Goal: Task Accomplishment & Management: Manage account settings

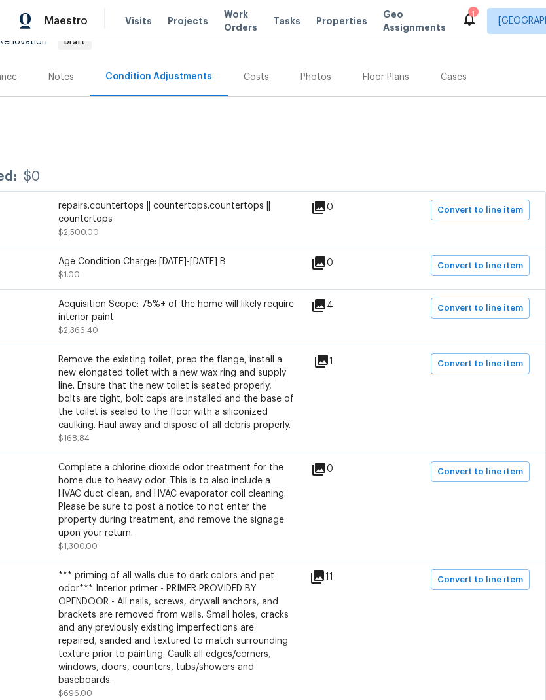
scroll to position [130, 194]
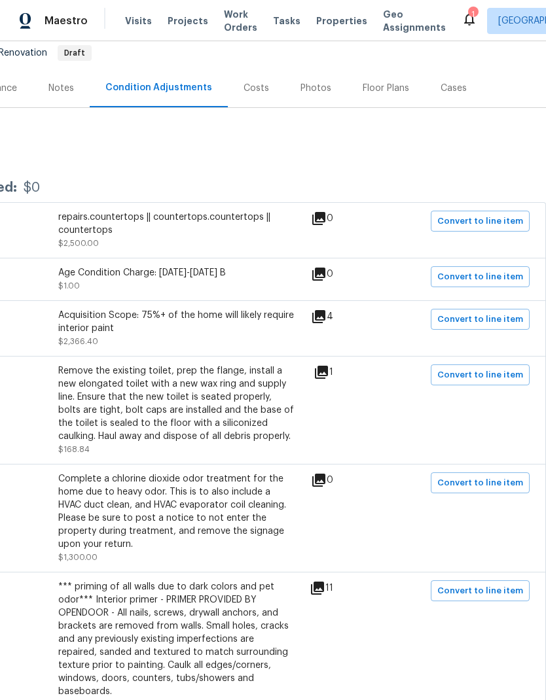
click at [325, 316] on icon at bounding box center [318, 316] width 13 height 13
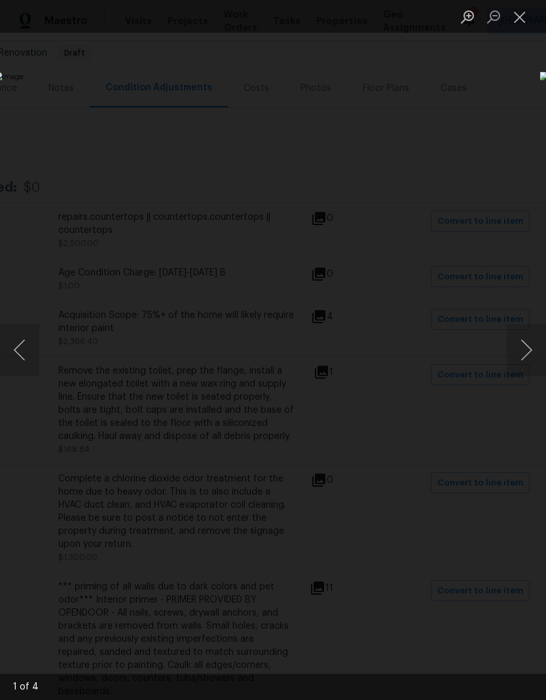
click at [531, 346] on button "Next image" at bounding box center [526, 350] width 39 height 52
click at [533, 346] on button "Next image" at bounding box center [526, 350] width 39 height 52
click at [529, 350] on button "Next image" at bounding box center [526, 350] width 39 height 52
click at [527, 353] on button "Next image" at bounding box center [526, 350] width 39 height 52
click at [525, 356] on button "Next image" at bounding box center [526, 350] width 39 height 52
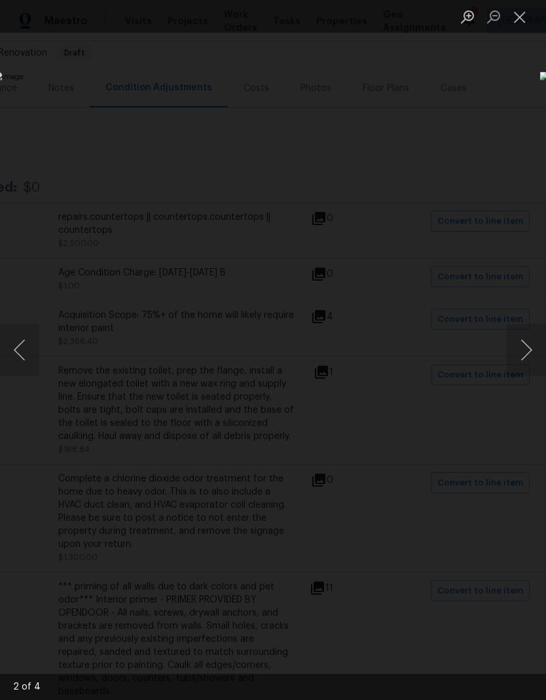
click at [522, 16] on button "Close lightbox" at bounding box center [520, 16] width 26 height 23
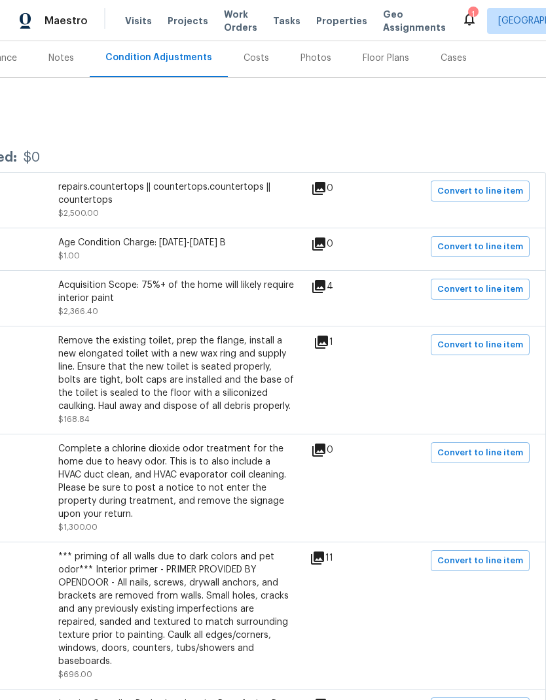
scroll to position [161, 194]
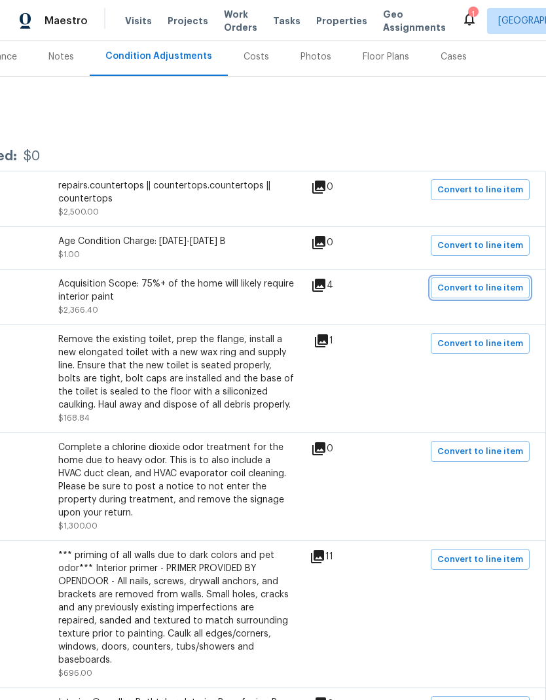
click at [492, 293] on span "Convert to line item" at bounding box center [480, 288] width 86 height 15
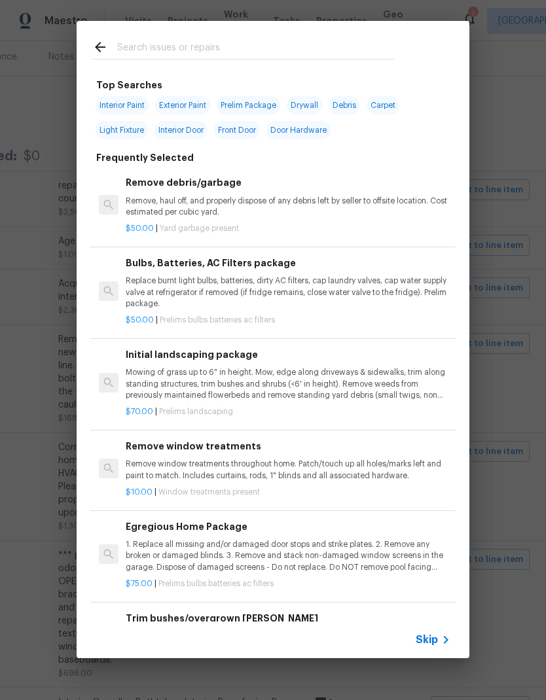
click at [439, 646] on icon at bounding box center [446, 640] width 16 height 16
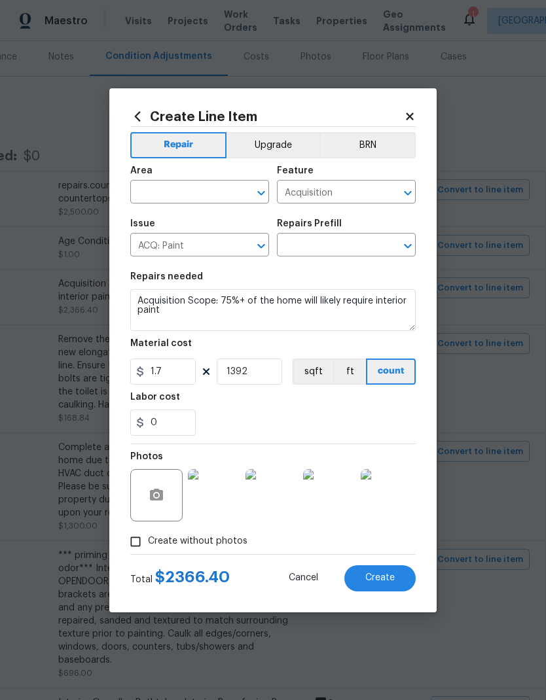
click at [413, 115] on icon at bounding box center [410, 117] width 12 height 12
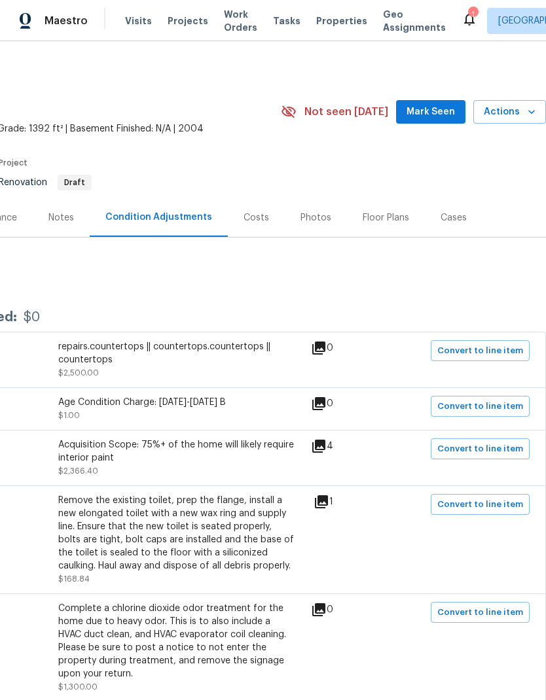
scroll to position [0, 194]
click at [253, 218] on div "Costs" at bounding box center [256, 217] width 26 height 13
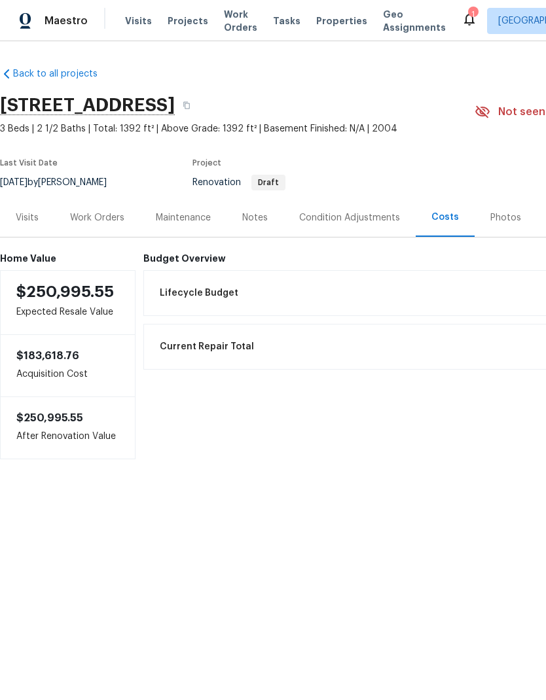
click at [359, 218] on div "Condition Adjustments" at bounding box center [349, 217] width 101 height 13
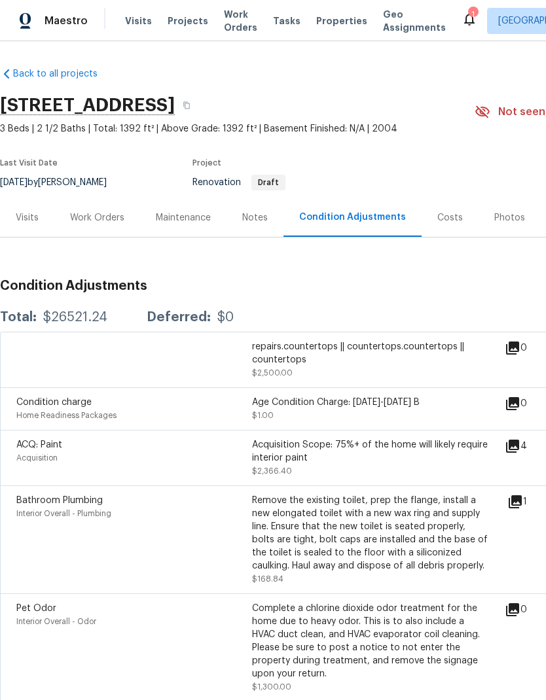
click at [411, 447] on div "Acquisition Scope: 75%+ of the home will likely require interior paint" at bounding box center [370, 452] width 236 height 26
click at [287, 457] on div "Acquisition Scope: 75%+ of the home will likely require interior paint" at bounding box center [370, 452] width 236 height 26
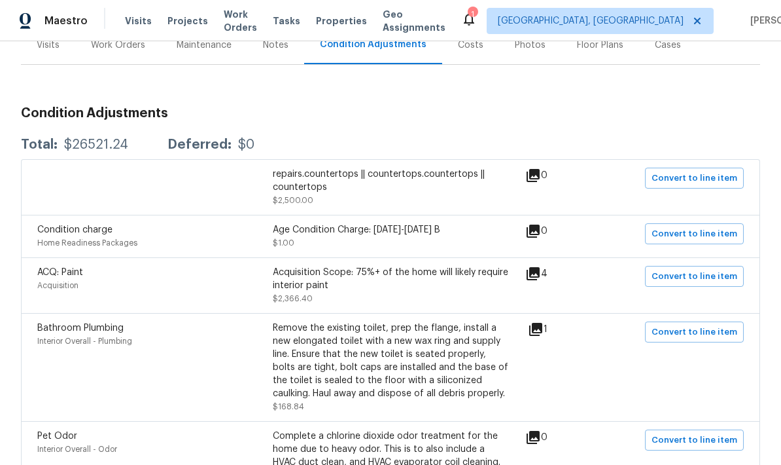
scroll to position [180, 0]
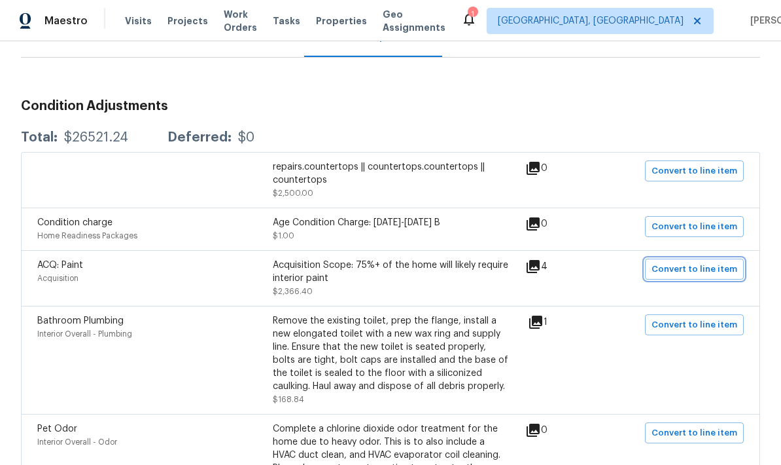
click at [545, 272] on span "Convert to line item" at bounding box center [695, 269] width 86 height 15
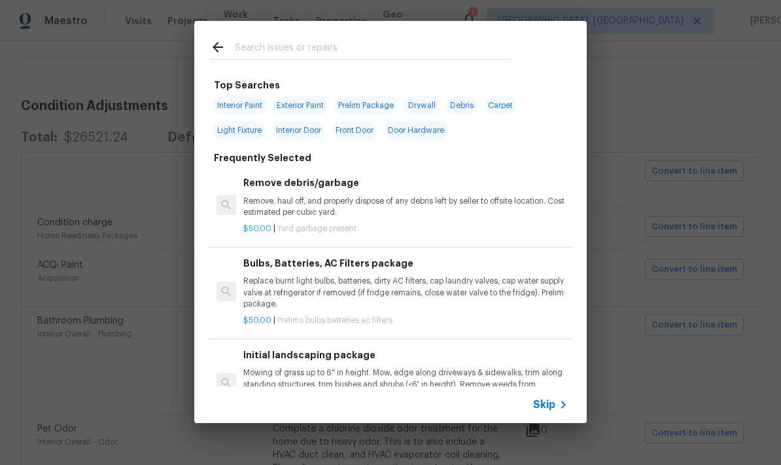
click at [545, 404] on span "Skip" at bounding box center [544, 404] width 22 height 13
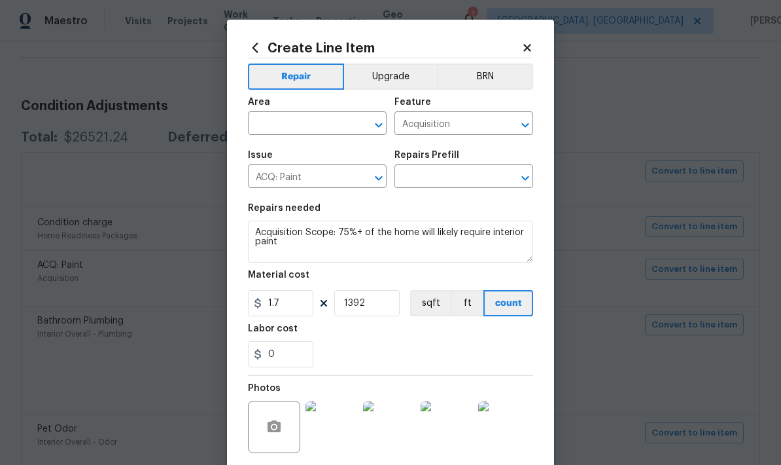
click at [331, 123] on input "text" at bounding box center [299, 125] width 102 height 20
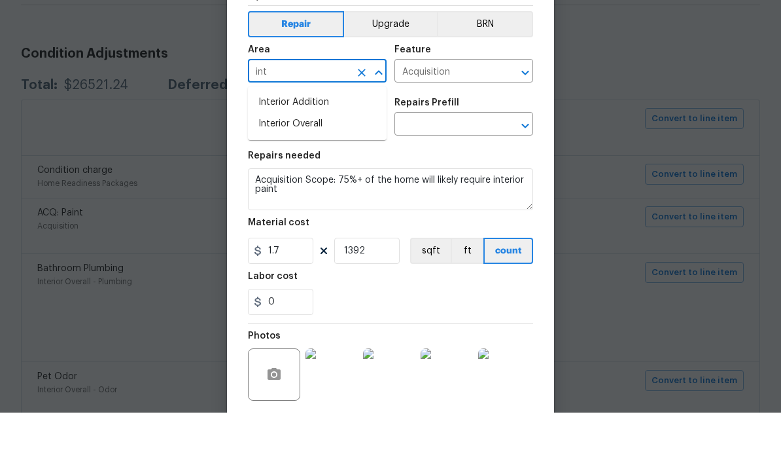
click at [315, 166] on li "Interior Overall" at bounding box center [317, 177] width 139 height 22
type input "Interior Overall"
click at [493, 115] on input "Acquisition" at bounding box center [446, 125] width 102 height 20
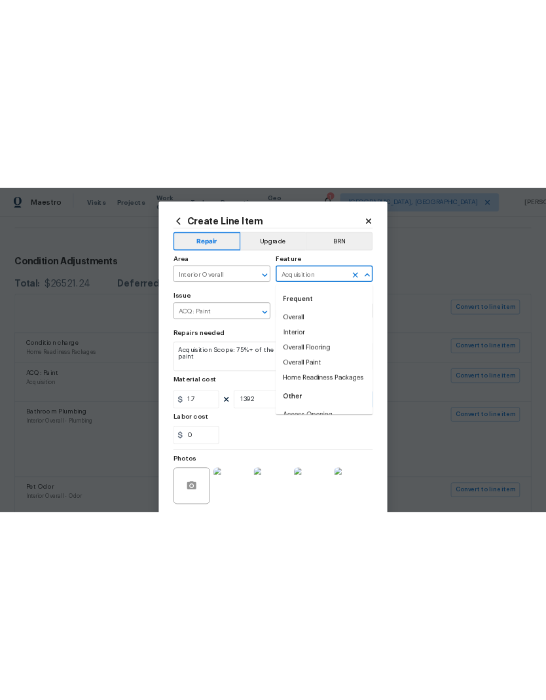
scroll to position [0, 0]
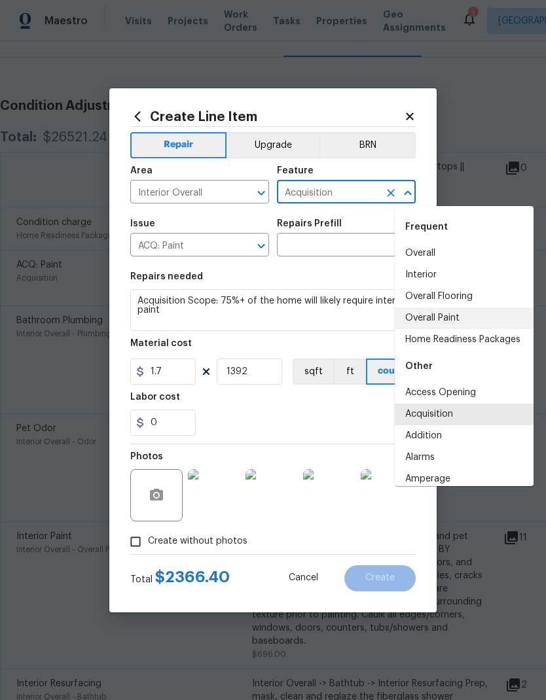
click at [444, 321] on li "Overall Paint" at bounding box center [464, 319] width 139 height 22
type input "Overall Paint"
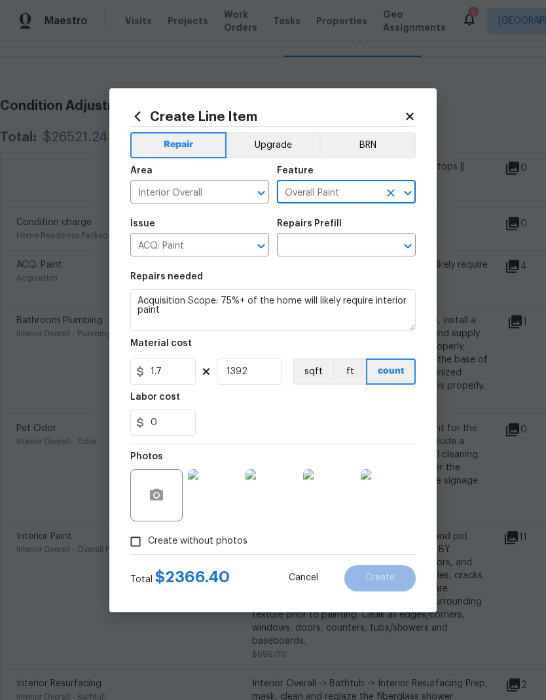
click at [236, 247] on button "Clear" at bounding box center [244, 246] width 18 height 18
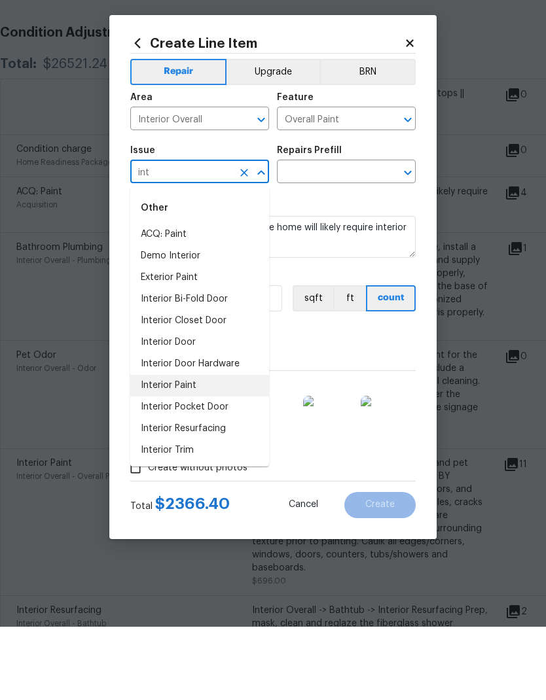
click at [199, 448] on li "Interior Paint" at bounding box center [199, 459] width 139 height 22
type input "Interior Paint"
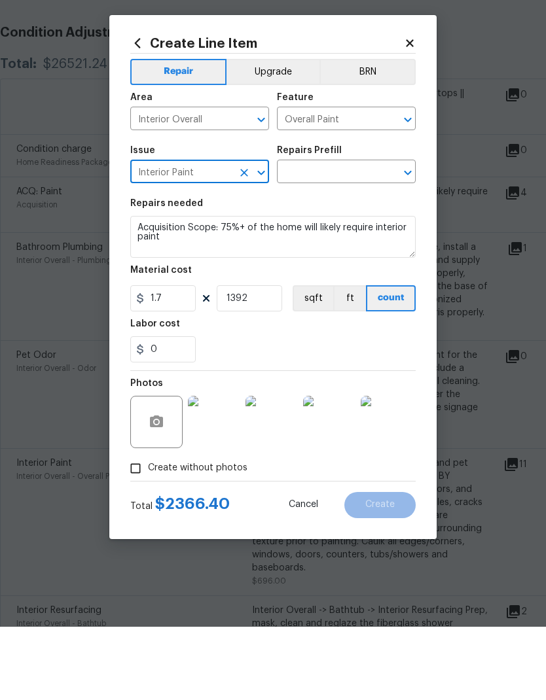
click at [377, 236] on input "text" at bounding box center [328, 246] width 102 height 20
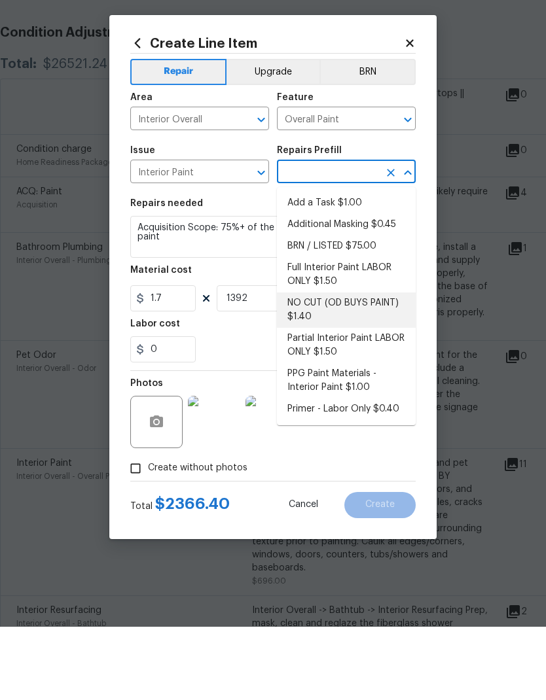
click at [374, 366] on li "NO CUT (OD BUYS PAINT) $1.40" at bounding box center [346, 383] width 139 height 35
type input "NO CUT (OD BUYS PAINT) $1.40"
type textarea "NO CUTS, Opendoor to Purchase Paint - (walls, ceilings, trim, and doors) - All …"
type input "NO CUT (OD BUYS PAINT) $1.40"
type input "1.4"
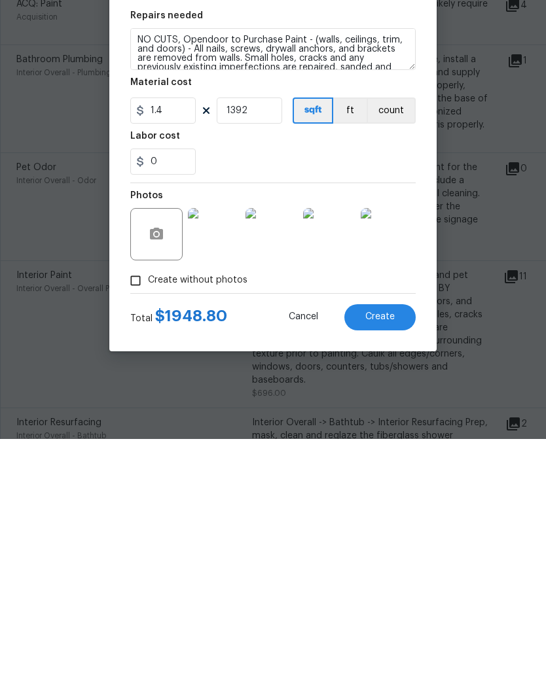
scroll to position [52, 0]
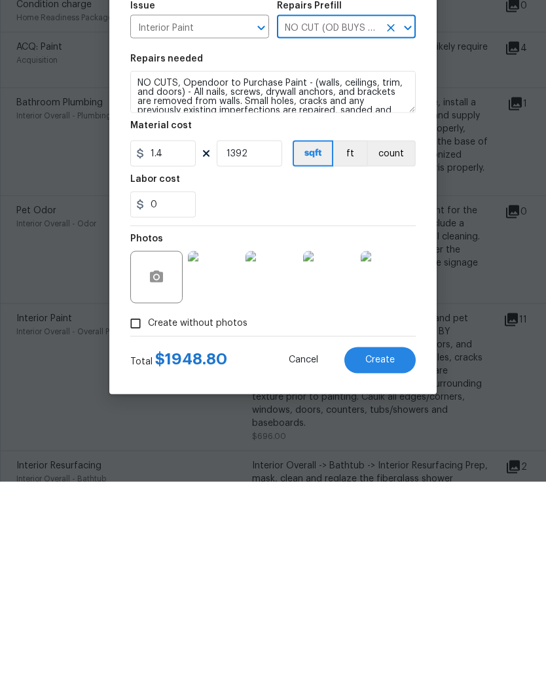
click at [401, 565] on button "Create" at bounding box center [379, 578] width 71 height 26
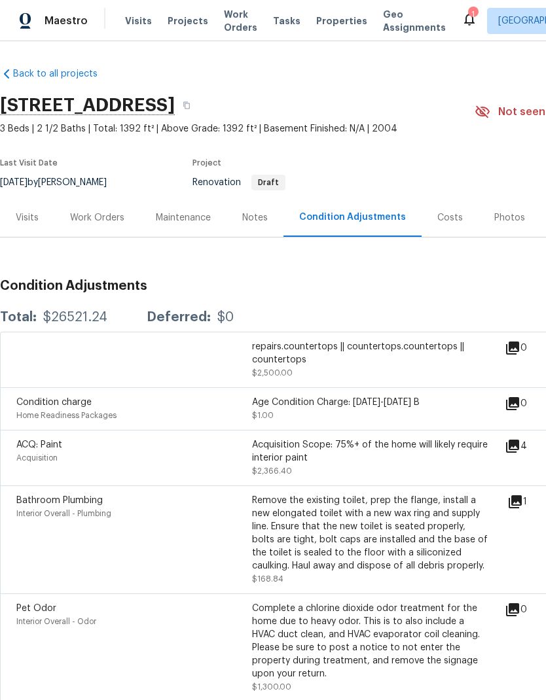
scroll to position [0, 0]
click at [423, 439] on div "Acquisition Scope: 75%+ of the home will likely require interior paint" at bounding box center [370, 452] width 236 height 26
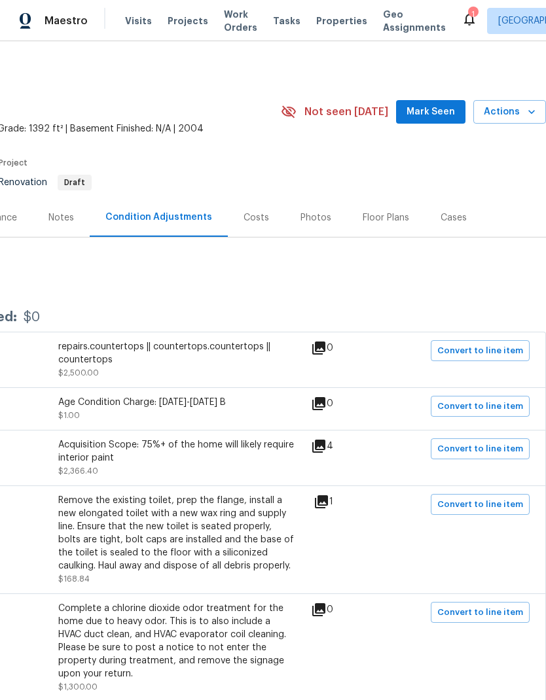
scroll to position [0, 194]
click at [461, 442] on span "Convert to line item" at bounding box center [480, 449] width 86 height 15
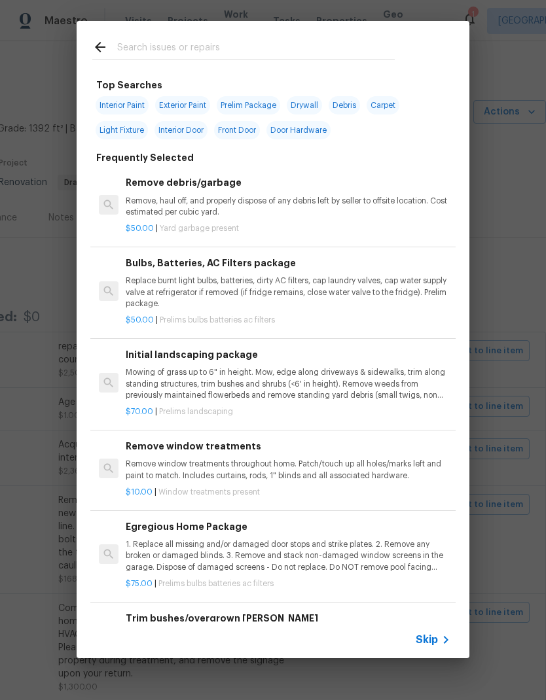
click at [102, 45] on icon at bounding box center [100, 47] width 16 height 16
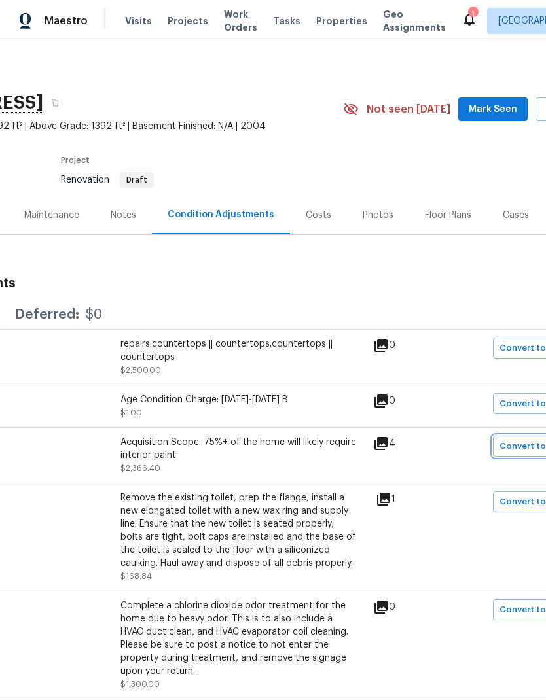
scroll to position [4, 131]
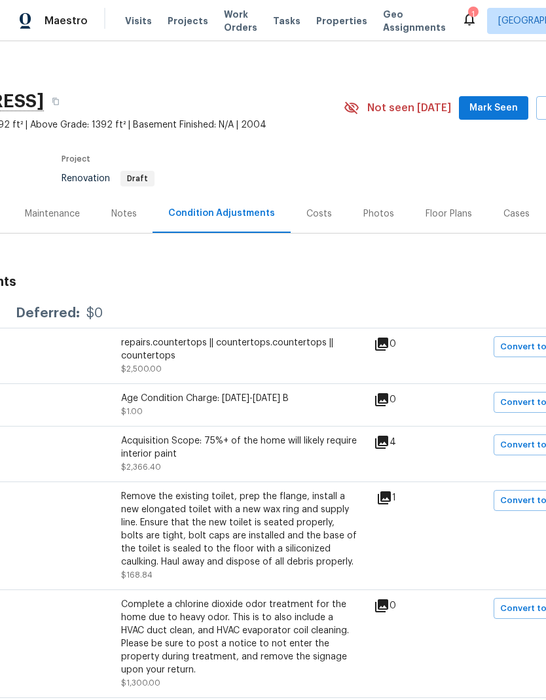
click at [157, 435] on div "Acquisition Scope: 75%+ of the home will likely require interior paint" at bounding box center [239, 448] width 236 height 26
click at [159, 435] on div "Acquisition Scope: 75%+ of the home will likely require interior paint" at bounding box center [239, 448] width 236 height 26
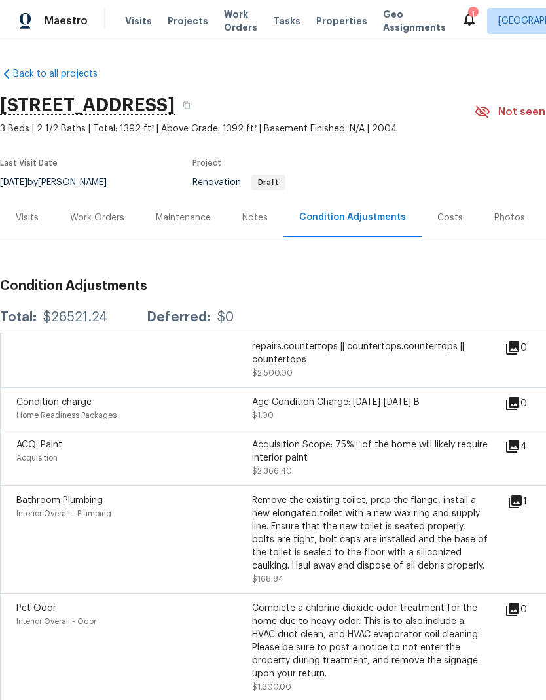
scroll to position [0, 0]
click at [523, 494] on icon at bounding box center [515, 502] width 16 height 16
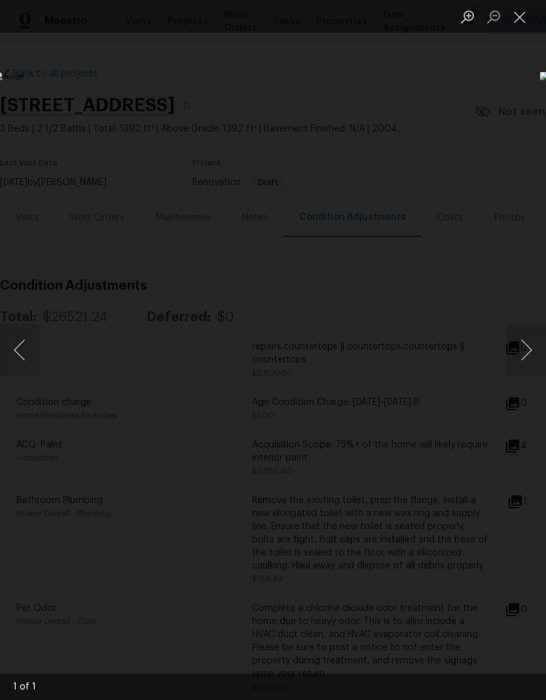
click at [522, 22] on button "Close lightbox" at bounding box center [520, 16] width 26 height 23
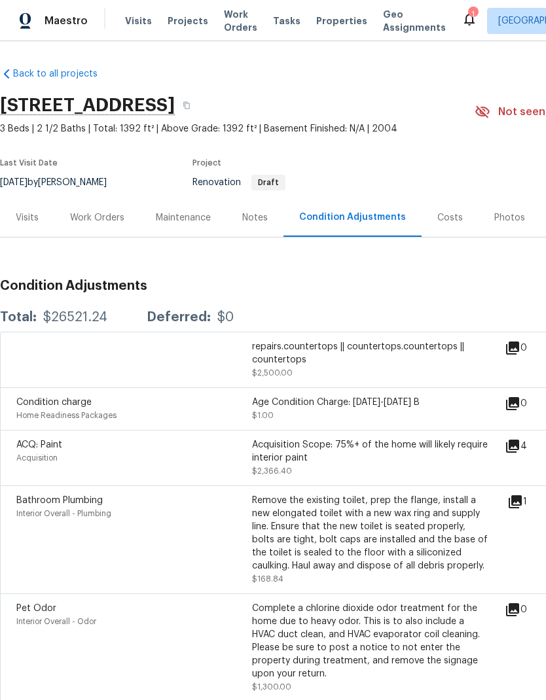
click at [414, 494] on div "Remove the existing toilet, prep the flange, install a new elongated toilet wit…" at bounding box center [370, 533] width 236 height 79
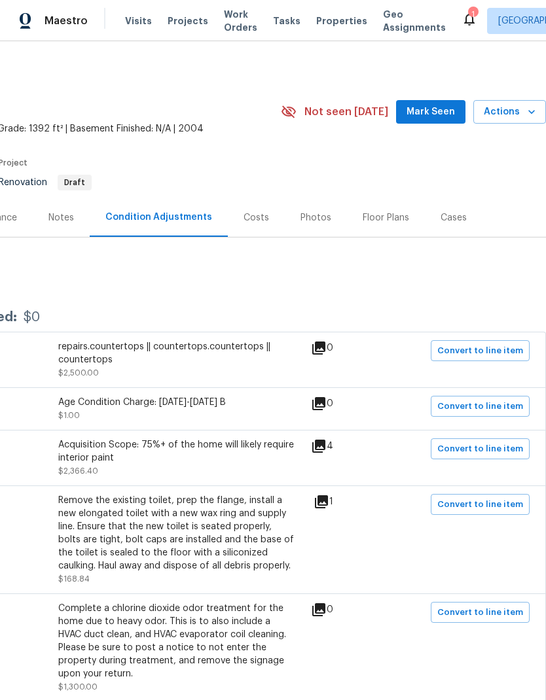
scroll to position [0, 194]
click at [469, 497] on span "Convert to line item" at bounding box center [480, 504] width 86 height 15
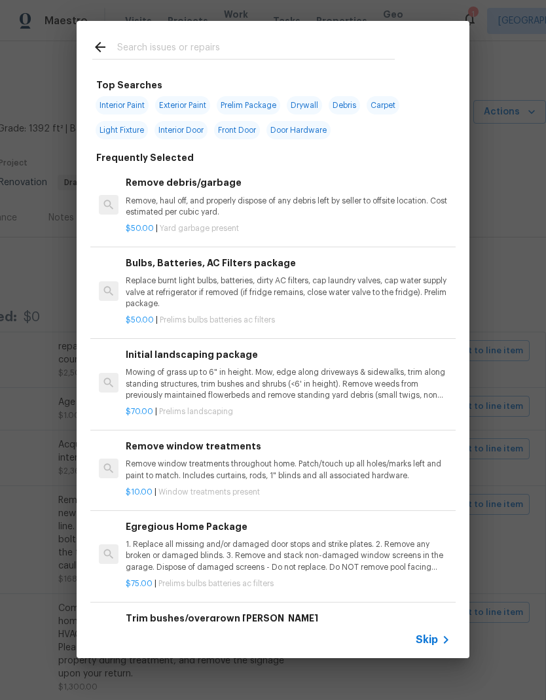
click at [444, 640] on icon at bounding box center [446, 640] width 16 height 16
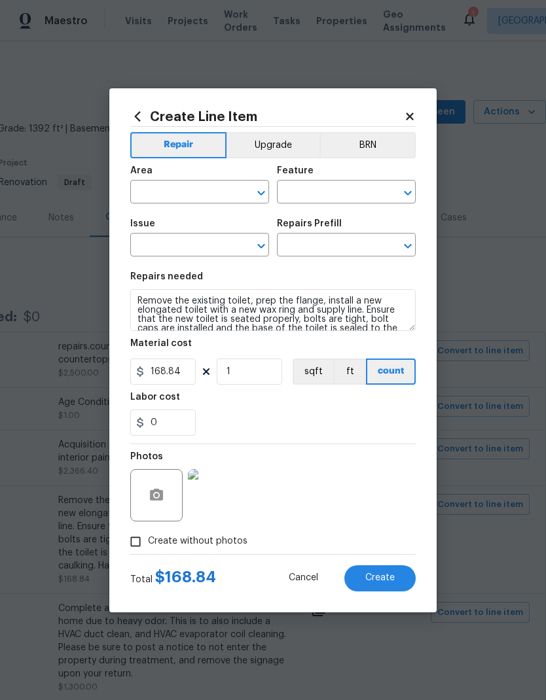
type input "Interior Overall"
type input "Plumbing"
type input "Bathroom Plumbing"
click at [362, 242] on input "text" at bounding box center [328, 246] width 102 height 20
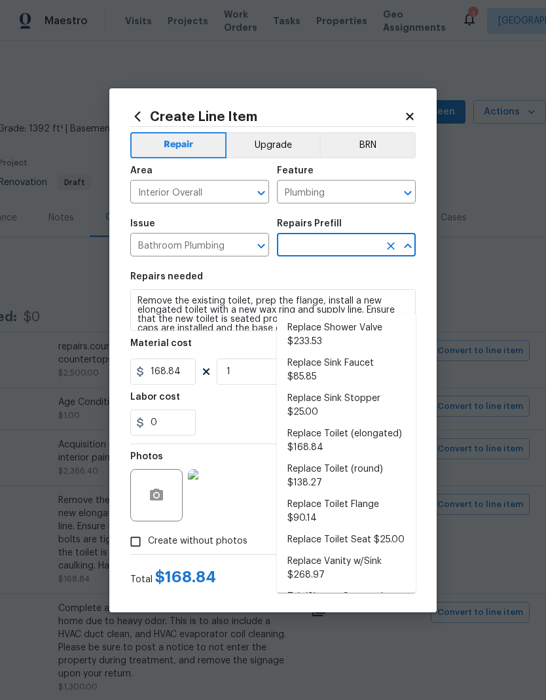
scroll to position [603, 0]
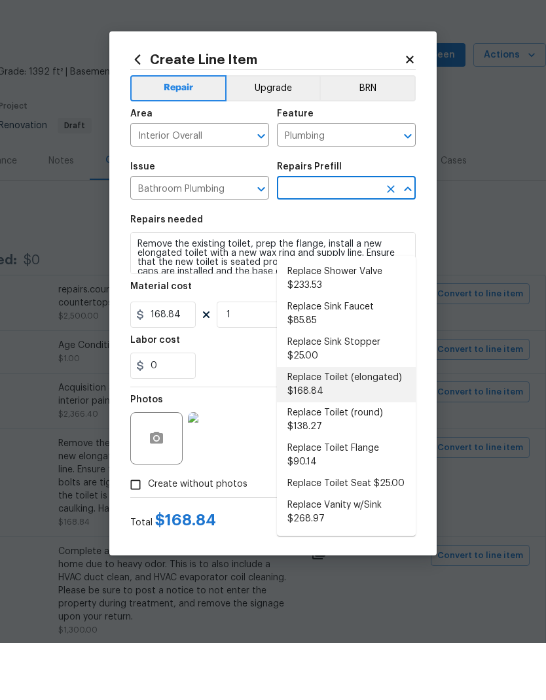
click at [382, 424] on li "Replace Toilet (elongated) $168.84" at bounding box center [346, 441] width 139 height 35
type input "Replace Toilet (elongated) $168.84"
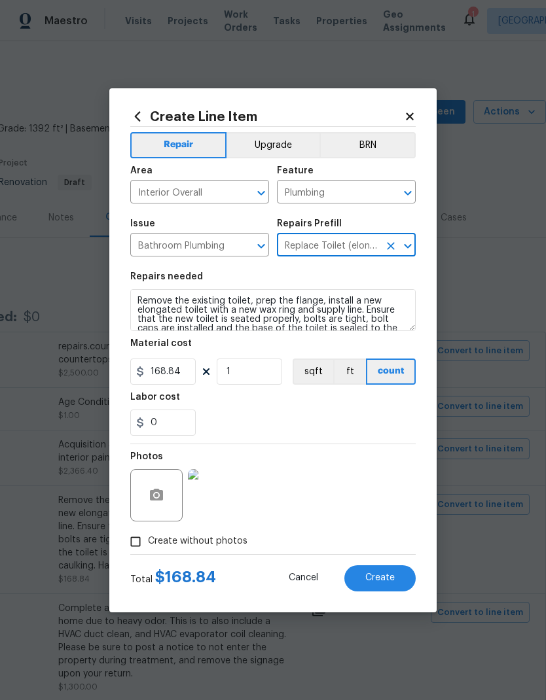
click at [401, 578] on button "Create" at bounding box center [379, 578] width 71 height 26
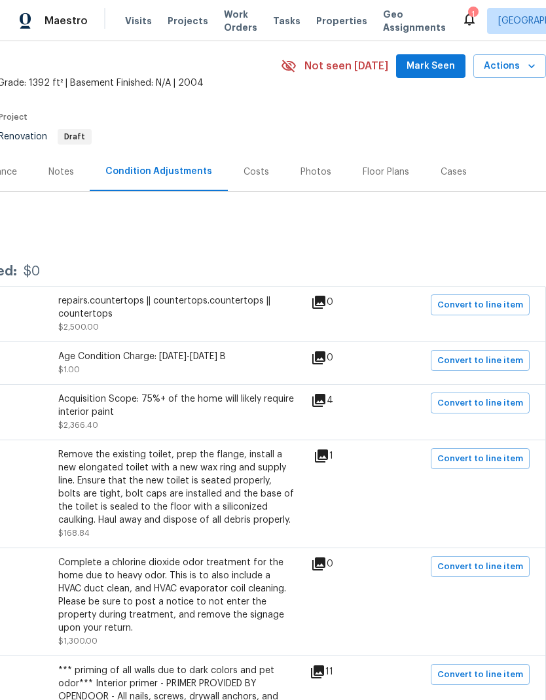
scroll to position [46, 194]
click at [505, 560] on span "Convert to line item" at bounding box center [480, 567] width 86 height 15
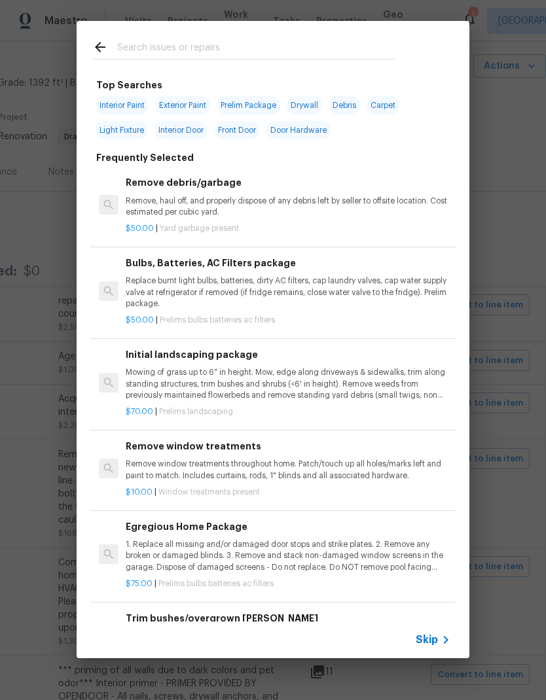
click at [444, 639] on icon at bounding box center [446, 640] width 16 height 16
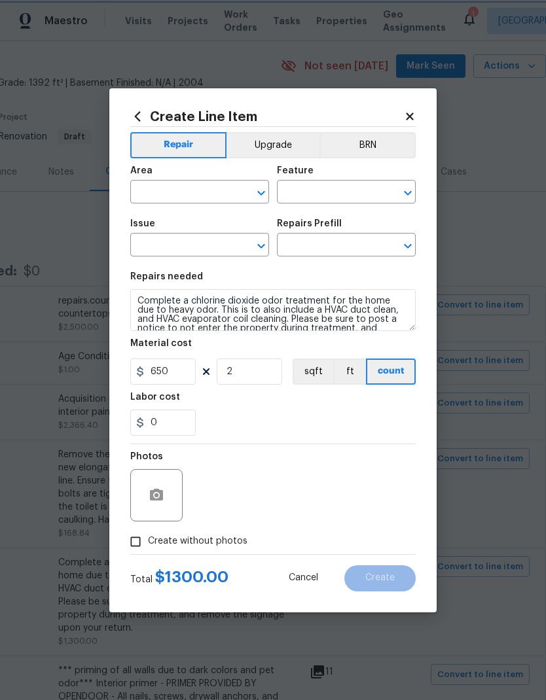
type input "Interior Overall"
type input "Odor"
type input "Pet Odor"
click at [349, 243] on input "text" at bounding box center [328, 246] width 102 height 20
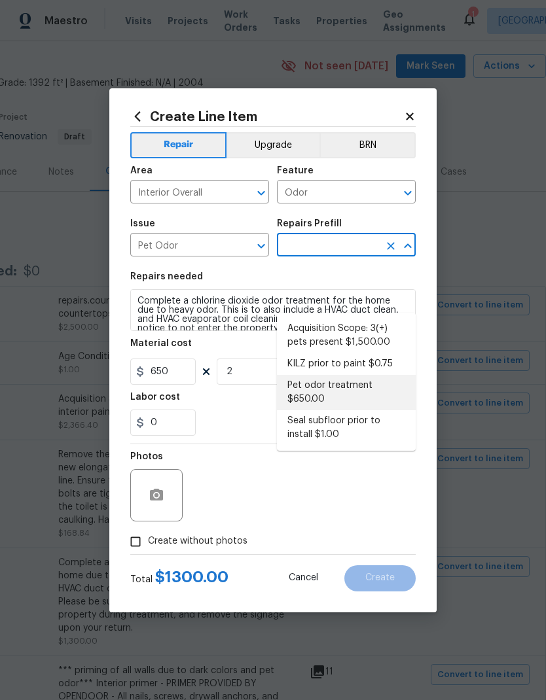
click at [320, 375] on li "Pet odor treatment $650.00" at bounding box center [346, 392] width 139 height 35
type input "Pet odor treatment $650.00"
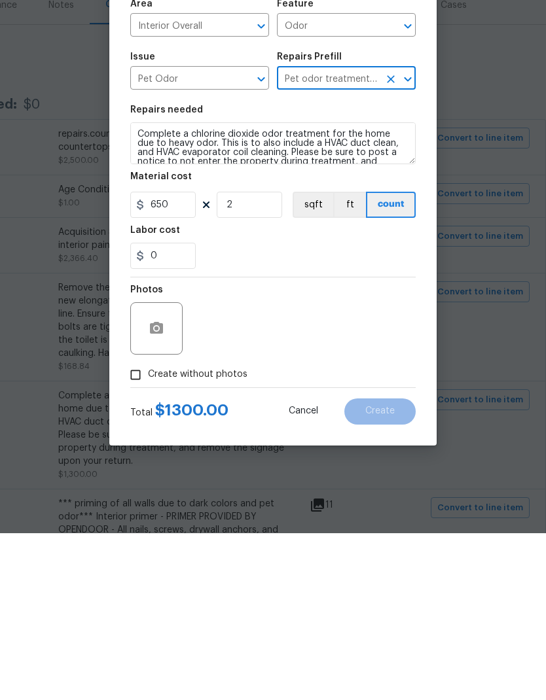
click at [135, 529] on input "Create without photos" at bounding box center [135, 541] width 25 height 25
checkbox input "true"
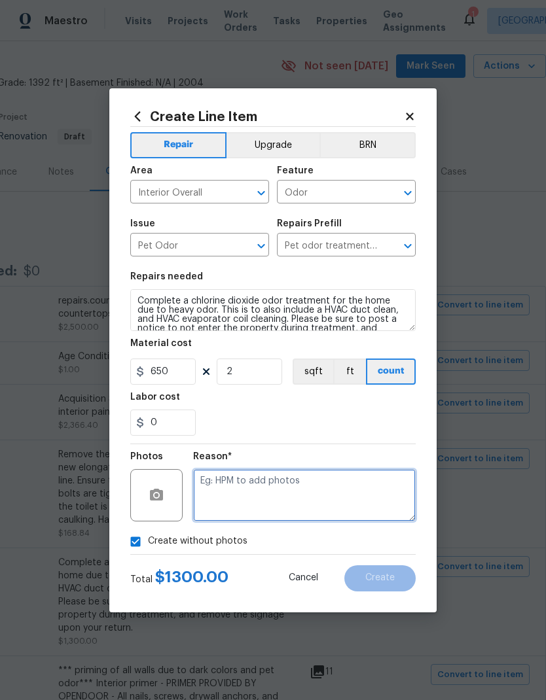
click at [273, 480] on textarea at bounding box center [304, 495] width 223 height 52
type textarea "HPM to add photo"
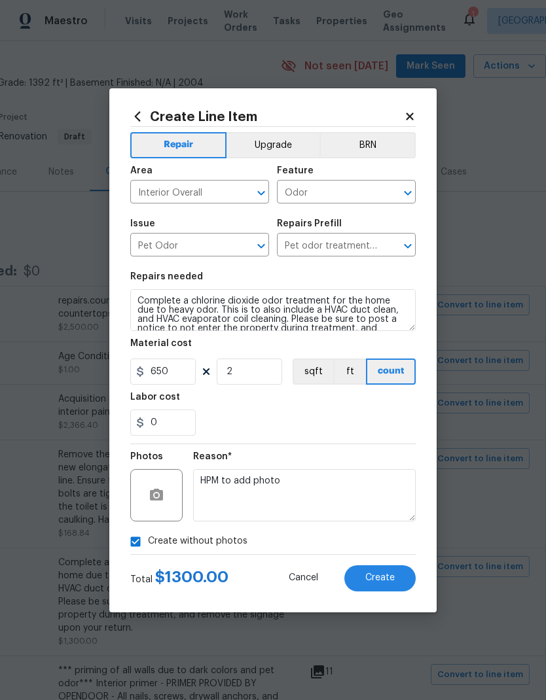
click at [398, 577] on button "Create" at bounding box center [379, 578] width 71 height 26
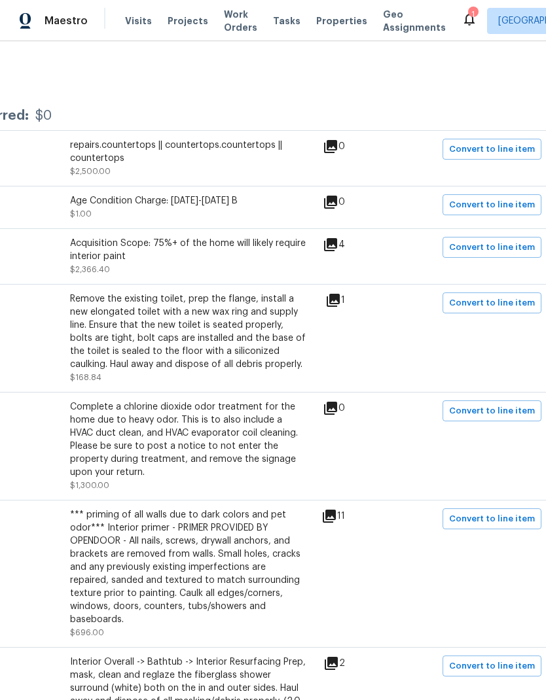
scroll to position [203, 181]
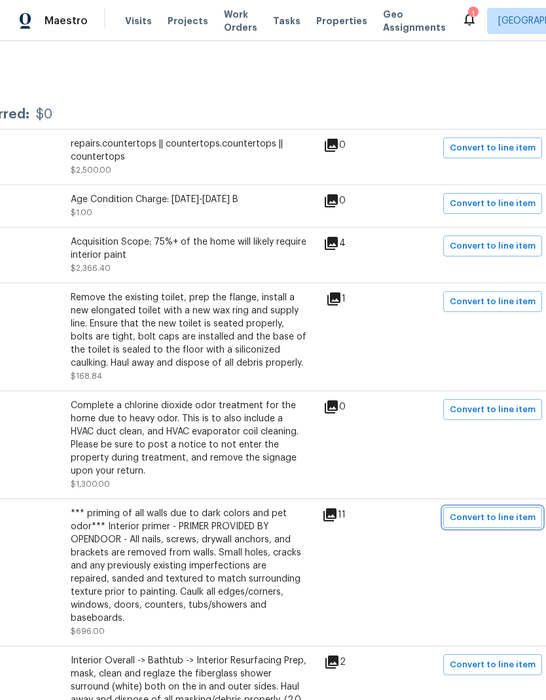
click at [524, 511] on span "Convert to line item" at bounding box center [493, 518] width 86 height 15
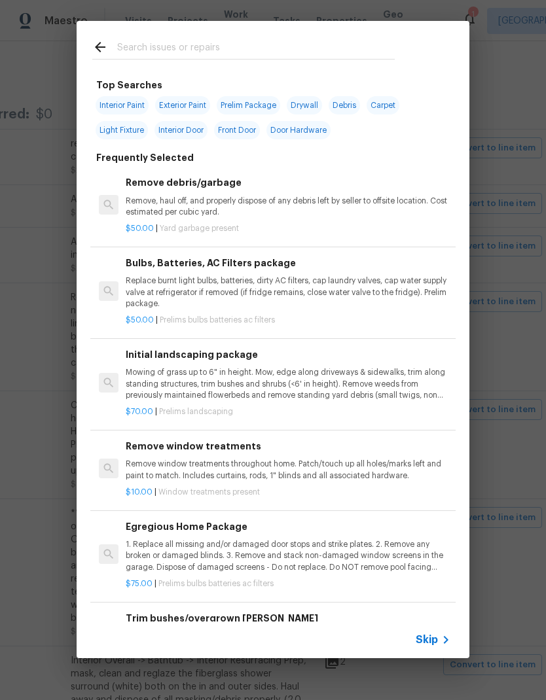
click at [439, 636] on icon at bounding box center [446, 640] width 16 height 16
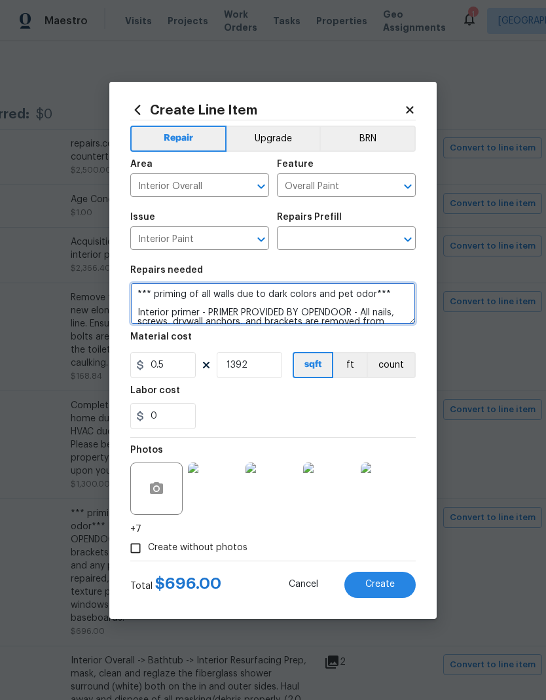
click at [139, 287] on textarea "*** priming of all walls due to dark colors and pet odor*** Interior primer - P…" at bounding box center [272, 304] width 285 height 42
click at [139, 286] on textarea "*** priming of all walls due to dark colors and pet odor*** Interior primer - P…" at bounding box center [272, 304] width 285 height 42
click at [139, 291] on textarea "*** priming of all walls due to dark colors and pet odor*** Interior primer - P…" at bounding box center [272, 304] width 285 height 42
click at [138, 290] on textarea "*** priming of all walls due to dark colors and pet odor*** Interior primer - P…" at bounding box center [272, 304] width 285 height 42
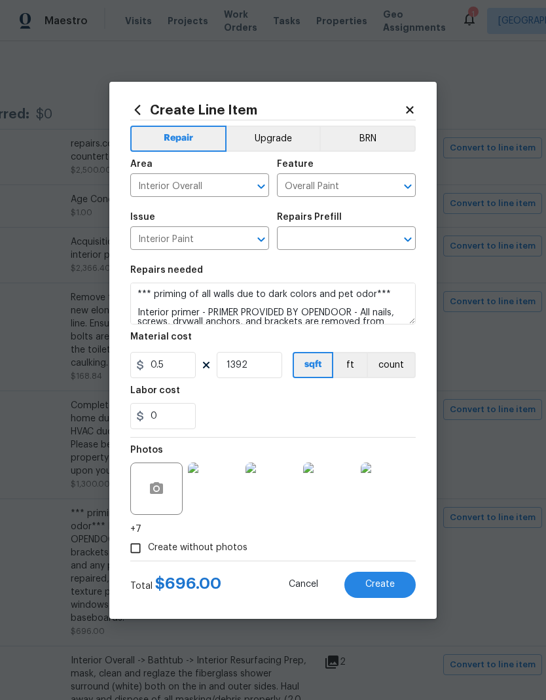
click at [361, 240] on input "text" at bounding box center [328, 240] width 102 height 20
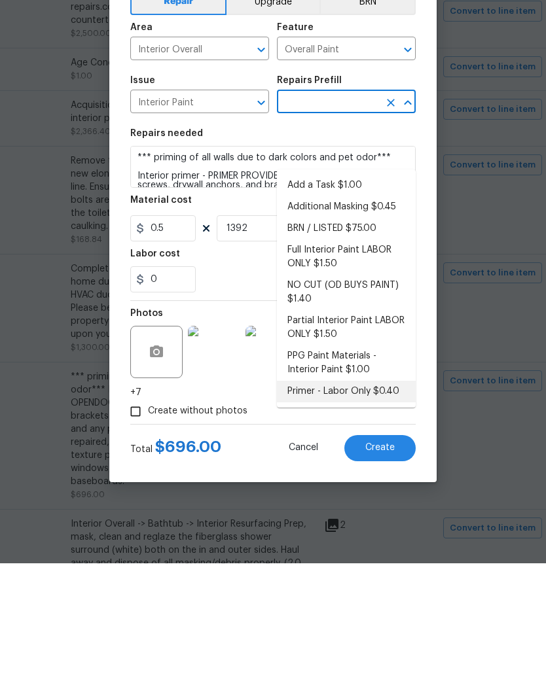
click at [382, 518] on li "Primer - Labor Only $0.40" at bounding box center [346, 529] width 139 height 22
type input "Primer - Labor Only $0.40"
type textarea "Interior primer - PRIMER PROVIDED BY OPENDOOR - All nails, screws, drywall anch…"
type input "Primer - Labor Only $0.40"
type input "0.4"
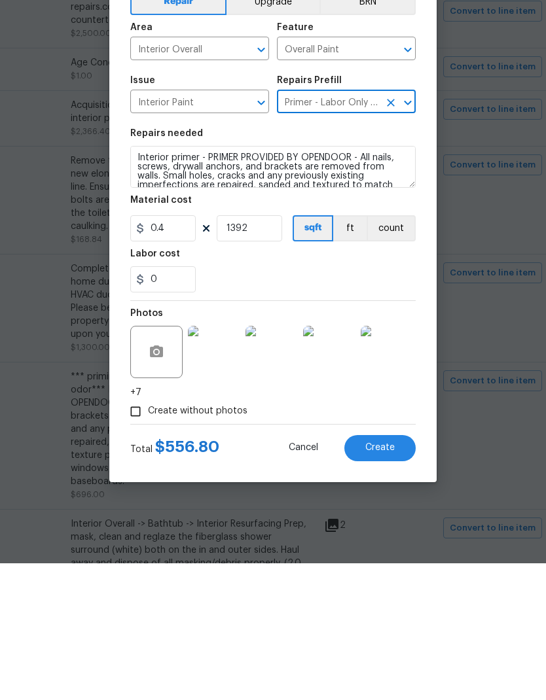
click at [133, 283] on textarea "Interior primer - PRIMER PROVIDED BY OPENDOOR - All nails, screws, drywall anch…" at bounding box center [272, 304] width 285 height 42
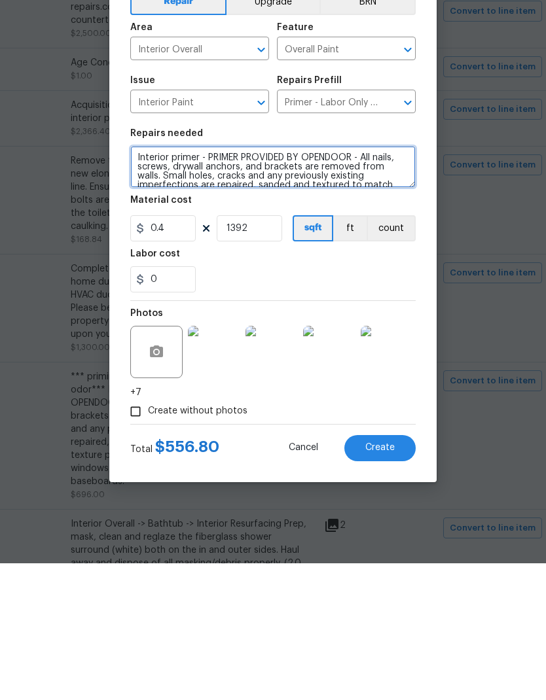
click at [164, 283] on textarea "Interior primer - PRIMER PROVIDED BY OPENDOOR - All nails, screws, drywall anch…" at bounding box center [272, 304] width 285 height 42
paste textarea "*** priming of all walls due to dark colors and pet odor***"
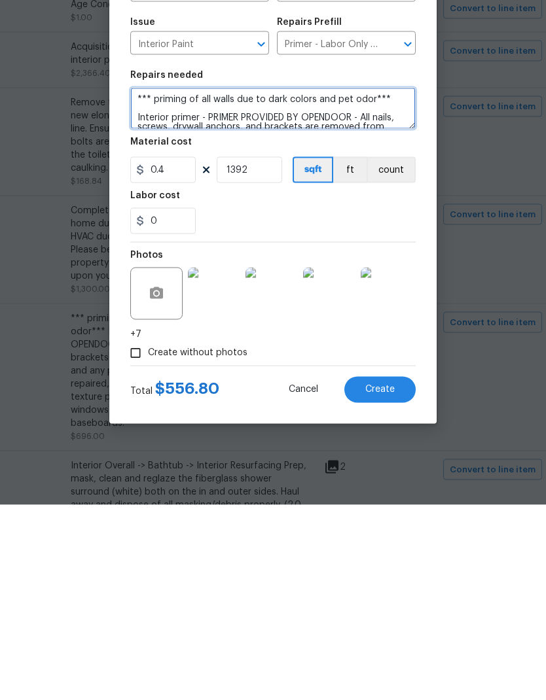
type textarea "*** priming of all walls due to dark colors and pet odor*** Interior primer - P…"
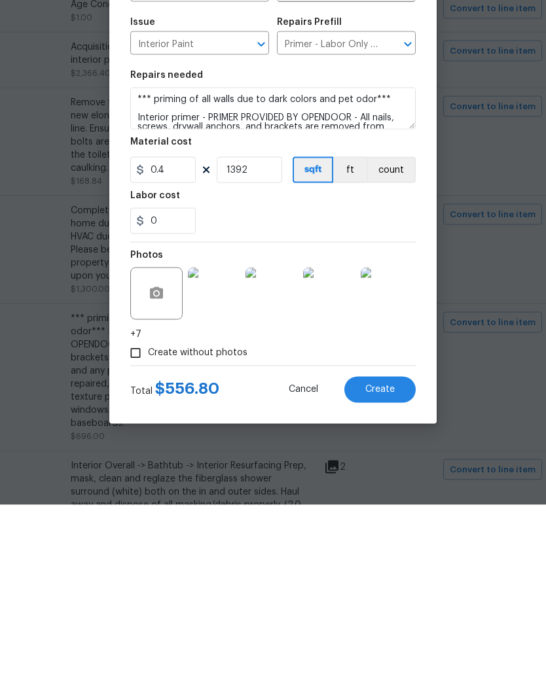
click at [399, 572] on button "Create" at bounding box center [379, 585] width 71 height 26
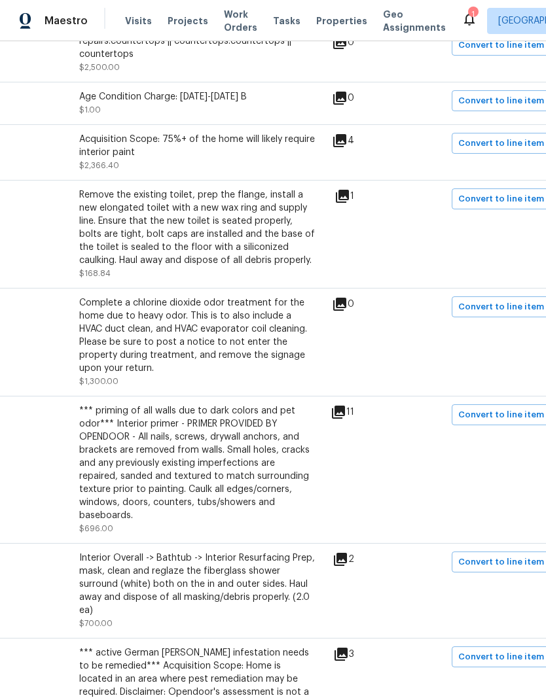
scroll to position [308, 173]
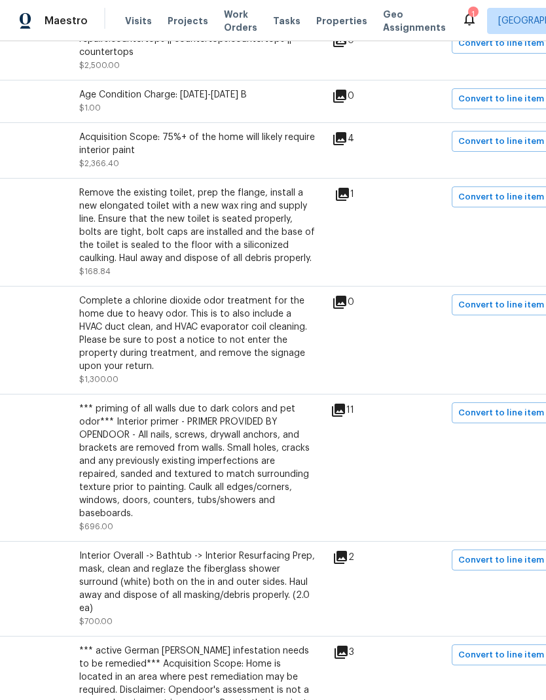
click at [347, 551] on icon at bounding box center [340, 557] width 13 height 13
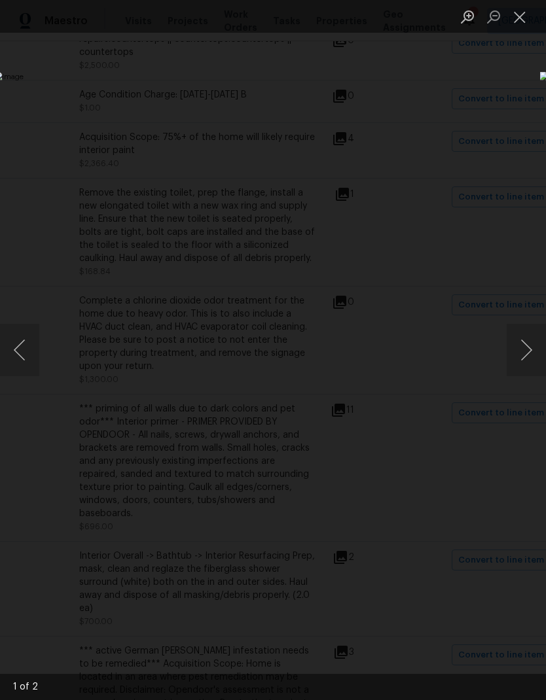
click at [524, 353] on button "Next image" at bounding box center [526, 350] width 39 height 52
click at [526, 20] on button "Close lightbox" at bounding box center [520, 16] width 26 height 23
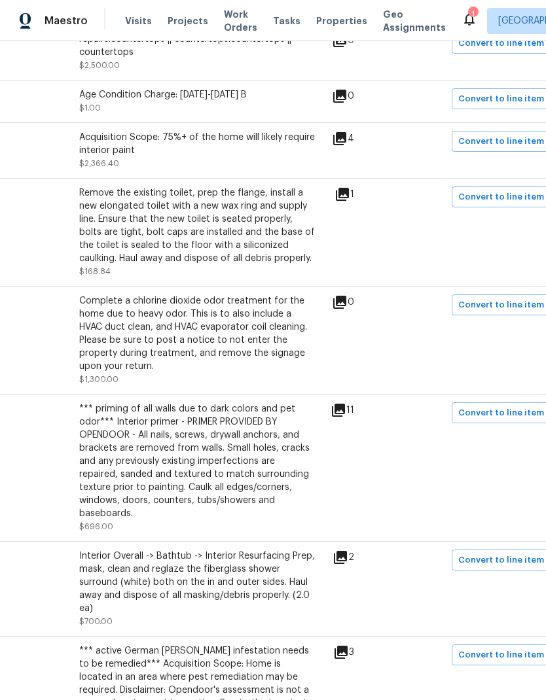
click at [526, 553] on span "Convert to line item" at bounding box center [501, 560] width 86 height 15
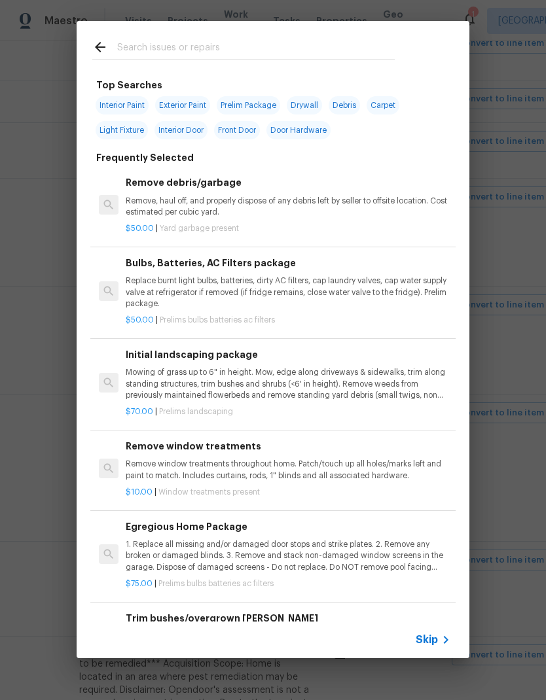
click at [440, 638] on icon at bounding box center [446, 640] width 16 height 16
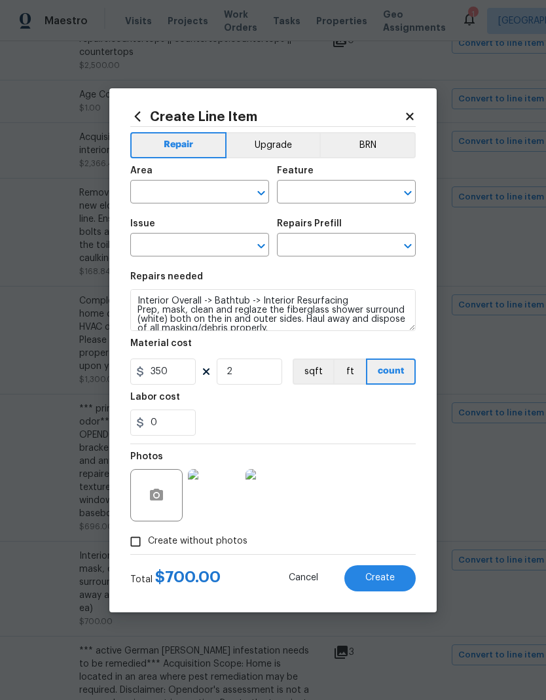
type input "Interior Overall"
type input "Bathtub"
type input "Interior Resurfacing"
click at [360, 247] on input "text" at bounding box center [328, 246] width 102 height 20
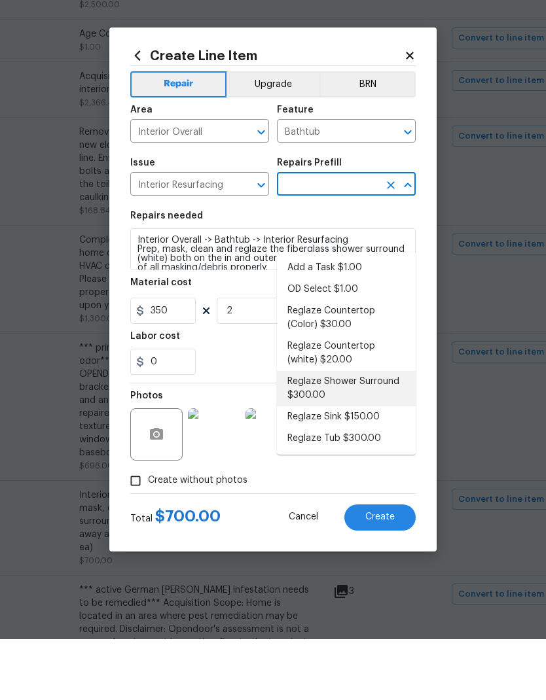
click at [374, 432] on li "Reglaze Shower Surround $300.00" at bounding box center [346, 449] width 139 height 35
type input "Reglaze Shower Surround $300.00"
type textarea "Prep, mask, clean and reglaze the fiberglass shower surround (white) both on th…"
type input "300"
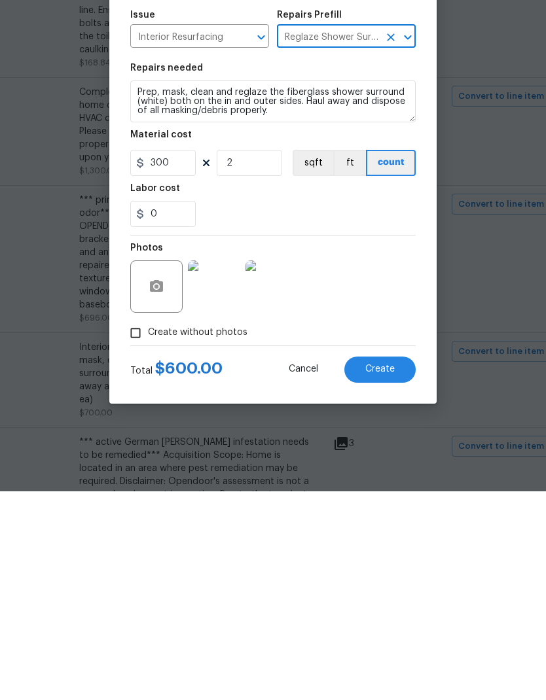
click at [401, 565] on button "Create" at bounding box center [379, 578] width 71 height 26
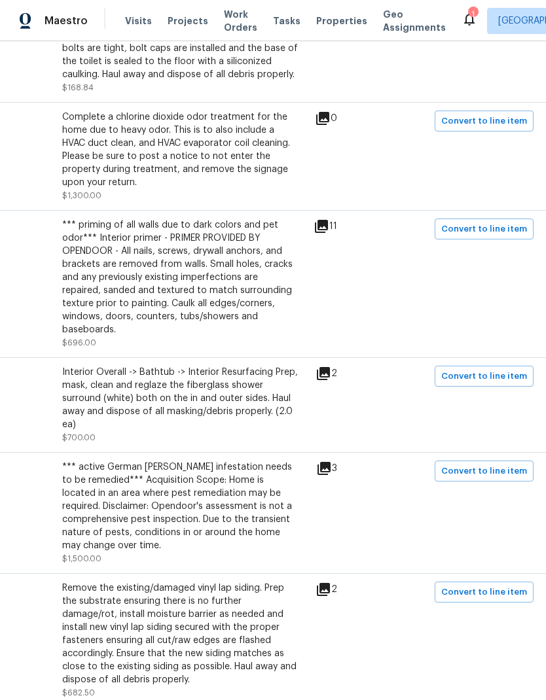
scroll to position [492, 189]
click at [459, 464] on span "Convert to line item" at bounding box center [485, 471] width 86 height 15
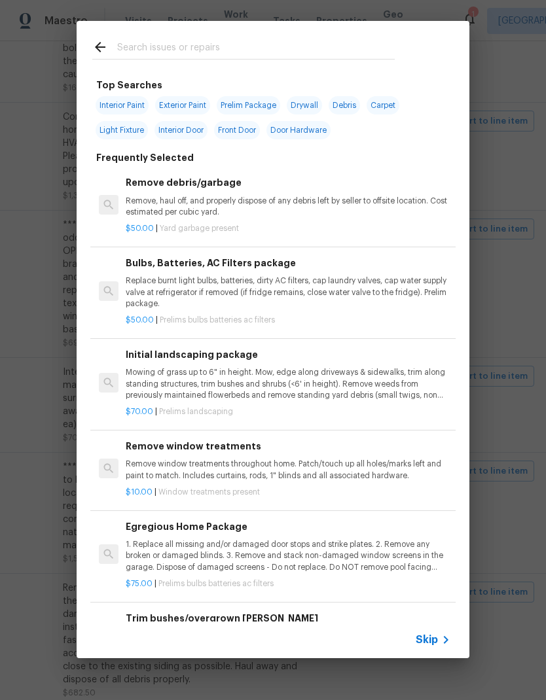
click at [438, 636] on icon at bounding box center [446, 640] width 16 height 16
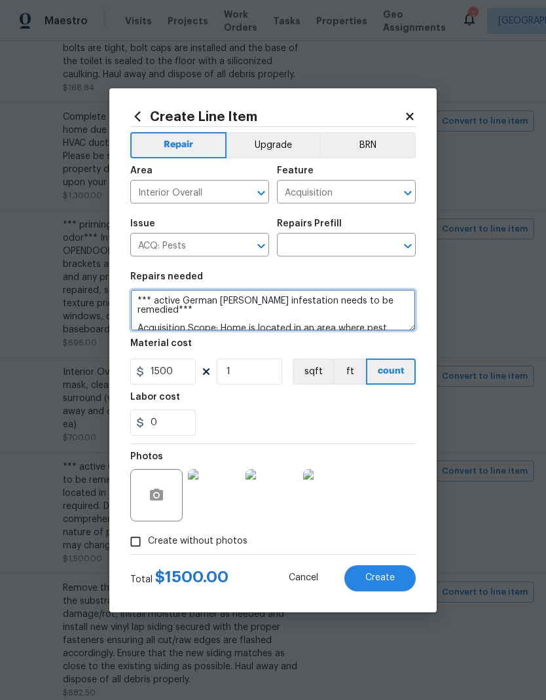
click at [144, 293] on textarea "*** active German [PERSON_NAME] infestation needs to be remedied*** Acquisition…" at bounding box center [272, 310] width 285 height 42
click at [143, 293] on textarea "*** active German [PERSON_NAME] infestation needs to be remedied*** Acquisition…" at bounding box center [272, 310] width 285 height 42
click at [146, 296] on textarea "*** active German [PERSON_NAME] infestation needs to be remedied*** Acquisition…" at bounding box center [272, 310] width 285 height 42
click at [374, 242] on input "text" at bounding box center [328, 246] width 102 height 20
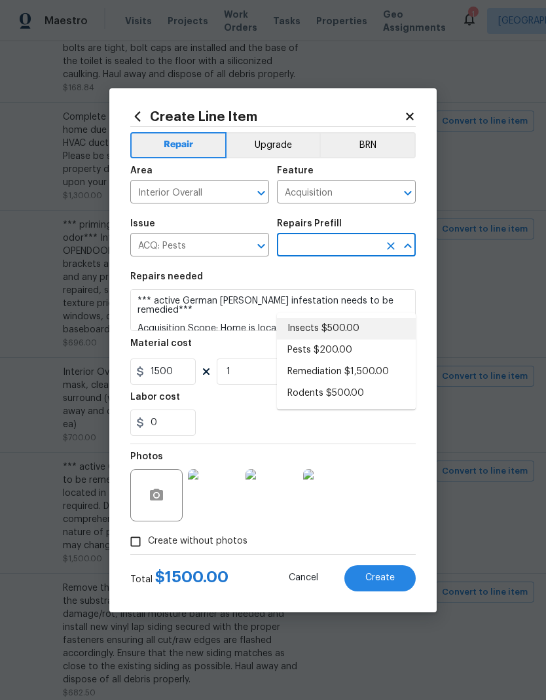
click at [351, 318] on li "Insects $500.00" at bounding box center [346, 329] width 139 height 22
type input "Insects $500.00"
type textarea "Acquisition Scope: Home is located in an area where insects may be present. Dis…"
type input "Insects $500.00"
type input "500"
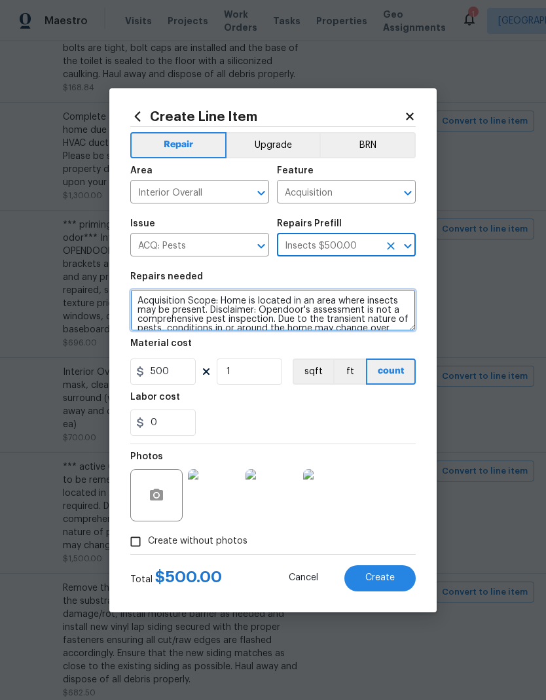
click at [144, 299] on textarea "Acquisition Scope: Home is located in an area where insects may be present. Dis…" at bounding box center [272, 310] width 285 height 42
click at [209, 295] on textarea "Acquisition Scope: Home is located in an area where insects may be present. Dis…" at bounding box center [272, 310] width 285 height 42
click at [207, 296] on textarea "Acquisition Scope: Home is located in an area where insects may be present. Dis…" at bounding box center [272, 310] width 285 height 42
paste textarea "*** active German roach infestation needs to be remedied***"
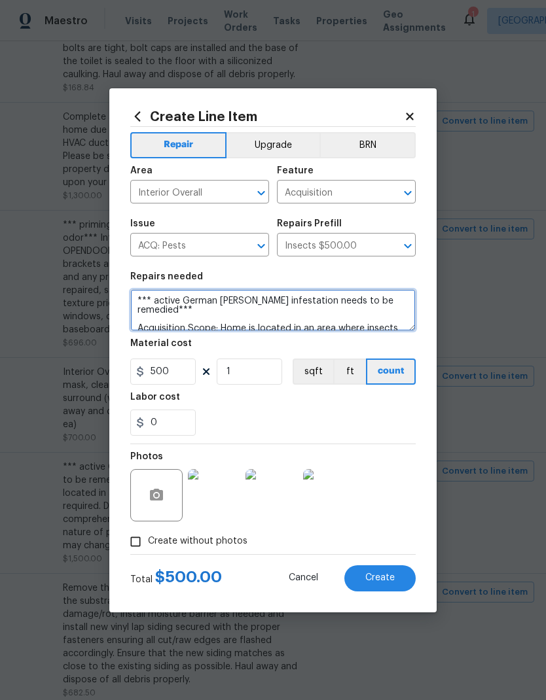
click at [185, 295] on textarea "*** active German roach infestation needs to be remedied*** Acquisition Scope: …" at bounding box center [272, 310] width 285 height 42
click at [188, 299] on textarea "*** active German roach infestation needs to be remedied*** Acquisition Scope: …" at bounding box center [272, 310] width 285 height 42
click at [187, 299] on textarea "*** active German roach infestation needs to be remedied*** Acquisition Scope: …" at bounding box center [272, 310] width 285 height 42
type textarea "*** active German roach infestation needs to be remedied*** Acquisition Scope: …"
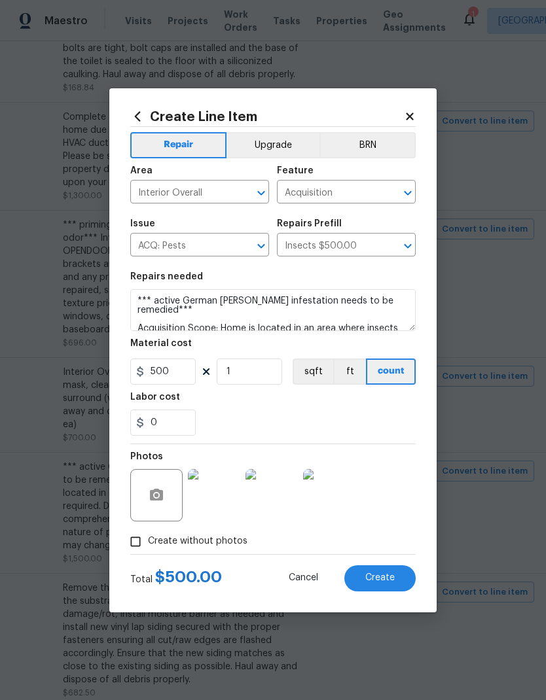
click at [404, 583] on button "Create" at bounding box center [379, 578] width 71 height 26
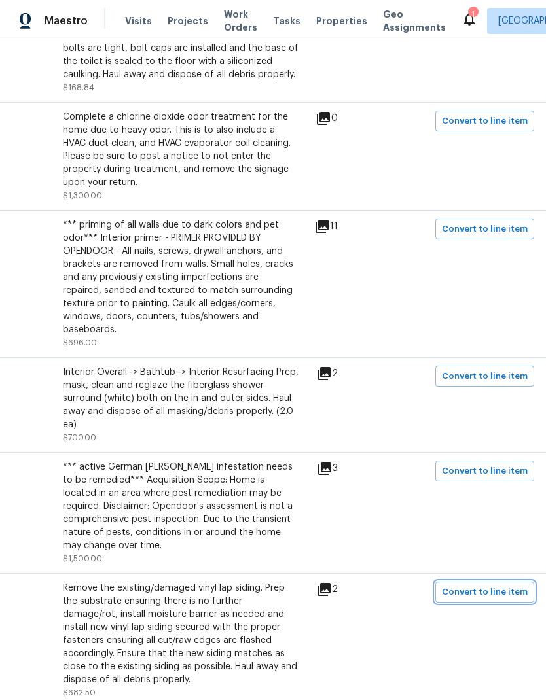
click at [509, 585] on span "Convert to line item" at bounding box center [485, 592] width 86 height 15
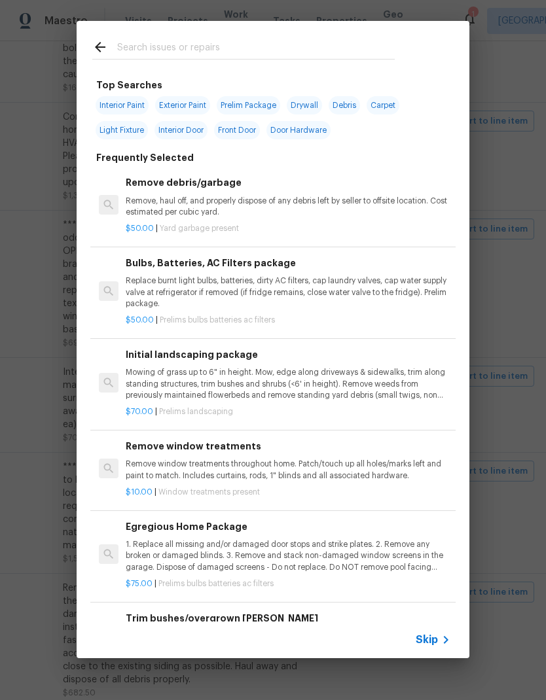
click at [445, 638] on icon at bounding box center [446, 640] width 5 height 8
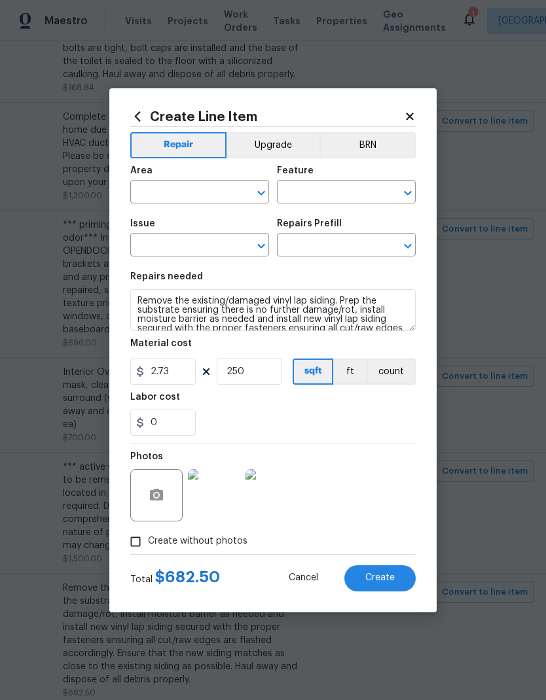
type input "Exterior Overall"
type input "Siding"
click at [354, 247] on input "text" at bounding box center [328, 246] width 102 height 20
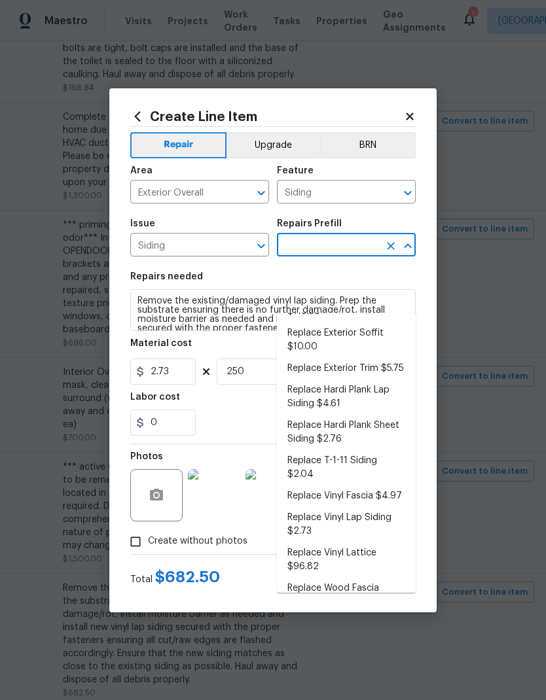
scroll to position [334, 0]
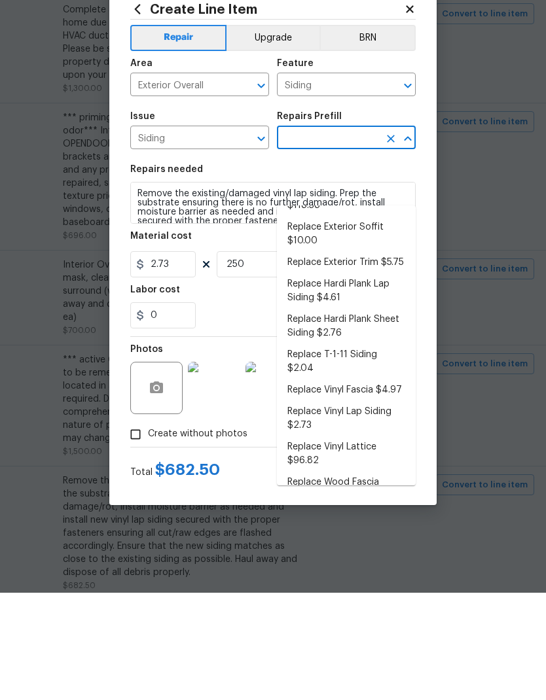
click at [361, 509] on li "Replace Vinyl Lap Siding $2.73" at bounding box center [346, 526] width 139 height 35
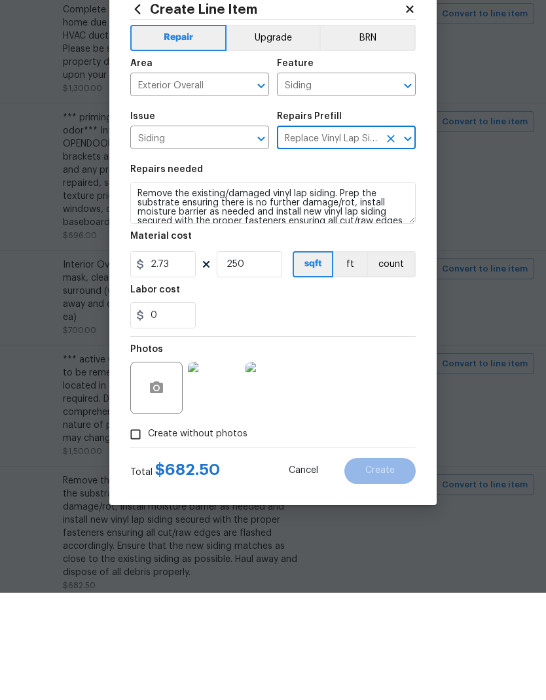
type input "Replace Vinyl Lap Siding $2.73"
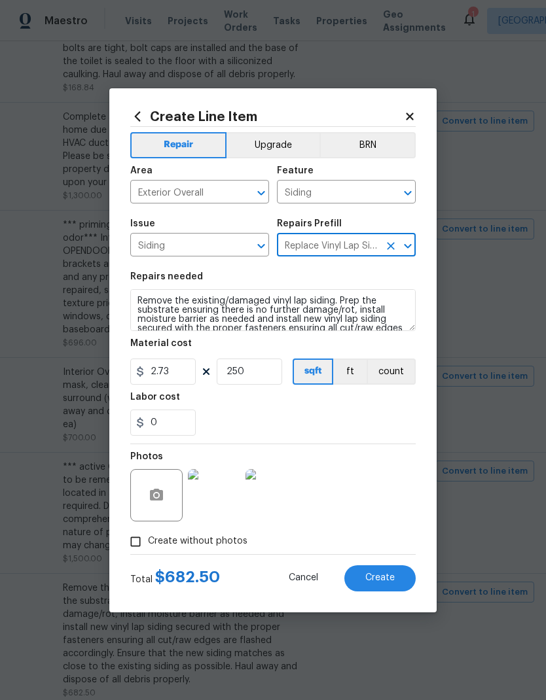
click at [393, 582] on span "Create" at bounding box center [379, 578] width 29 height 10
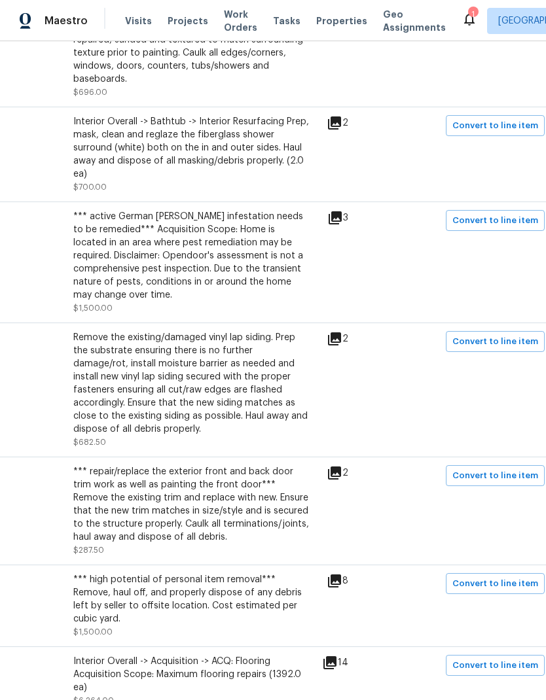
scroll to position [742, 186]
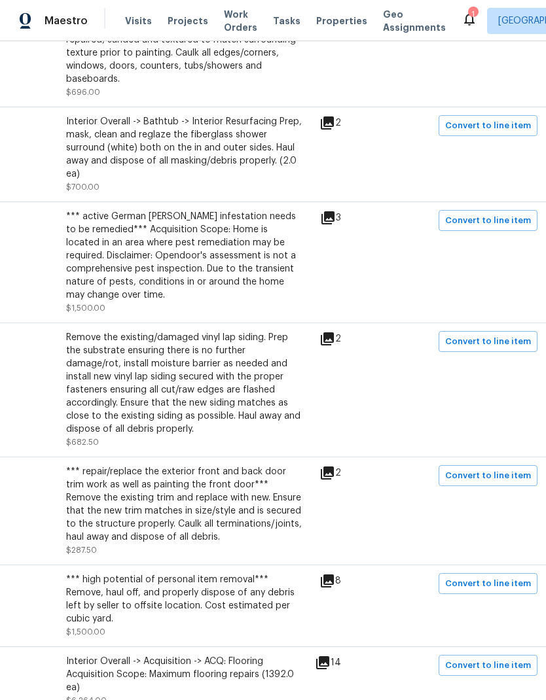
click at [330, 465] on icon at bounding box center [327, 473] width 16 height 16
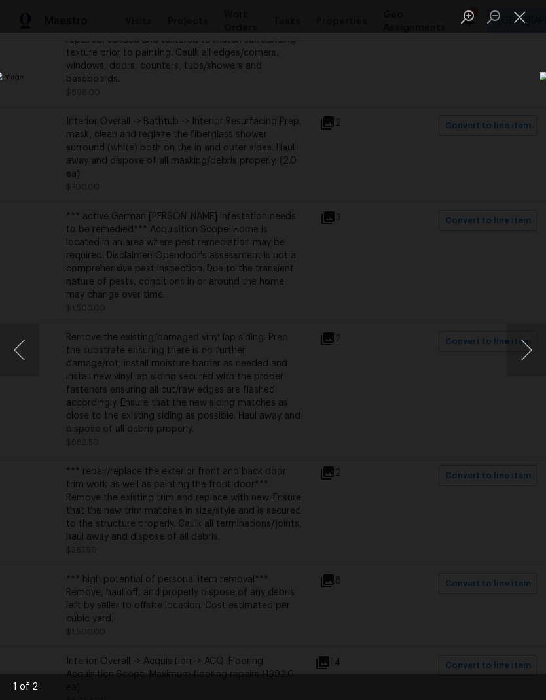
click at [526, 349] on button "Next image" at bounding box center [526, 350] width 39 height 52
click at [528, 353] on button "Next image" at bounding box center [526, 350] width 39 height 52
click at [525, 20] on button "Close lightbox" at bounding box center [520, 16] width 26 height 23
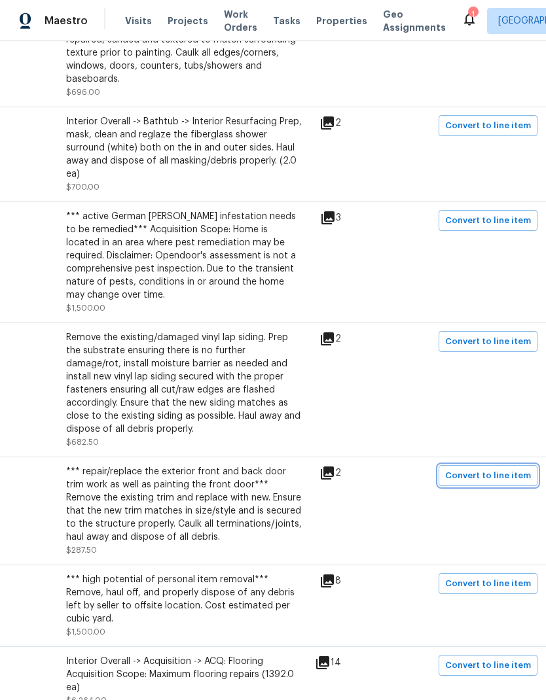
click at [462, 469] on span "Convert to line item" at bounding box center [488, 476] width 86 height 15
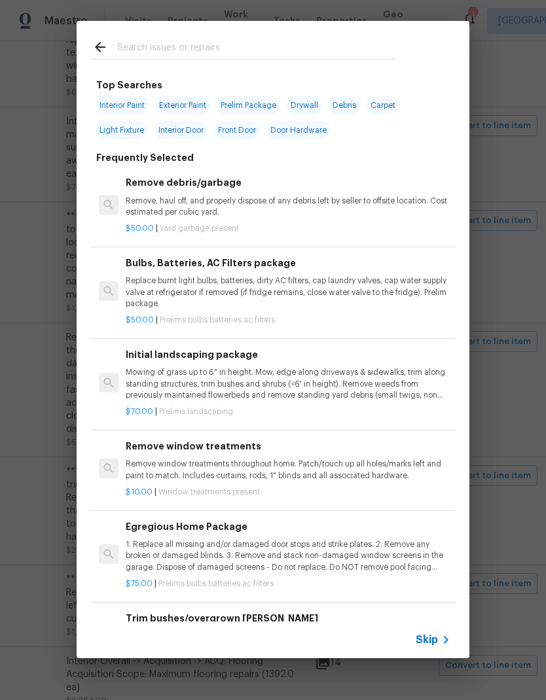
click at [444, 641] on icon at bounding box center [446, 640] width 16 height 16
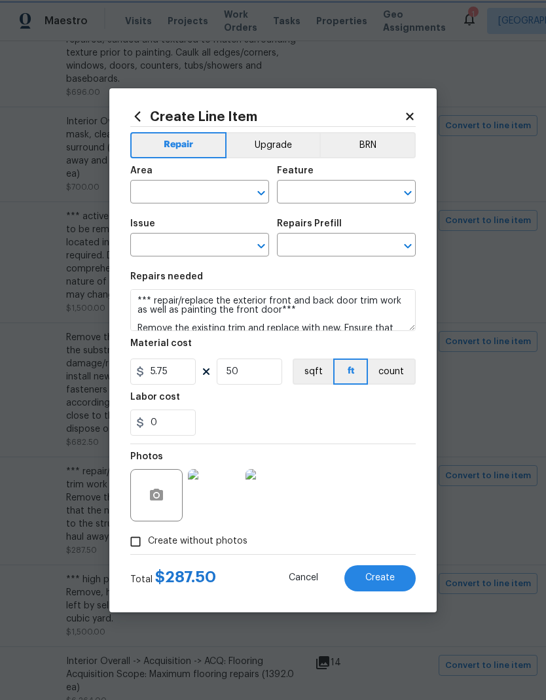
type input "Exterior Overall"
type input "Eaves and Trim"
type input "Siding"
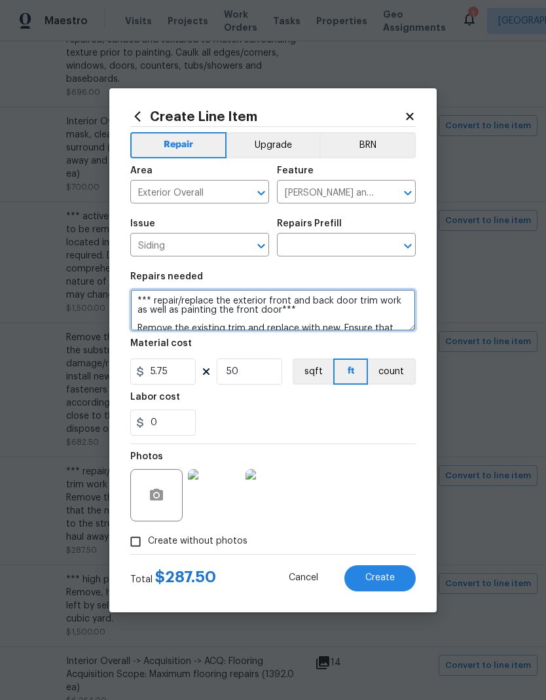
click at [394, 300] on textarea "*** repair/replace the exterior front and back door trim work as well as painti…" at bounding box center [272, 310] width 285 height 42
click at [187, 312] on textarea "*** repair/replace the exterior front and back door trim as well as painting th…" at bounding box center [272, 310] width 285 height 42
click at [378, 299] on textarea "*** repair/replace the exterior front and back door trim as well as paint the f…" at bounding box center [272, 310] width 285 height 42
type textarea "*** repair/replace the exterior front and back door trim and paint the front do…"
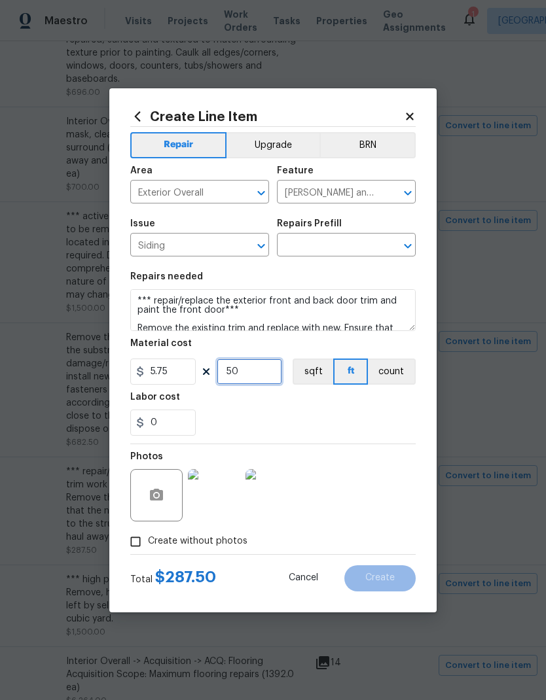
click at [264, 376] on input "50" at bounding box center [249, 372] width 65 height 26
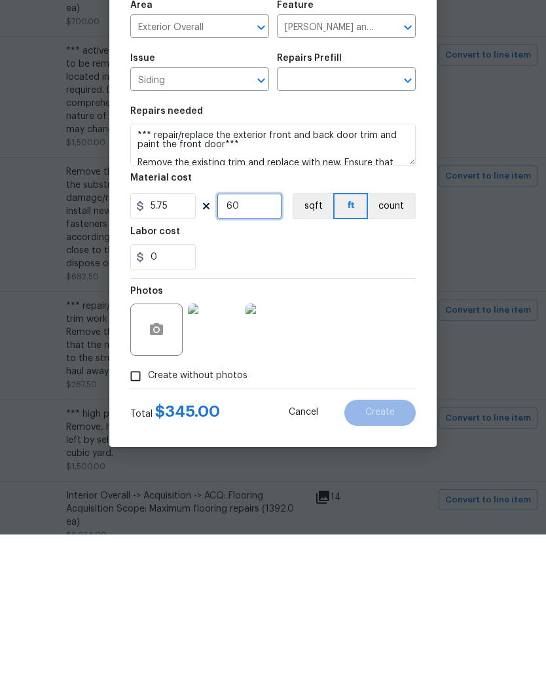
type input "60"
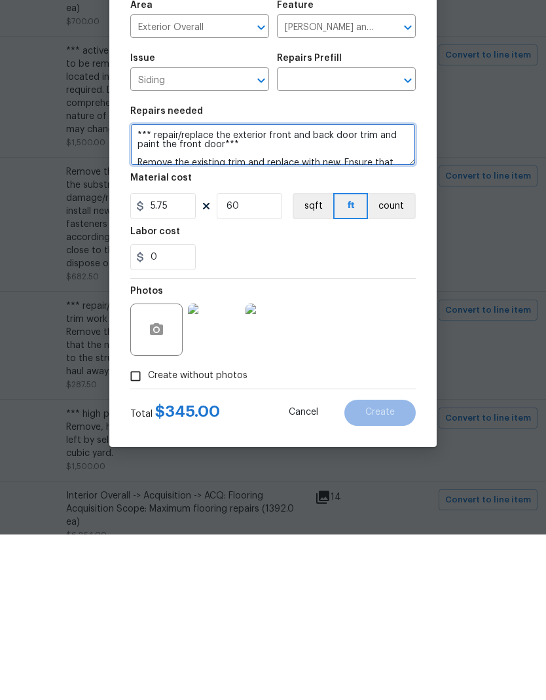
click at [144, 289] on textarea "*** repair/replace the exterior front and back door trim and paint the front do…" at bounding box center [272, 310] width 285 height 42
click at [143, 289] on textarea "*** repair/replace the exterior front and back door trim and paint the front do…" at bounding box center [272, 310] width 285 height 42
click at [142, 289] on textarea "*** repair/replace the exterior front and back door trim and paint the front do…" at bounding box center [272, 310] width 285 height 42
click at [141, 289] on textarea "*** repair/replace the exterior front and back door trim and paint the front do…" at bounding box center [272, 310] width 285 height 42
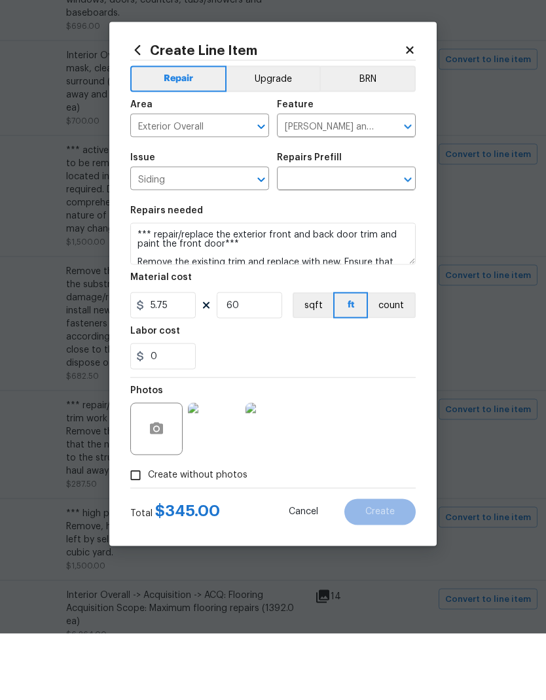
click at [363, 236] on input "text" at bounding box center [328, 246] width 102 height 20
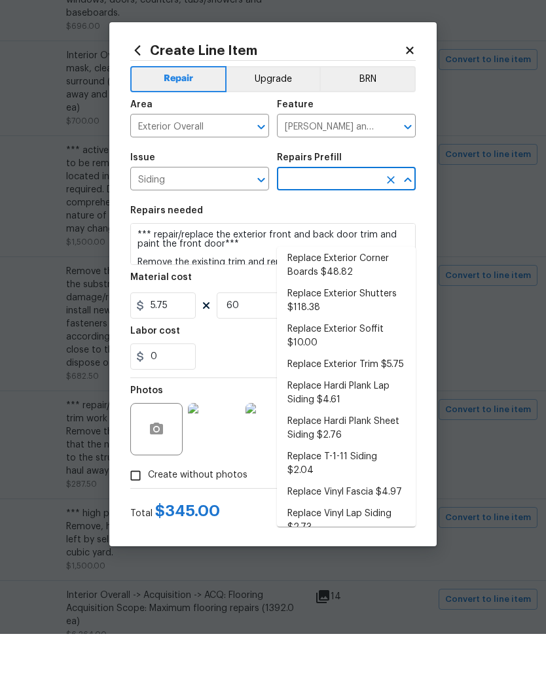
scroll to position [275, 0]
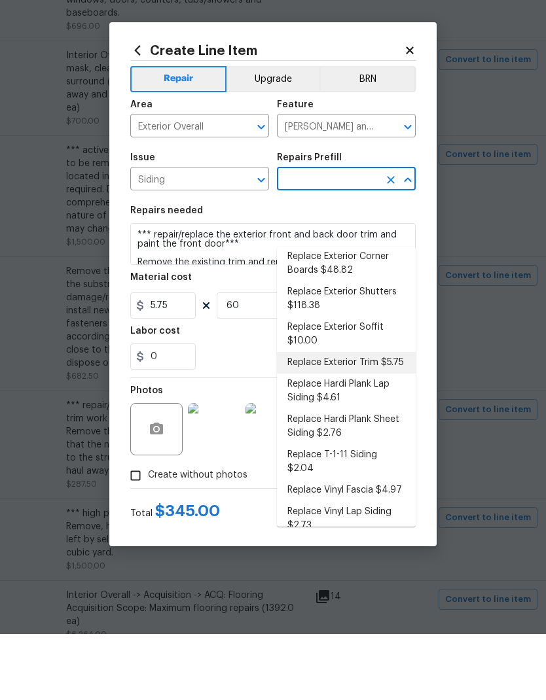
click at [380, 418] on li "Replace Exterior Trim $5.75" at bounding box center [346, 429] width 139 height 22
type input "Replace Exterior Trim $5.75"
type input "Siding"
type textarea "Remove the existing trim and replace with new. Ensure that the new trim matches…"
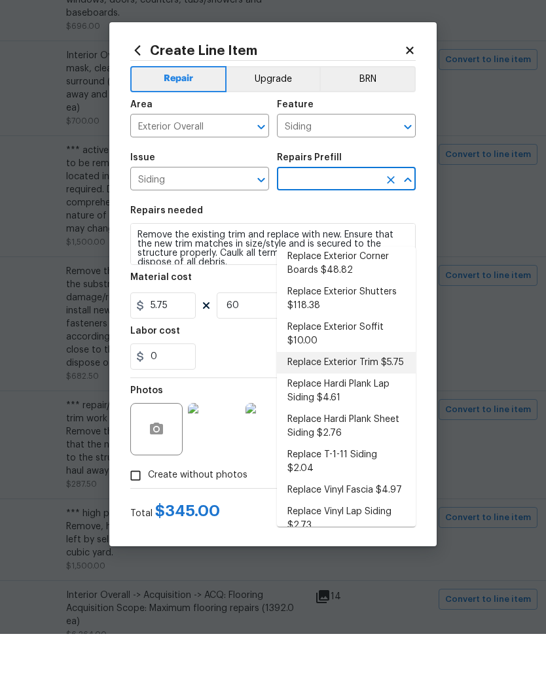
type input "Replace Exterior Trim $5.75"
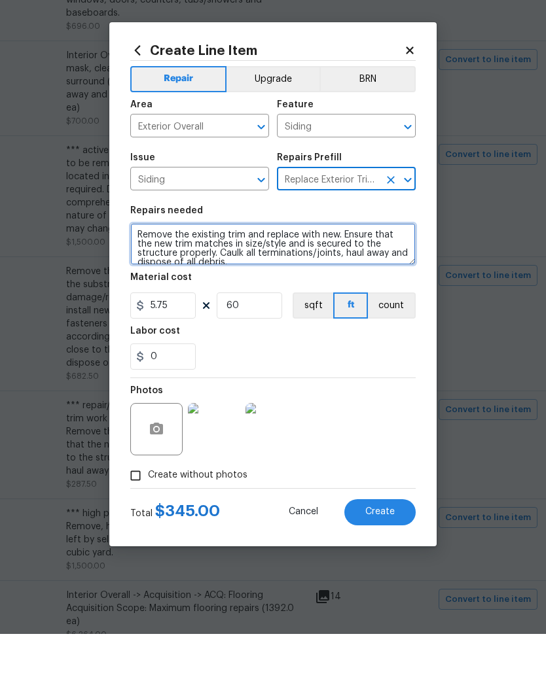
click at [143, 289] on textarea "Remove the existing trim and replace with new. Ensure that the new trim matches…" at bounding box center [272, 310] width 285 height 42
click at [144, 289] on textarea "Remove the existing trim and replace with new. Ensure that the new trim matches…" at bounding box center [272, 310] width 285 height 42
click at [158, 289] on textarea "Remove the existing trim and replace with new. Ensure that the new trim matches…" at bounding box center [272, 310] width 285 height 42
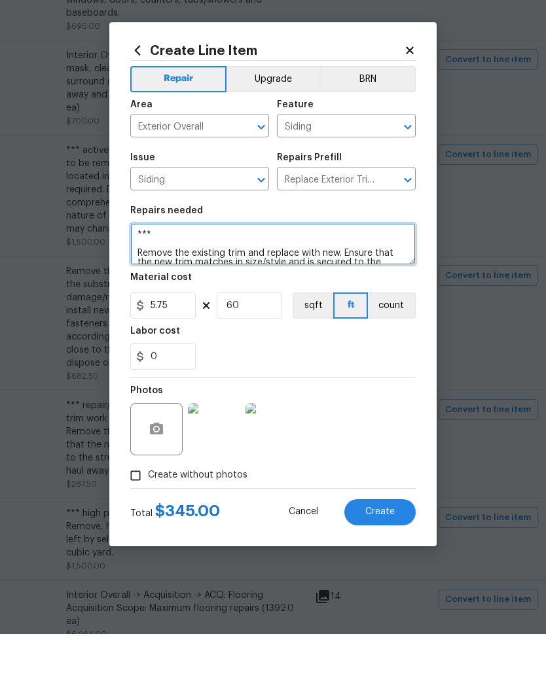
click at [205, 289] on textarea "*** Remove the existing trim and replace with new. Ensure that the new trim mat…" at bounding box center [272, 310] width 285 height 42
paste textarea "*** *** repair/replace the exterior front and back door trim and paint the fron…"
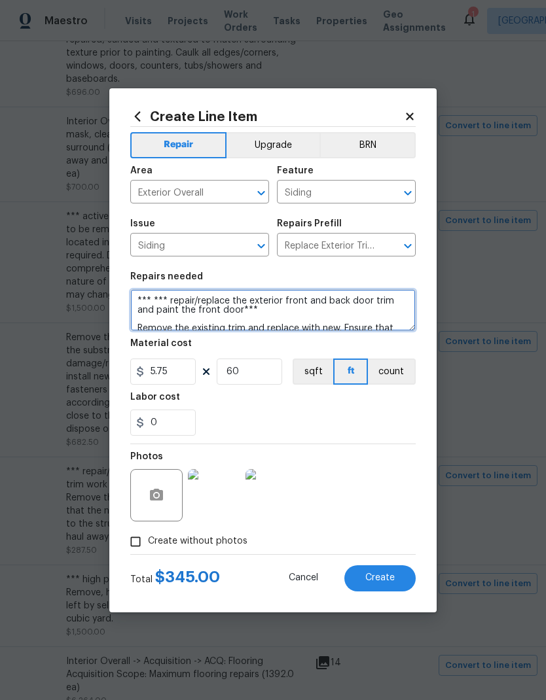
type textarea "*** *** repair/replace the exterior front and back door trim and paint the fron…"
click at [400, 581] on button "Create" at bounding box center [379, 578] width 71 height 26
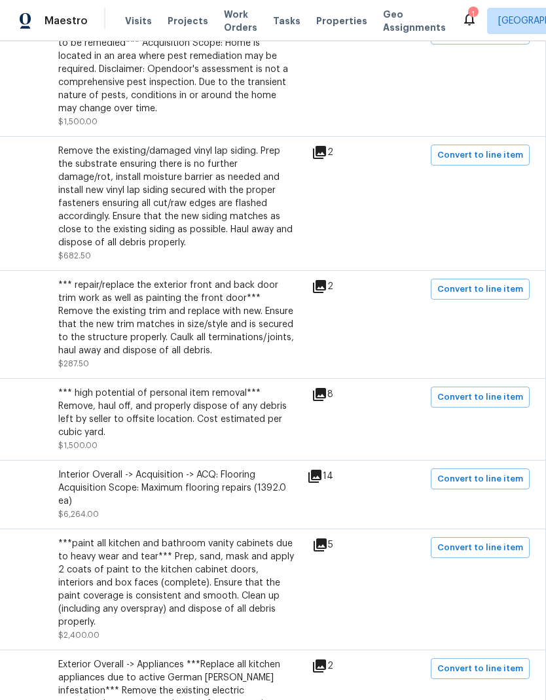
scroll to position [929, 194]
click at [321, 469] on icon at bounding box center [314, 475] width 13 height 13
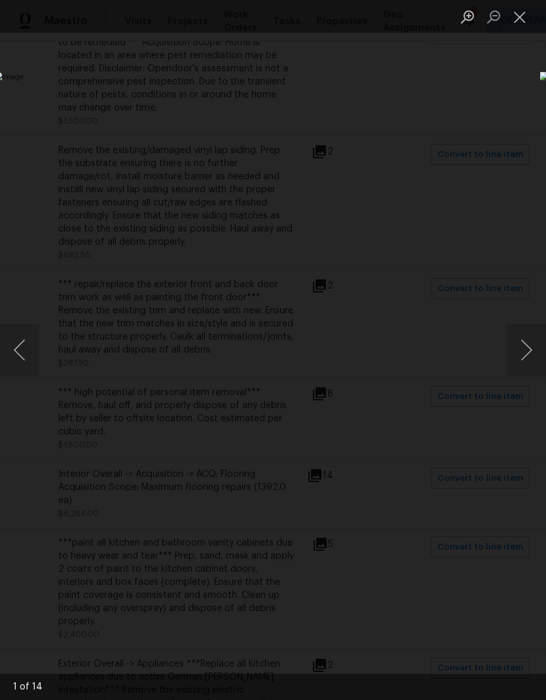
click at [530, 350] on button "Next image" at bounding box center [526, 350] width 39 height 52
click at [525, 347] on button "Next image" at bounding box center [526, 350] width 39 height 52
click at [528, 345] on button "Next image" at bounding box center [526, 350] width 39 height 52
click at [524, 354] on button "Next image" at bounding box center [526, 350] width 39 height 52
click at [533, 349] on button "Next image" at bounding box center [526, 350] width 39 height 52
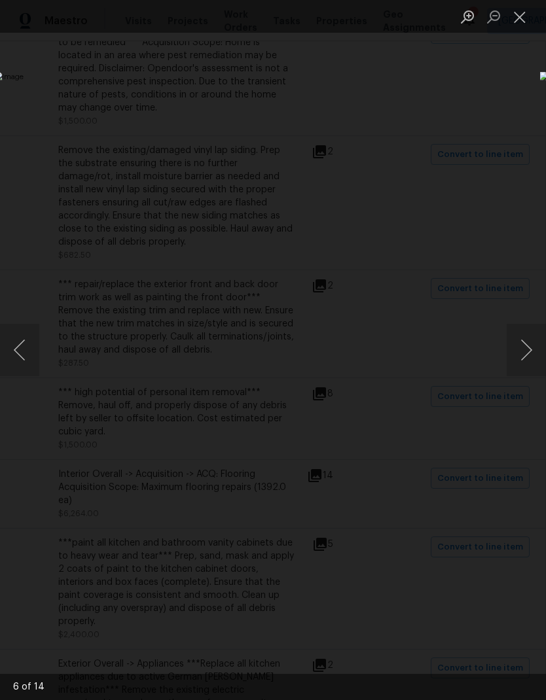
click at [531, 348] on button "Next image" at bounding box center [526, 350] width 39 height 52
click at [523, 348] on button "Next image" at bounding box center [526, 350] width 39 height 52
click at [529, 348] on button "Next image" at bounding box center [526, 350] width 39 height 52
click at [526, 354] on button "Next image" at bounding box center [526, 350] width 39 height 52
click at [528, 348] on button "Next image" at bounding box center [526, 350] width 39 height 52
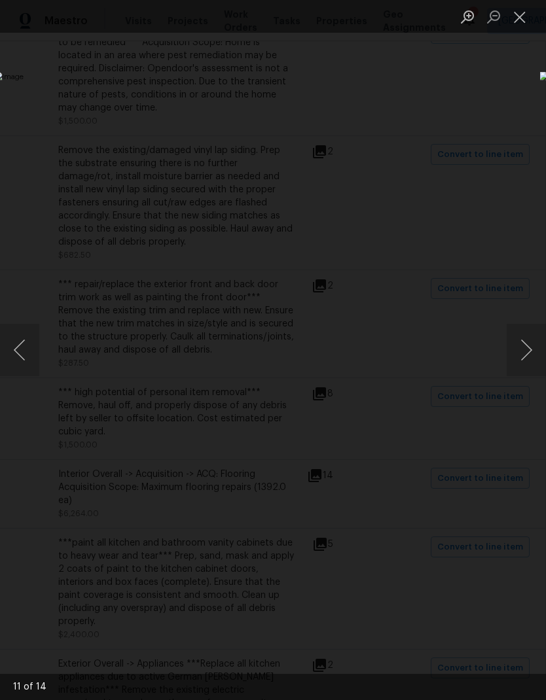
click at [526, 355] on button "Next image" at bounding box center [526, 350] width 39 height 52
click at [528, 357] on button "Next image" at bounding box center [526, 350] width 39 height 52
click at [525, 360] on button "Next image" at bounding box center [526, 350] width 39 height 52
click at [522, 356] on button "Next image" at bounding box center [526, 350] width 39 height 52
click at [520, 353] on button "Next image" at bounding box center [526, 350] width 39 height 52
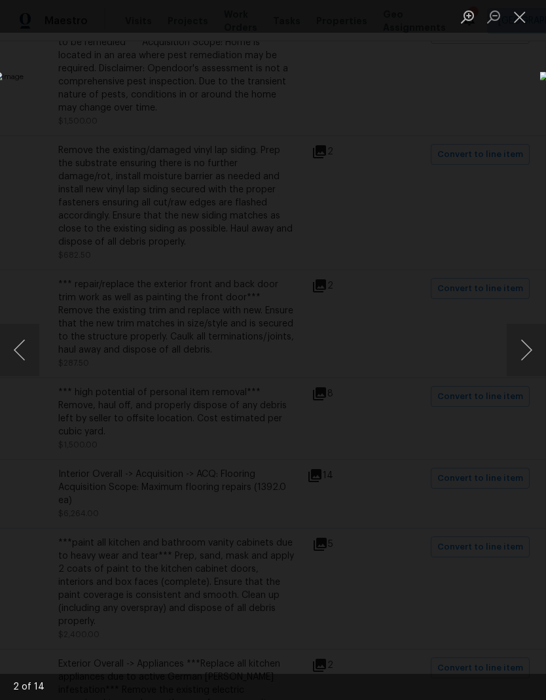
click at [524, 18] on button "Close lightbox" at bounding box center [520, 16] width 26 height 23
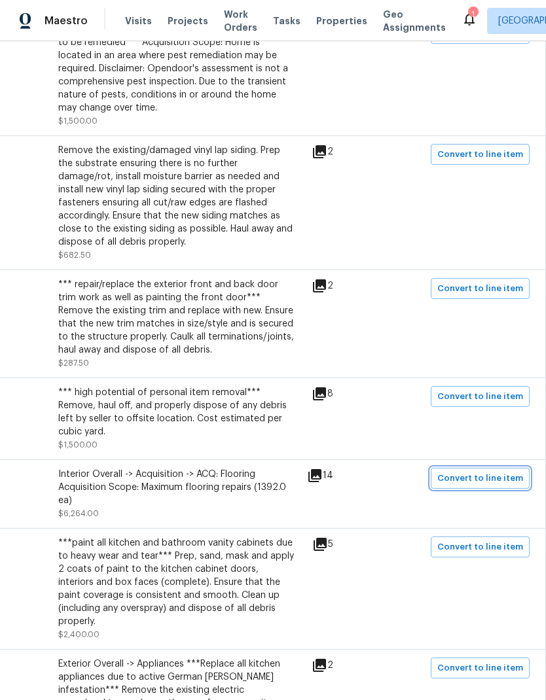
click at [463, 471] on span "Convert to line item" at bounding box center [480, 478] width 86 height 15
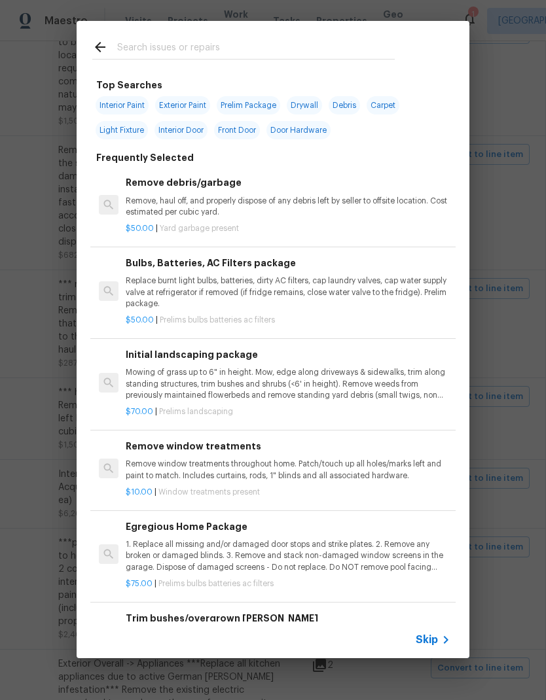
click at [437, 639] on span "Skip" at bounding box center [427, 640] width 22 height 13
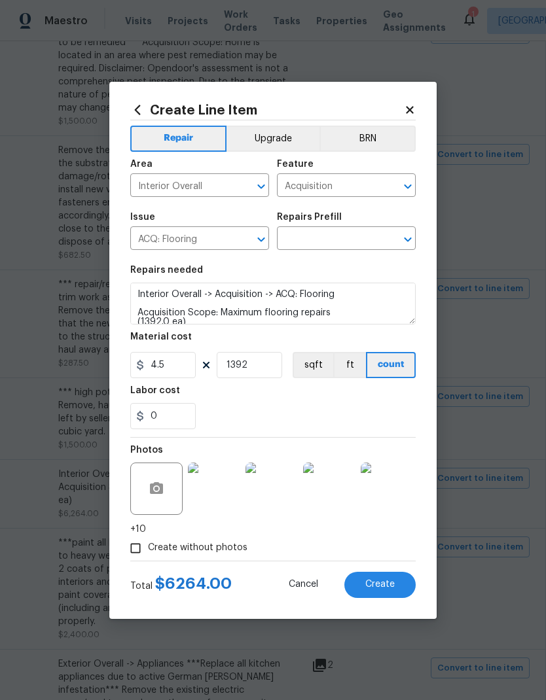
click at [362, 185] on input "Acquisition" at bounding box center [328, 187] width 102 height 20
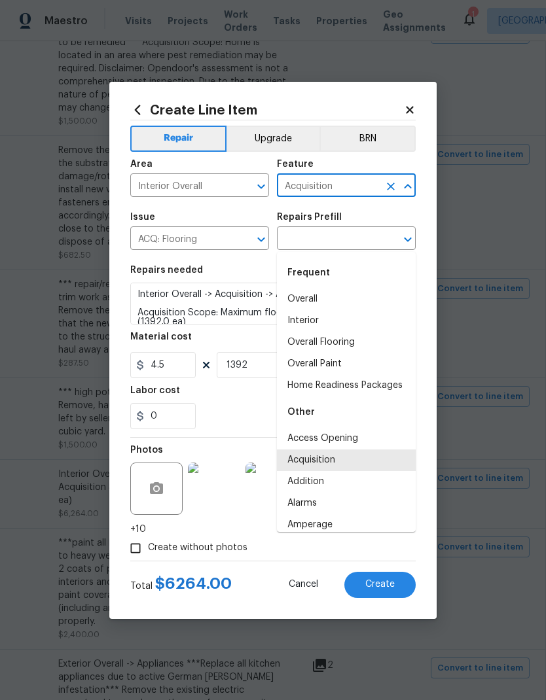
click at [348, 332] on li "Overall Flooring" at bounding box center [346, 343] width 139 height 22
type input "Overall Flooring"
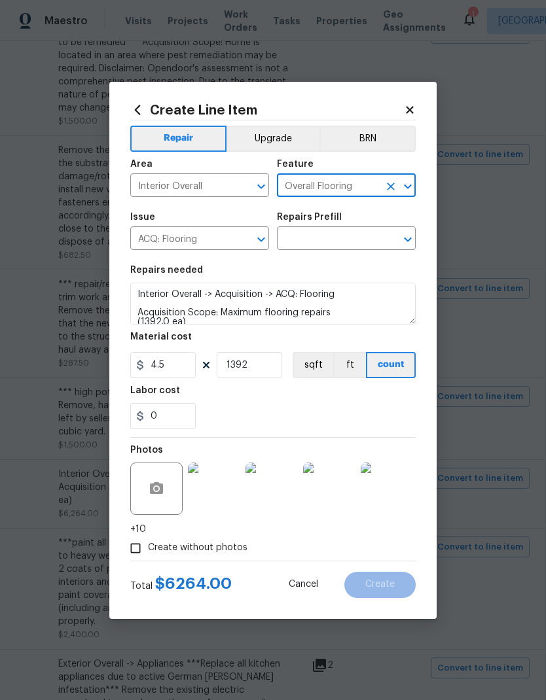
click at [227, 238] on input "ACQ: Flooring" at bounding box center [181, 240] width 102 height 20
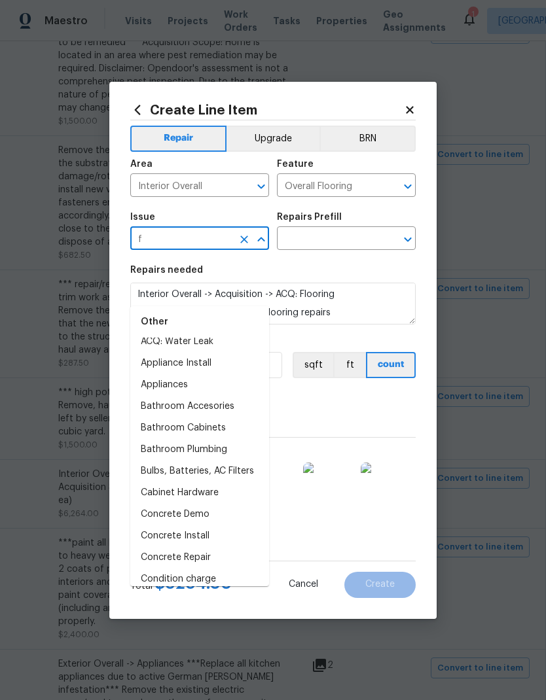
scroll to position [0, 0]
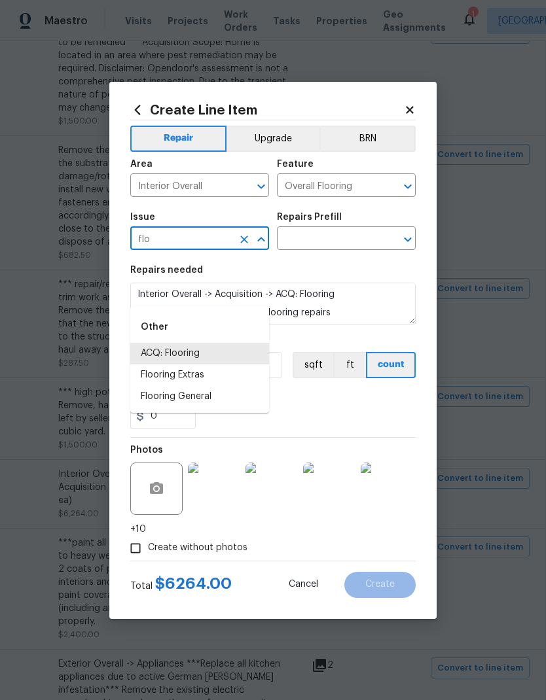
click at [200, 386] on li "Flooring General" at bounding box center [199, 397] width 139 height 22
type input "Flooring General"
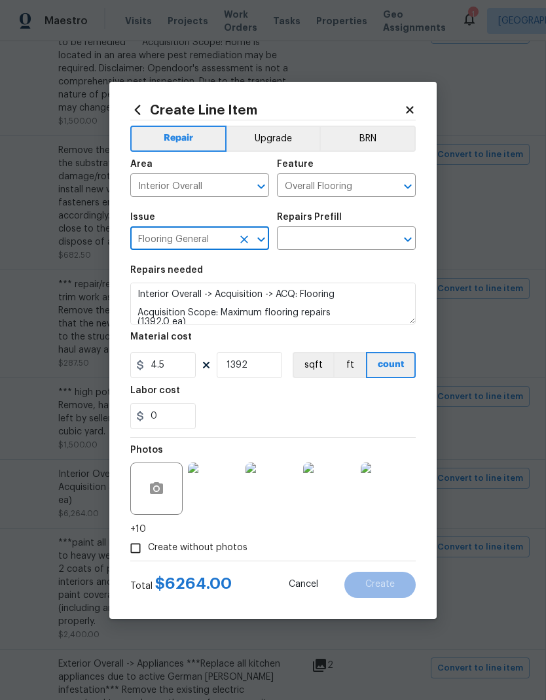
click at [364, 233] on input "text" at bounding box center [328, 240] width 102 height 20
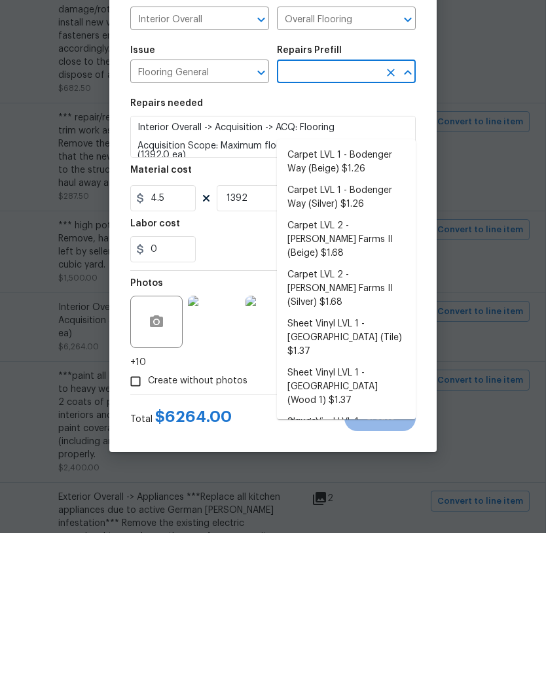
click at [355, 312] on li "Carpet LVL 1 - Bodenger Way (Beige) $1.26" at bounding box center [346, 329] width 139 height 35
type input "Carpet LVL 1 - Bodenger Way (Beige) $1.26"
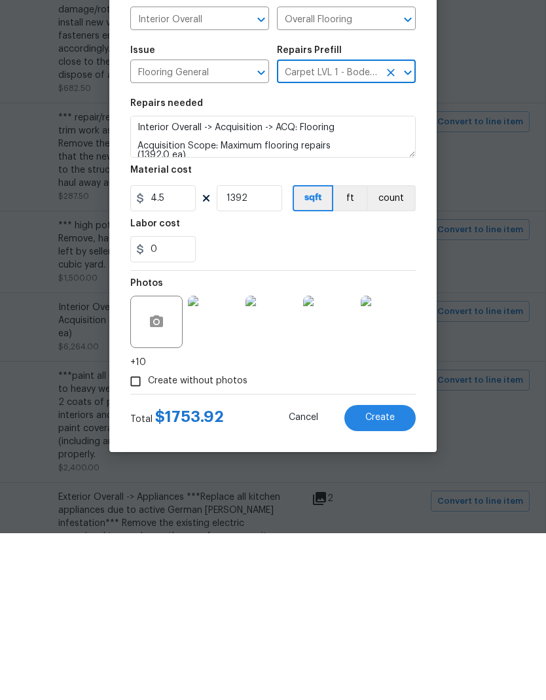
type textarea "Install new carpet. (Bodenger Way 749 Bird Bath, Beige) at all previously carpe…"
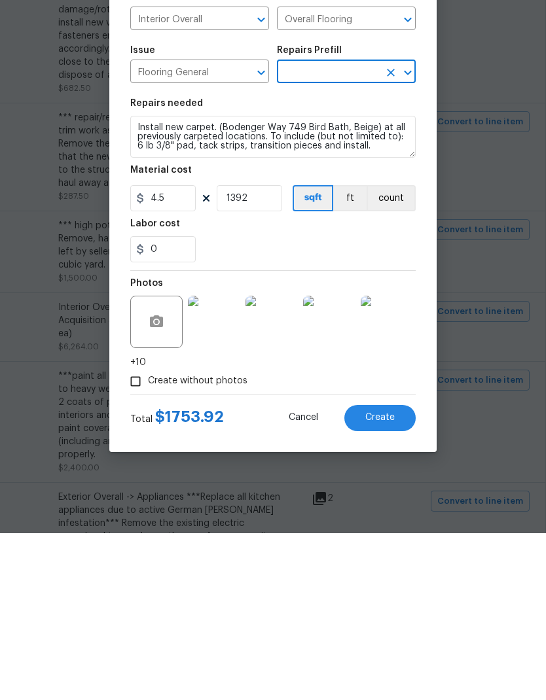
type input "Carpet LVL 1 - Bodenger Way (Beige) $1.26"
type input "1.26"
click at [267, 352] on input "1392" at bounding box center [249, 365] width 65 height 26
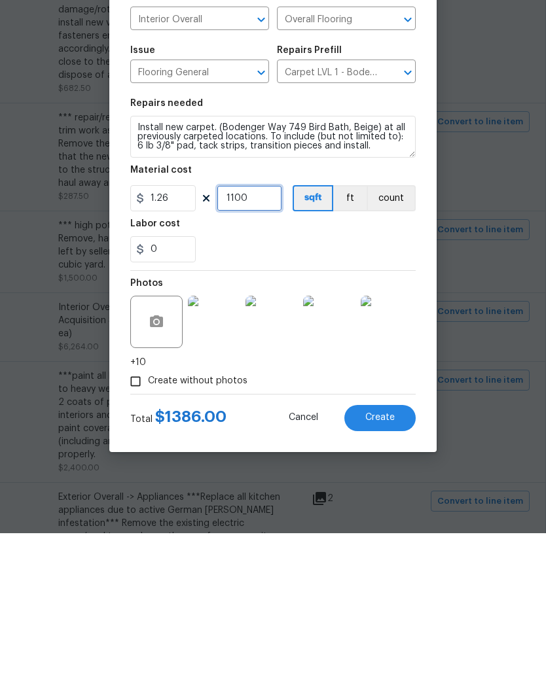
type input "1100"
click at [214, 463] on img at bounding box center [214, 489] width 52 height 52
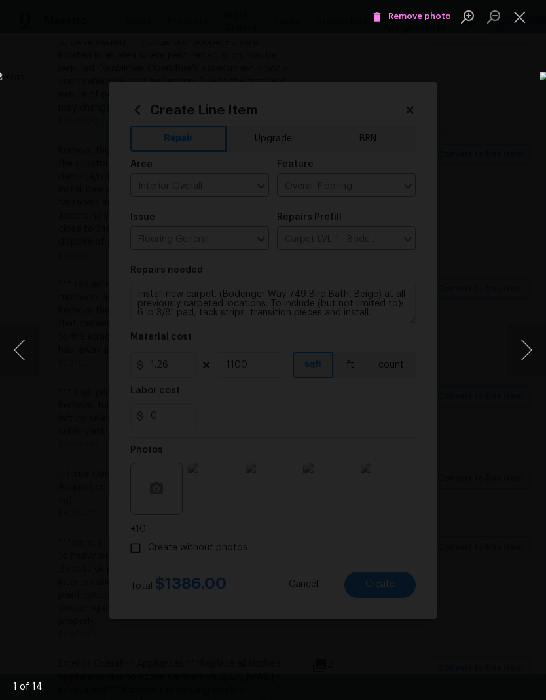
click at [531, 348] on button "Next image" at bounding box center [526, 350] width 39 height 52
click at [529, 348] on button "Next image" at bounding box center [526, 350] width 39 height 52
click at [530, 348] on button "Next image" at bounding box center [526, 350] width 39 height 52
click at [431, 14] on span "Remove photo" at bounding box center [411, 16] width 79 height 15
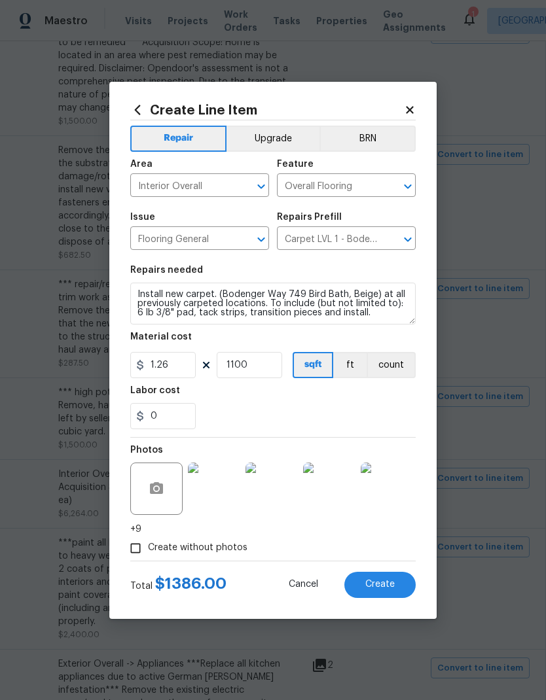
click at [219, 493] on img at bounding box center [214, 489] width 52 height 52
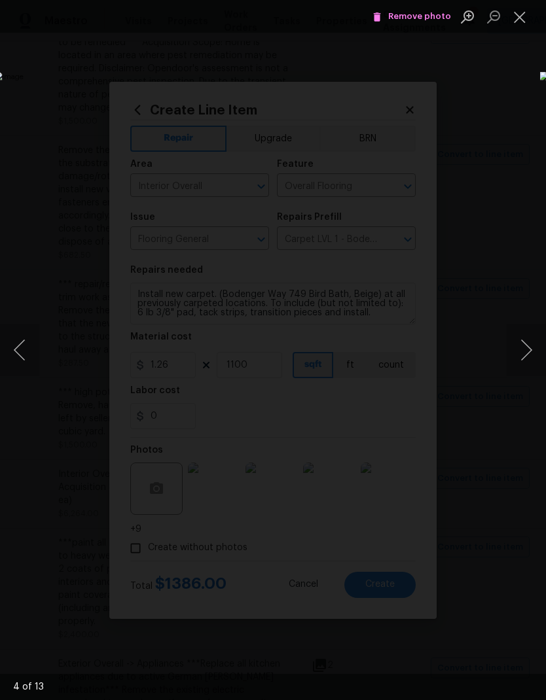
click at [528, 346] on button "Next image" at bounding box center [526, 350] width 39 height 52
click at [530, 348] on button "Next image" at bounding box center [526, 350] width 39 height 52
click at [531, 348] on button "Next image" at bounding box center [526, 350] width 39 height 52
click at [531, 345] on button "Next image" at bounding box center [526, 350] width 39 height 52
click at [523, 15] on button "Close lightbox" at bounding box center [520, 16] width 26 height 23
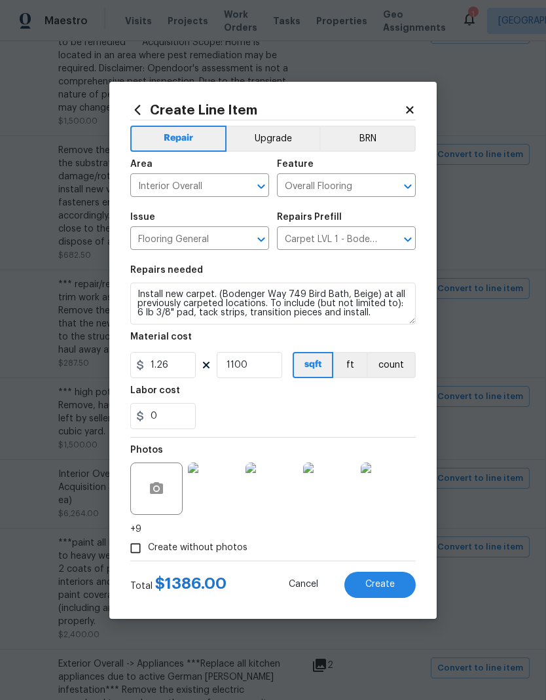
click at [397, 587] on button "Create" at bounding box center [379, 585] width 71 height 26
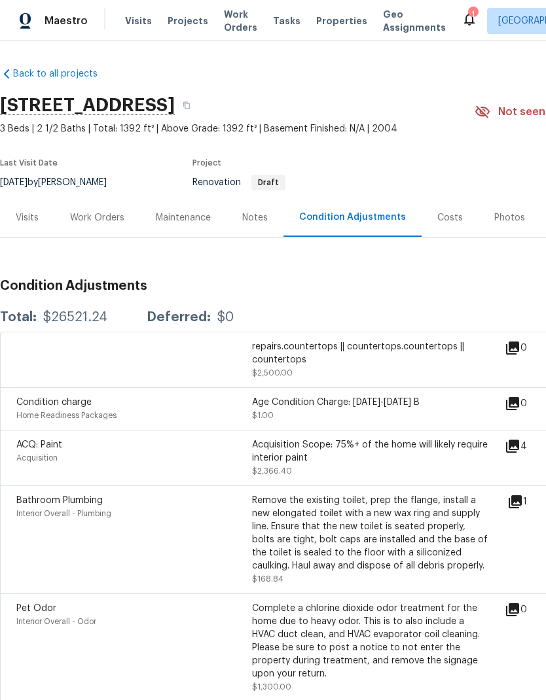
click at [105, 211] on div "Work Orders" at bounding box center [97, 217] width 54 height 13
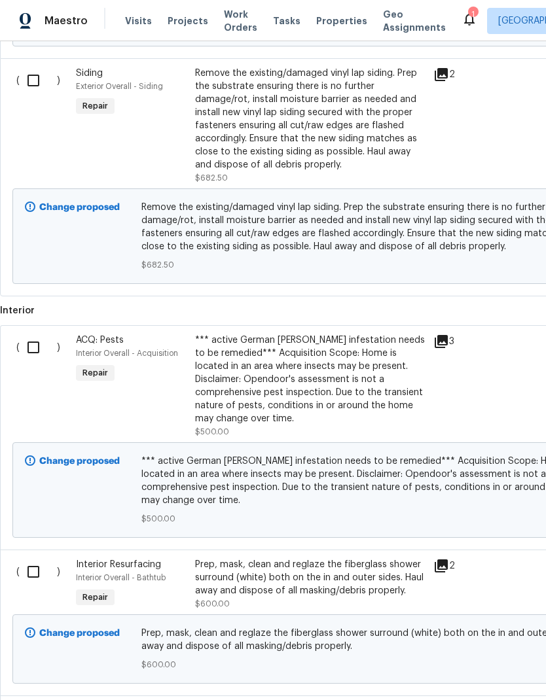
scroll to position [577, 0]
click at [239, 359] on div "*** active German roach infestation needs to be remedied*** Acquisition Scope: …" at bounding box center [310, 380] width 230 height 92
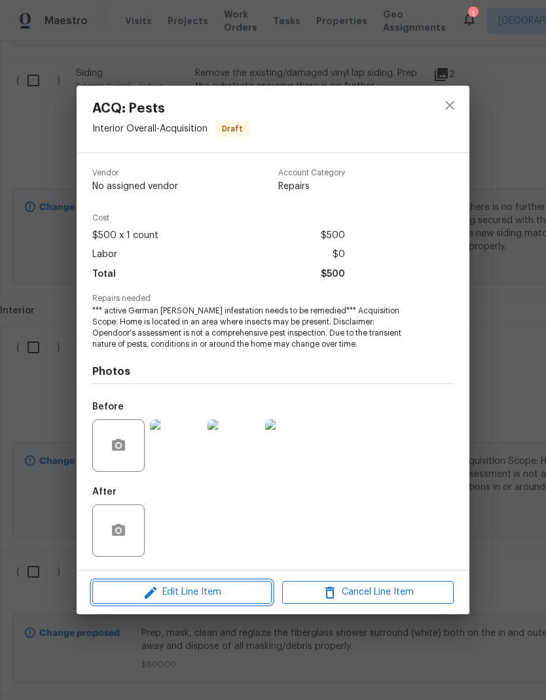
click at [236, 590] on span "Edit Line Item" at bounding box center [181, 592] width 171 height 16
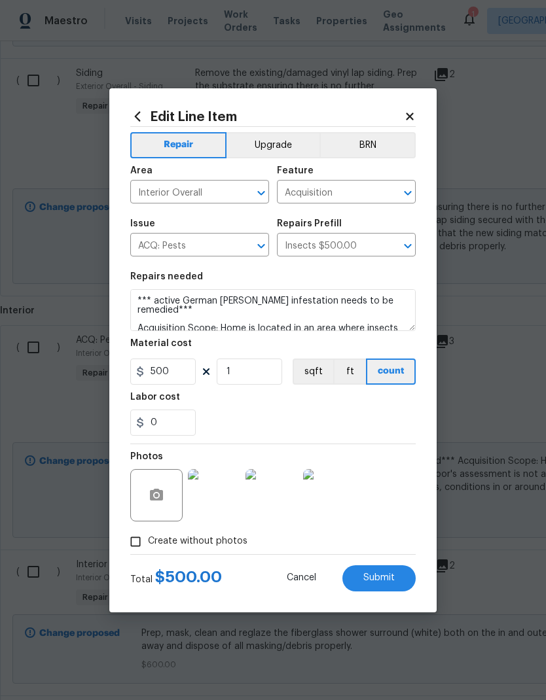
click at [217, 245] on input "ACQ: Pests" at bounding box center [181, 246] width 102 height 20
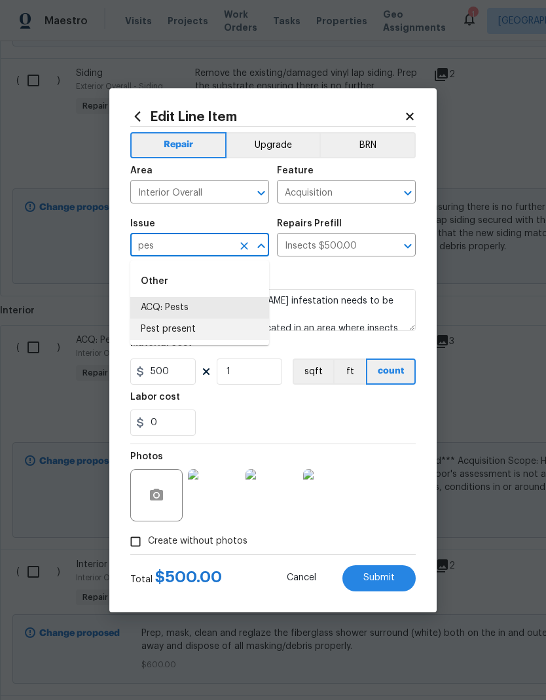
click at [186, 327] on li "Pest present" at bounding box center [199, 330] width 139 height 22
type input "Pest present"
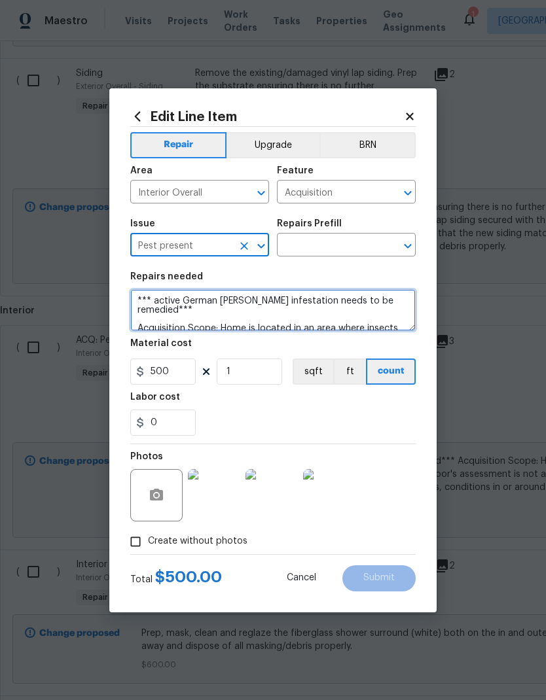
click at [140, 298] on textarea "*** active German roach infestation needs to be remedied*** Acquisition Scope: …" at bounding box center [272, 310] width 285 height 42
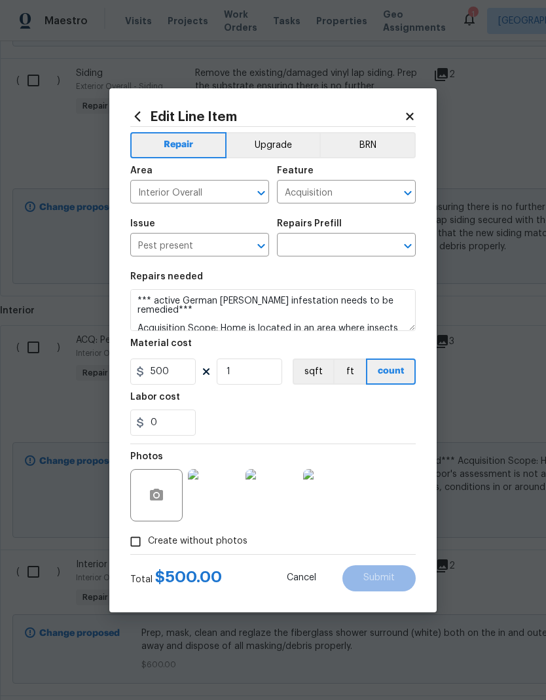
click at [357, 242] on input "text" at bounding box center [328, 246] width 102 height 20
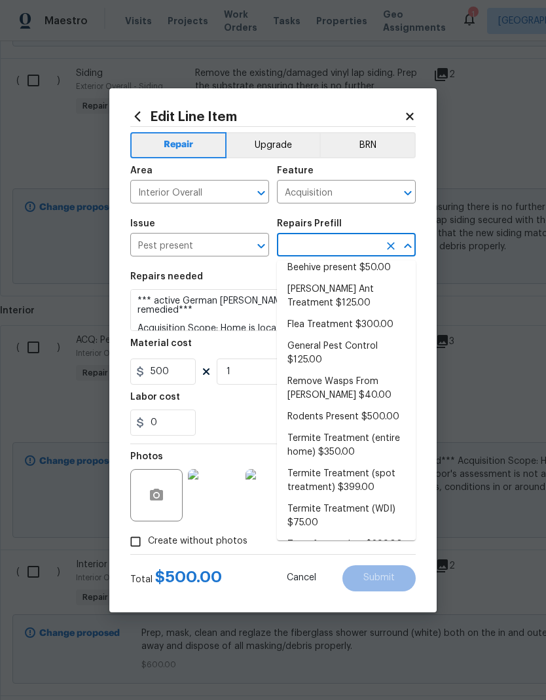
scroll to position [8, 0]
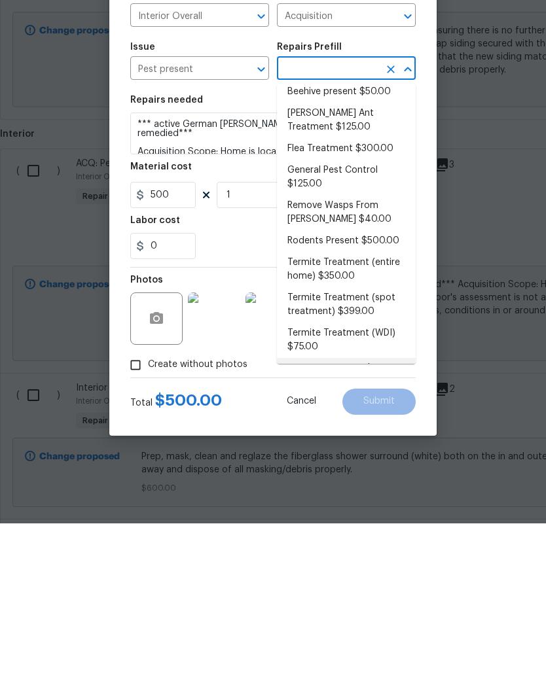
click at [346, 535] on li "Treat for roaches $399.00" at bounding box center [346, 546] width 139 height 22
type input "Treat for roaches $399.00"
type input "Pests"
type textarea "Treatment for active roach infestation whole home (includes 3 follow up treatme…"
type input "Treat for roaches $399.00"
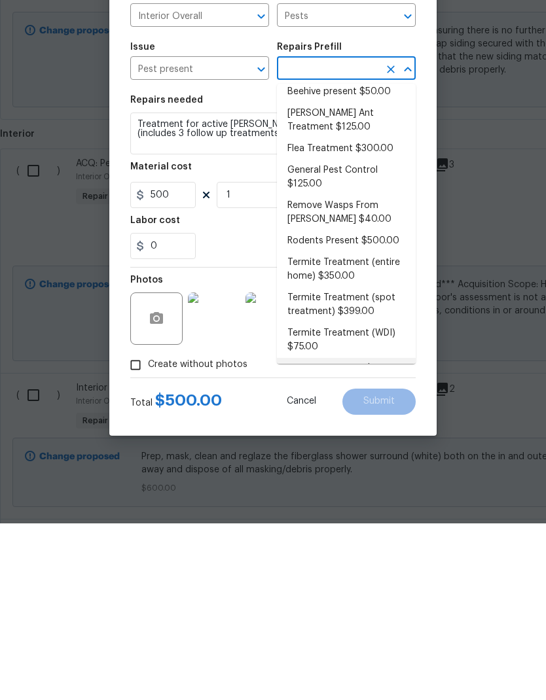
type input "399"
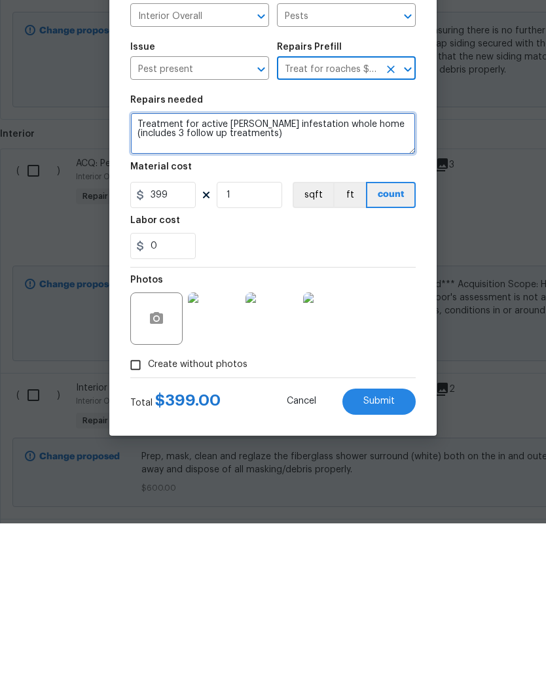
click at [144, 289] on textarea "Treatment for active roach infestation whole home (includes 3 follow up treatme…" at bounding box center [272, 310] width 285 height 42
click at [158, 289] on textarea "Treatment for active roach infestation whole home (includes 3 follow up treatme…" at bounding box center [272, 310] width 285 height 42
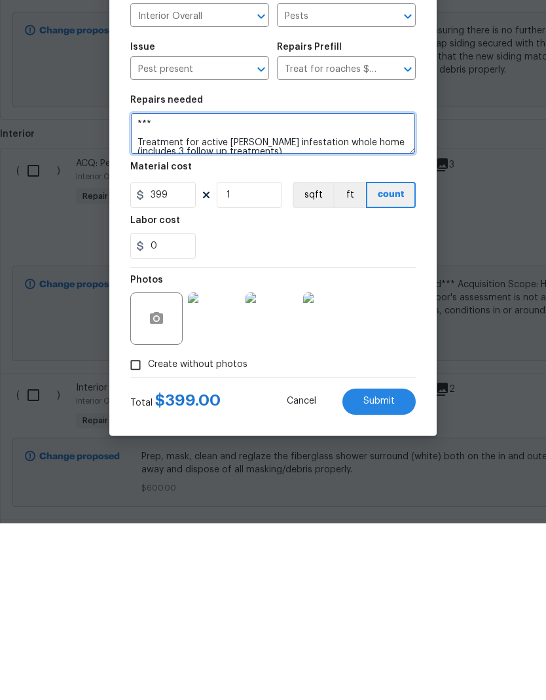
click at [189, 289] on textarea "*** Treatment for active roach infestation whole home (includes 3 follow up tre…" at bounding box center [272, 310] width 285 height 42
paste textarea "*** *** active German roach infestation needs to be remedied"
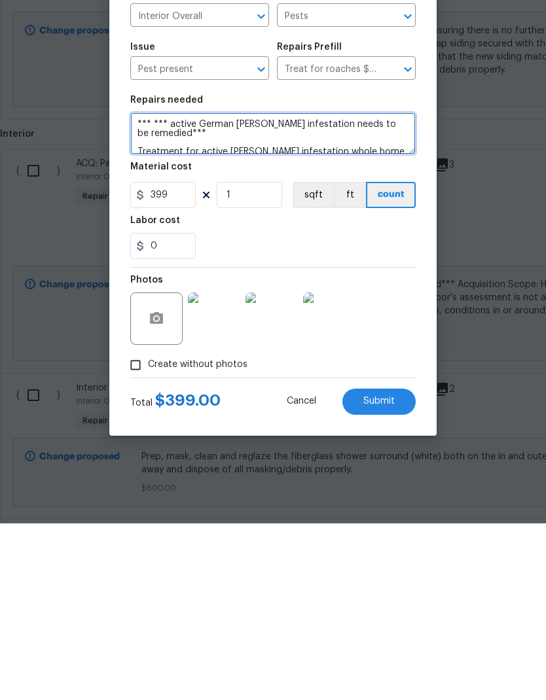
type textarea "*** *** active German roach infestation needs to be remedied*** Treatment for a…"
click at [393, 573] on span "Submit" at bounding box center [378, 578] width 31 height 10
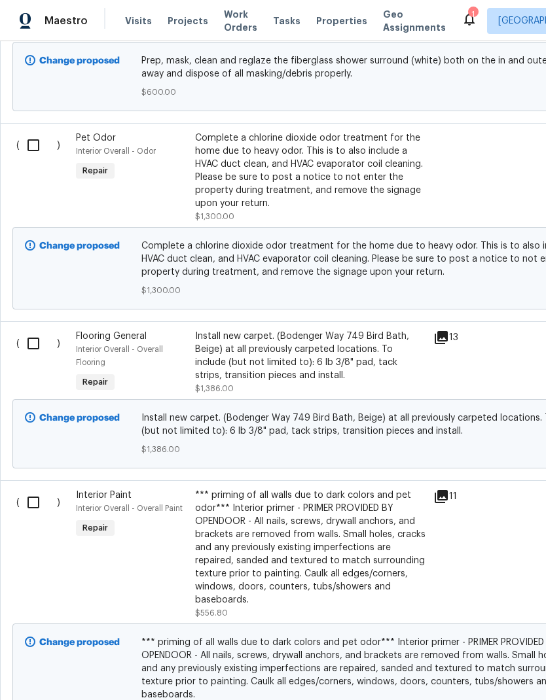
scroll to position [925, 0]
click at [343, 329] on div "Install new carpet. (Bodenger Way 749 Bird Bath, Beige) at all previously carpe…" at bounding box center [310, 355] width 230 height 52
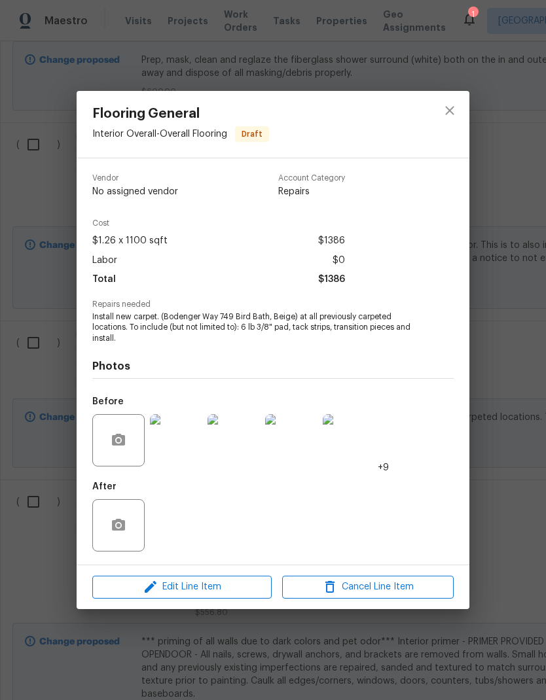
click at [177, 451] on img at bounding box center [176, 440] width 52 height 52
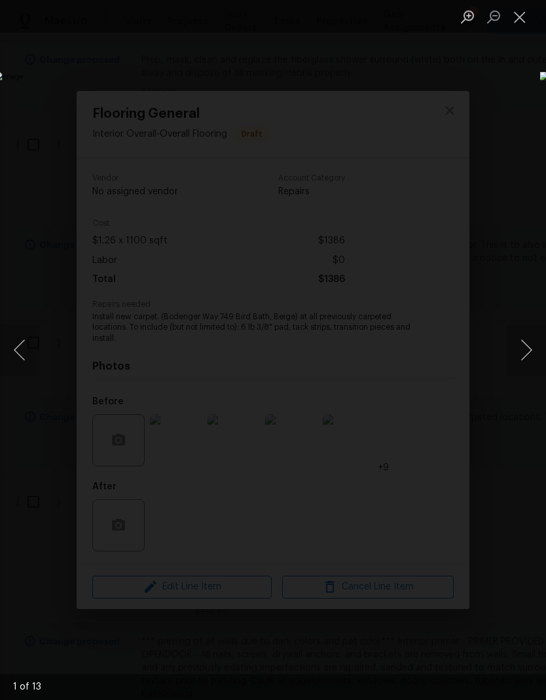
click at [525, 349] on button "Next image" at bounding box center [526, 350] width 39 height 52
click at [530, 353] on button "Next image" at bounding box center [526, 350] width 39 height 52
click at [528, 348] on button "Next image" at bounding box center [526, 350] width 39 height 52
click at [529, 346] on button "Next image" at bounding box center [526, 350] width 39 height 52
click at [528, 345] on button "Next image" at bounding box center [526, 350] width 39 height 52
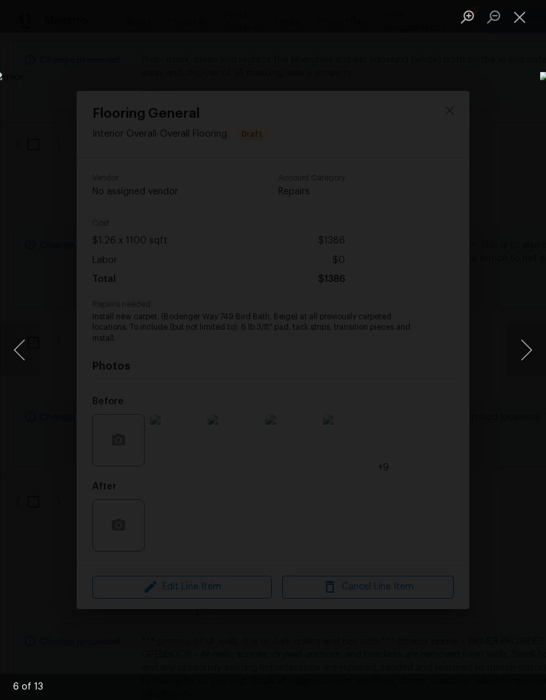
click at [530, 344] on button "Next image" at bounding box center [526, 350] width 39 height 52
click at [531, 338] on button "Next image" at bounding box center [526, 350] width 39 height 52
click at [373, 297] on img "Lightbox" at bounding box center [211, 350] width 434 height 557
click at [524, 24] on button "Close lightbox" at bounding box center [520, 16] width 26 height 23
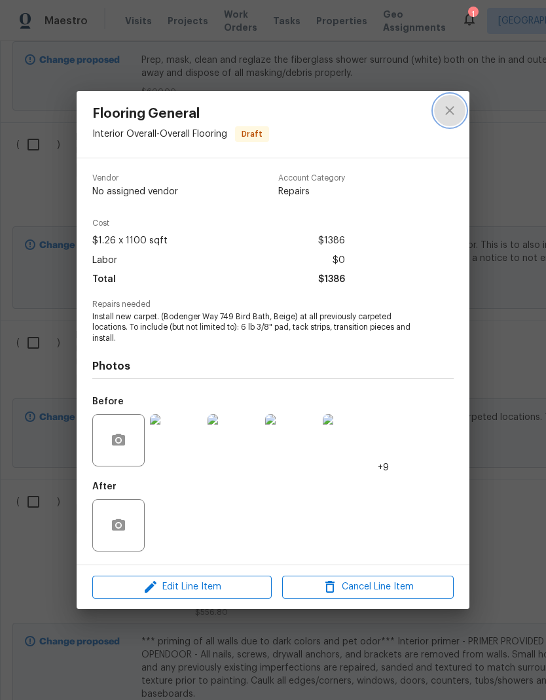
click at [455, 109] on icon "close" at bounding box center [450, 111] width 16 height 16
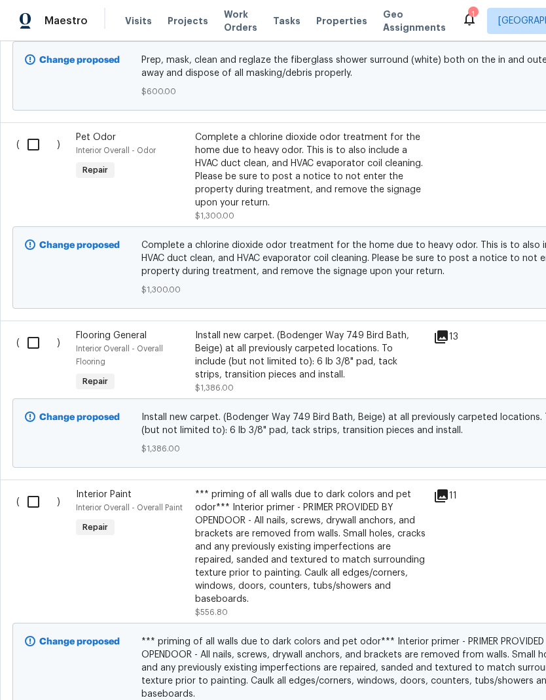
click at [321, 329] on div "Install new carpet. (Bodenger Way 749 Bird Bath, Beige) at all previously carpe…" at bounding box center [310, 355] width 230 height 52
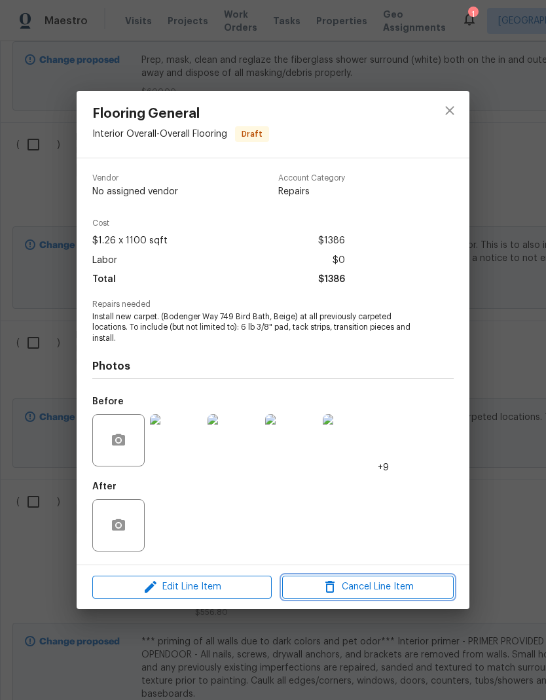
click at [431, 588] on span "Cancel Line Item" at bounding box center [368, 587] width 164 height 16
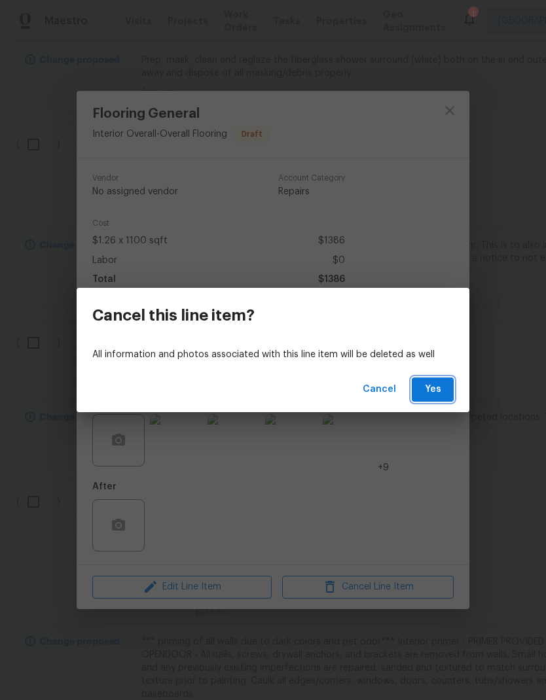
click at [451, 389] on button "Yes" at bounding box center [433, 390] width 42 height 24
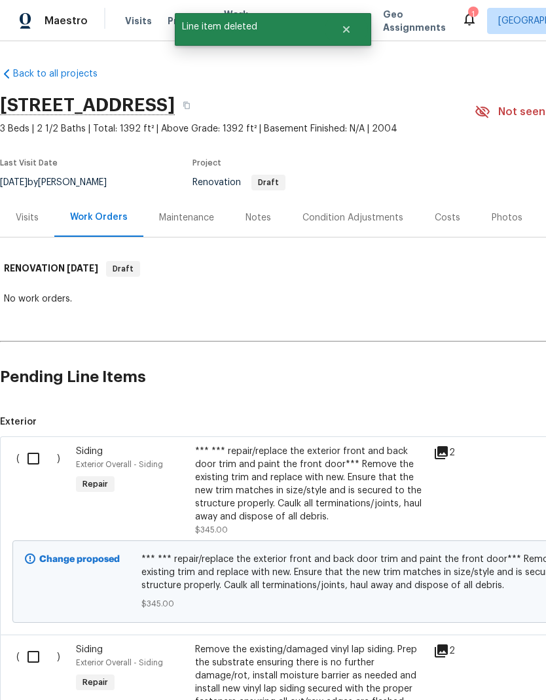
scroll to position [0, 0]
click at [358, 211] on div "Condition Adjustments" at bounding box center [352, 217] width 101 height 13
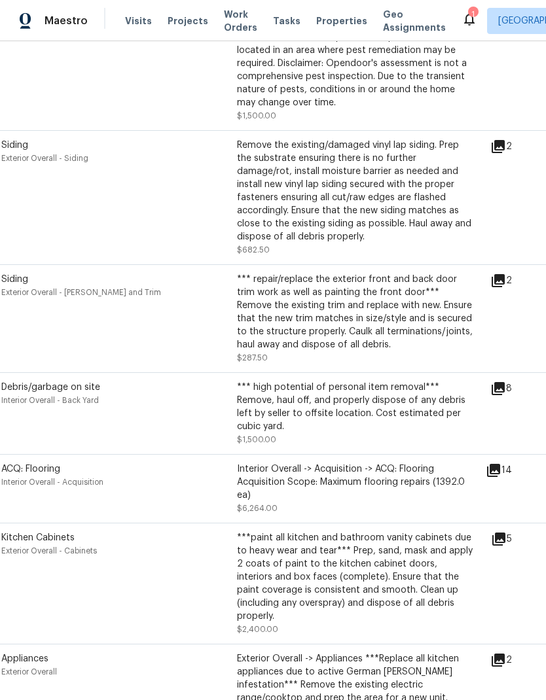
scroll to position [934, 15]
click at [399, 463] on div "Interior Overall -> Acquisition -> ACQ: Flooring Acquisition Scope: Maximum flo…" at bounding box center [355, 482] width 236 height 39
click at [403, 463] on div "Interior Overall -> Acquisition -> ACQ: Flooring Acquisition Scope: Maximum flo…" at bounding box center [355, 482] width 236 height 39
click at [334, 463] on div "Interior Overall -> Acquisition -> ACQ: Flooring Acquisition Scope: Maximum flo…" at bounding box center [355, 482] width 236 height 39
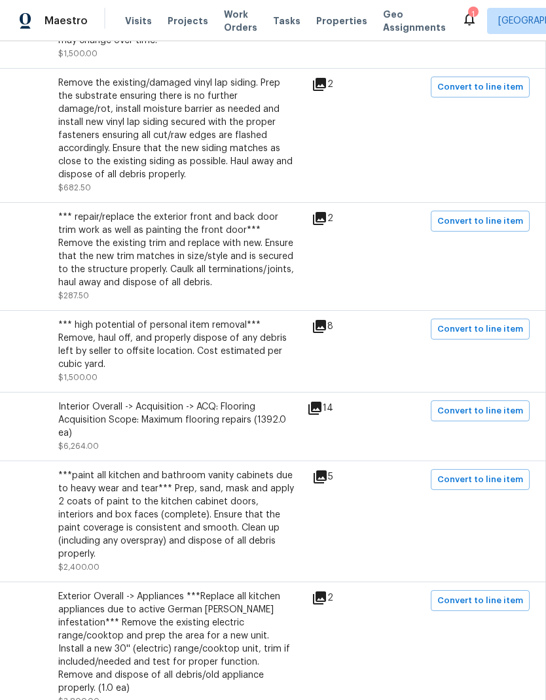
scroll to position [997, 194]
click at [476, 403] on span "Convert to line item" at bounding box center [480, 410] width 86 height 15
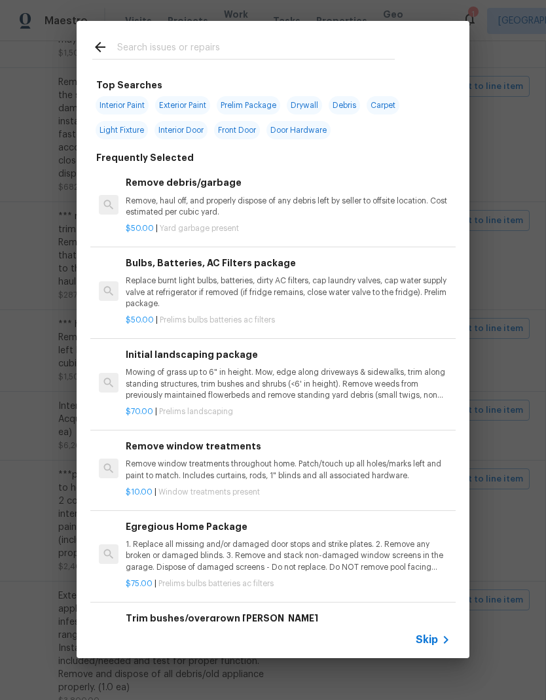
click at [442, 647] on icon at bounding box center [446, 640] width 16 height 16
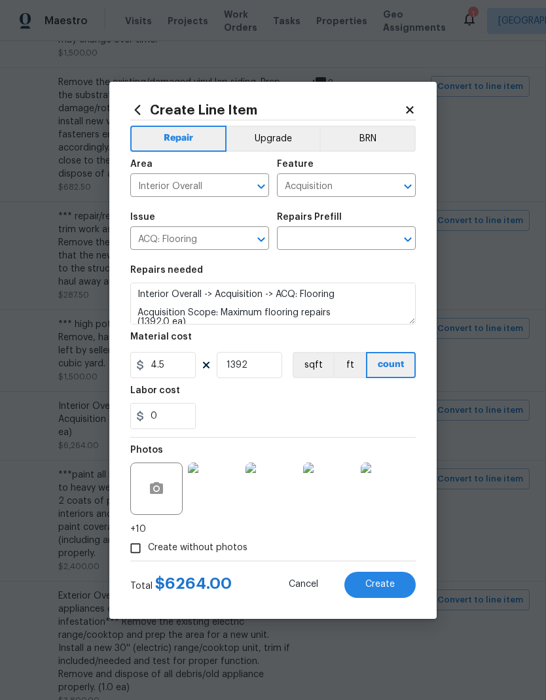
click at [361, 178] on input "Acquisition" at bounding box center [328, 187] width 102 height 20
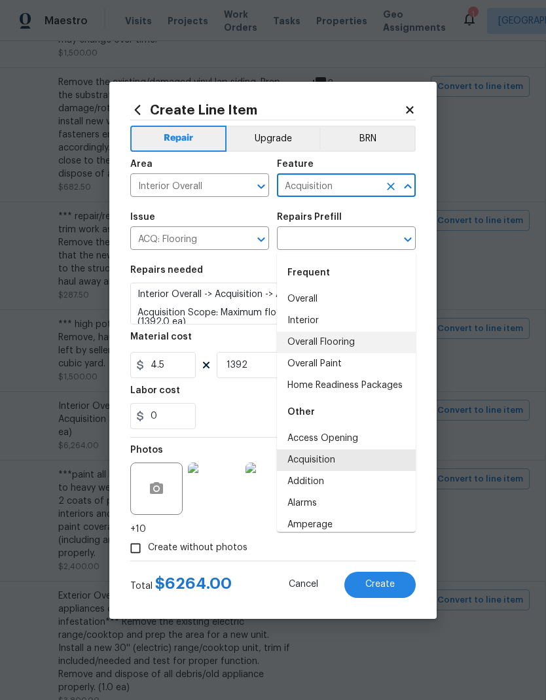
click at [349, 332] on li "Overall Flooring" at bounding box center [346, 343] width 139 height 22
type input "Overall Flooring"
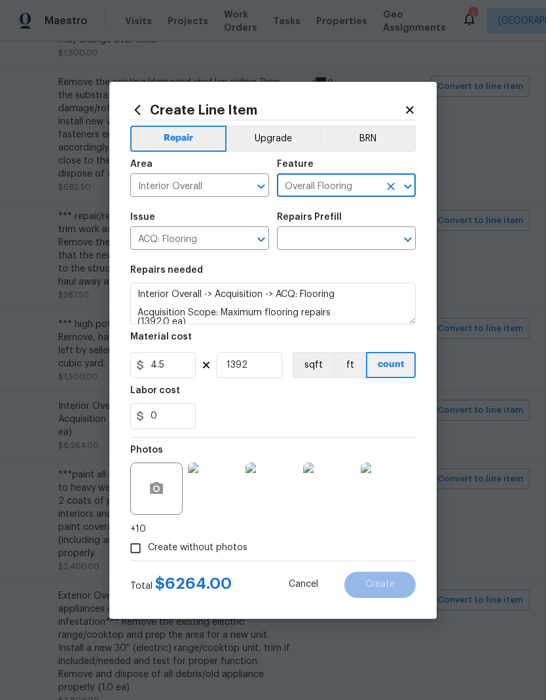
click at [250, 239] on icon "Clear" at bounding box center [244, 239] width 13 height 13
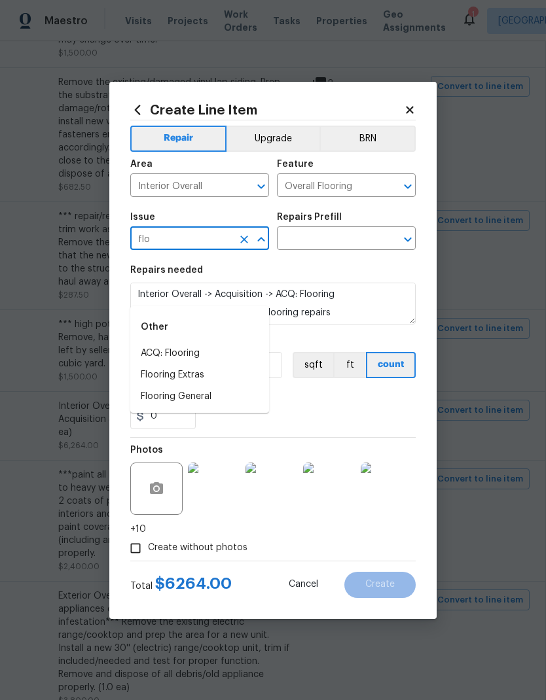
click at [207, 386] on li "Flooring General" at bounding box center [199, 397] width 139 height 22
type input "Flooring General"
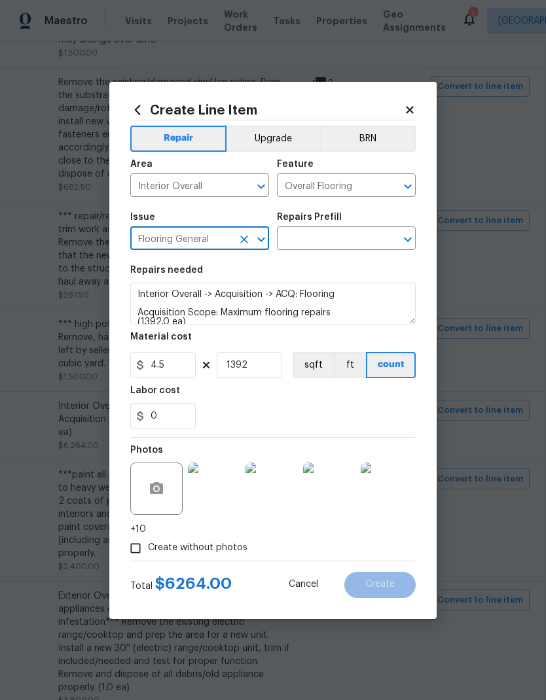
click at [355, 237] on input "text" at bounding box center [328, 240] width 102 height 20
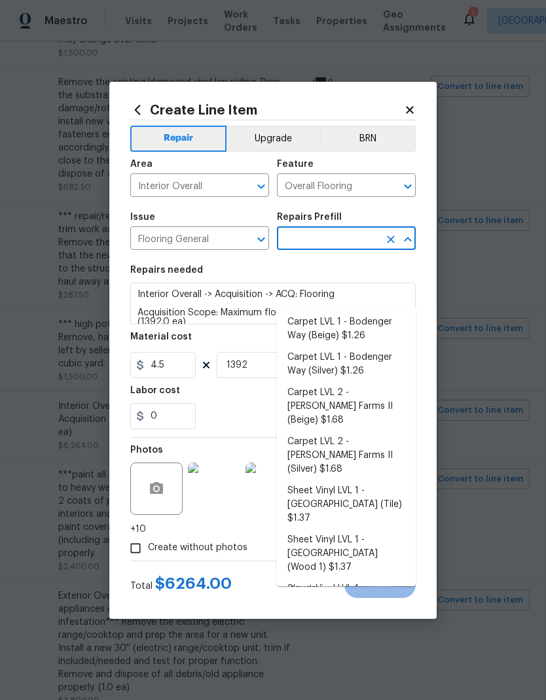
click at [353, 312] on li "Carpet LVL 1 - Bodenger Way (Beige) $1.26" at bounding box center [346, 329] width 139 height 35
type input "Carpet LVL 1 - Bodenger Way (Beige) $1.26"
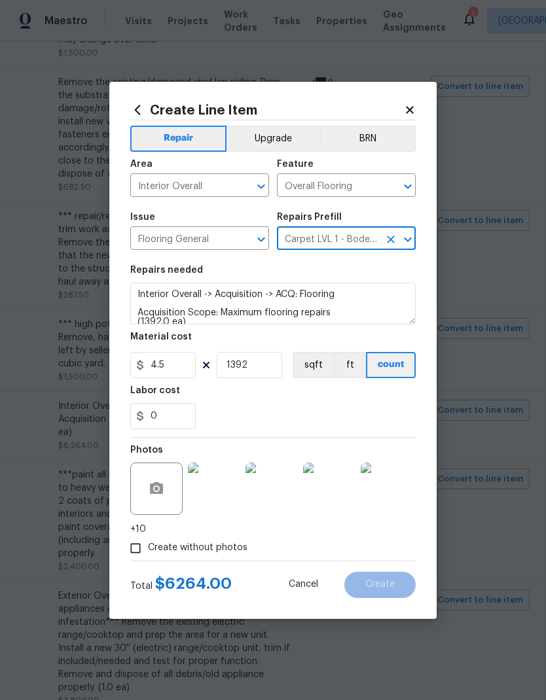
type textarea "Install new carpet. (Bodenger Way 749 Bird Bath, Beige) at all previously carpe…"
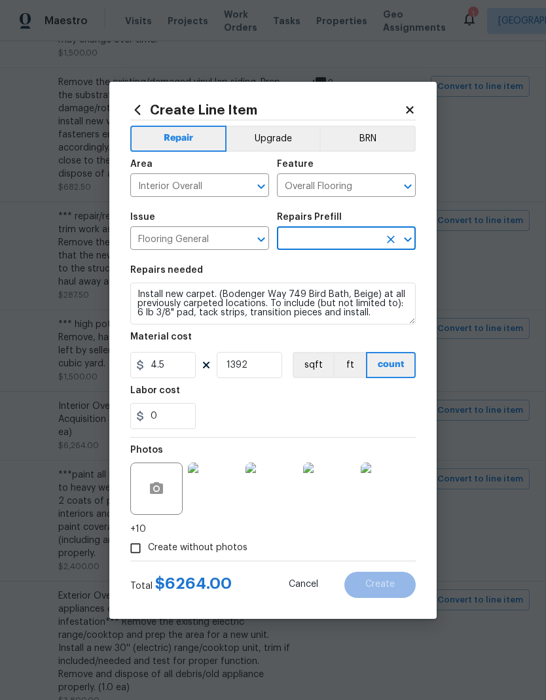
type input "Carpet LVL 1 - Bodenger Way (Beige) $1.26"
type input "1.26"
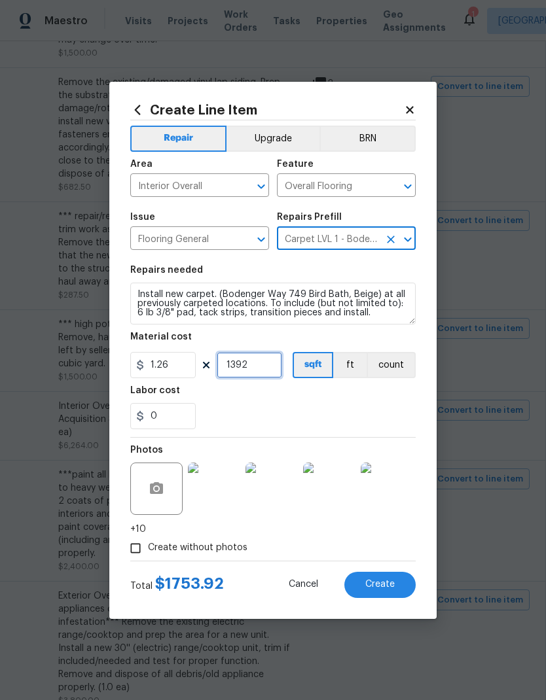
click at [273, 364] on input "1392" at bounding box center [249, 365] width 65 height 26
type input "1100"
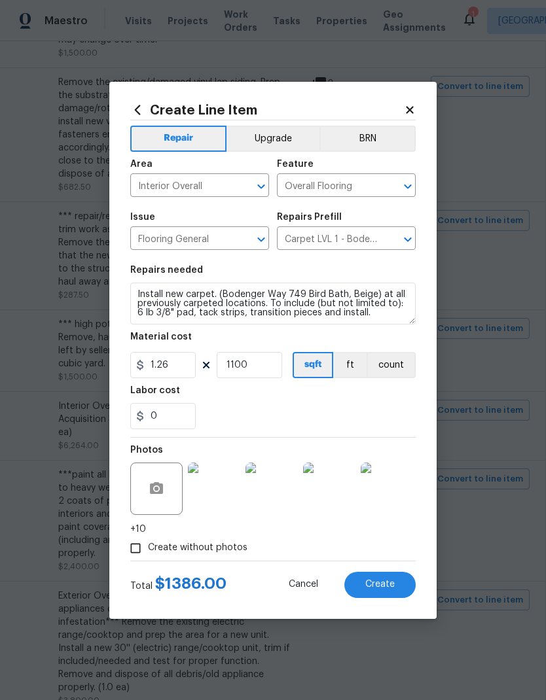
click at [213, 486] on img at bounding box center [214, 489] width 52 height 52
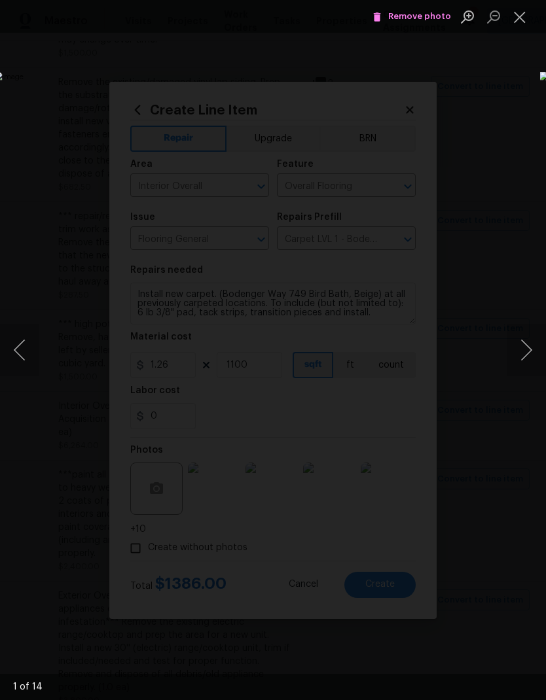
click at [522, 340] on button "Next image" at bounding box center [526, 350] width 39 height 52
click at [520, 334] on button "Next image" at bounding box center [526, 350] width 39 height 52
click at [524, 342] on button "Next image" at bounding box center [526, 350] width 39 height 52
click at [431, 20] on span "Remove photo" at bounding box center [411, 16] width 79 height 15
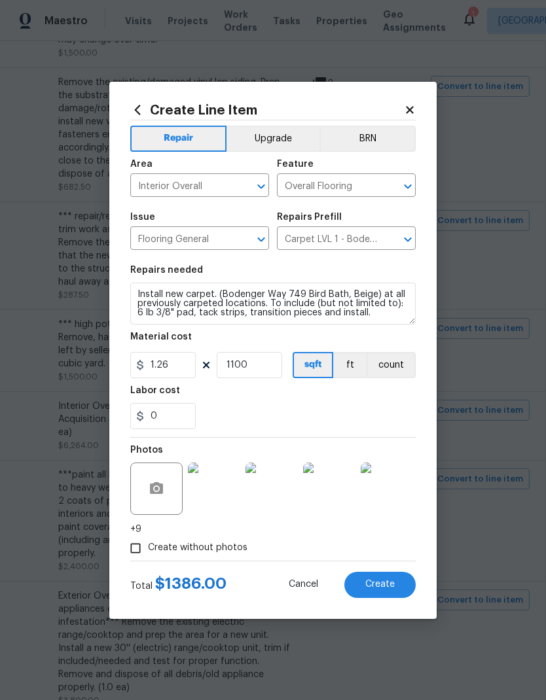
click at [229, 495] on img at bounding box center [214, 489] width 52 height 52
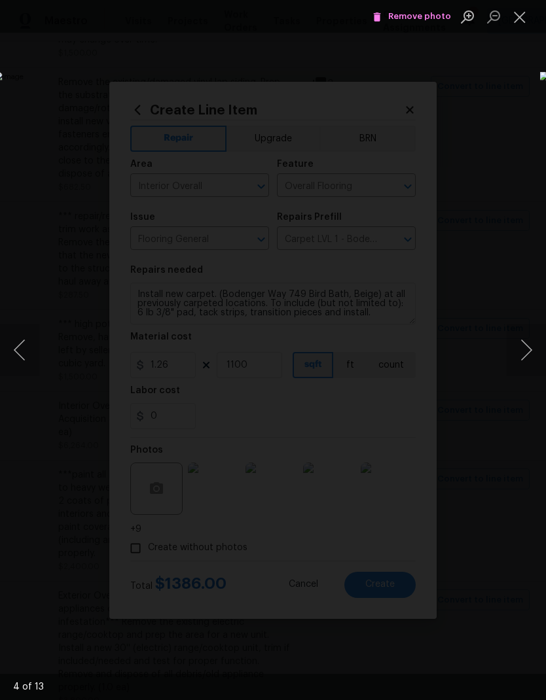
click at [529, 354] on button "Next image" at bounding box center [526, 350] width 39 height 52
click at [531, 349] on button "Next image" at bounding box center [526, 350] width 39 height 52
click at [528, 352] on button "Next image" at bounding box center [526, 350] width 39 height 52
click at [528, 350] on button "Next image" at bounding box center [526, 350] width 39 height 52
click at [436, 16] on span "Remove photo" at bounding box center [411, 16] width 79 height 15
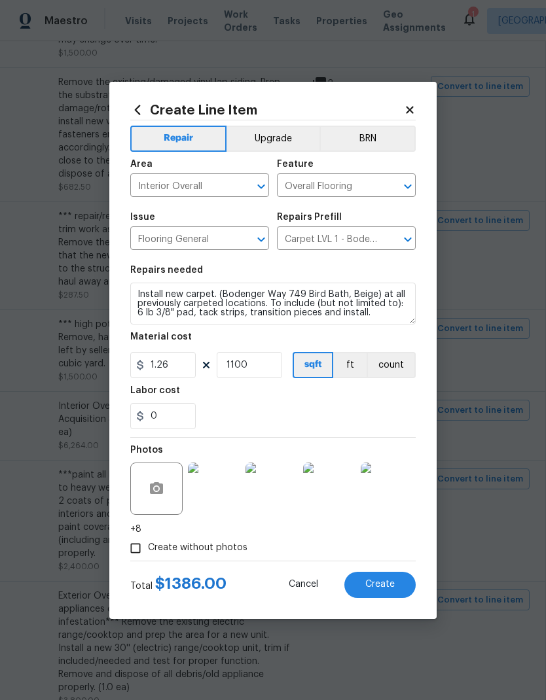
click at [347, 492] on img at bounding box center [329, 489] width 52 height 52
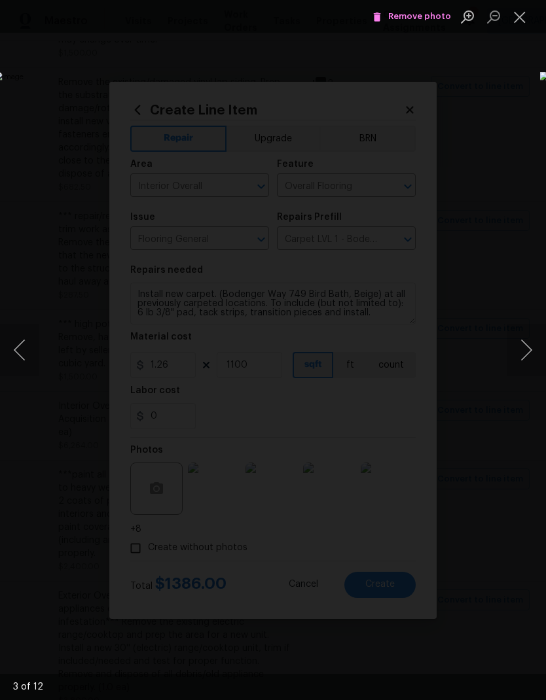
click at [531, 355] on button "Next image" at bounding box center [526, 350] width 39 height 52
click at [528, 349] on button "Next image" at bounding box center [526, 350] width 39 height 52
click at [527, 349] on button "Next image" at bounding box center [526, 350] width 39 height 52
click at [522, 345] on button "Next image" at bounding box center [526, 350] width 39 height 52
click at [524, 339] on button "Next image" at bounding box center [526, 350] width 39 height 52
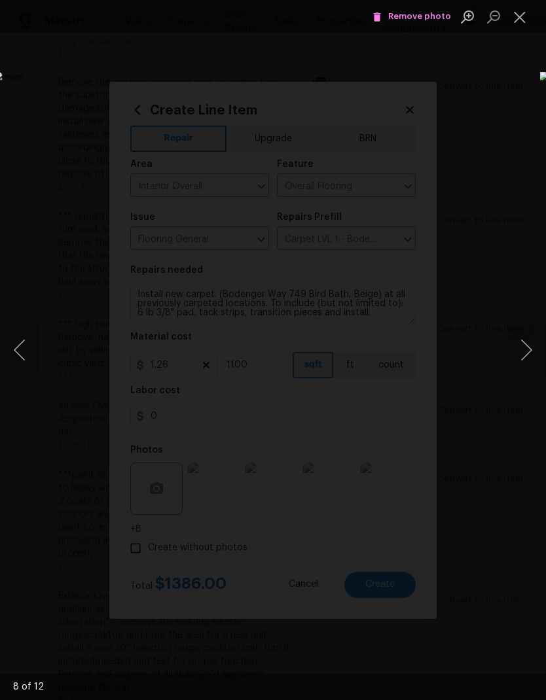
click at [525, 340] on button "Next image" at bounding box center [526, 350] width 39 height 52
click at [526, 338] on button "Next image" at bounding box center [526, 350] width 39 height 52
click at [440, 21] on span "Remove photo" at bounding box center [411, 16] width 79 height 15
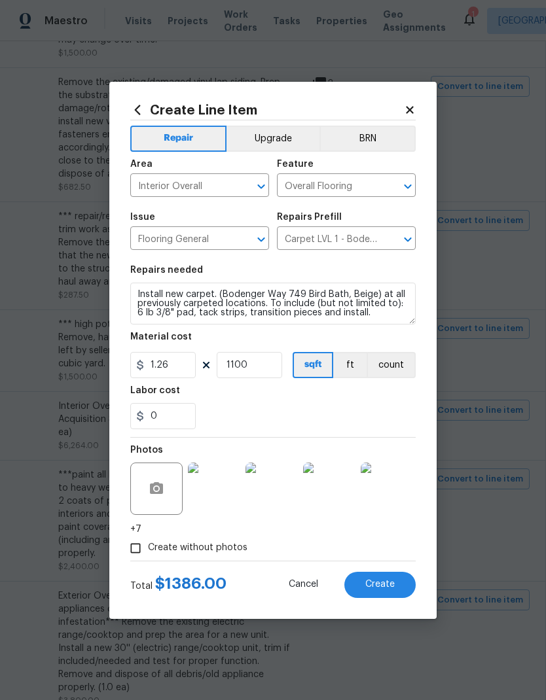
click at [289, 481] on img at bounding box center [271, 489] width 52 height 52
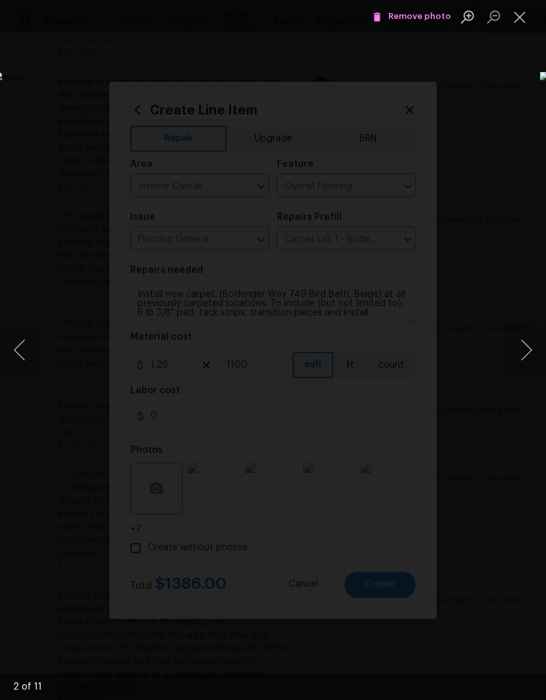
click at [525, 346] on button "Next image" at bounding box center [526, 350] width 39 height 52
click at [524, 345] on button "Next image" at bounding box center [526, 350] width 39 height 52
click at [525, 340] on button "Next image" at bounding box center [526, 350] width 39 height 52
click at [526, 338] on button "Next image" at bounding box center [526, 350] width 39 height 52
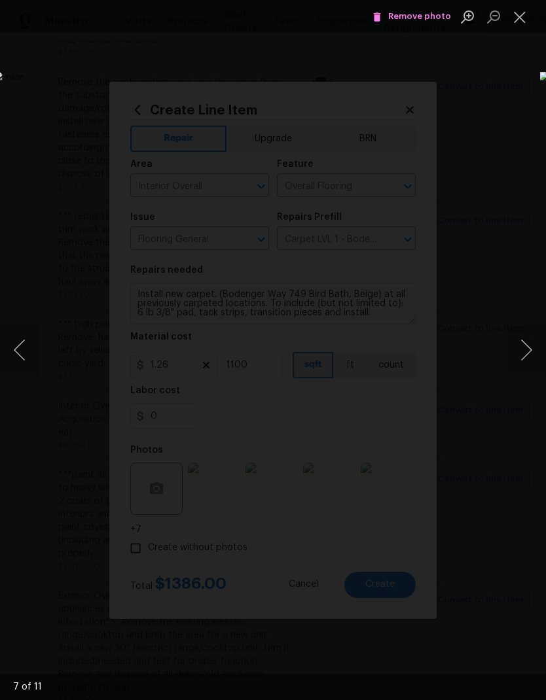
click at [527, 338] on button "Next image" at bounding box center [526, 350] width 39 height 52
click at [529, 336] on button "Next image" at bounding box center [526, 350] width 39 height 52
click at [529, 337] on button "Next image" at bounding box center [526, 350] width 39 height 52
click at [530, 335] on button "Next image" at bounding box center [526, 350] width 39 height 52
click at [23, 349] on button "Previous image" at bounding box center [19, 350] width 39 height 52
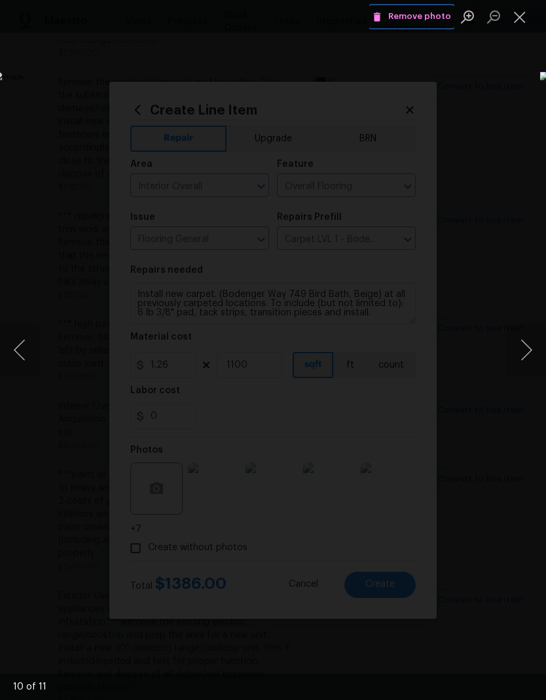
click at [435, 15] on span "Remove photo" at bounding box center [411, 16] width 79 height 15
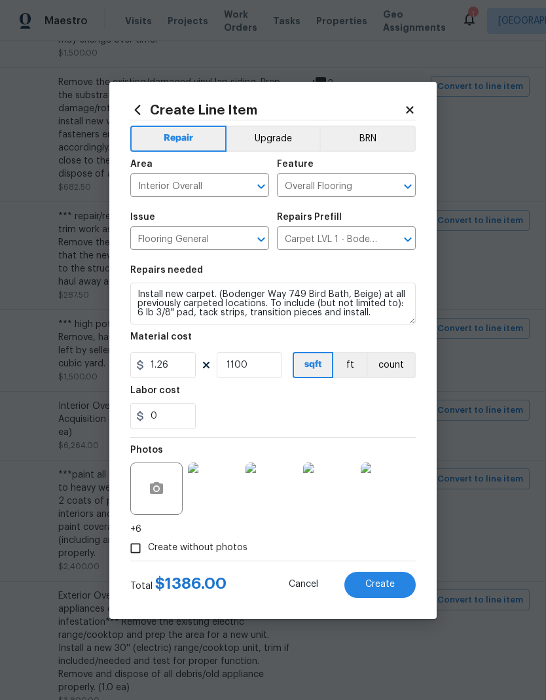
click at [401, 488] on img at bounding box center [387, 489] width 52 height 52
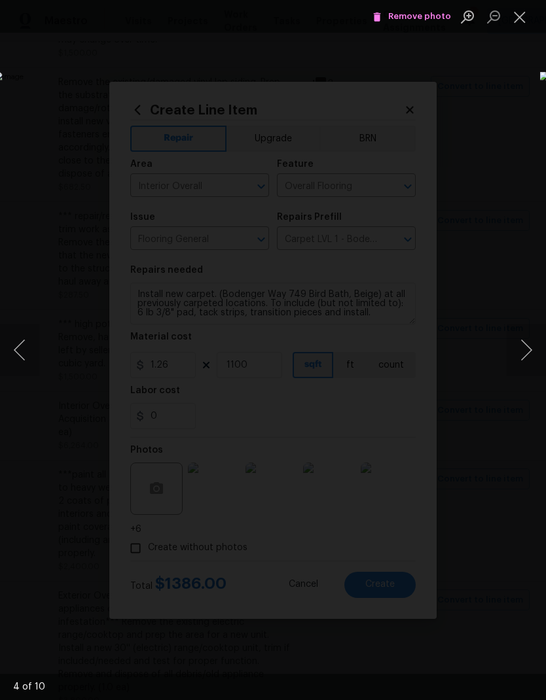
click at [528, 349] on button "Next image" at bounding box center [526, 350] width 39 height 52
click at [530, 353] on button "Next image" at bounding box center [526, 350] width 39 height 52
click at [529, 353] on button "Next image" at bounding box center [526, 350] width 39 height 52
click at [530, 349] on button "Next image" at bounding box center [526, 350] width 39 height 52
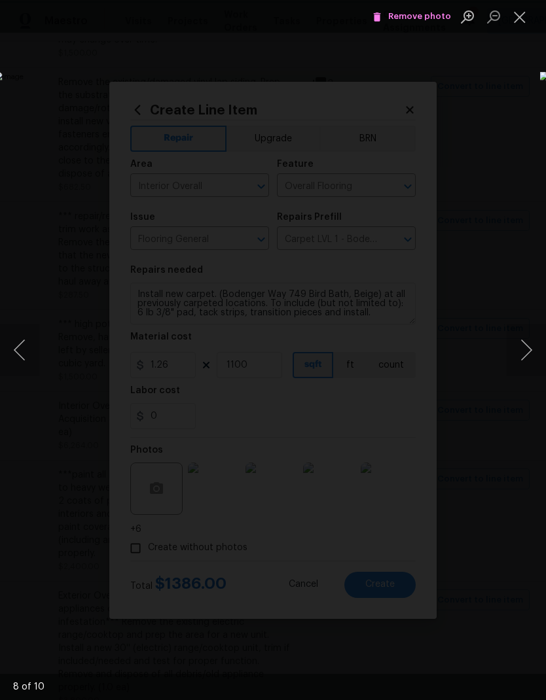
click at [529, 349] on button "Next image" at bounding box center [526, 350] width 39 height 52
click at [528, 348] on button "Next image" at bounding box center [526, 350] width 39 height 52
click at [27, 342] on button "Previous image" at bounding box center [19, 350] width 39 height 52
click at [429, 16] on span "Remove photo" at bounding box center [411, 16] width 79 height 15
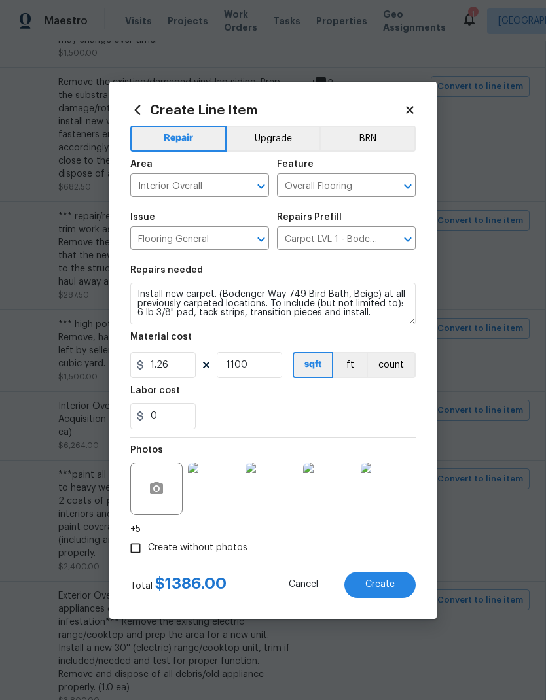
click at [217, 480] on img at bounding box center [214, 489] width 52 height 52
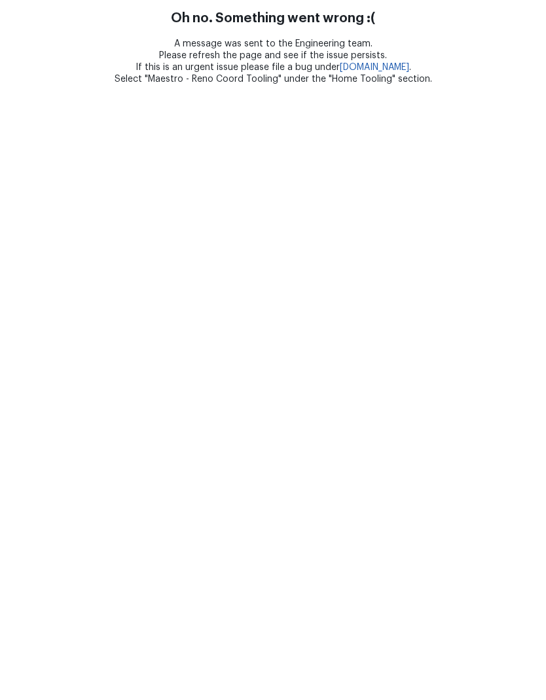
scroll to position [0, 0]
click at [313, 85] on html "Oh no. Something went wrong :( A message was sent to the Engineering team. Plea…" at bounding box center [273, 42] width 546 height 85
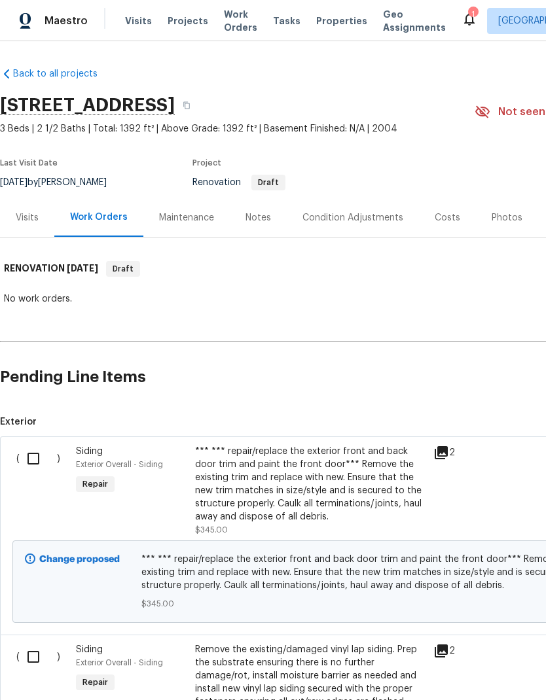
click at [361, 218] on div "Condition Adjustments" at bounding box center [352, 217] width 101 height 13
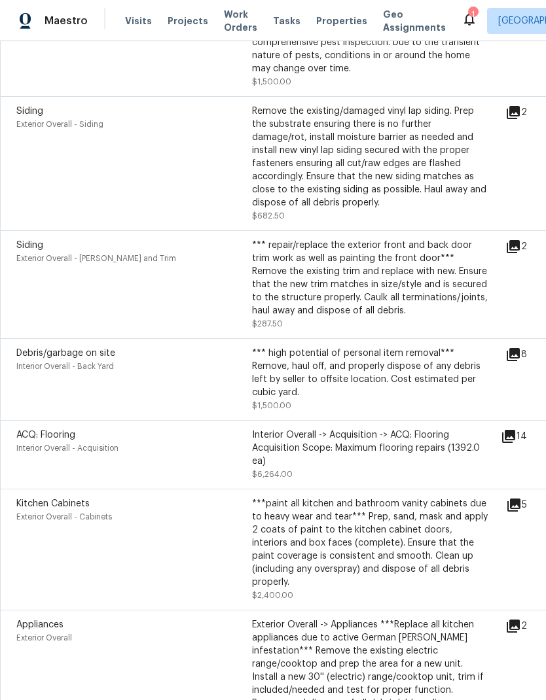
scroll to position [959, 0]
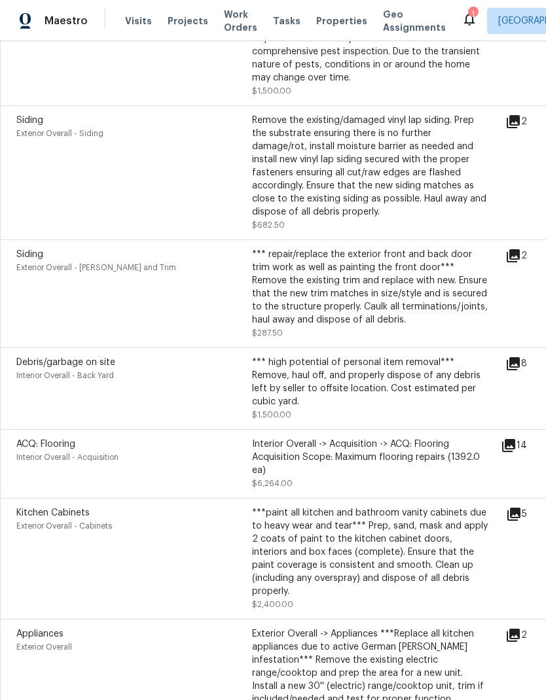
click at [406, 444] on div "Interior Overall -> Acquisition -> ACQ: Flooring Acquisition Scope: Maximum flo…" at bounding box center [370, 457] width 236 height 39
click at [381, 450] on div "Interior Overall -> Acquisition -> ACQ: Flooring Acquisition Scope: Maximum flo…" at bounding box center [370, 457] width 236 height 39
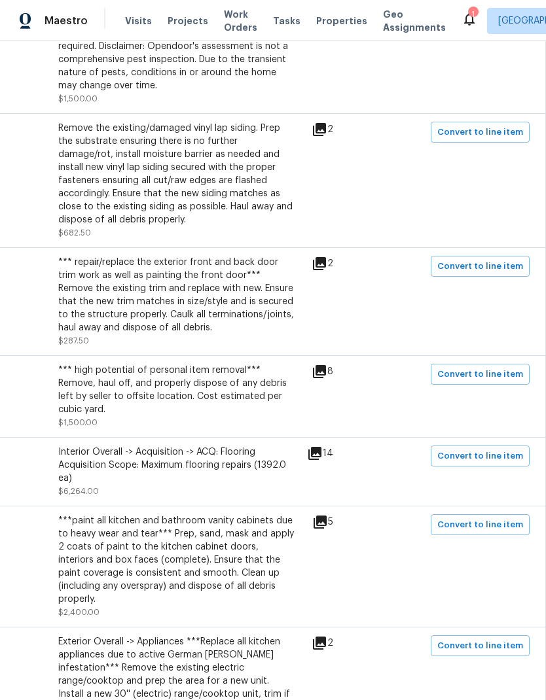
scroll to position [951, 194]
click at [464, 450] on span "Convert to line item" at bounding box center [480, 457] width 86 height 15
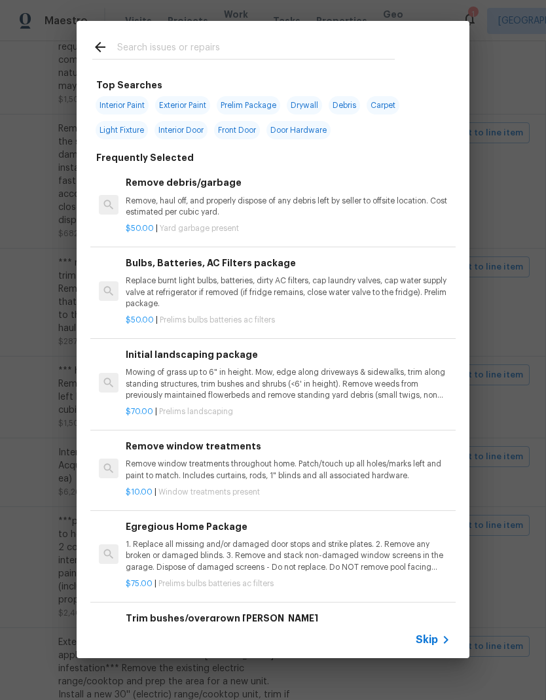
click at [438, 636] on icon at bounding box center [446, 640] width 16 height 16
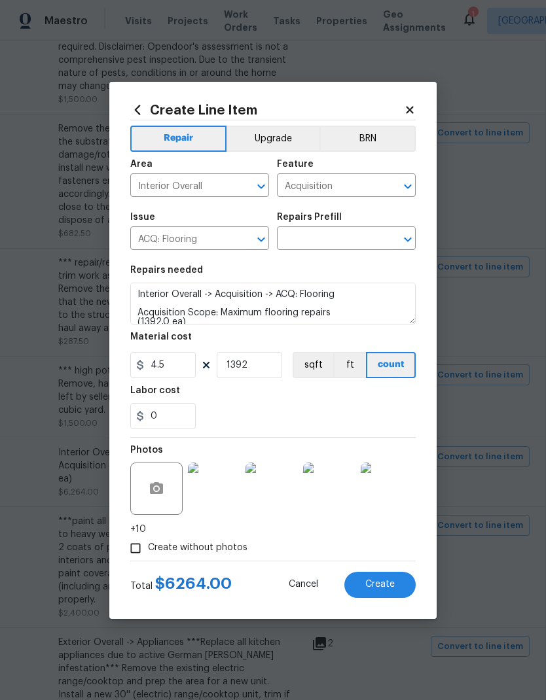
click at [363, 184] on input "Acquisition" at bounding box center [328, 187] width 102 height 20
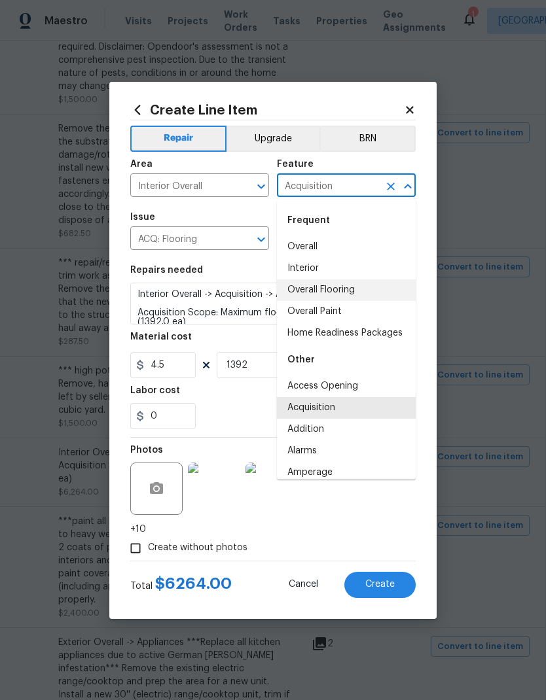
click at [347, 290] on li "Overall Flooring" at bounding box center [346, 290] width 139 height 22
type input "Overall Flooring"
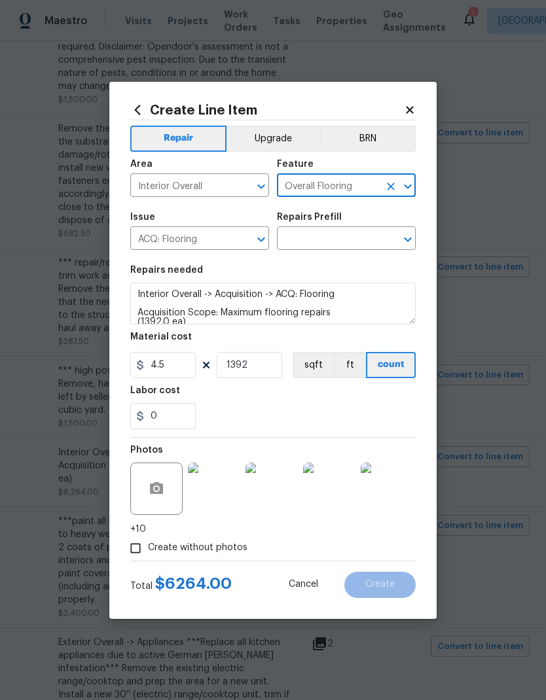
click at [231, 234] on input "ACQ: Flooring" at bounding box center [181, 240] width 102 height 20
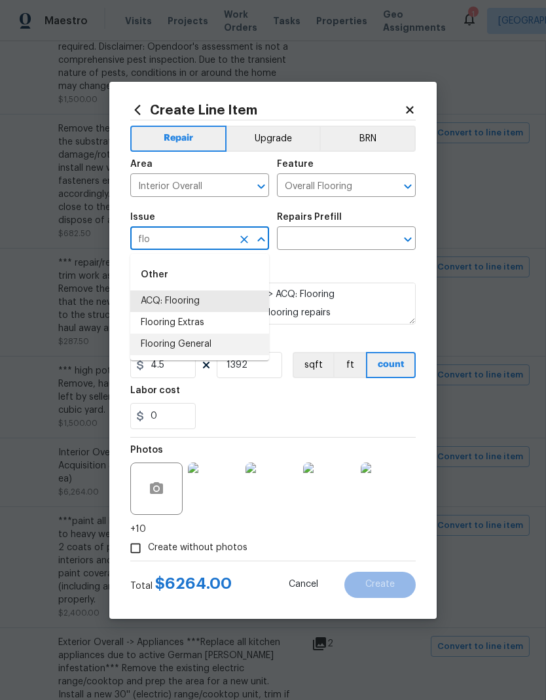
click at [217, 342] on li "Flooring General" at bounding box center [199, 345] width 139 height 22
type input "Flooring General"
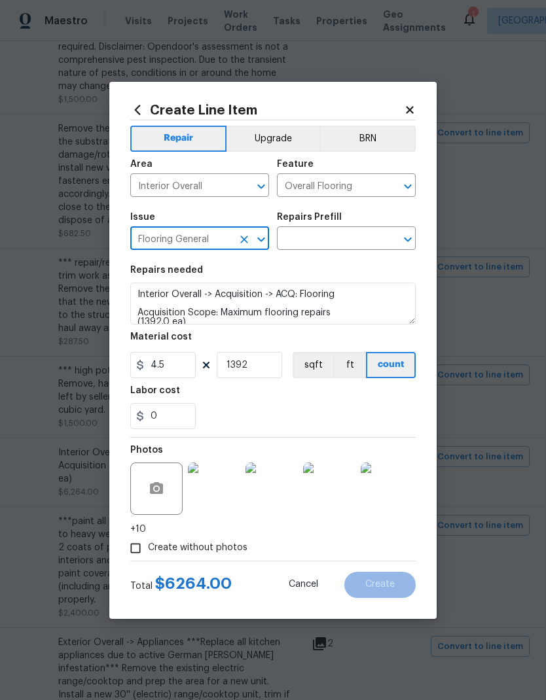
click at [361, 230] on input "text" at bounding box center [328, 240] width 102 height 20
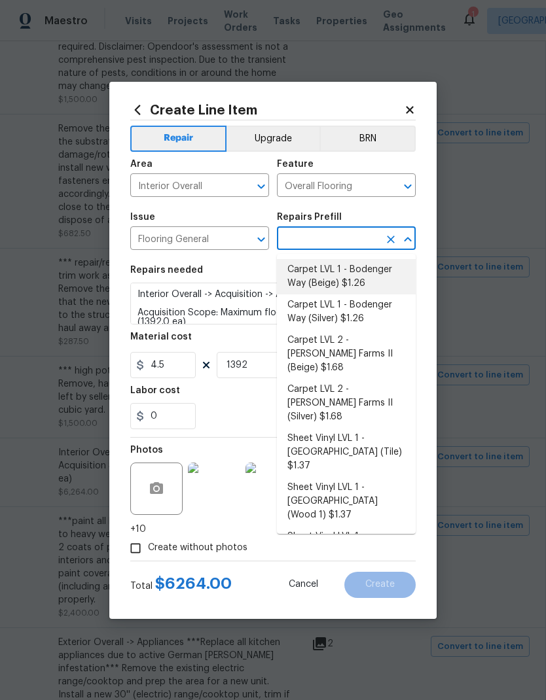
click at [370, 278] on li "Carpet LVL 1 - Bodenger Way (Beige) $1.26" at bounding box center [346, 276] width 139 height 35
type input "Carpet LVL 1 - Bodenger Way (Beige) $1.26"
type textarea "Install new carpet. (Bodenger Way 749 Bird Bath, Beige) at all previously carpe…"
type input "Carpet LVL 1 - Bodenger Way (Beige) $1.26"
type input "1.26"
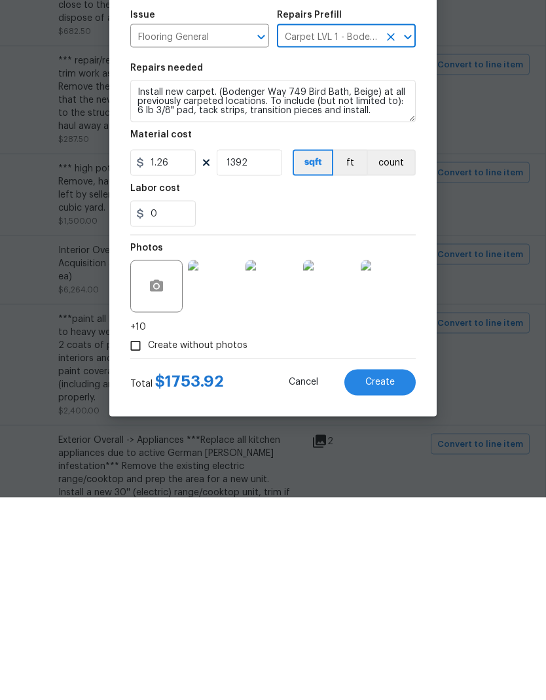
click at [395, 463] on img at bounding box center [387, 489] width 52 height 52
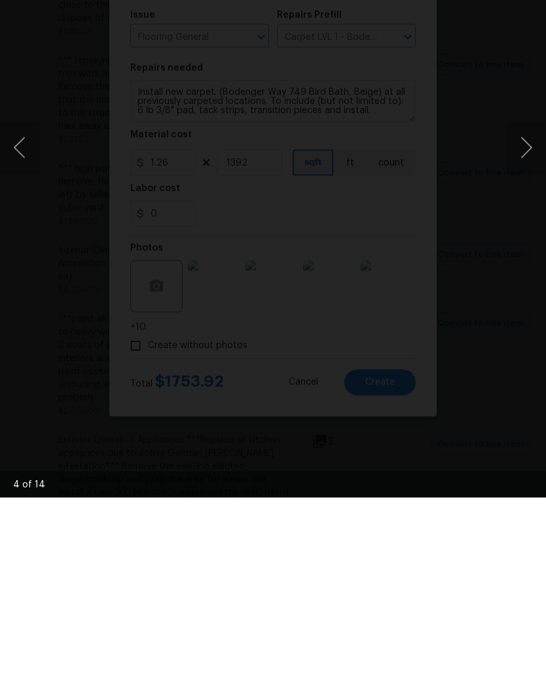
scroll to position [52, 0]
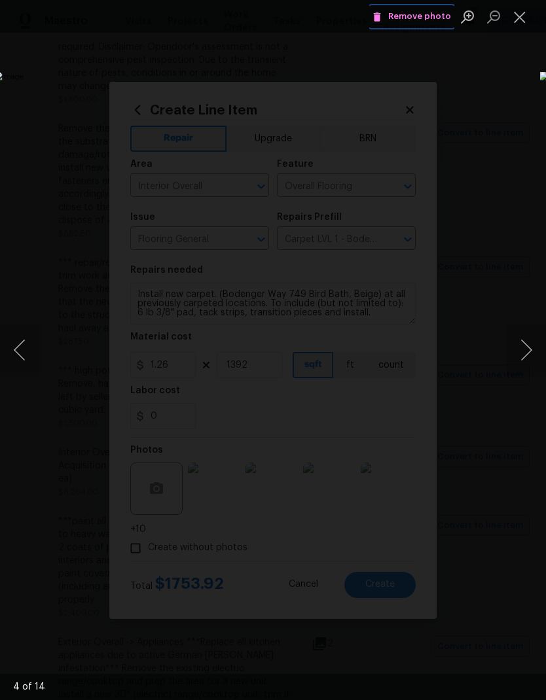
click at [435, 15] on span "Remove photo" at bounding box center [411, 16] width 79 height 15
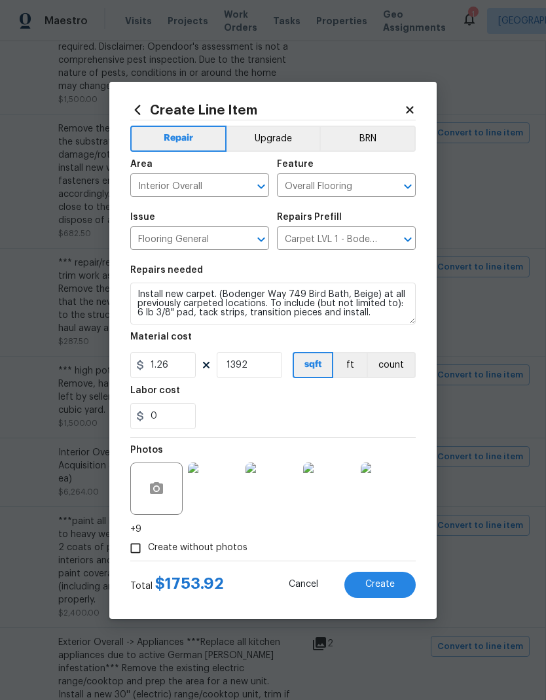
click at [397, 495] on img at bounding box center [387, 489] width 52 height 52
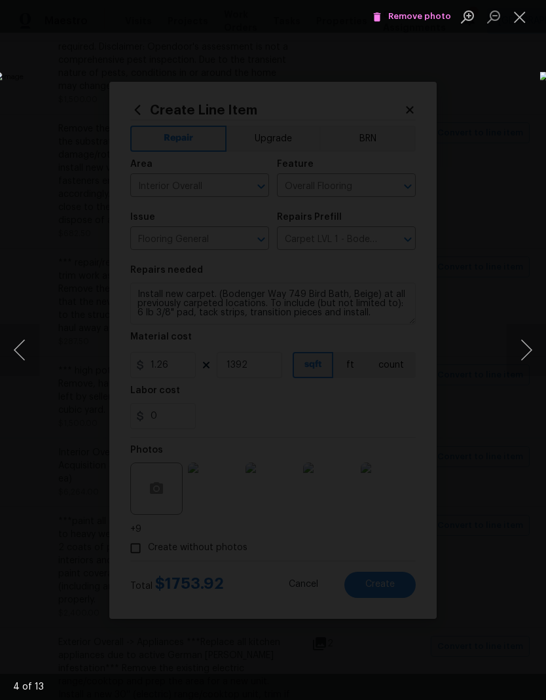
click at [528, 348] on button "Next image" at bounding box center [526, 350] width 39 height 52
click at [528, 346] on button "Next image" at bounding box center [526, 350] width 39 height 52
click at [529, 343] on button "Next image" at bounding box center [526, 350] width 39 height 52
click at [529, 342] on button "Next image" at bounding box center [526, 350] width 39 height 52
click at [433, 15] on span "Remove photo" at bounding box center [411, 16] width 79 height 15
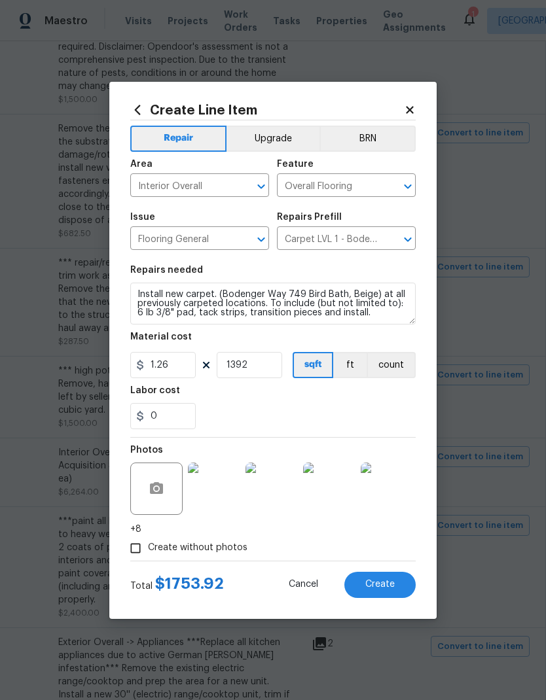
click at [400, 498] on img at bounding box center [387, 489] width 52 height 52
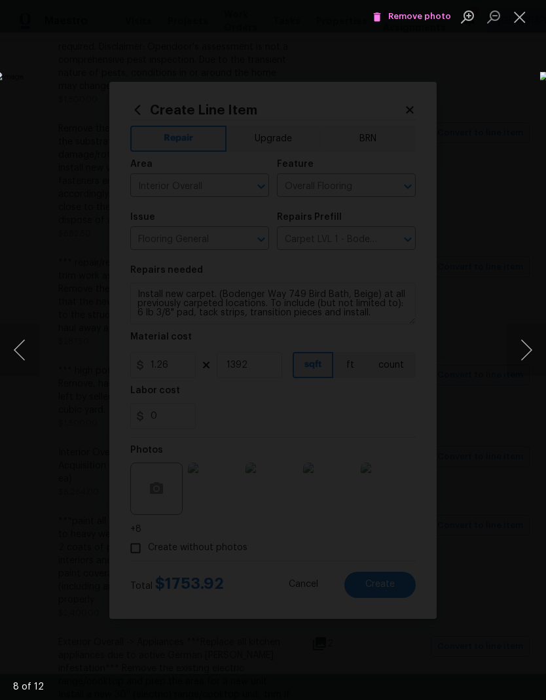
click at [530, 353] on button "Next image" at bounding box center [526, 350] width 39 height 52
click at [531, 350] on button "Next image" at bounding box center [526, 350] width 39 height 52
click at [530, 352] on button "Next image" at bounding box center [526, 350] width 39 height 52
click at [27, 346] on button "Previous image" at bounding box center [19, 350] width 39 height 52
click at [427, 15] on span "Remove photo" at bounding box center [411, 16] width 79 height 15
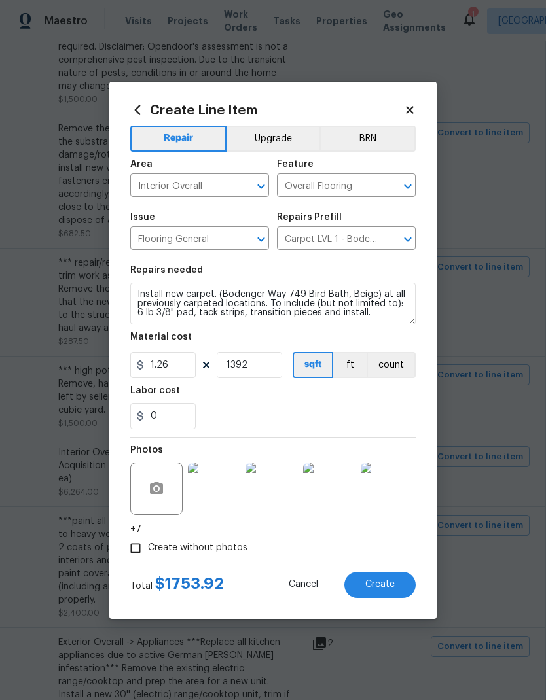
click at [404, 500] on img at bounding box center [387, 489] width 52 height 52
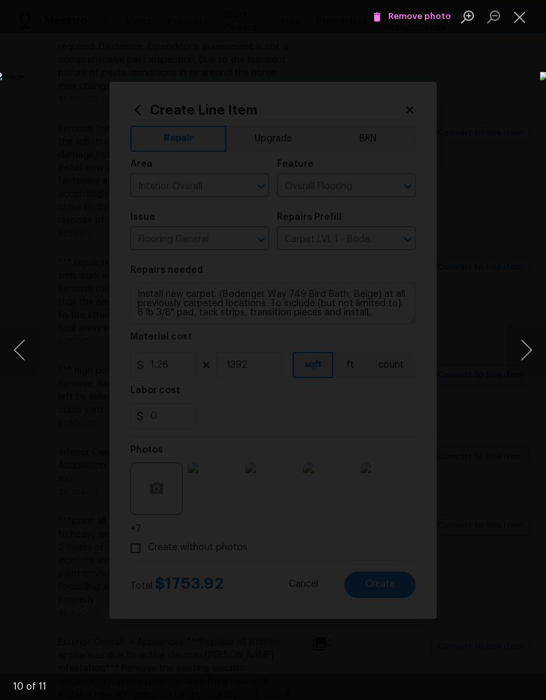
click at [526, 353] on button "Next image" at bounding box center [526, 350] width 39 height 52
click at [22, 346] on button "Previous image" at bounding box center [19, 350] width 39 height 52
click at [431, 17] on span "Remove photo" at bounding box center [411, 16] width 79 height 15
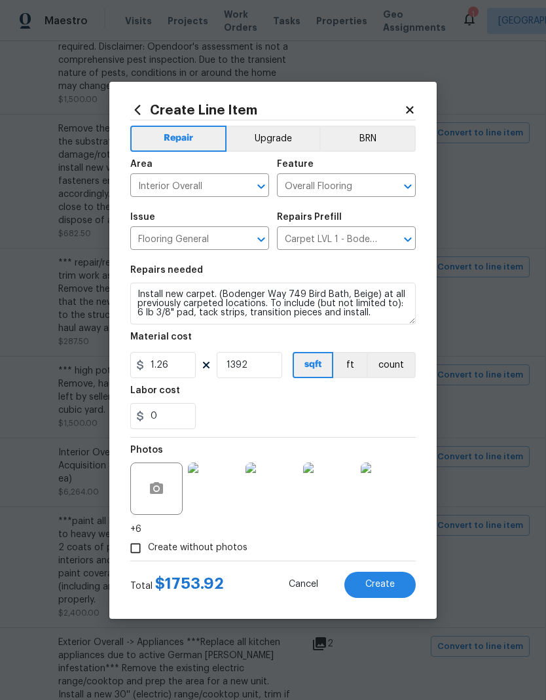
click at [408, 498] on img at bounding box center [387, 489] width 52 height 52
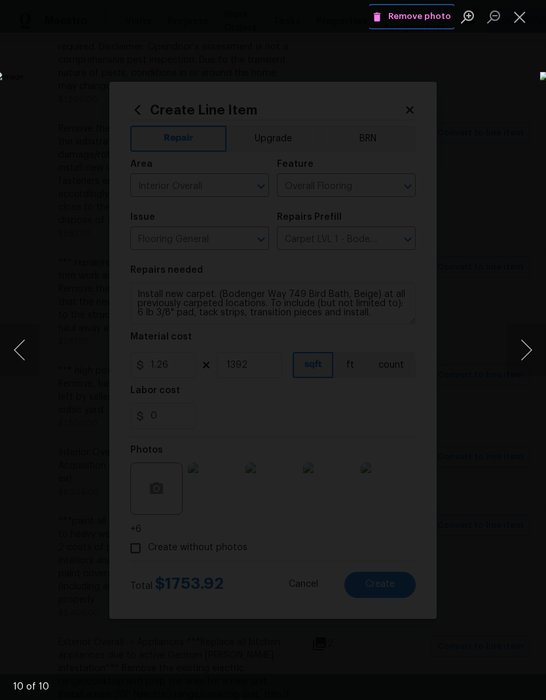
click at [425, 13] on span "Remove photo" at bounding box center [411, 16] width 79 height 15
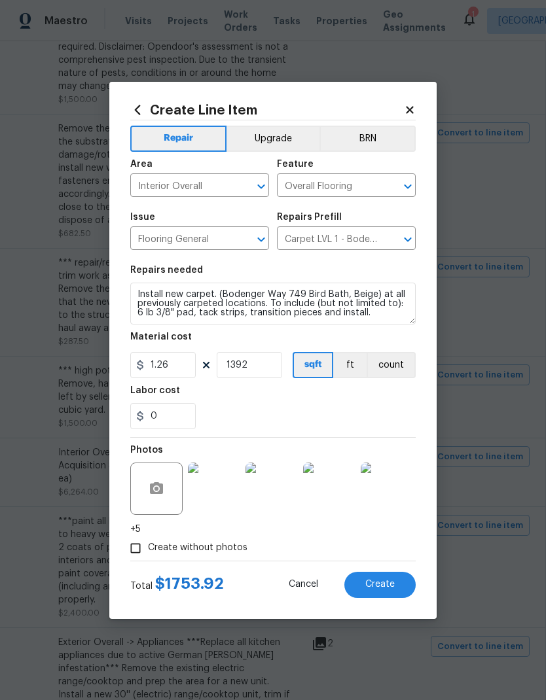
click at [395, 495] on img at bounding box center [387, 489] width 52 height 52
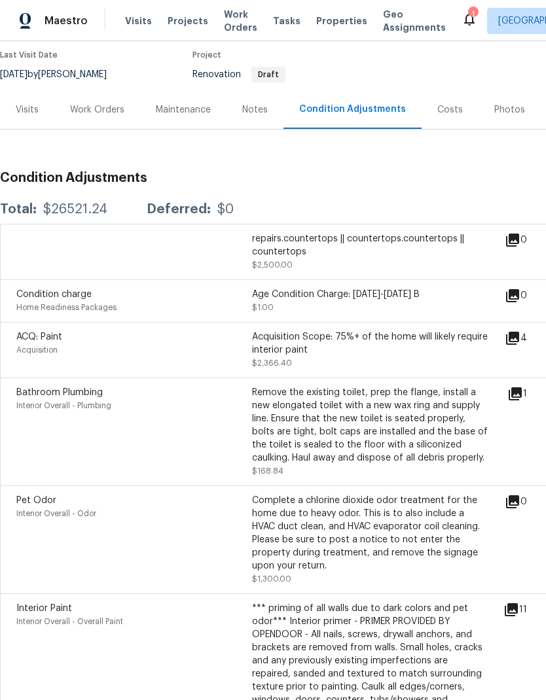
scroll to position [109, 0]
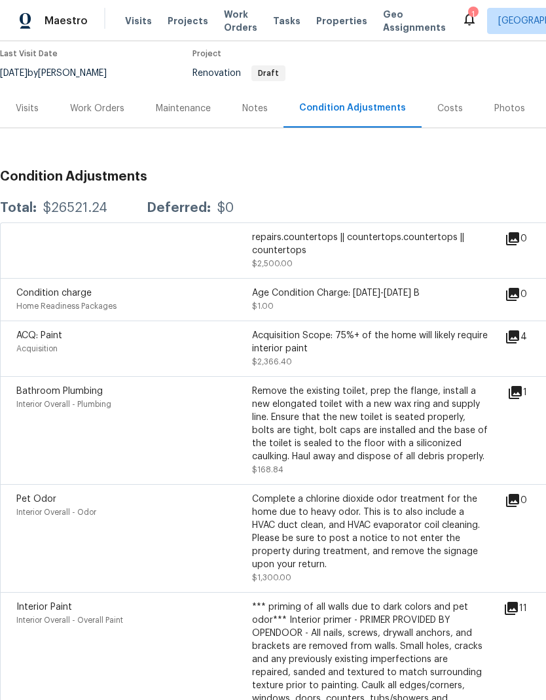
click at [97, 108] on div "Work Orders" at bounding box center [97, 108] width 54 height 13
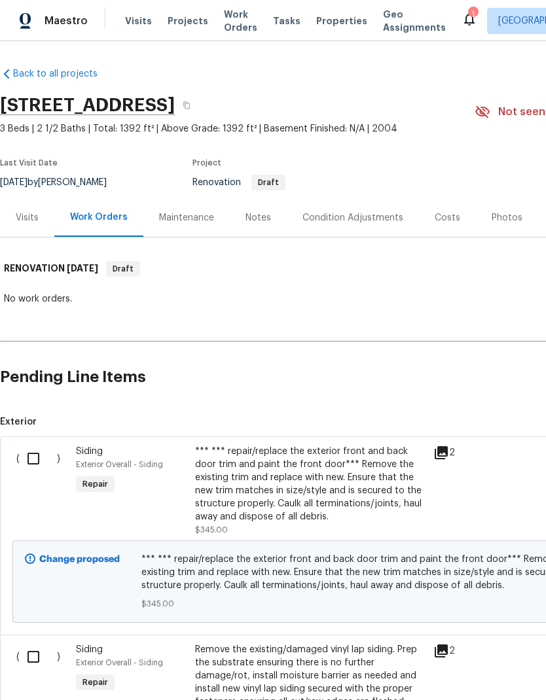
click at [349, 217] on div "Condition Adjustments" at bounding box center [352, 217] width 101 height 13
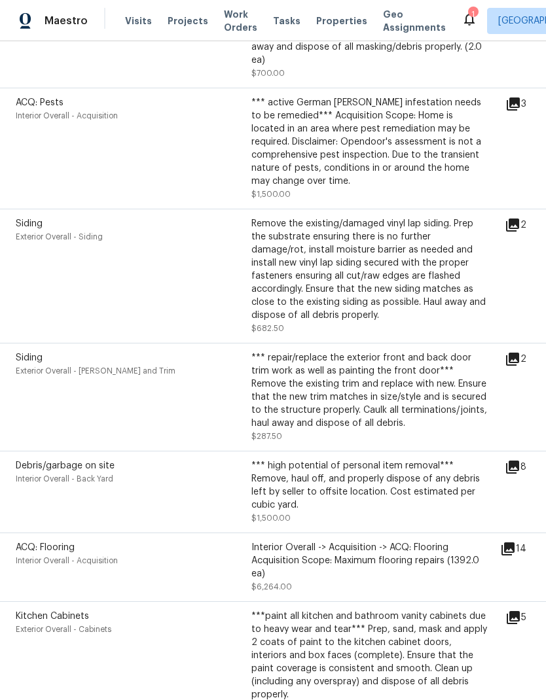
scroll to position [859, 1]
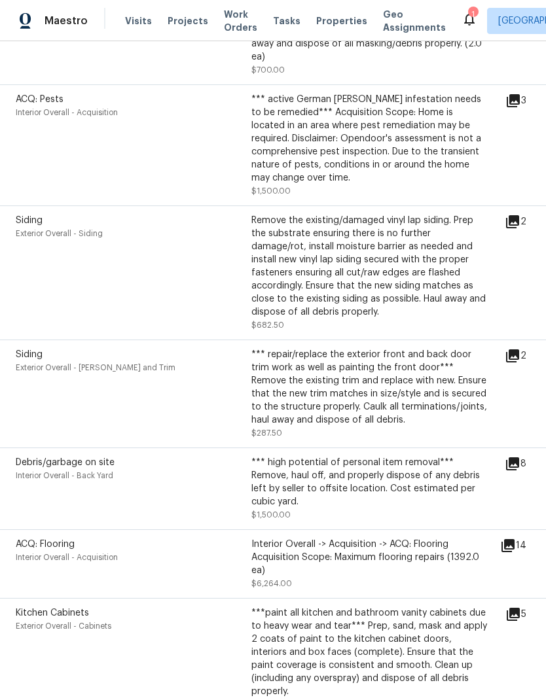
click at [268, 552] on div "Interior Overall -> Acquisition -> ACQ: Flooring Acquisition Scope: Maximum flo…" at bounding box center [369, 557] width 236 height 39
click at [298, 546] on div "Interior Overall -> Acquisition -> ACQ: Flooring Acquisition Scope: Maximum flo…" at bounding box center [369, 557] width 236 height 39
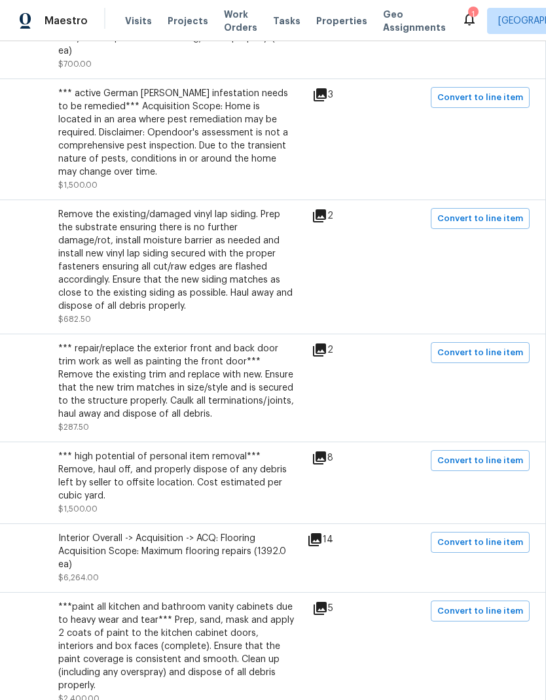
scroll to position [865, 194]
click at [495, 539] on span "Convert to line item" at bounding box center [480, 542] width 86 height 15
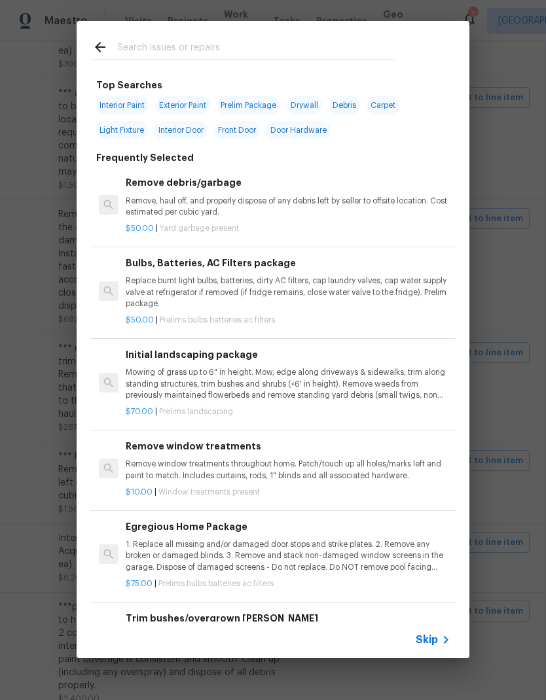
click at [439, 637] on icon at bounding box center [446, 640] width 16 height 16
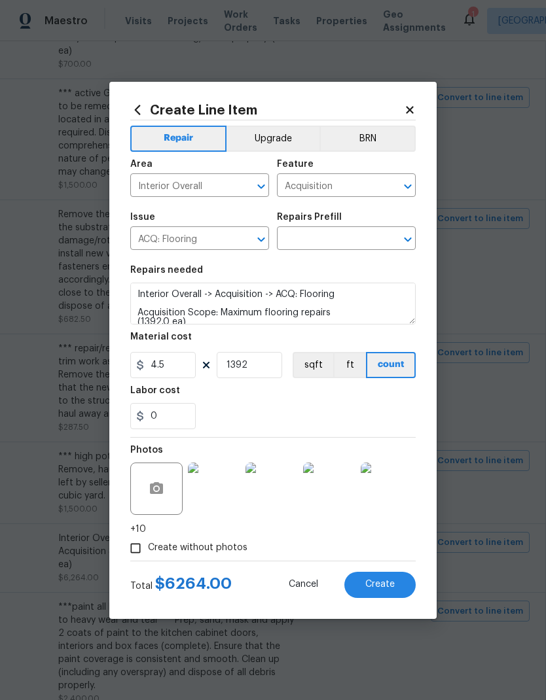
click at [359, 183] on input "Acquisition" at bounding box center [328, 187] width 102 height 20
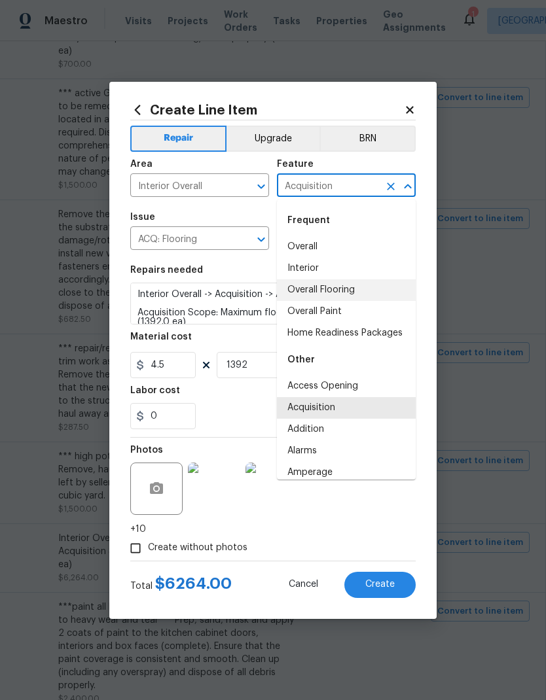
click at [351, 289] on li "Overall Flooring" at bounding box center [346, 290] width 139 height 22
type input "Overall Flooring"
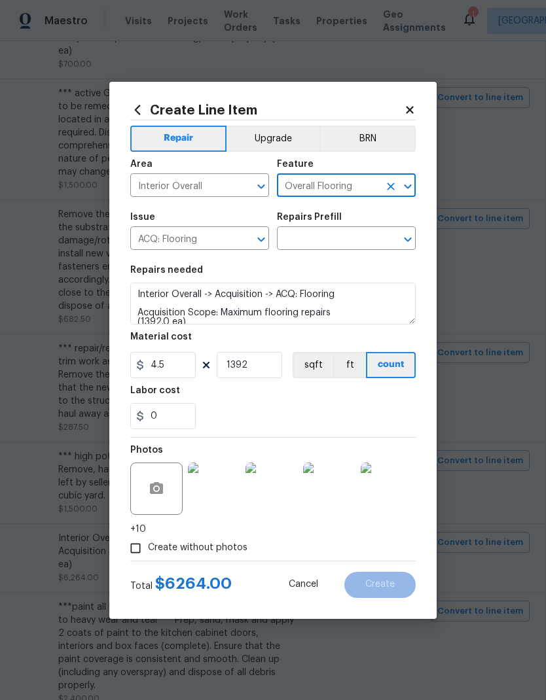
click at [230, 230] on input "ACQ: Flooring" at bounding box center [181, 240] width 102 height 20
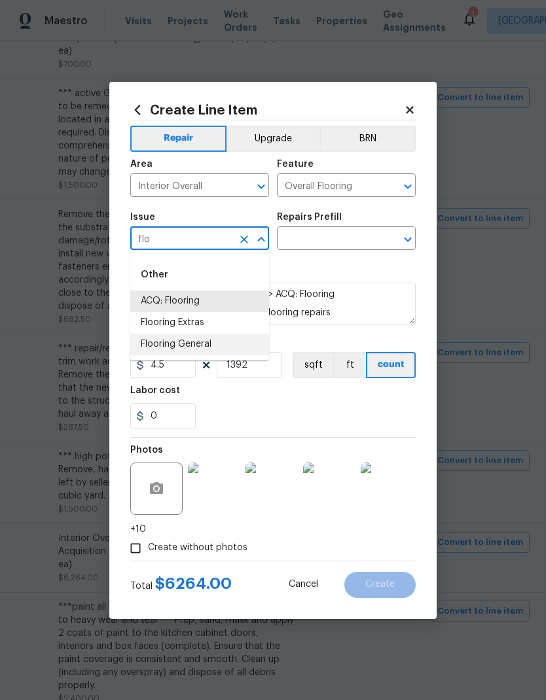
click at [207, 348] on li "Flooring General" at bounding box center [199, 345] width 139 height 22
type input "Flooring General"
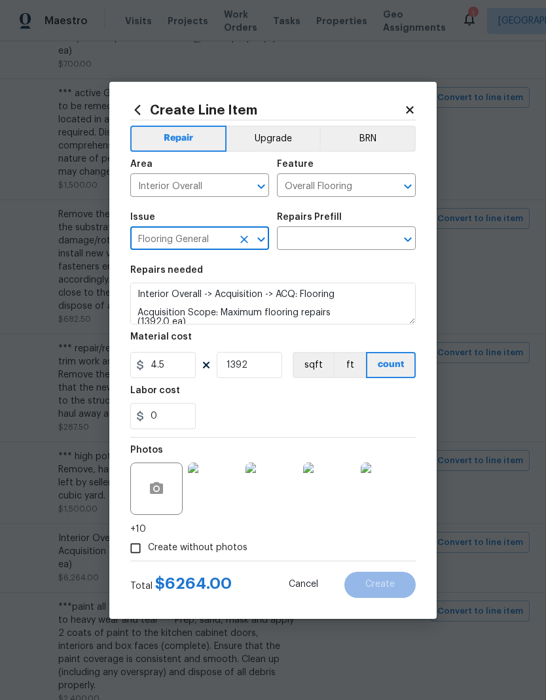
click at [363, 236] on input "text" at bounding box center [328, 240] width 102 height 20
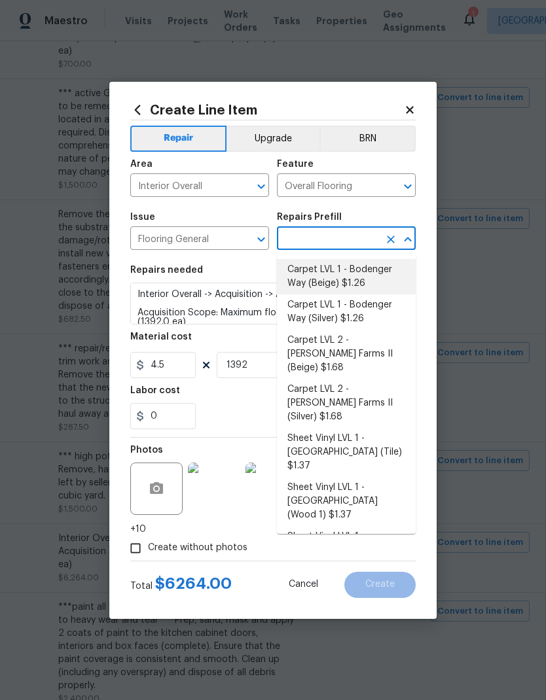
click at [365, 268] on li "Carpet LVL 1 - Bodenger Way (Beige) $1.26" at bounding box center [346, 276] width 139 height 35
type input "Carpet LVL 1 - Bodenger Way (Beige) $1.26"
type textarea "Install new carpet. (Bodenger Way 749 Bird Bath, Beige) at all previously carpe…"
type input "Carpet LVL 1 - Bodenger Way (Beige) $1.26"
type input "1.26"
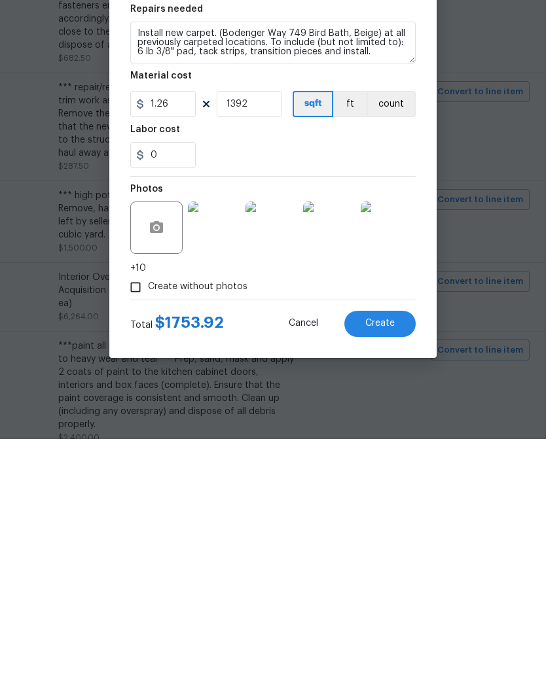
scroll to position [52, 0]
click at [394, 463] on img at bounding box center [387, 489] width 52 height 52
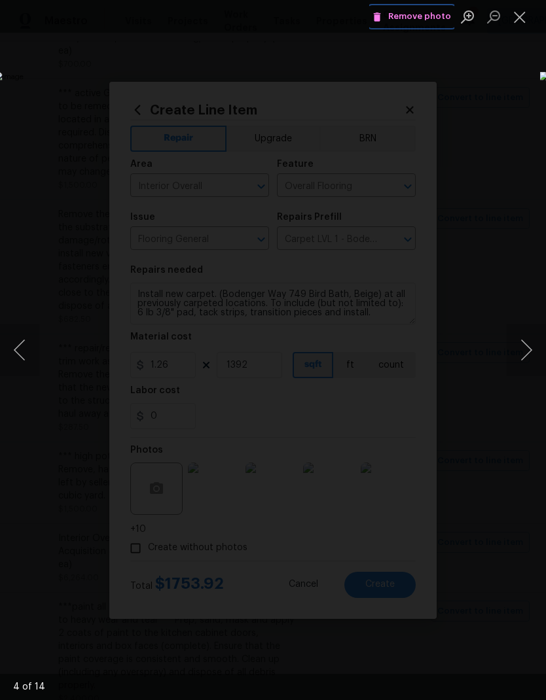
click at [440, 13] on span "Remove photo" at bounding box center [411, 16] width 79 height 15
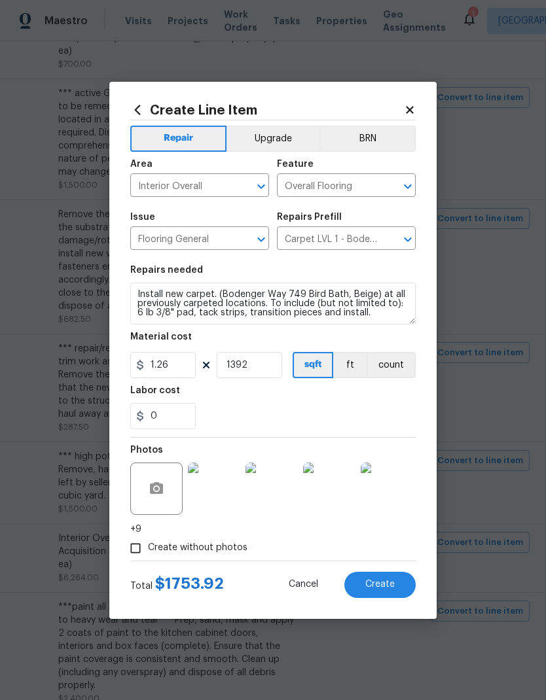
click at [401, 487] on img at bounding box center [387, 489] width 52 height 52
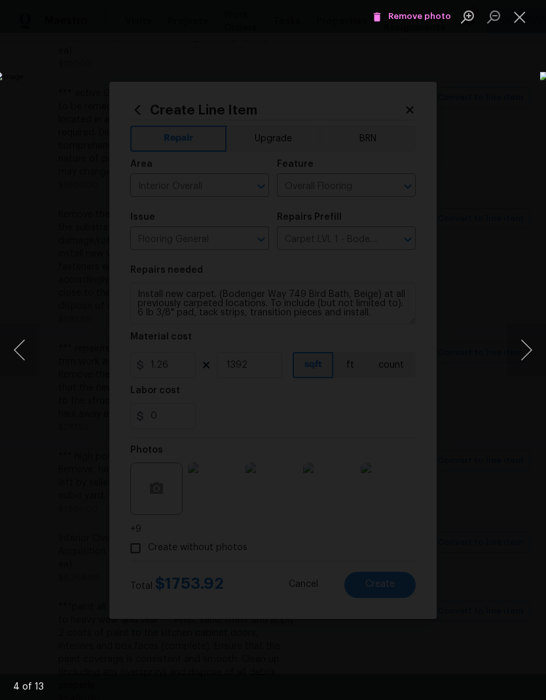
click at [528, 351] on button "Next image" at bounding box center [526, 350] width 39 height 52
click at [536, 343] on button "Next image" at bounding box center [526, 350] width 39 height 52
click at [531, 346] on button "Next image" at bounding box center [526, 350] width 39 height 52
click at [531, 347] on button "Next image" at bounding box center [526, 350] width 39 height 52
click at [440, 18] on span "Remove photo" at bounding box center [411, 16] width 79 height 15
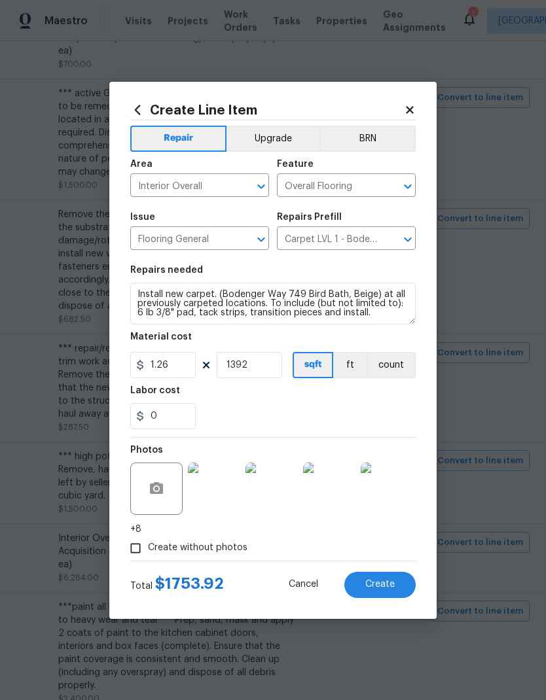
click at [402, 488] on img at bounding box center [387, 489] width 52 height 52
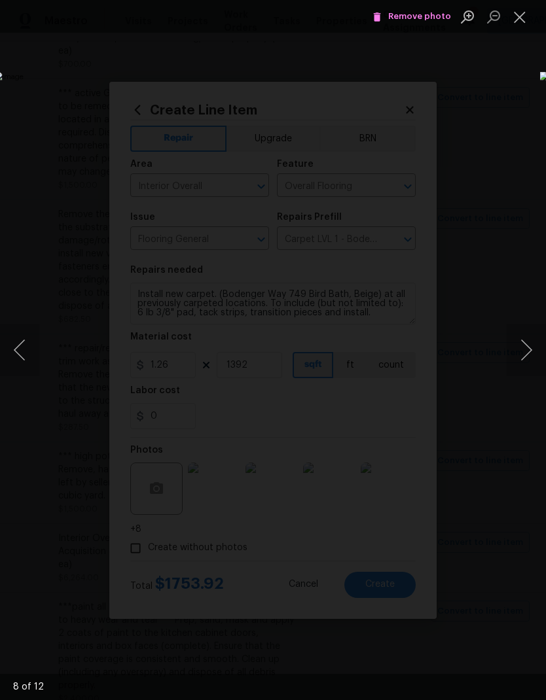
click at [517, 348] on button "Next image" at bounding box center [526, 350] width 39 height 52
click at [522, 349] on button "Next image" at bounding box center [526, 350] width 39 height 52
click at [437, 18] on span "Remove photo" at bounding box center [411, 16] width 79 height 15
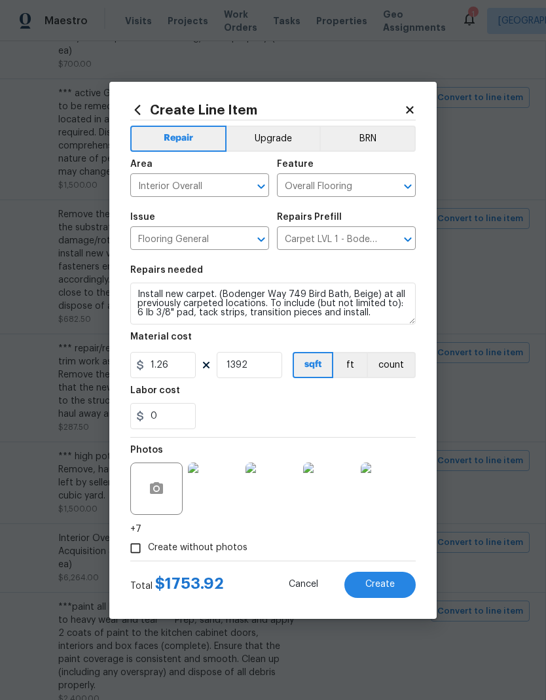
click at [399, 502] on img at bounding box center [387, 489] width 52 height 52
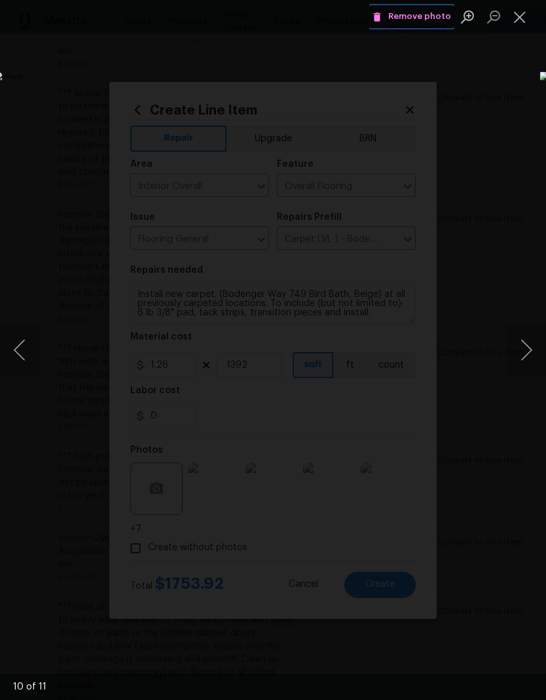
click at [432, 18] on span "Remove photo" at bounding box center [411, 16] width 79 height 15
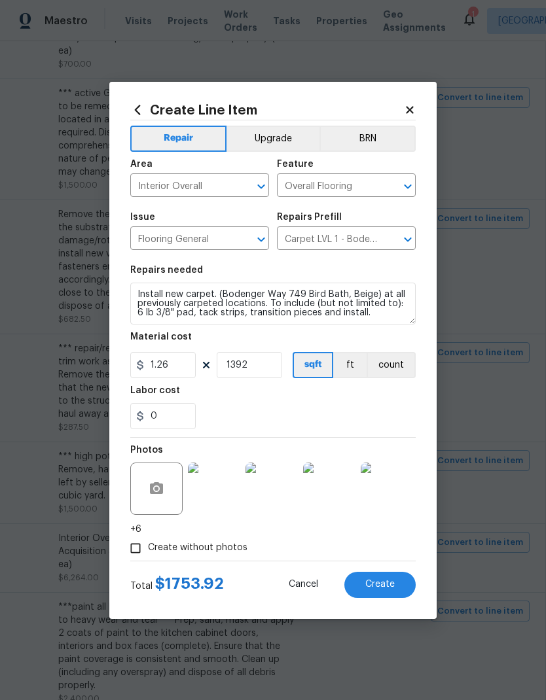
click at [403, 499] on img at bounding box center [387, 489] width 52 height 52
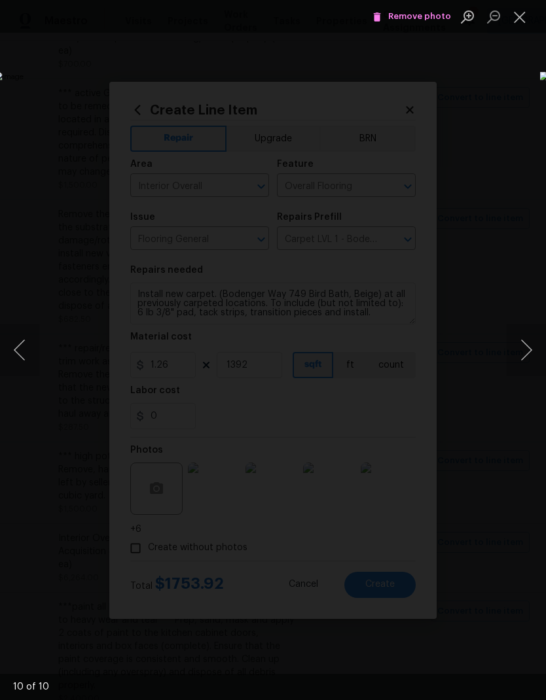
click at [526, 14] on button "Close lightbox" at bounding box center [520, 16] width 26 height 23
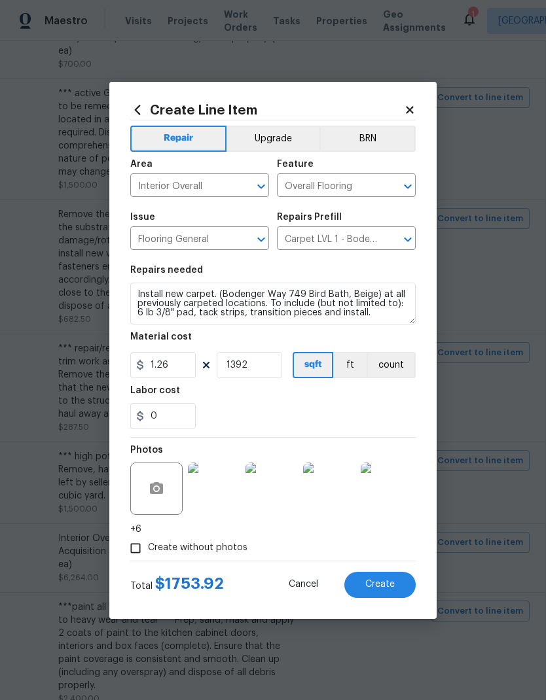
click at [209, 489] on img at bounding box center [214, 489] width 52 height 52
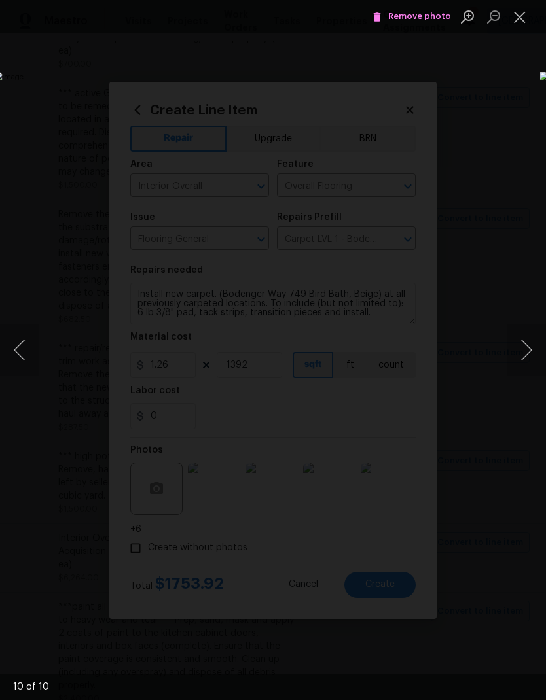
click at [529, 351] on button "Next image" at bounding box center [526, 350] width 39 height 52
click at [528, 353] on button "Next image" at bounding box center [526, 350] width 39 height 52
click at [529, 355] on button "Next image" at bounding box center [526, 350] width 39 height 52
click at [528, 355] on button "Next image" at bounding box center [526, 350] width 39 height 52
click at [526, 357] on button "Next image" at bounding box center [526, 350] width 39 height 52
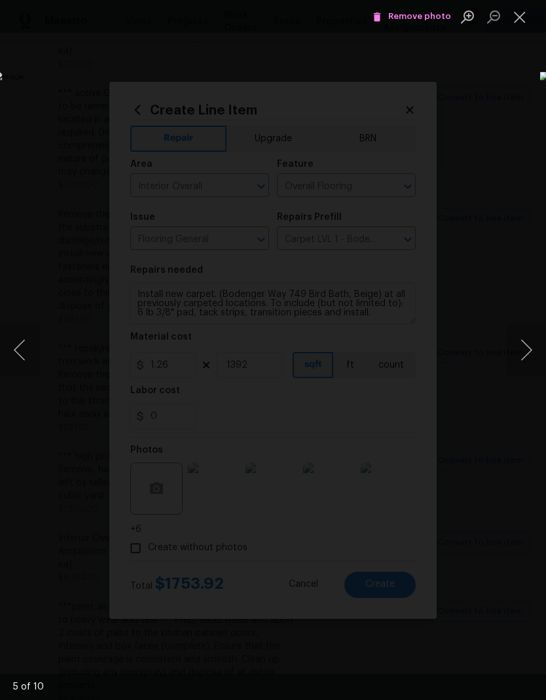
click at [526, 357] on button "Next image" at bounding box center [526, 350] width 39 height 52
click at [529, 353] on button "Next image" at bounding box center [526, 350] width 39 height 52
click at [530, 352] on button "Next image" at bounding box center [526, 350] width 39 height 52
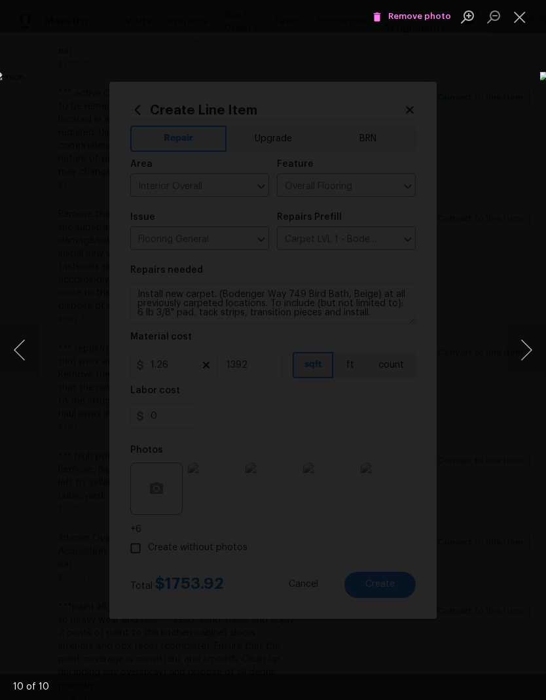
click at [531, 351] on button "Next image" at bounding box center [526, 350] width 39 height 52
click at [519, 16] on button "Close lightbox" at bounding box center [520, 16] width 26 height 23
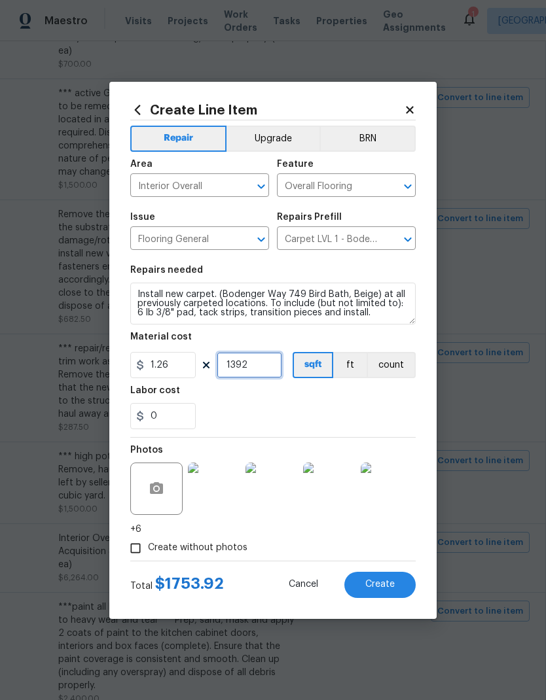
click at [270, 365] on input "1392" at bounding box center [249, 365] width 65 height 26
type input "1100"
click at [404, 590] on button "Create" at bounding box center [379, 585] width 71 height 26
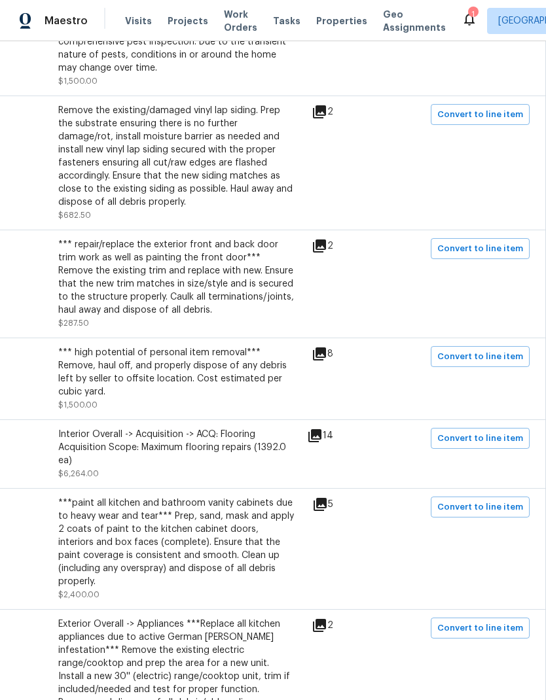
scroll to position [971, 194]
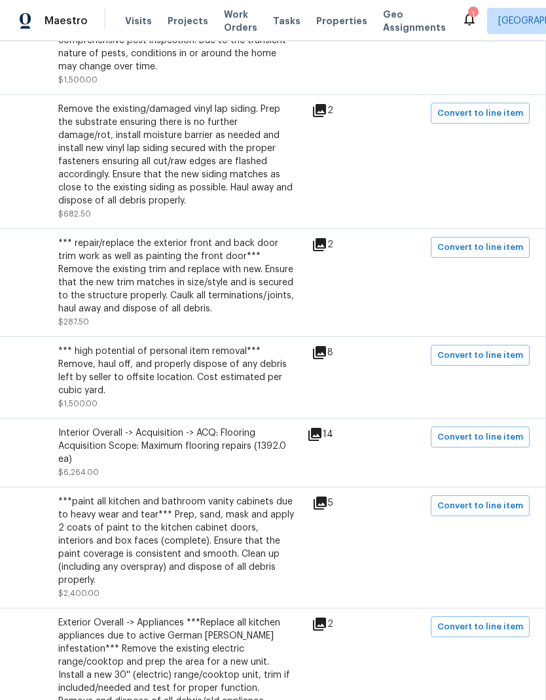
click at [327, 497] on icon at bounding box center [320, 503] width 13 height 13
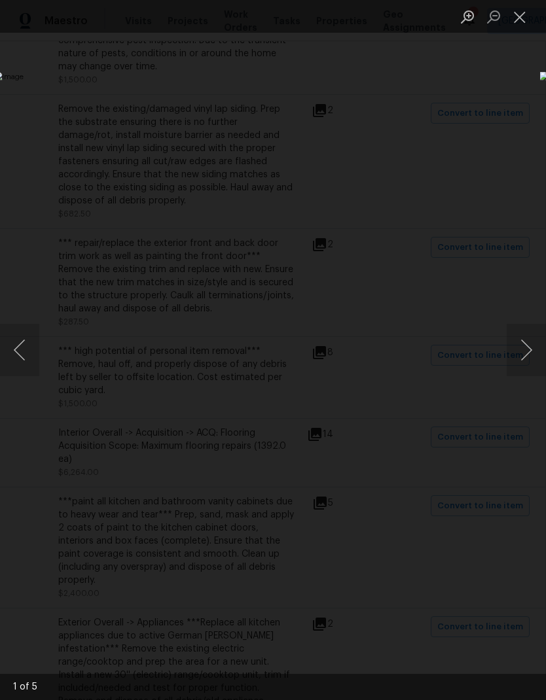
click at [523, 351] on button "Next image" at bounding box center [526, 350] width 39 height 52
click at [516, 363] on button "Next image" at bounding box center [526, 350] width 39 height 52
click at [523, 352] on button "Next image" at bounding box center [526, 350] width 39 height 52
click at [526, 357] on button "Next image" at bounding box center [526, 350] width 39 height 52
click at [531, 352] on button "Next image" at bounding box center [526, 350] width 39 height 52
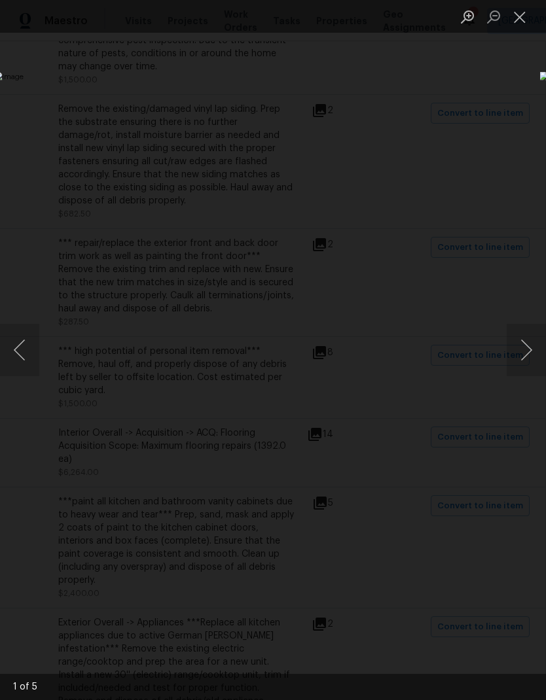
click at [527, 351] on button "Next image" at bounding box center [526, 350] width 39 height 52
click at [526, 353] on button "Next image" at bounding box center [526, 350] width 39 height 52
click at [524, 18] on button "Close lightbox" at bounding box center [520, 16] width 26 height 23
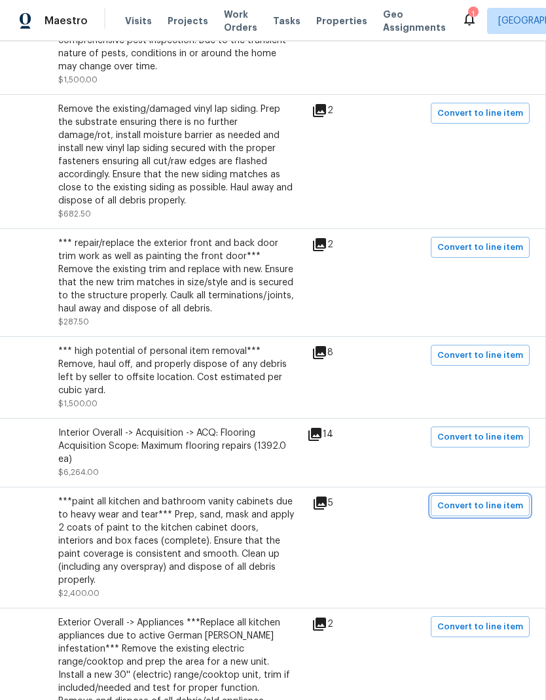
click at [469, 499] on span "Convert to line item" at bounding box center [480, 506] width 86 height 15
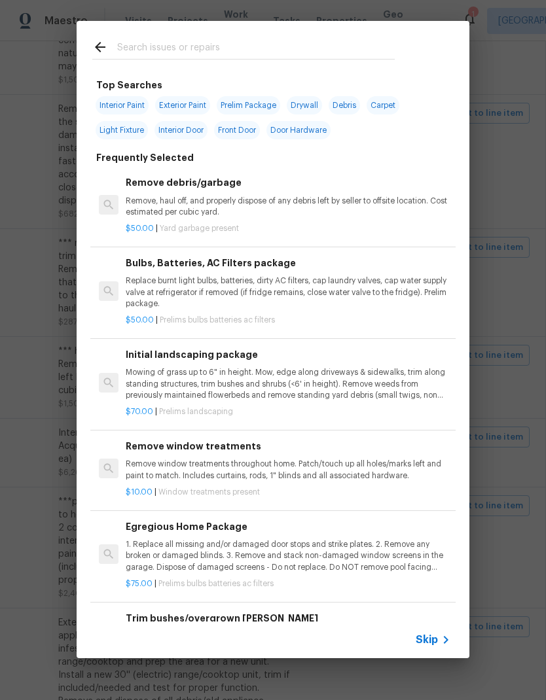
click at [442, 637] on icon at bounding box center [446, 640] width 16 height 16
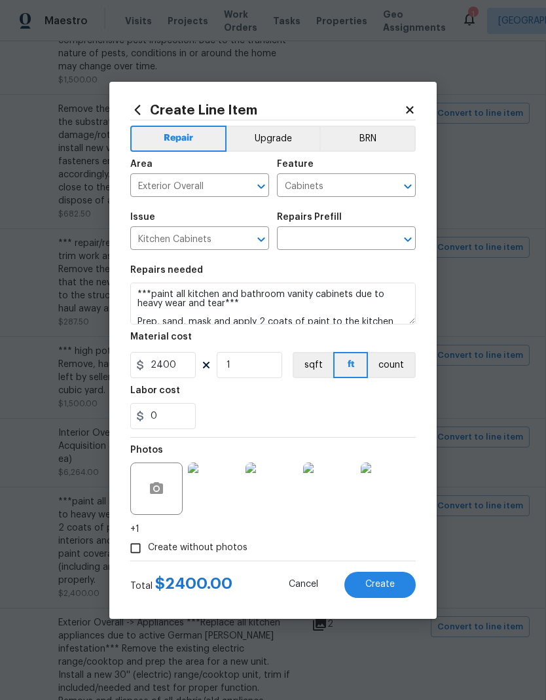
click at [223, 183] on input "Exterior Overall" at bounding box center [181, 187] width 102 height 20
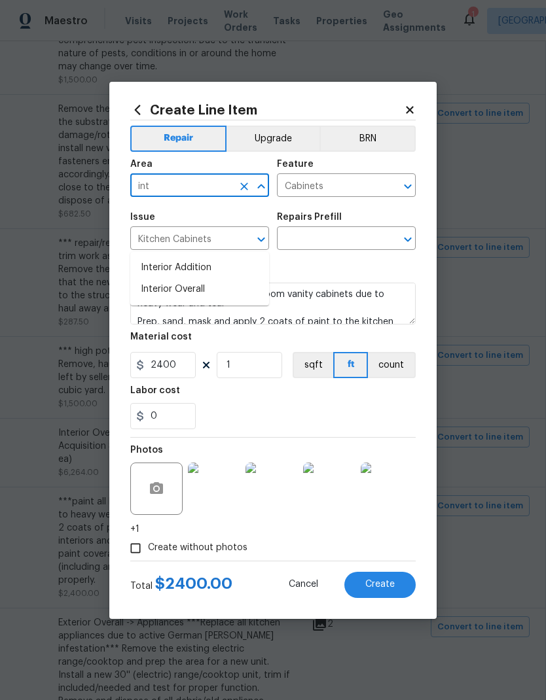
click at [202, 279] on li "Interior Overall" at bounding box center [199, 290] width 139 height 22
type input "Interior Overall"
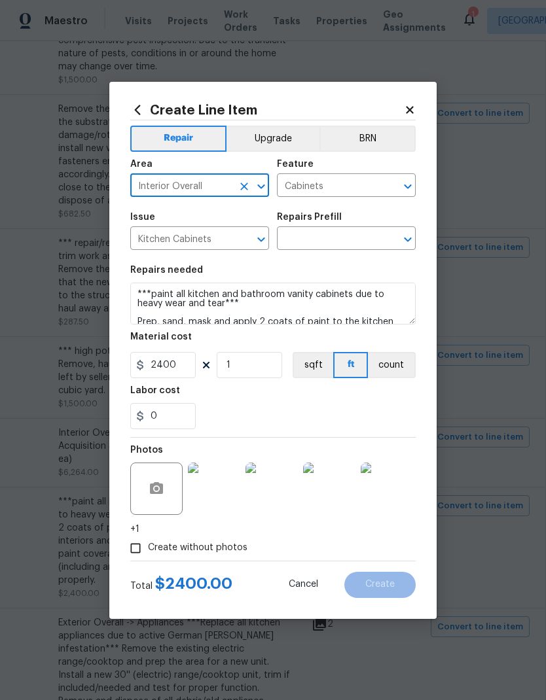
click at [139, 288] on textarea "***paint all kitchen and bathroom vanity cabinets due to heavy wear and tear***…" at bounding box center [272, 304] width 285 height 42
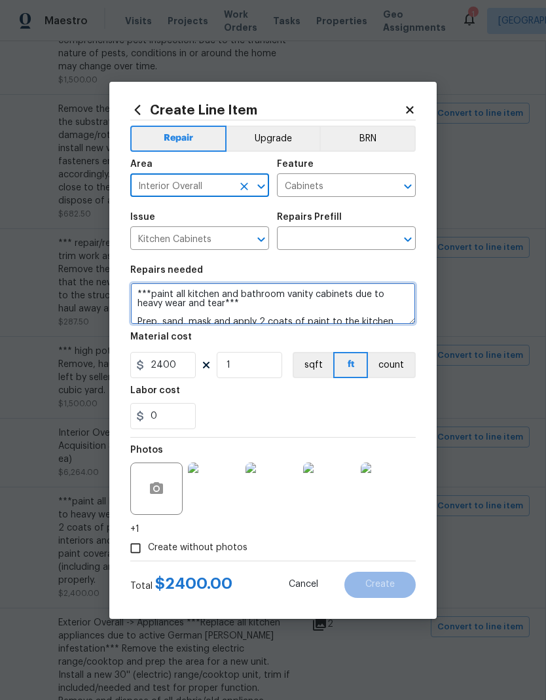
click at [139, 287] on textarea "***paint all kitchen and bathroom vanity cabinets due to heavy wear and tear***…" at bounding box center [272, 304] width 285 height 42
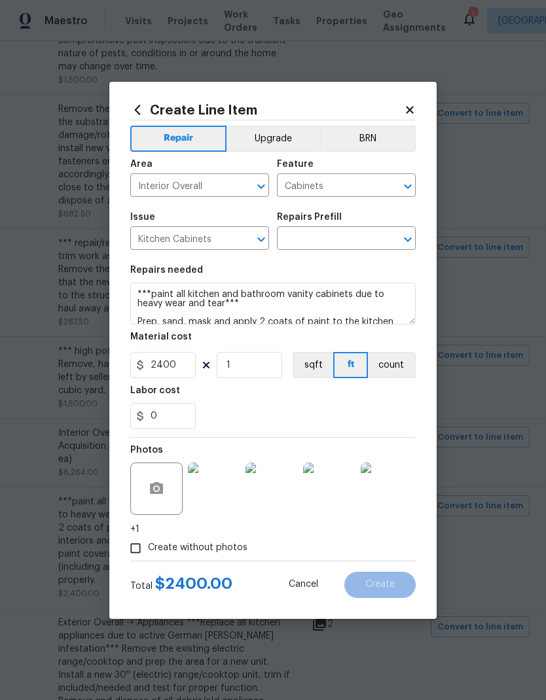
click at [368, 239] on input "text" at bounding box center [328, 240] width 102 height 20
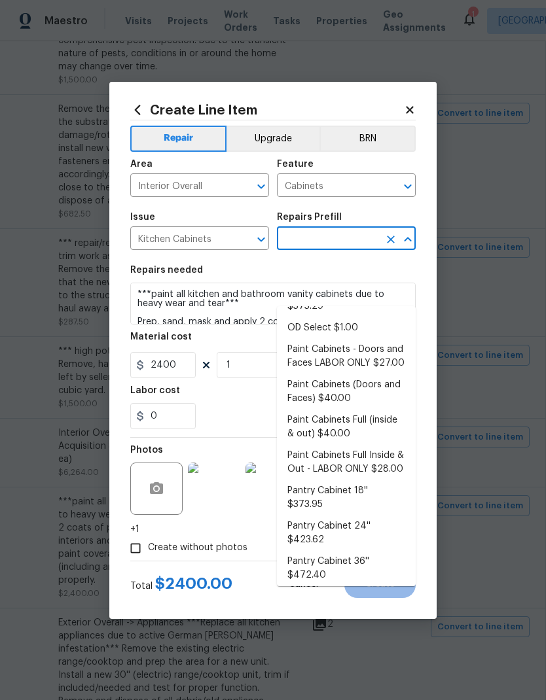
scroll to position [180, 0]
click at [361, 408] on li "Paint Cabinets Full (inside & out) $40.00" at bounding box center [346, 425] width 139 height 35
type input "Paint Cabinets Full (inside & out) $40.00"
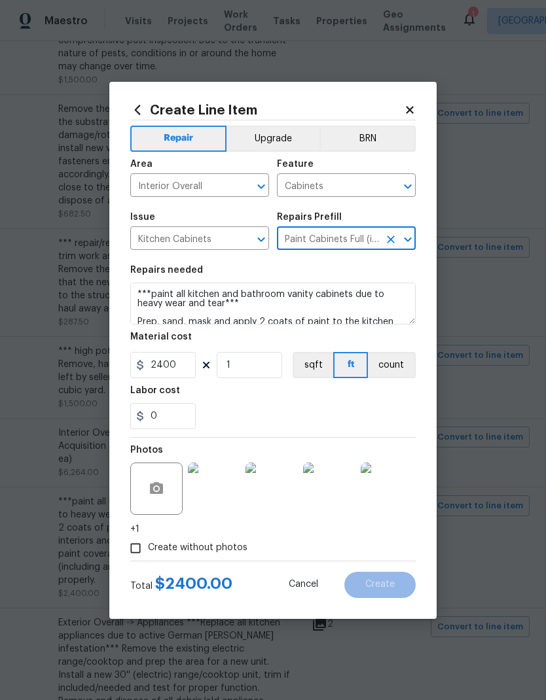
type textarea "Prep, sand, mask and apply 2 coats of paint to the kitchen cabinet doors, inter…"
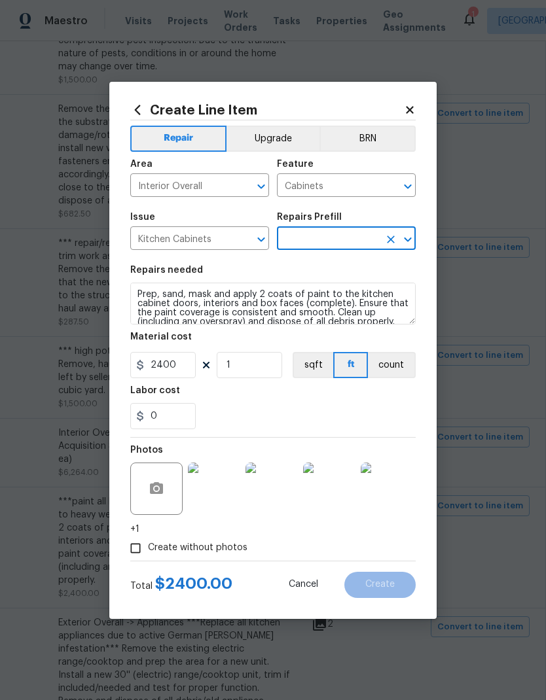
type input "Paint Cabinets Full (inside & out) $40.00"
type input "40"
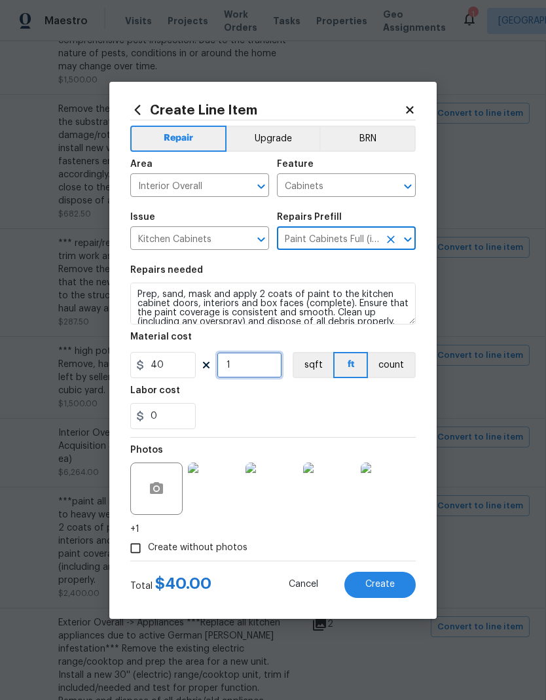
click at [266, 372] on input "1" at bounding box center [249, 365] width 65 height 26
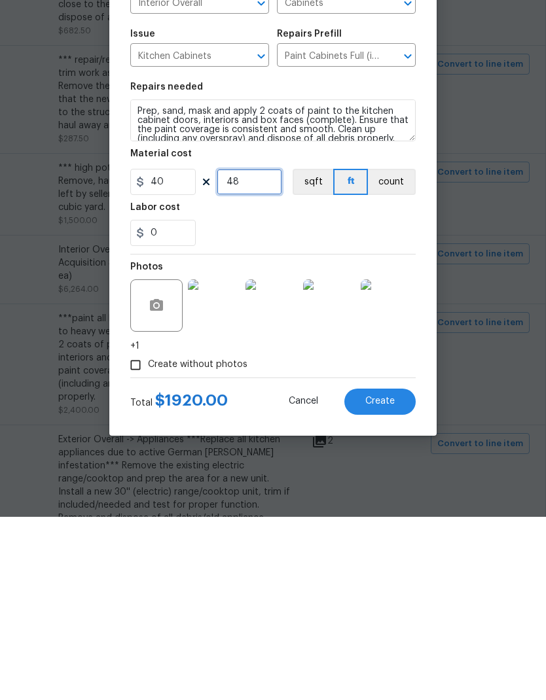
type input "48"
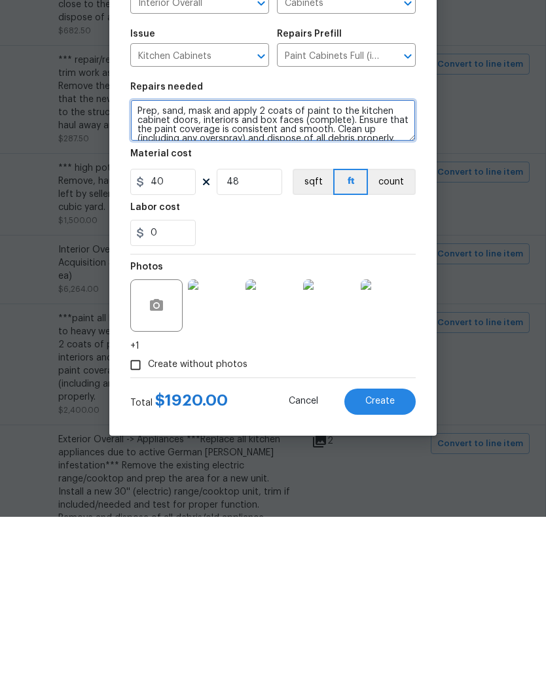
click at [138, 283] on textarea "Prep, sand, mask and apply 2 coats of paint to the kitchen cabinet doors, inter…" at bounding box center [272, 304] width 285 height 42
click at [166, 283] on textarea "Prep, sand, mask and apply 2 coats of paint to the kitchen cabinet doors, inter…" at bounding box center [272, 304] width 285 height 42
click at [162, 283] on textarea "Prep, sand, mask and apply 2 coats of paint to the kitchen cabinet doors, inter…" at bounding box center [272, 304] width 285 height 42
paste textarea "***paint all kitchen and bathroom vanity cabinets due to heavy wear and tear***"
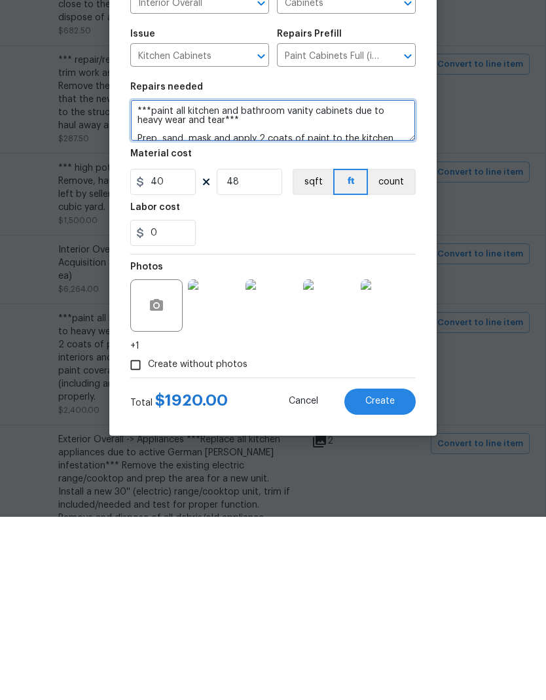
type textarea "***paint all kitchen and bathroom vanity cabinets due to heavy wear and tear***…"
click at [393, 580] on span "Create" at bounding box center [379, 585] width 29 height 10
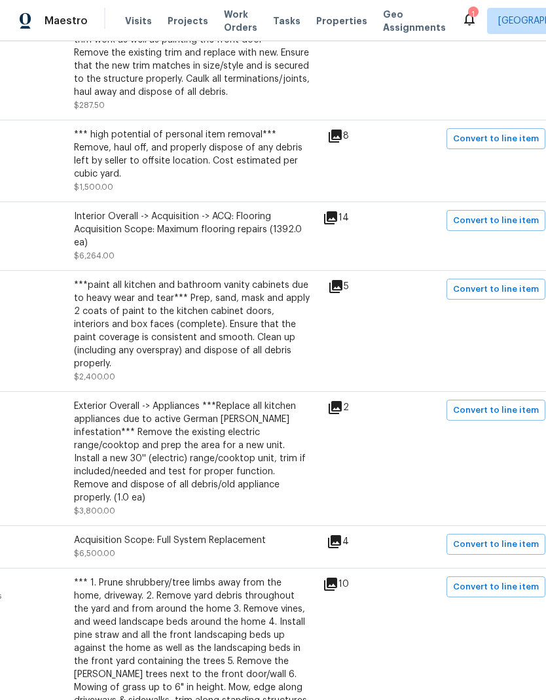
scroll to position [1189, 186]
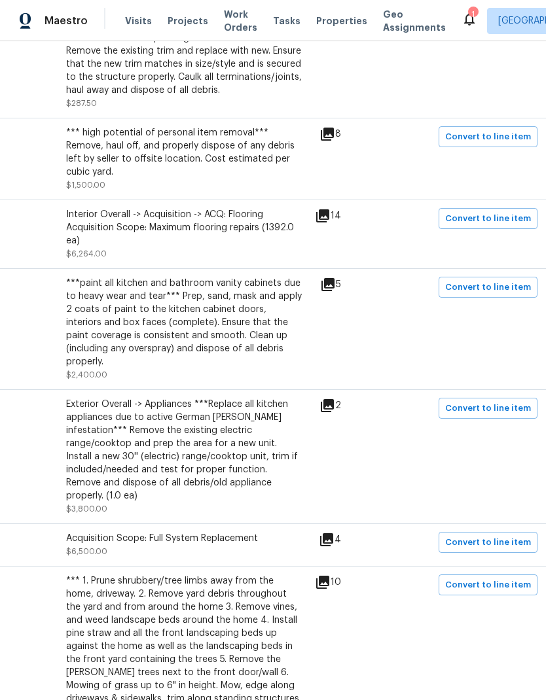
click at [334, 399] on icon at bounding box center [327, 405] width 13 height 13
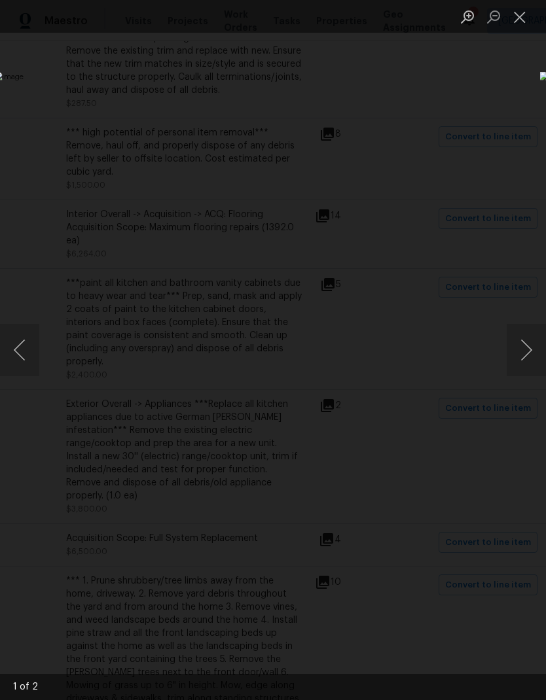
click at [527, 359] on button "Next image" at bounding box center [526, 350] width 39 height 52
click at [524, 361] on button "Next image" at bounding box center [526, 350] width 39 height 52
click at [527, 18] on button "Close lightbox" at bounding box center [520, 16] width 26 height 23
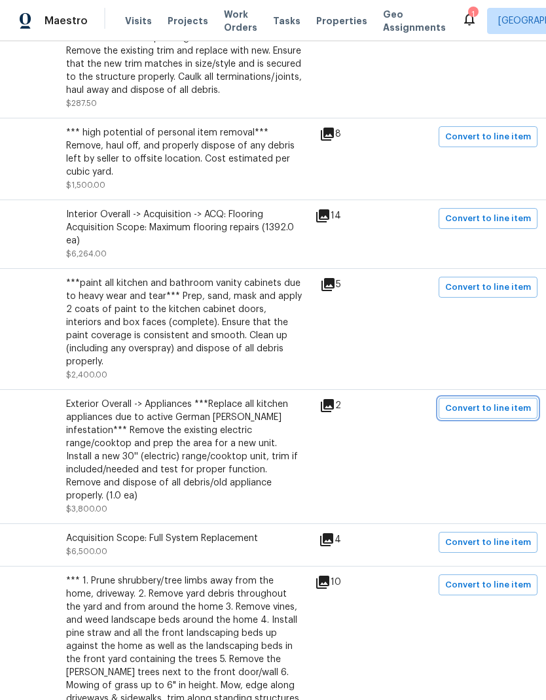
click at [490, 401] on span "Convert to line item" at bounding box center [488, 408] width 86 height 15
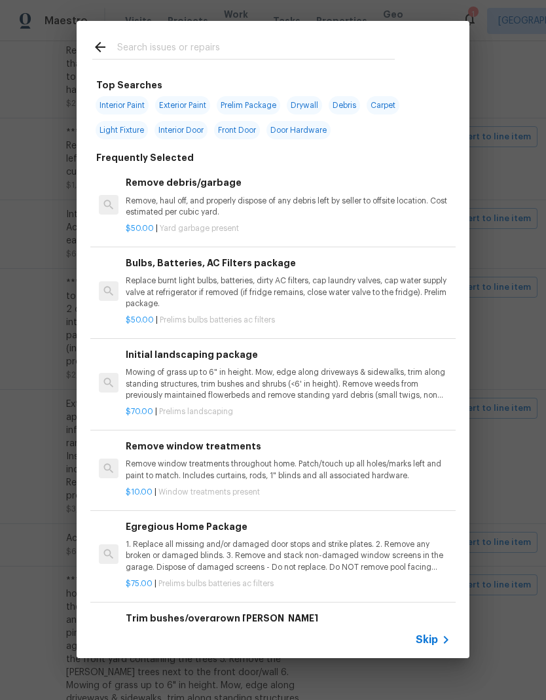
click at [442, 639] on icon at bounding box center [446, 640] width 16 height 16
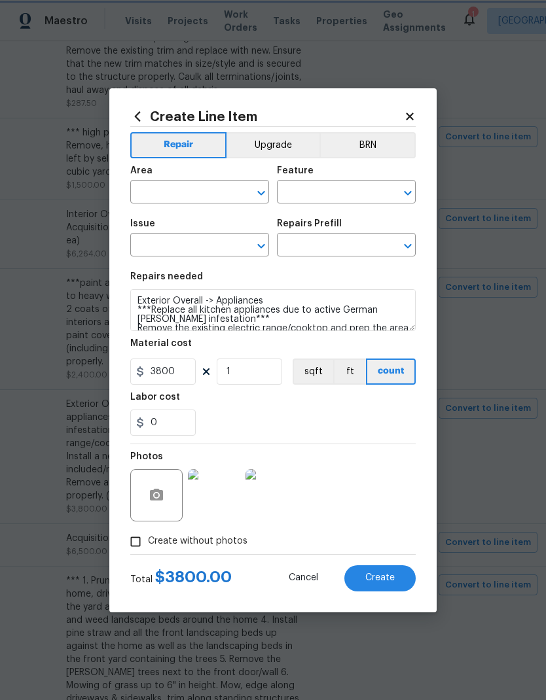
type input "Exterior Overall"
type input "Appliances"
click at [360, 192] on input "text" at bounding box center [328, 193] width 102 height 20
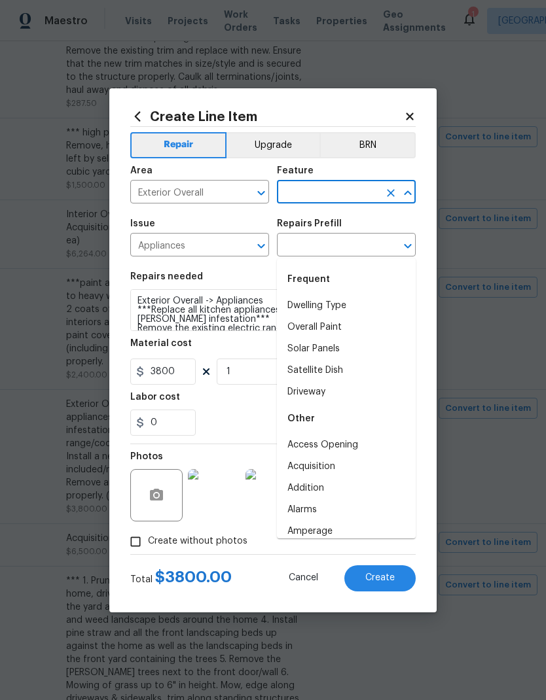
click at [214, 188] on input "Exterior Overall" at bounding box center [181, 193] width 102 height 20
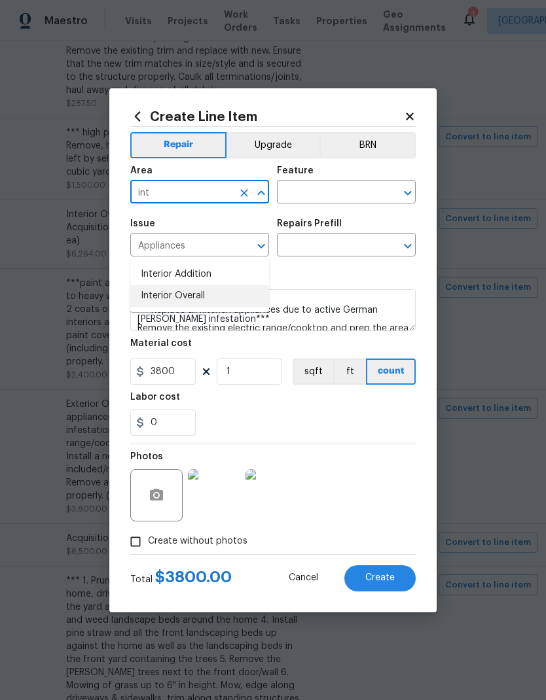
click at [205, 285] on li "Interior Overall" at bounding box center [199, 296] width 139 height 22
type input "Interior Overall"
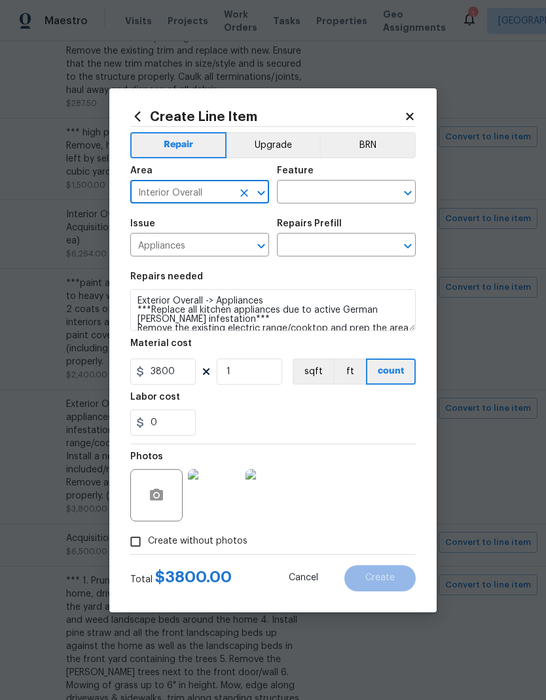
click at [316, 189] on input "text" at bounding box center [328, 193] width 102 height 20
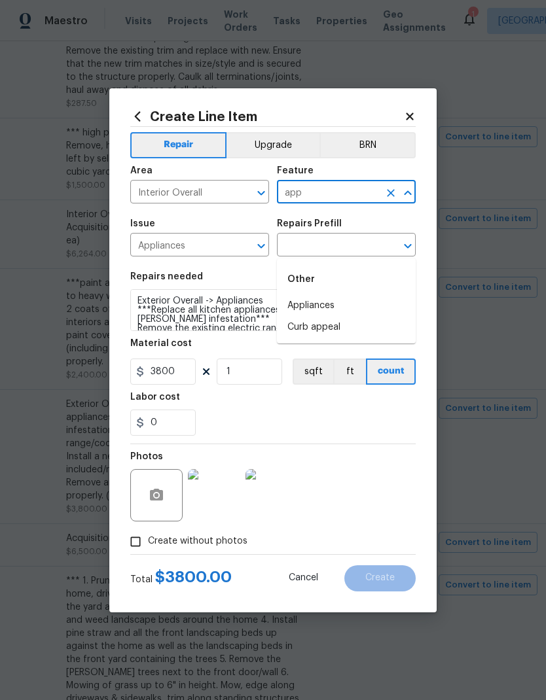
click at [330, 295] on li "Appliances" at bounding box center [346, 306] width 139 height 22
type input "Appliances"
click at [331, 245] on input "text" at bounding box center [328, 246] width 102 height 20
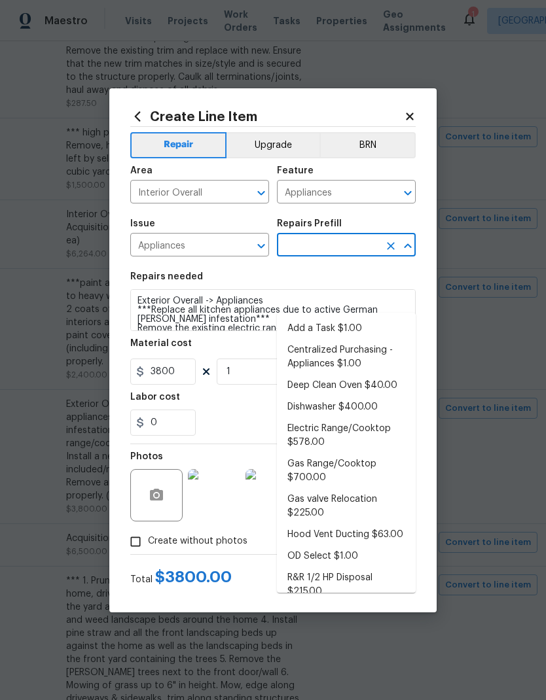
click at [251, 272] on section "Repairs needed Exterior Overall -> Appliances ***Replace all kitchen appliances…" at bounding box center [272, 353] width 285 height 179
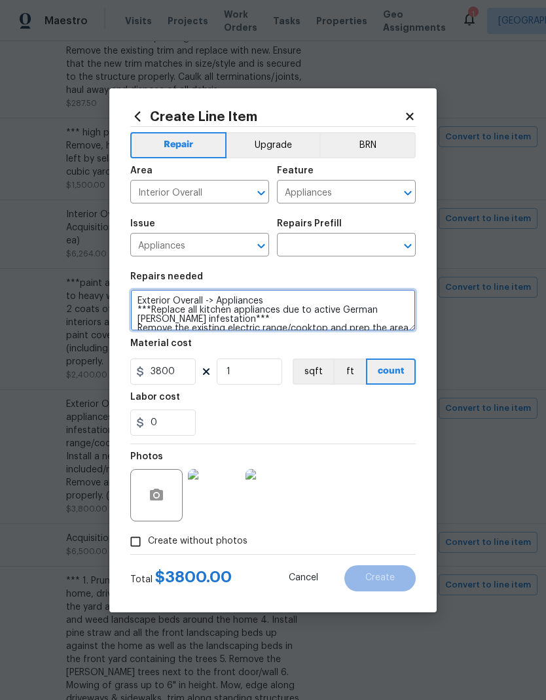
click at [152, 306] on textarea "Exterior Overall -> Appliances ***Replace all kitchen appliances due to active …" at bounding box center [272, 310] width 285 height 42
click at [151, 306] on textarea "Exterior Overall -> Appliances ***Replace all kitchen appliances due to active …" at bounding box center [272, 310] width 285 height 42
click at [153, 306] on textarea "Exterior Overall -> Appliances ***Replace all kitchen appliances due to active …" at bounding box center [272, 310] width 285 height 42
click at [239, 324] on textarea "Exterior Overall -> Appliances ***Replace all kitchen appliances due to active …" at bounding box center [272, 310] width 285 height 42
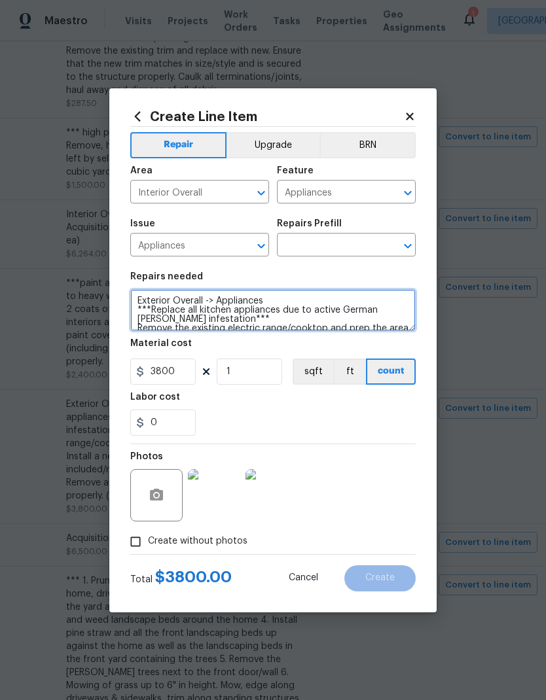
click at [147, 305] on textarea "Exterior Overall -> Appliances ***Replace all kitchen appliances due to active …" at bounding box center [272, 310] width 285 height 42
click at [147, 304] on textarea "Exterior Overall -> Appliances ***Replace all kitchen appliances due to active …" at bounding box center [272, 310] width 285 height 42
click at [230, 296] on textarea "Exterior Overall -> Appliances ***Replace all kitchen appliances due to active …" at bounding box center [272, 310] width 285 height 42
click at [152, 308] on textarea "Exterior Overall -> Appliances ***Replace all kitchen appliances due to active …" at bounding box center [272, 310] width 285 height 42
click at [151, 308] on textarea "Exterior Overall -> Appliances ***Replace all kitchen appliances due to active …" at bounding box center [272, 310] width 285 height 42
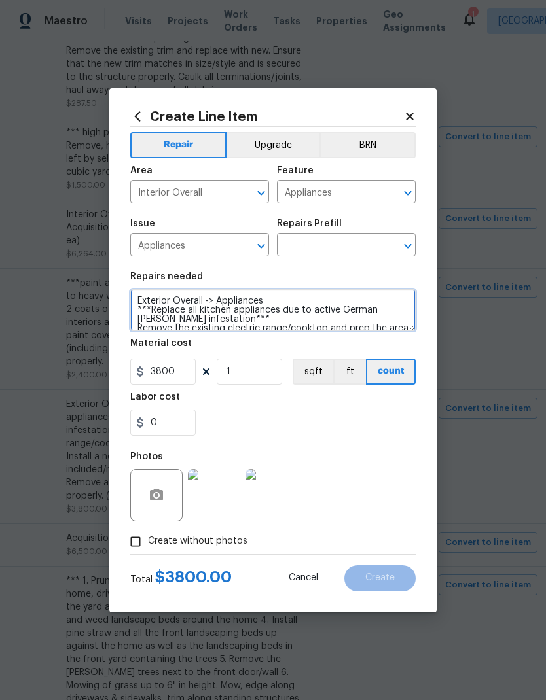
scroll to position [5, 0]
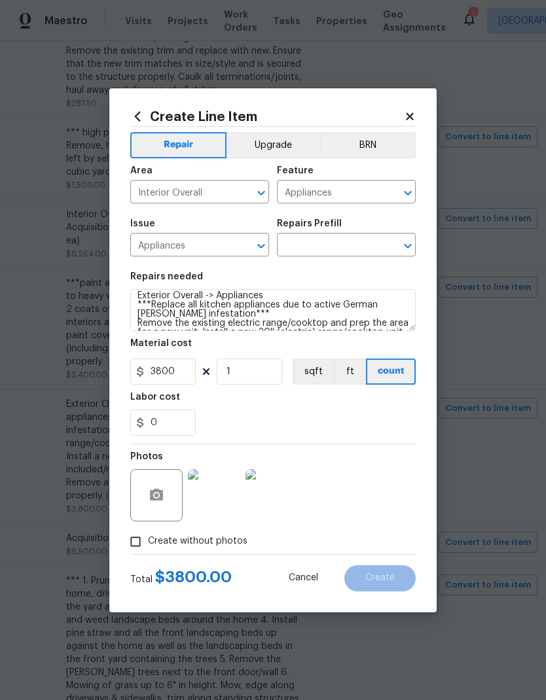
click at [365, 244] on input "text" at bounding box center [328, 246] width 102 height 20
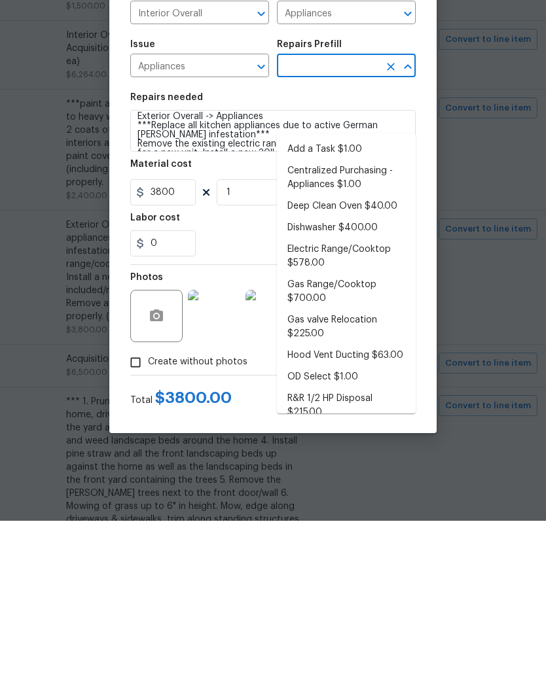
scroll to position [0, 0]
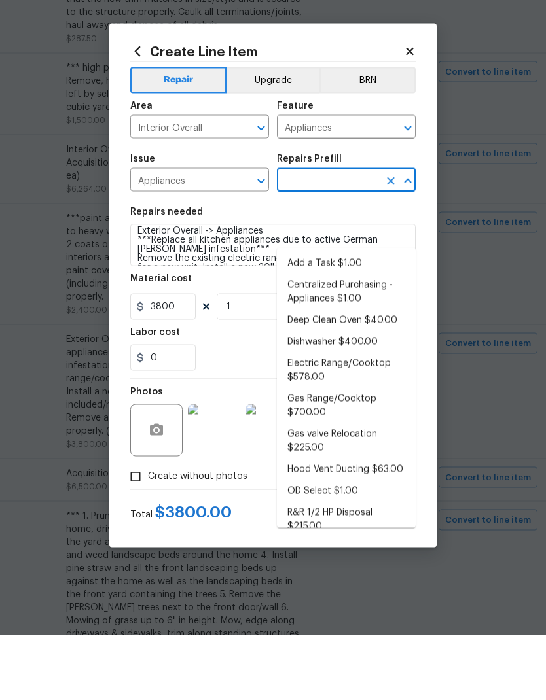
click at [257, 238] on icon "Open" at bounding box center [261, 246] width 16 height 16
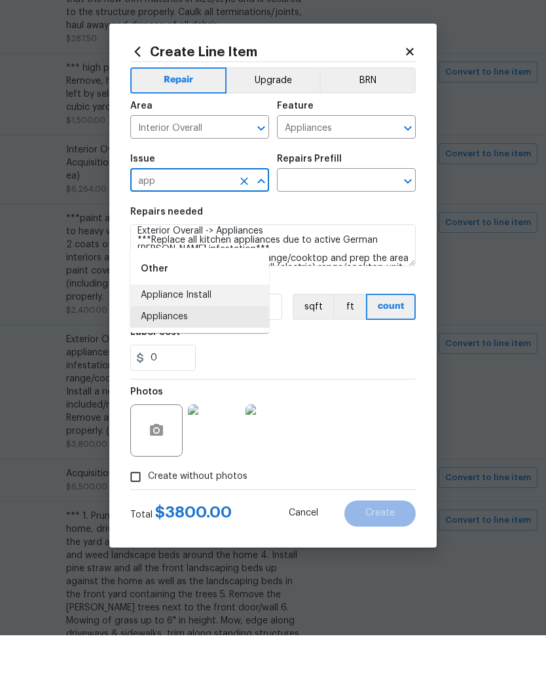
click at [208, 349] on li "Appliance Install" at bounding box center [199, 360] width 139 height 22
type input "Appliance Install"
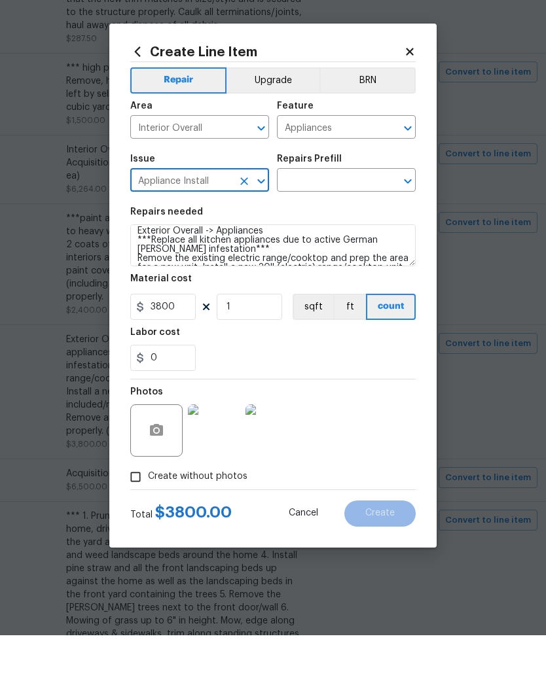
click at [356, 236] on input "text" at bounding box center [328, 246] width 102 height 20
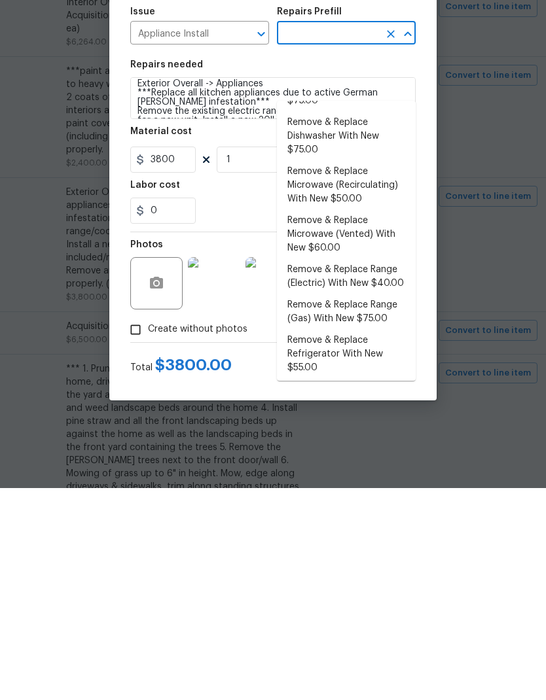
scroll to position [90, 0]
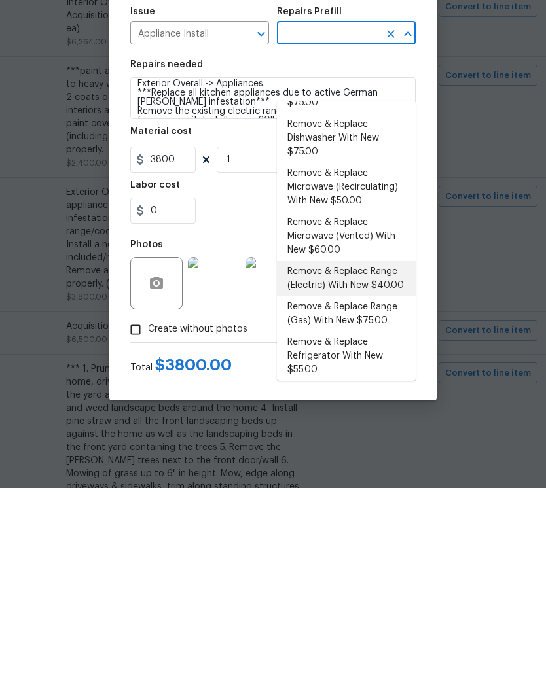
click at [378, 473] on li "Remove & Replace Range (Electric) With New $40.00" at bounding box center [346, 490] width 139 height 35
type input "Remove & Replace Range (Electric) With New $40.00"
type textarea "Remove the existing range and replace it with a new electric range provided by …"
type input "Remove & Replace Range (Electric) With New $40.00"
type input "40"
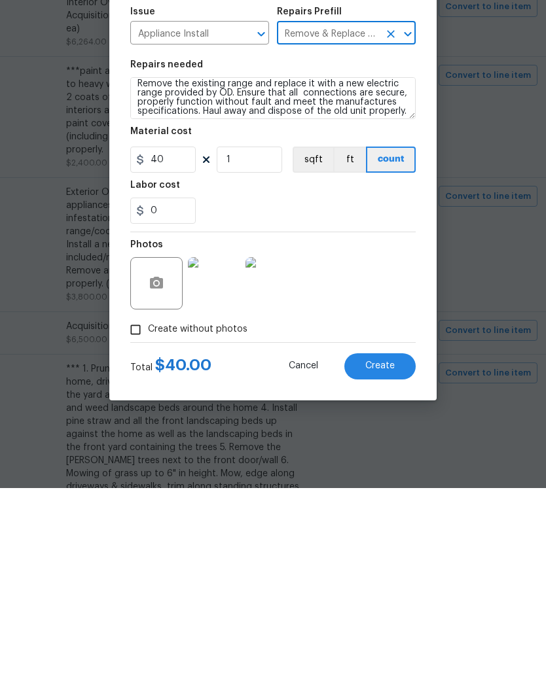
click at [226, 469] on img at bounding box center [214, 495] width 52 height 52
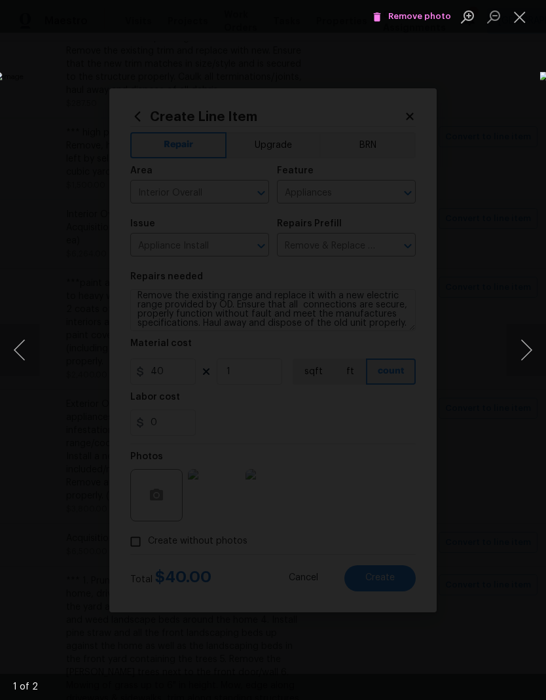
click at [530, 355] on button "Next image" at bounding box center [526, 350] width 39 height 52
click at [528, 353] on button "Next image" at bounding box center [526, 350] width 39 height 52
click at [522, 14] on button "Close lightbox" at bounding box center [520, 16] width 26 height 23
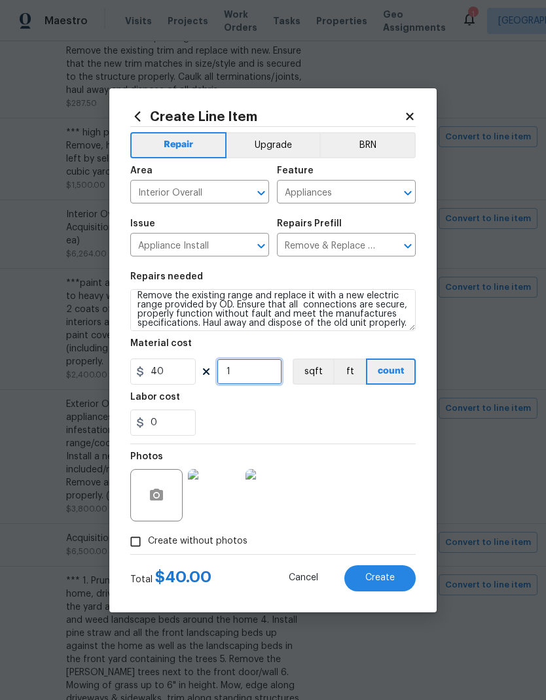
click at [264, 375] on input "1" at bounding box center [249, 372] width 65 height 26
type input "3"
click at [140, 293] on textarea "Remove the existing range and replace it with a new electric range provided by …" at bounding box center [272, 310] width 285 height 42
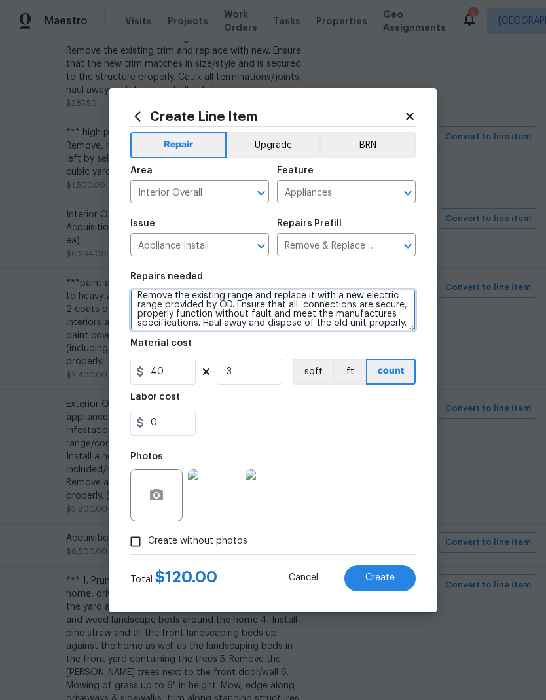
click at [159, 293] on textarea "Remove the existing range and replace it with a new electric range provided by …" at bounding box center [272, 310] width 285 height 42
paste textarea "Replace all kitchen appliances due to active German roach infestation"
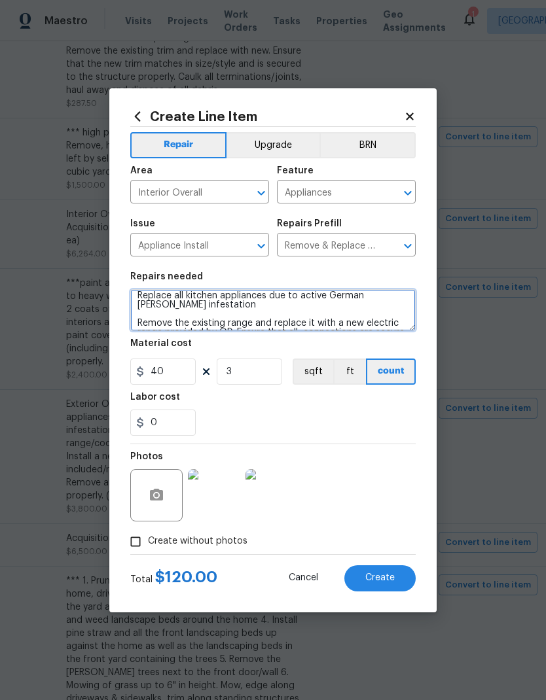
click at [260, 296] on textarea "Replace all kitchen appliances due to active German roach infestation Remove th…" at bounding box center [272, 310] width 285 height 42
click at [172, 293] on textarea "Replace all kitchen appliances due to active German roach infestation Remove th…" at bounding box center [272, 310] width 285 height 42
click at [223, 305] on textarea "Replacing all kitchen appliances due to active German roach infestation Remove …" at bounding box center [272, 310] width 285 height 42
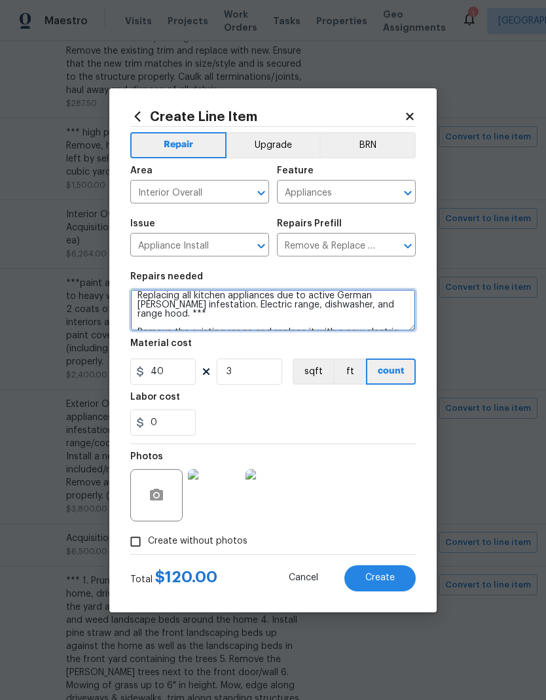
click at [139, 293] on textarea "Replacing all kitchen appliances due to active German roach infestation. Electr…" at bounding box center [272, 310] width 285 height 42
click at [253, 312] on textarea "Replacing all kitchen appliances due to active German roach infestation. Electr…" at bounding box center [272, 310] width 285 height 42
click at [359, 309] on textarea "Replacing all kitchen appliances due to active German roach infestation. Electr…" at bounding box center [272, 310] width 285 height 42
click at [356, 310] on textarea "Replacing all kitchen appliances due to active German roach infestation. Electr…" at bounding box center [272, 310] width 285 height 42
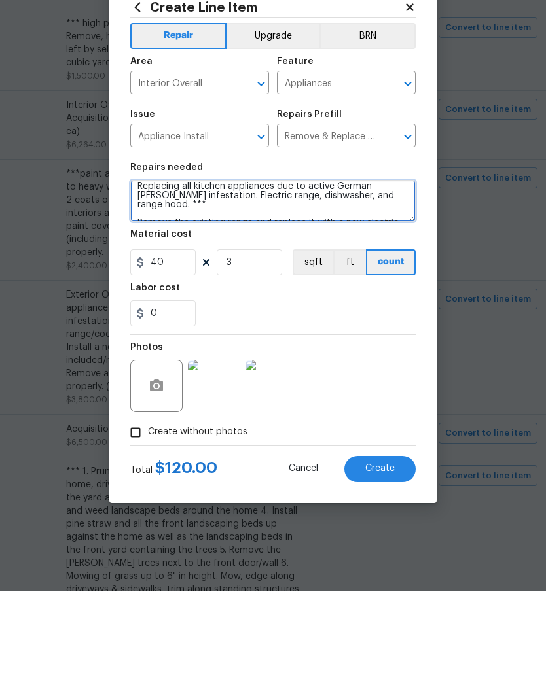
click at [374, 289] on textarea "Replacing all kitchen appliances due to active German roach infestation. Electr…" at bounding box center [272, 310] width 285 height 42
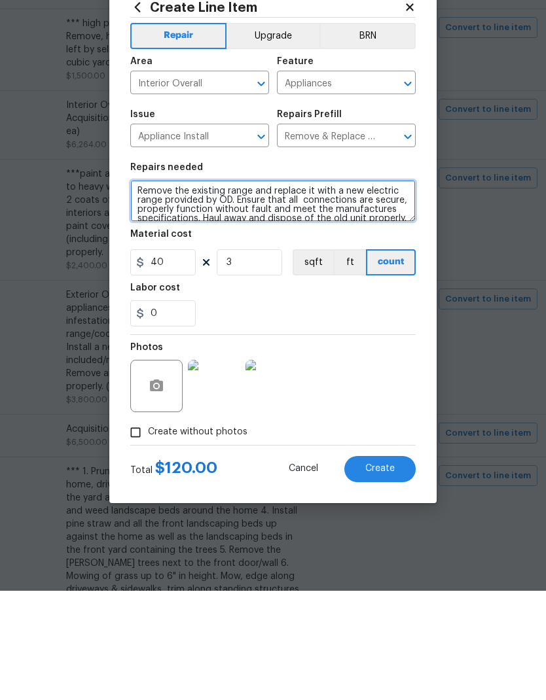
scroll to position [37, 0]
click at [333, 289] on textarea "Replacing all kitchen appliances due to active German roach infestation. Electr…" at bounding box center [272, 310] width 285 height 42
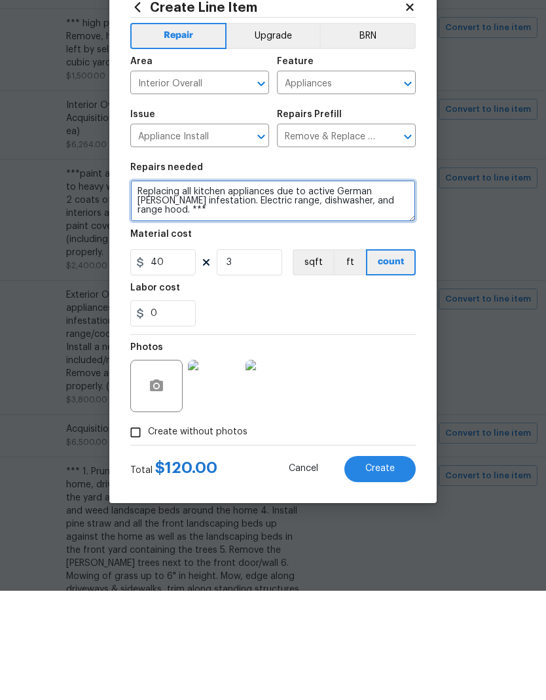
scroll to position [0, 0]
click at [138, 289] on textarea "Replacing all kitchen appliances due to active German roach infestation. Electr…" at bounding box center [272, 310] width 285 height 42
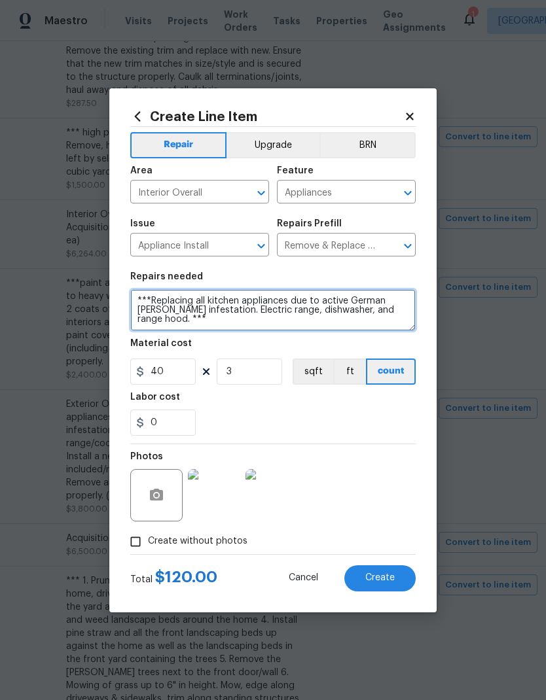
type textarea "***Replacing all kitchen appliances due to active German roach infestation. Ele…"
click at [397, 582] on button "Create" at bounding box center [379, 578] width 71 height 26
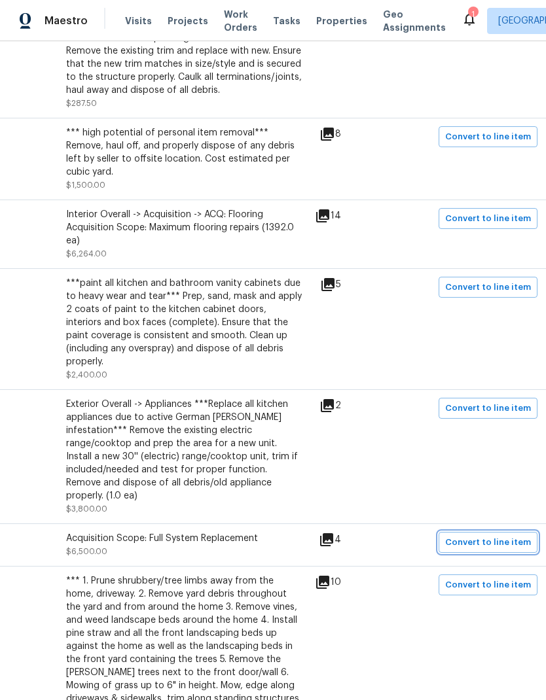
click at [513, 535] on span "Convert to line item" at bounding box center [488, 542] width 86 height 15
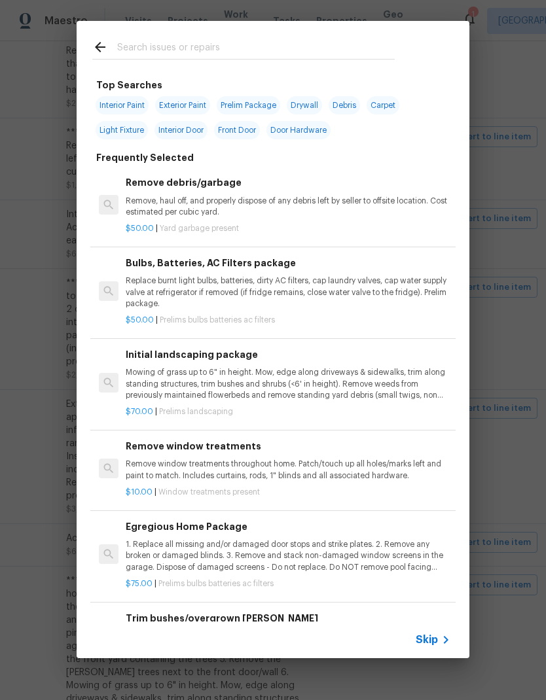
click at [426, 638] on span "Skip" at bounding box center [427, 640] width 22 height 13
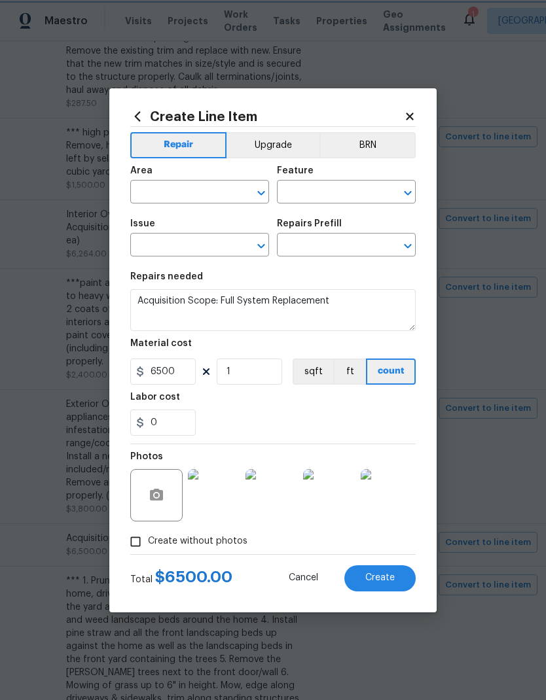
type input "Exterior Overall"
type input "Acquisition"
type input "ACQ: HVAC"
click at [355, 187] on input "Acquisition" at bounding box center [328, 193] width 102 height 20
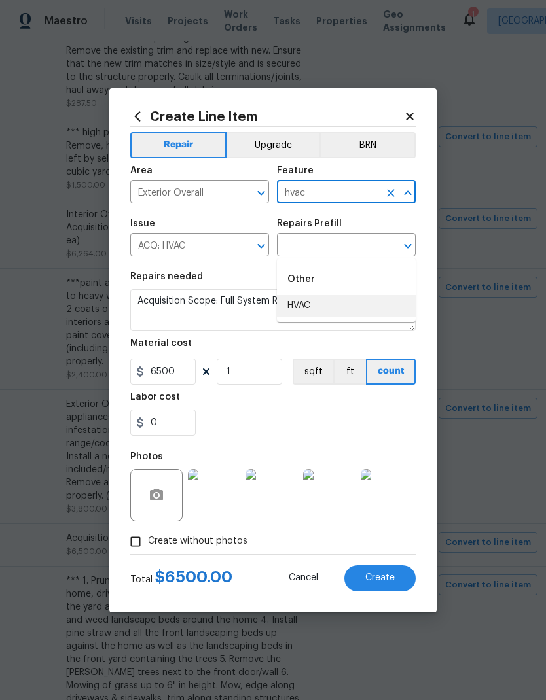
click at [304, 295] on li "HVAC" at bounding box center [346, 306] width 139 height 22
type input "HVAC"
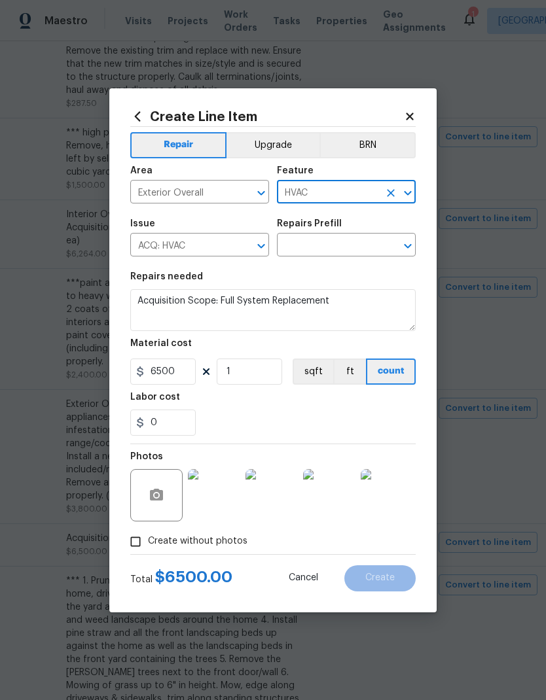
click at [224, 240] on input "ACQ: HVAC" at bounding box center [181, 246] width 102 height 20
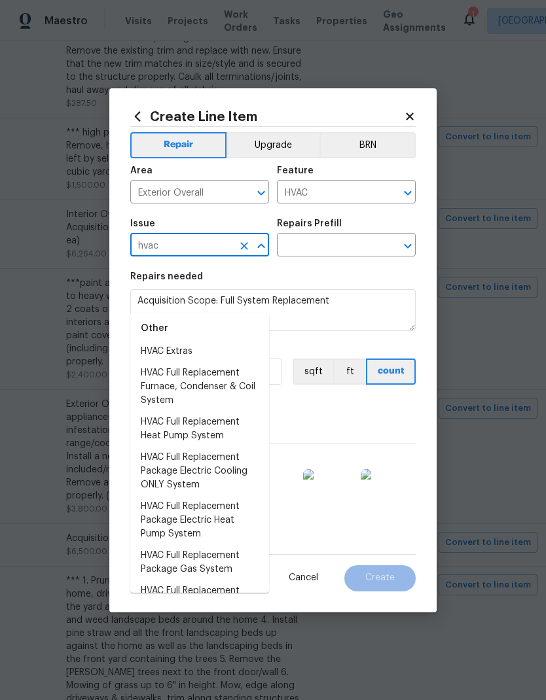
scroll to position [31, 0]
click at [226, 362] on li "HVAC Full Replacement Furnace, Condenser & Coil System" at bounding box center [199, 386] width 139 height 49
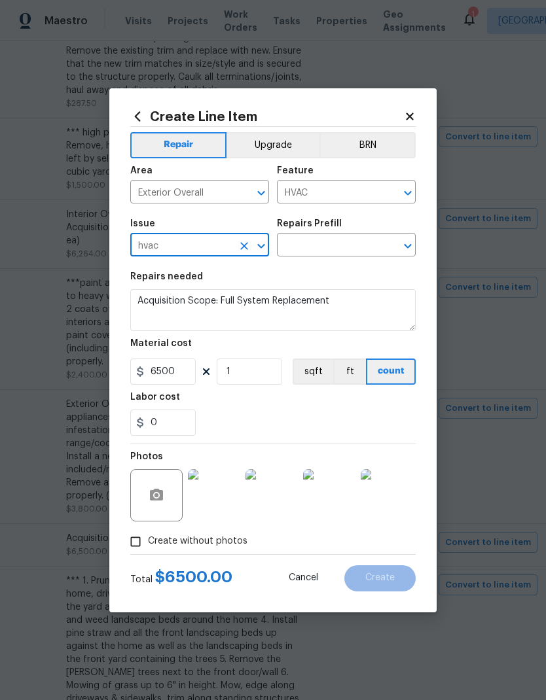
type input "HVAC Full Replacement Furnace, Condenser & Coil System"
click at [355, 248] on input "text" at bounding box center [328, 246] width 102 height 20
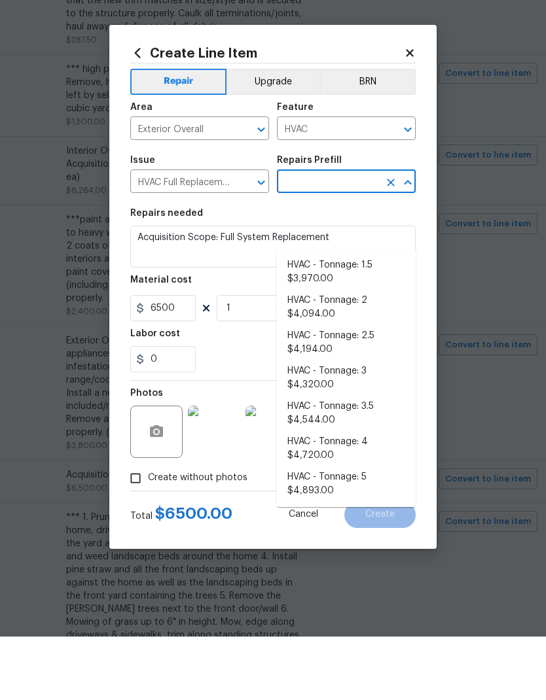
click at [340, 353] on li "HVAC - Tonnage: 2 $4,094.00" at bounding box center [346, 370] width 139 height 35
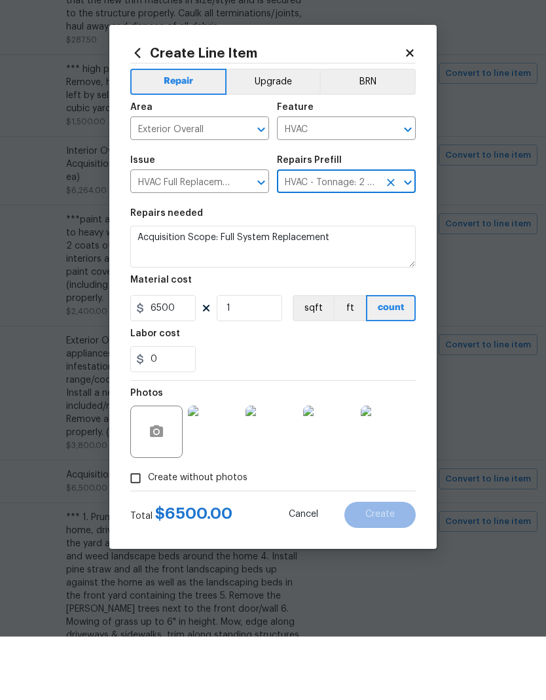
type input "HVAC - Tonnage: 2 $4,094.00"
type textarea "Replace 2 Ton Furnace, Condenser & Coil System. SEER2 14.3 Gas Split System Mat…"
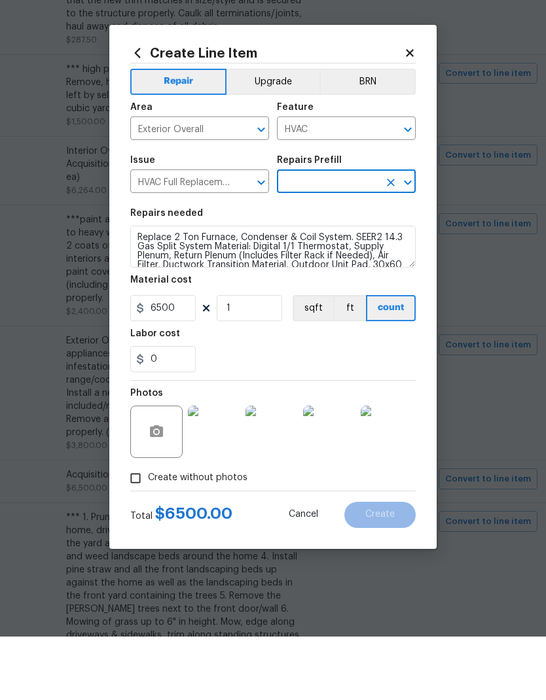
type input "HVAC - Tonnage: 2 $4,094.00"
type input "4094"
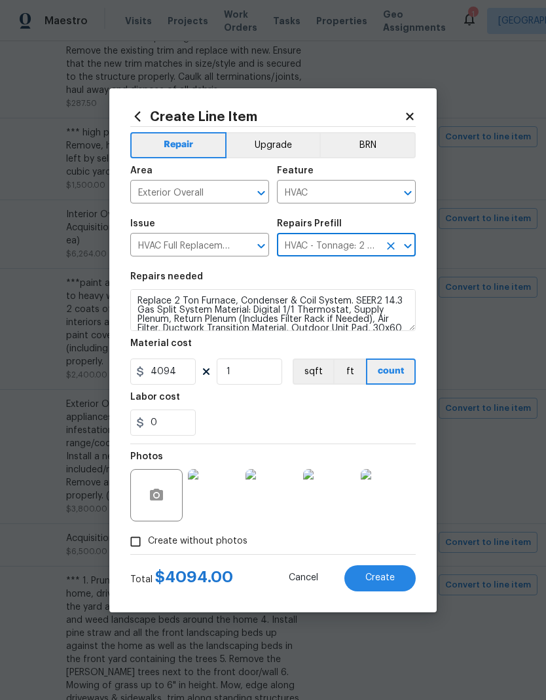
click at [393, 582] on span "Create" at bounding box center [379, 578] width 29 height 10
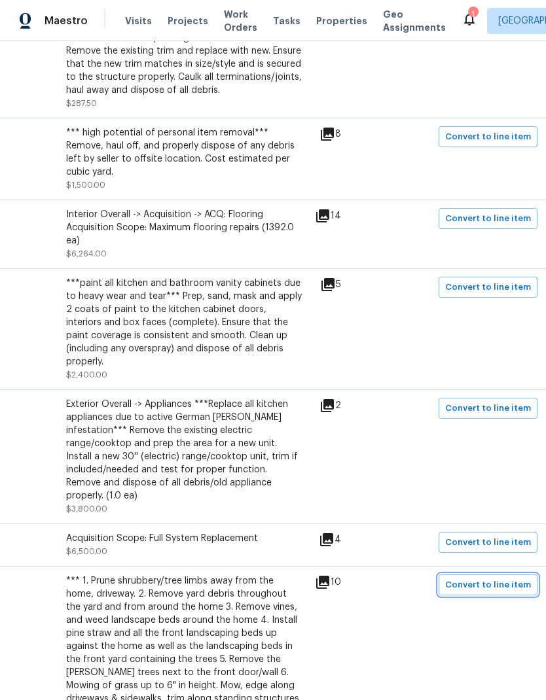
click at [512, 578] on span "Convert to line item" at bounding box center [488, 585] width 86 height 15
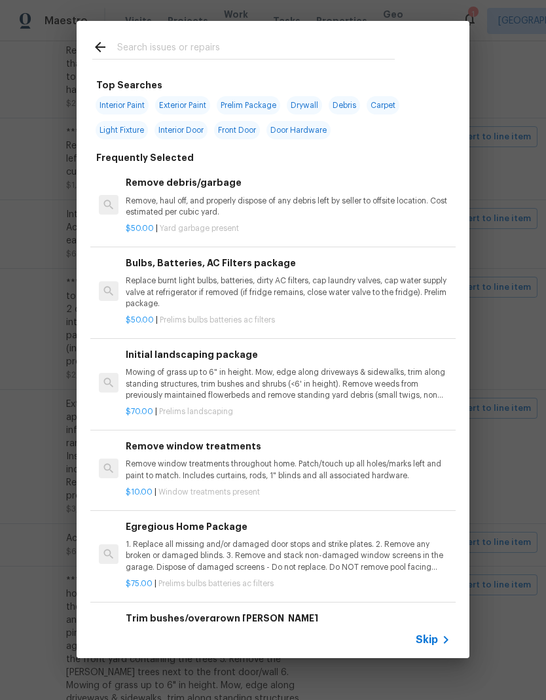
click at [444, 641] on icon at bounding box center [446, 640] width 16 height 16
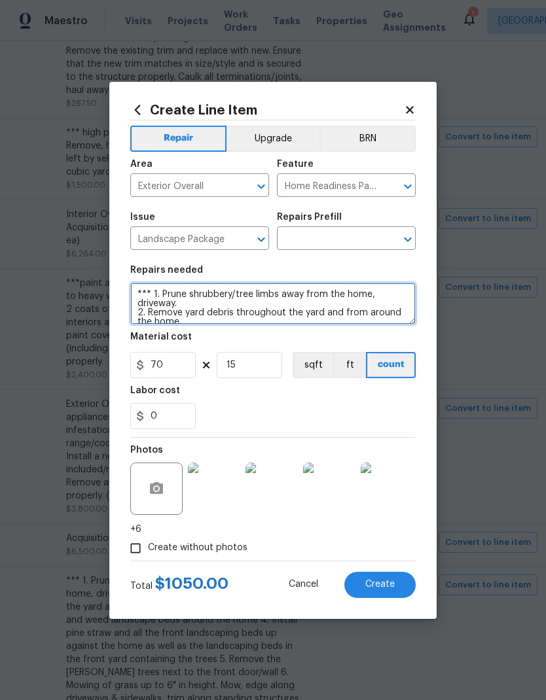
click at [152, 287] on textarea "*** 1. Prune shrubbery/tree limbs away from the home, driveway. 2. Remove yard …" at bounding box center [272, 304] width 285 height 42
click at [156, 291] on textarea "*** 1. Prune shrubbery/tree limbs away from the home, driveway. 2. Remove yard …" at bounding box center [272, 304] width 285 height 42
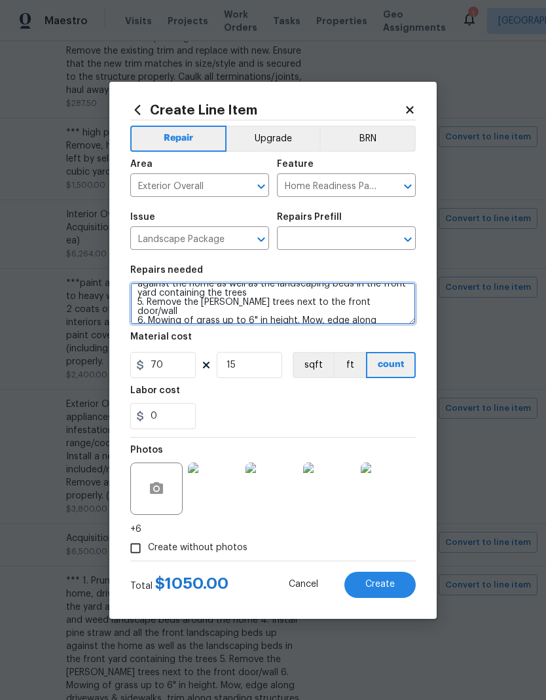
scroll to position [70, 0]
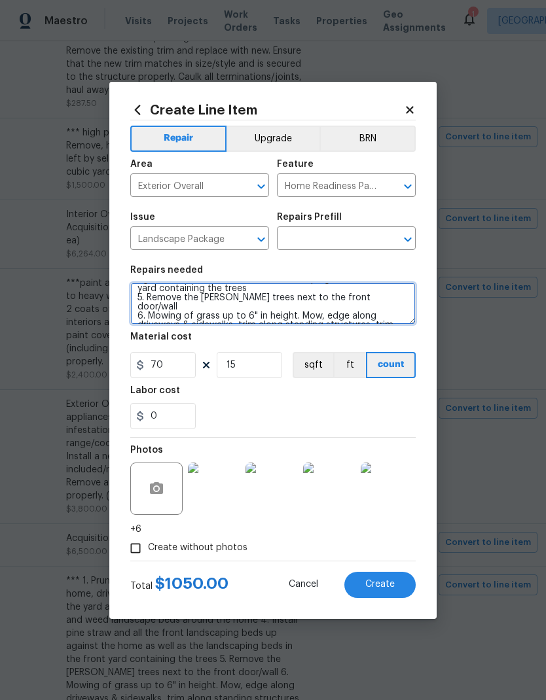
click at [306, 313] on textarea "*** 1. Prune shrubbery/tree limbs away from the home, driveway. 2. Remove yard …" at bounding box center [272, 304] width 285 height 42
click at [357, 325] on textarea "*** 1. Prune shrubbery/tree limbs away from the home, driveway. 2. Remove yard …" at bounding box center [272, 304] width 285 height 42
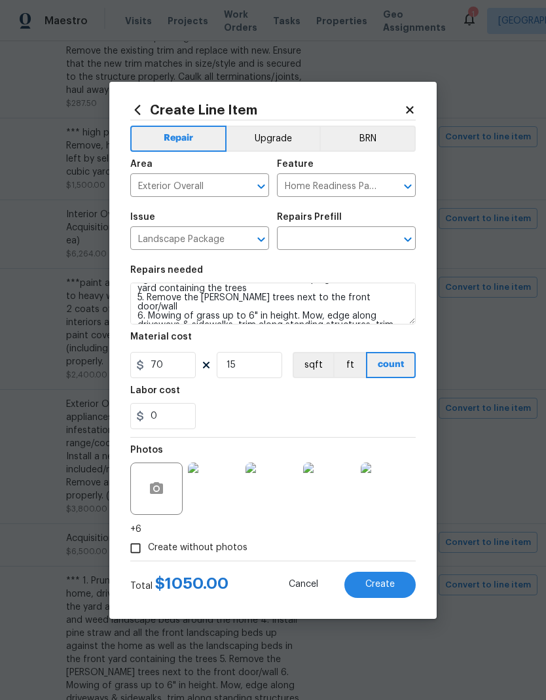
click at [348, 235] on input "text" at bounding box center [328, 240] width 102 height 20
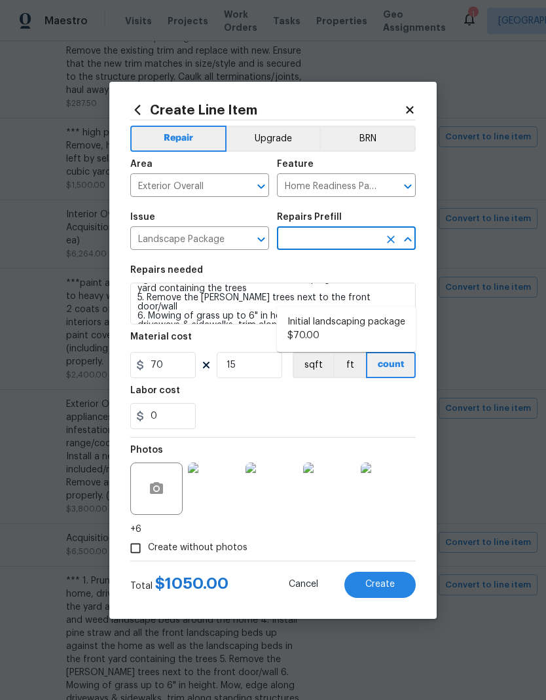
click at [340, 312] on li "Initial landscaping package $70.00" at bounding box center [346, 329] width 139 height 35
type input "Initial landscaping package $70.00"
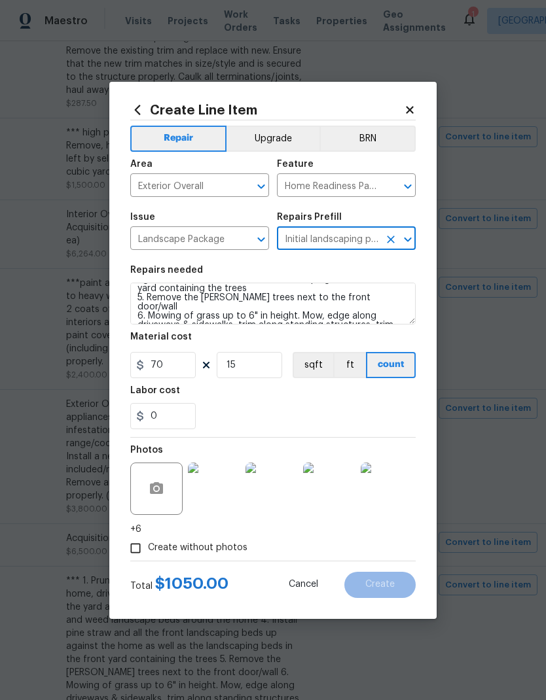
type textarea "Mowing of grass up to 6" in height. Mow, edge along driveways & sidewalks, trim…"
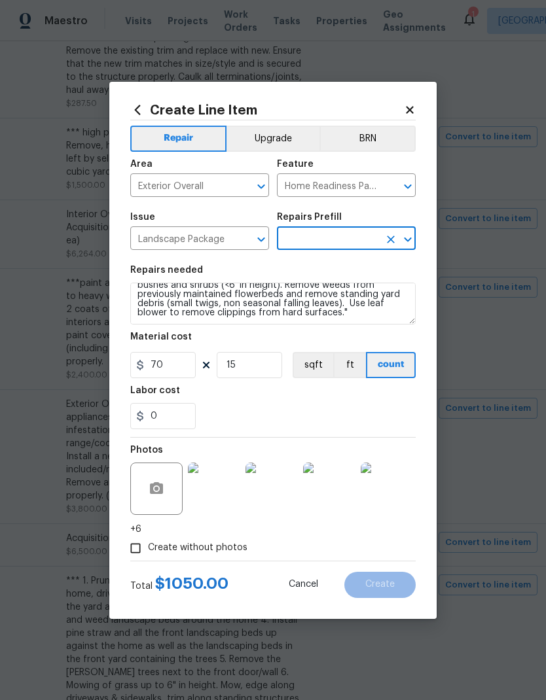
type input "Initial landscaping package $70.00"
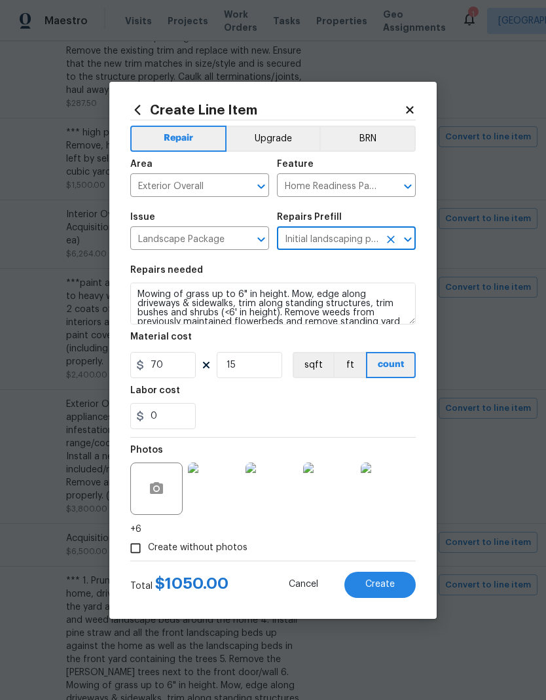
scroll to position [0, 0]
click at [136, 287] on textarea "Mowing of grass up to 6" in height. Mow, edge along driveways & sidewalks, trim…" at bounding box center [272, 304] width 285 height 42
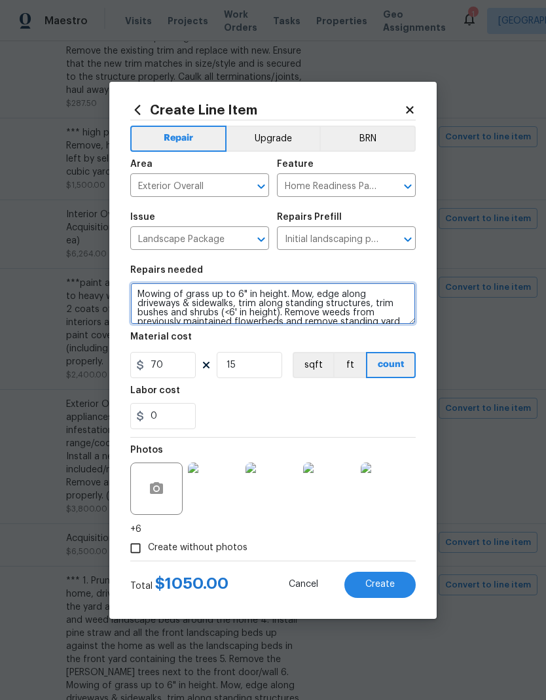
click at [158, 286] on textarea "Mowing of grass up to 6" in height. Mow, edge along driveways & sidewalks, trim…" at bounding box center [272, 304] width 285 height 42
paste textarea "1. Prune shrubbery/tree limbs away from the home, driveway. 2. Remove yard debr…"
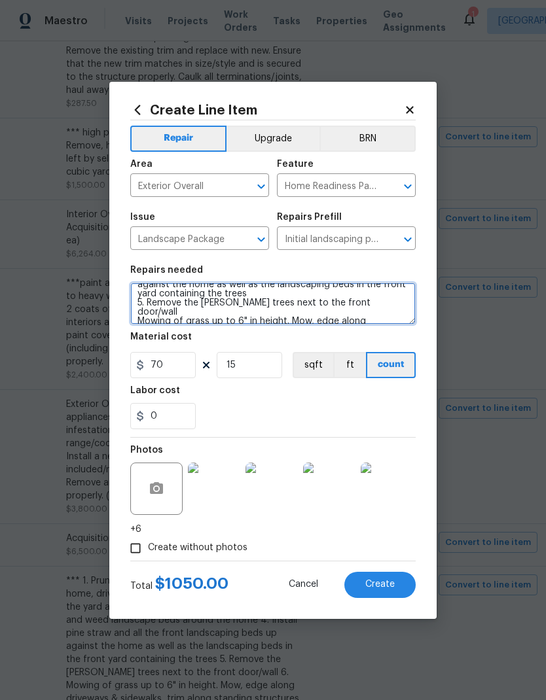
click at [138, 310] on textarea "1. Prune shrubbery/tree limbs away from the home, driveway. 2. Remove yard debr…" at bounding box center [272, 304] width 285 height 42
type textarea "1. Prune shrubbery/tree limbs away from the home, driveway. 2. Remove yard debr…"
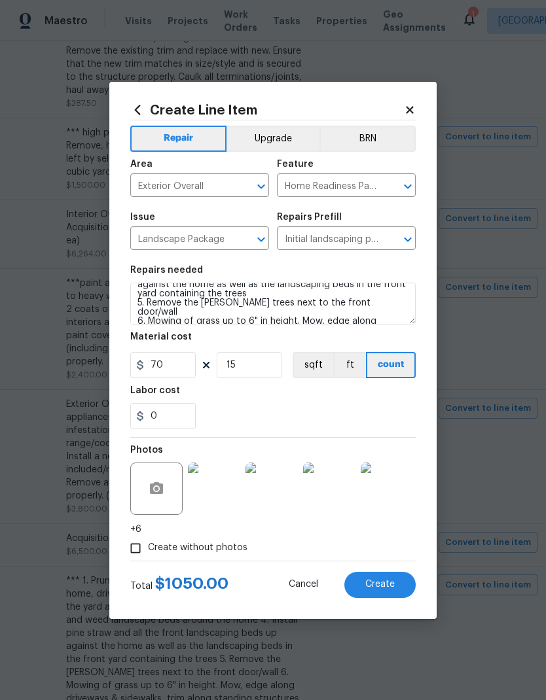
click at [397, 584] on button "Create" at bounding box center [379, 585] width 71 height 26
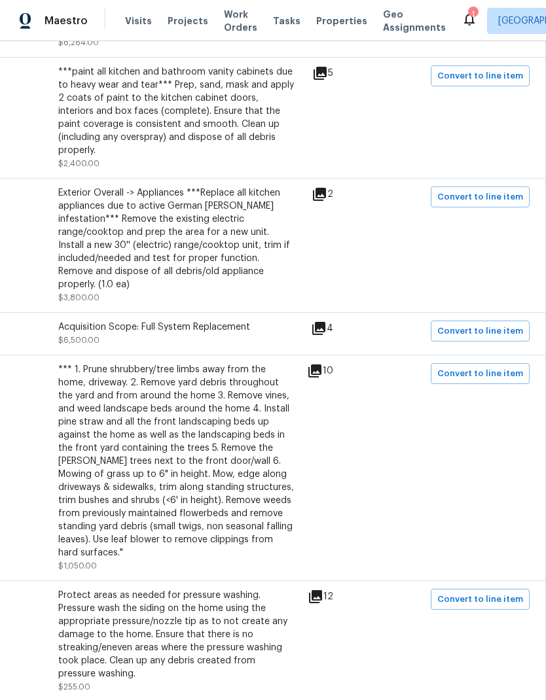
scroll to position [1401, 194]
click at [499, 592] on span "Convert to line item" at bounding box center [480, 599] width 86 height 15
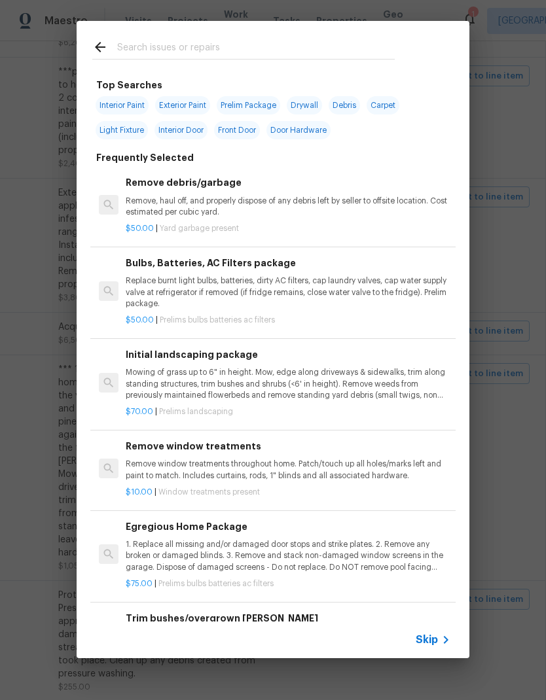
click at [435, 639] on span "Skip" at bounding box center [427, 640] width 22 height 13
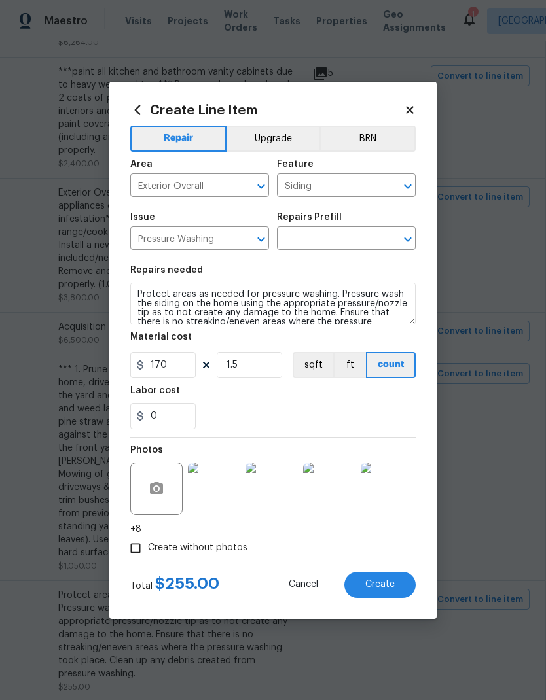
click at [230, 234] on input "Pressure Washing" at bounding box center [181, 240] width 102 height 20
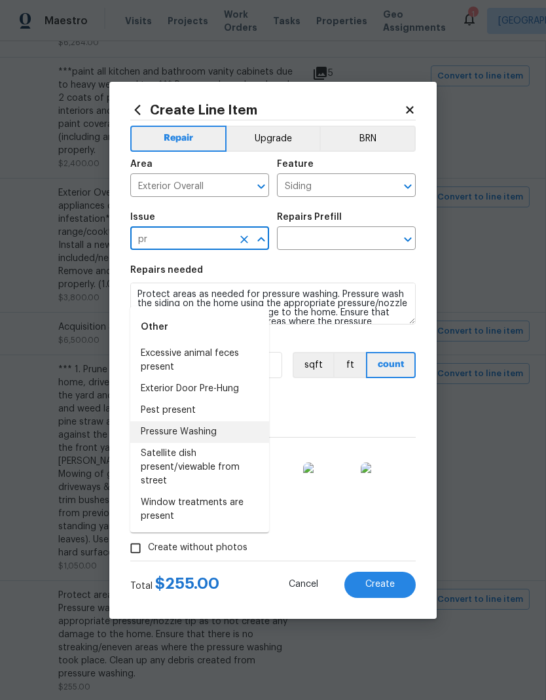
click at [207, 421] on li "Pressure Washing" at bounding box center [199, 432] width 139 height 22
type input "Pressure Washing"
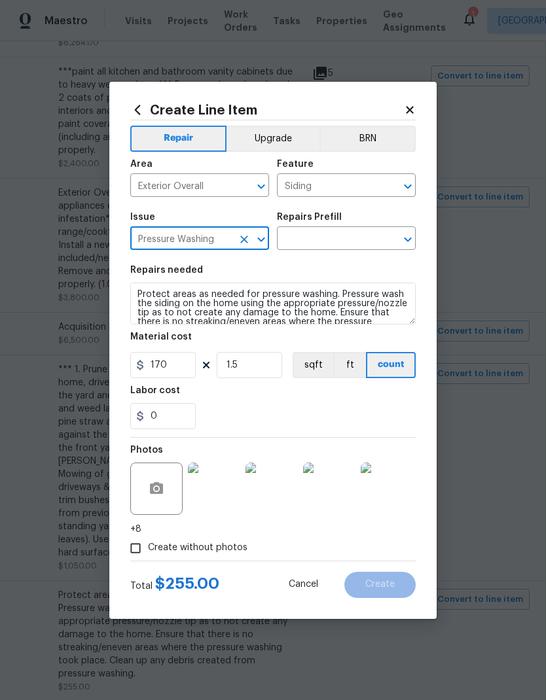
click at [361, 238] on input "text" at bounding box center [328, 240] width 102 height 20
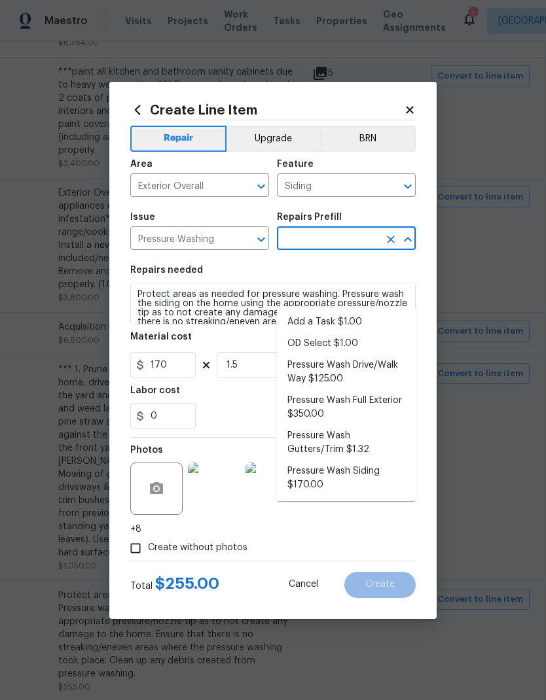
click at [326, 390] on li "Pressure Wash Full Exterior $350.00" at bounding box center [346, 407] width 139 height 35
type input "Pressure Wash Full Exterior $350.00"
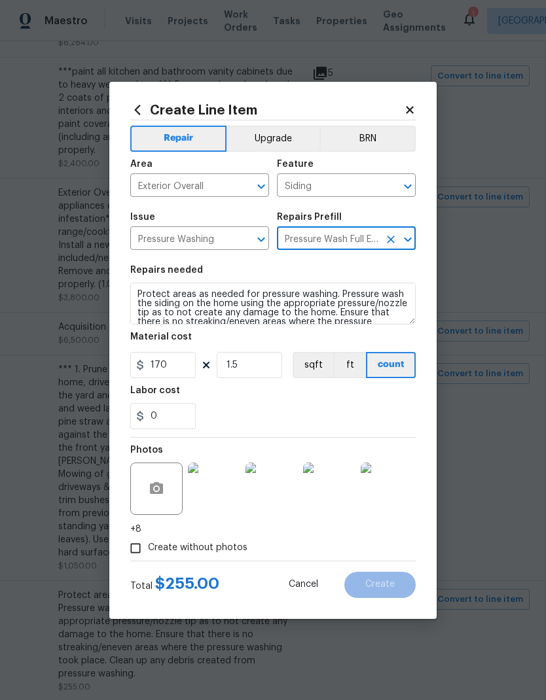
type textarea "Pressure wash the House, Flatwork, Deck and Garage interior."
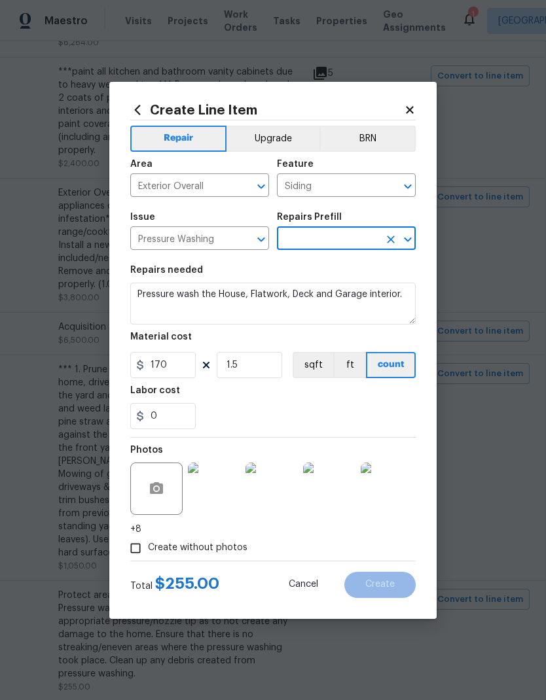
type input "Pressure Wash Full Exterior $350.00"
type input "350"
click at [261, 367] on input "1.5" at bounding box center [249, 365] width 65 height 26
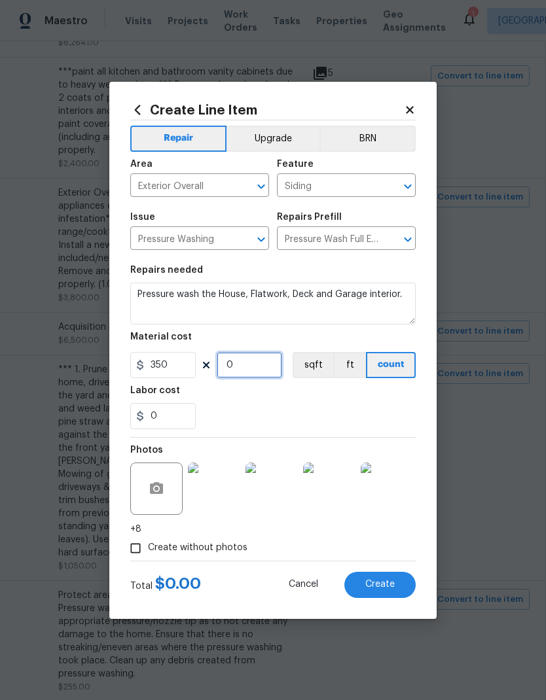
type input "1"
click at [399, 589] on button "Create" at bounding box center [379, 585] width 71 height 26
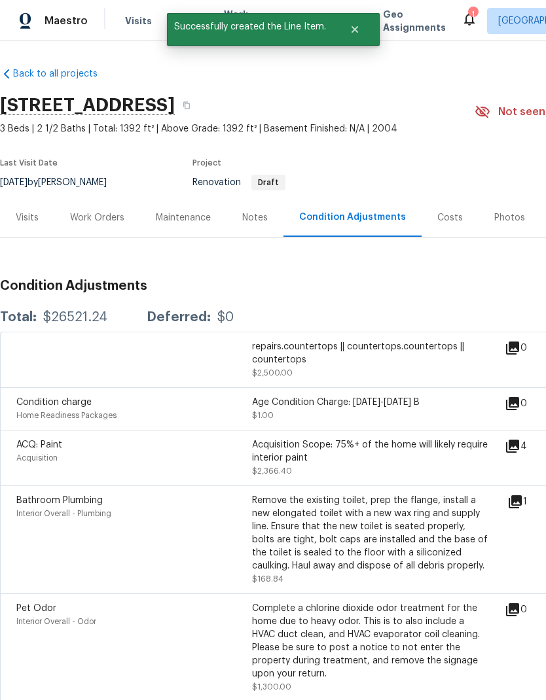
scroll to position [0, 0]
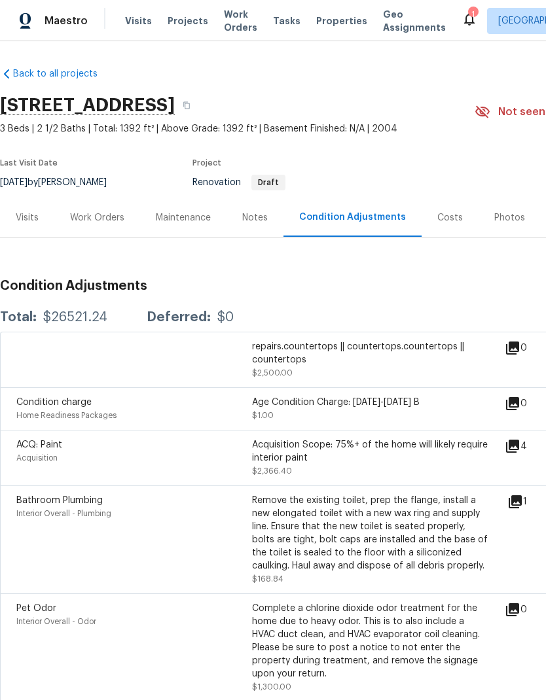
click at [115, 211] on div "Work Orders" at bounding box center [97, 217] width 54 height 13
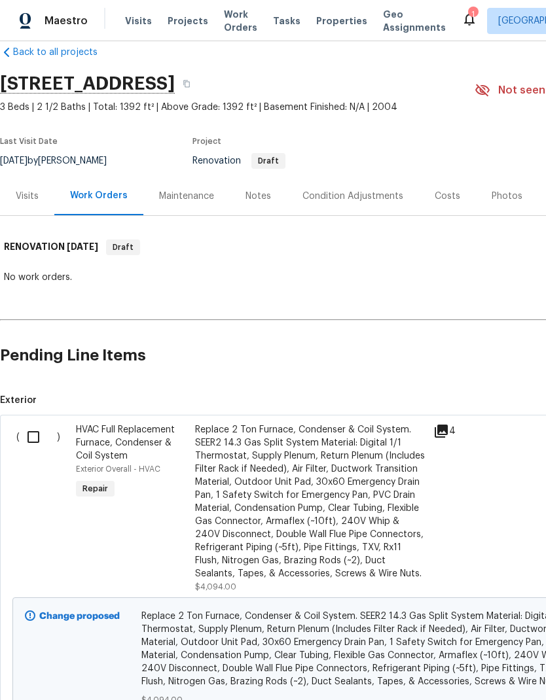
scroll to position [22, 0]
click at [37, 435] on input "checkbox" at bounding box center [38, 436] width 37 height 27
checkbox input "true"
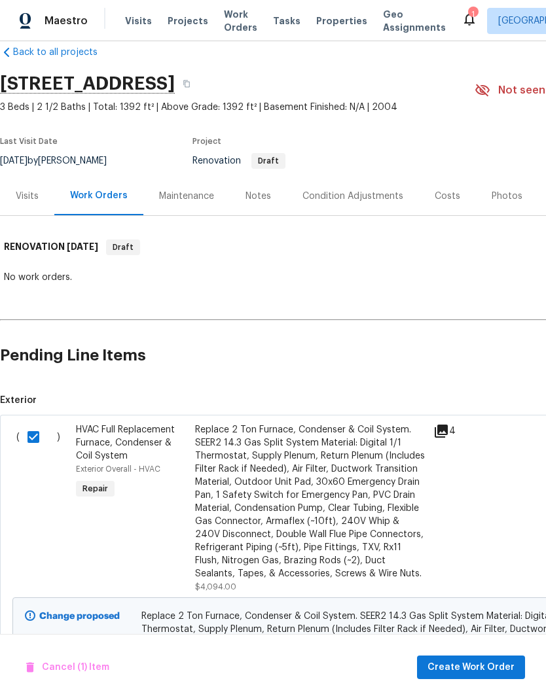
click at [510, 669] on span "Create Work Order" at bounding box center [470, 668] width 87 height 16
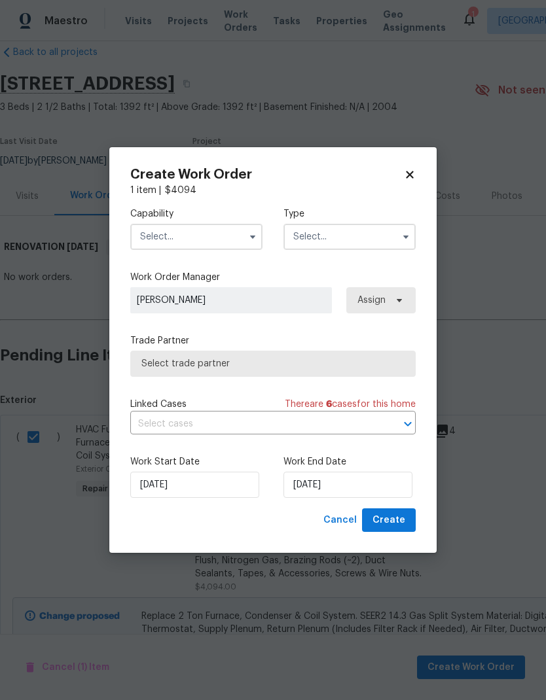
click at [232, 233] on input "text" at bounding box center [196, 237] width 132 height 26
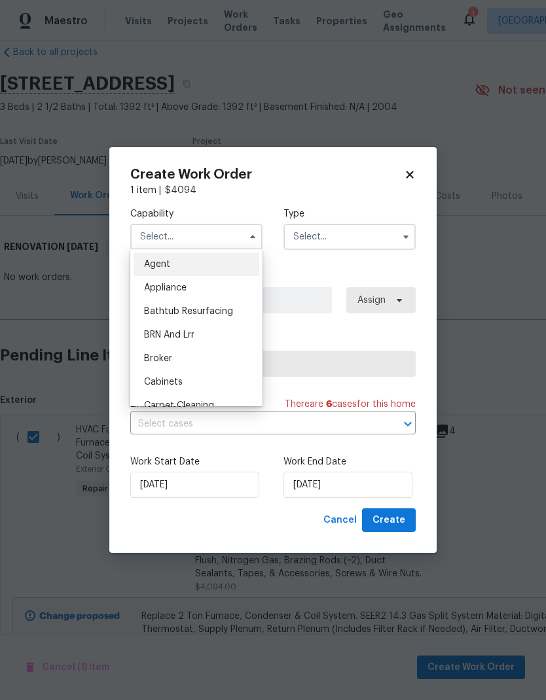
click at [226, 227] on input "text" at bounding box center [196, 237] width 132 height 26
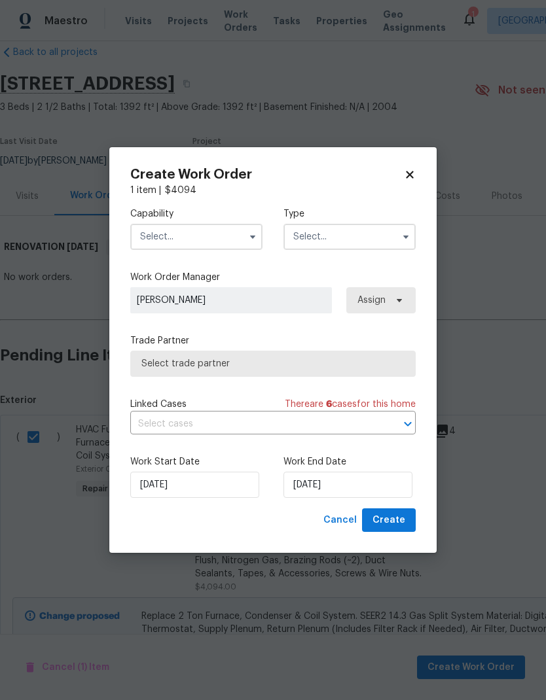
click at [228, 231] on input "text" at bounding box center [196, 237] width 132 height 26
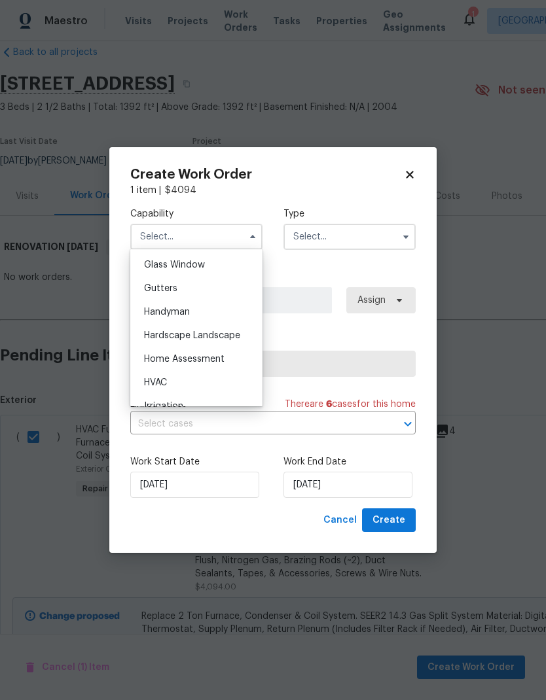
scroll to position [674, 0]
click at [188, 380] on div "HVAC" at bounding box center [197, 381] width 126 height 24
type input "HVAC"
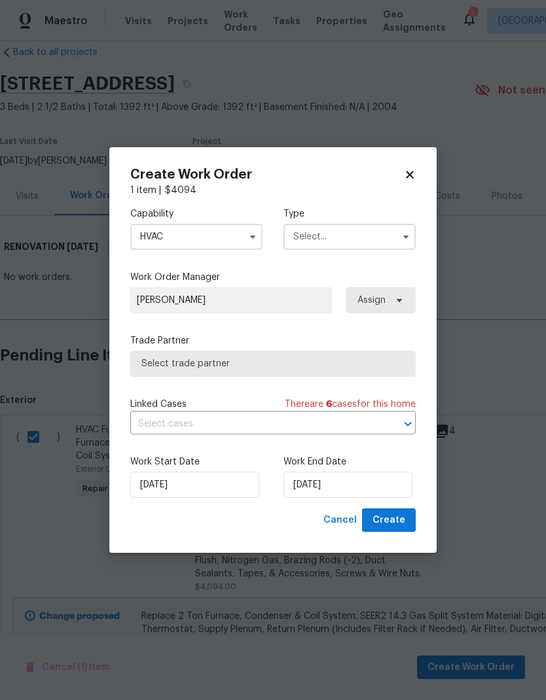
click at [371, 240] on input "text" at bounding box center [349, 237] width 132 height 26
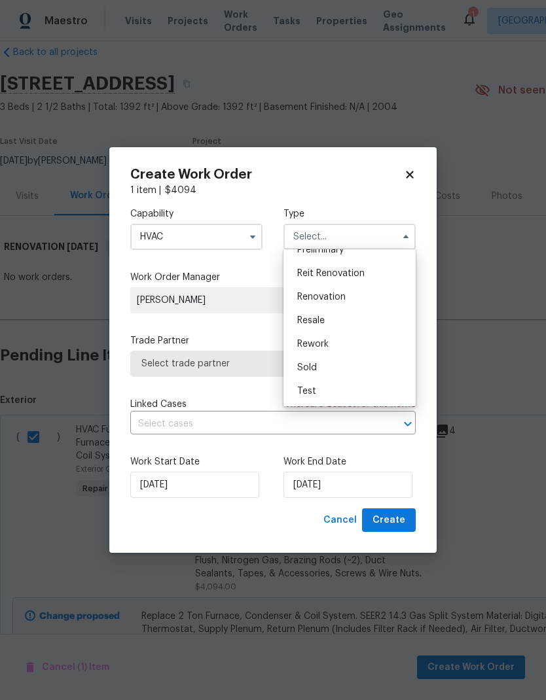
scroll to position [297, 0]
click at [343, 295] on span "Renovation" at bounding box center [321, 297] width 48 height 9
type input "Renovation"
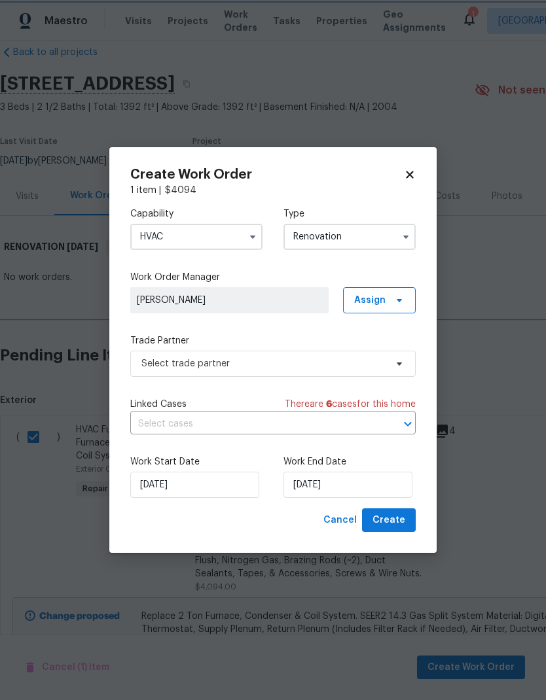
scroll to position [0, 0]
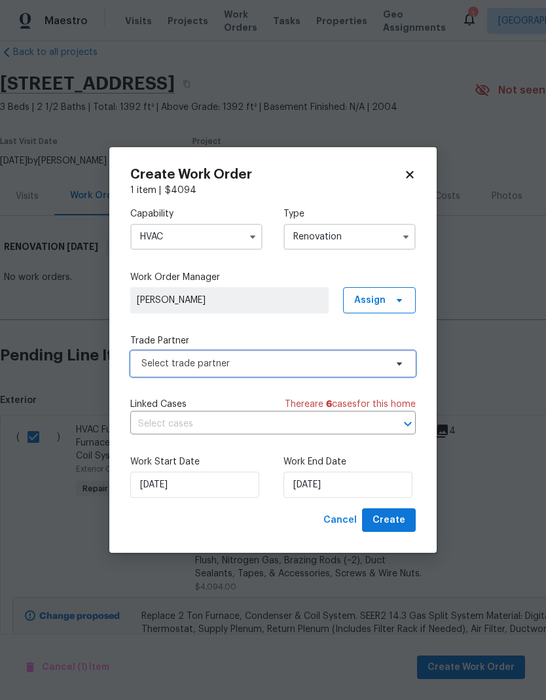
click at [332, 357] on span "Select trade partner" at bounding box center [263, 363] width 244 height 13
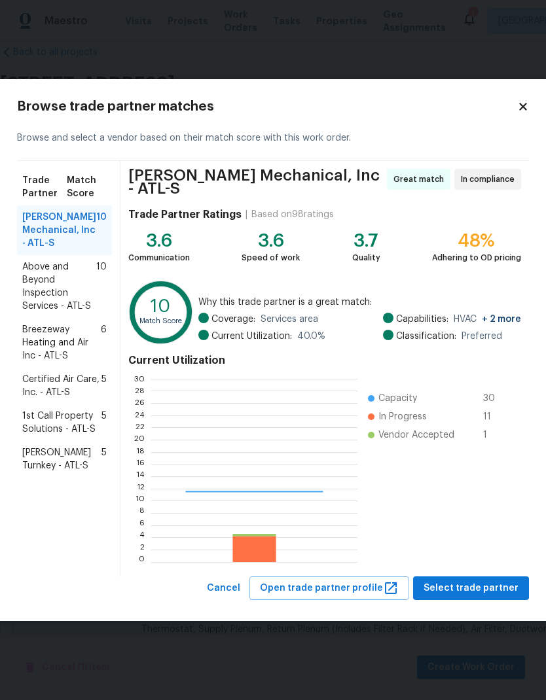
scroll to position [183, 206]
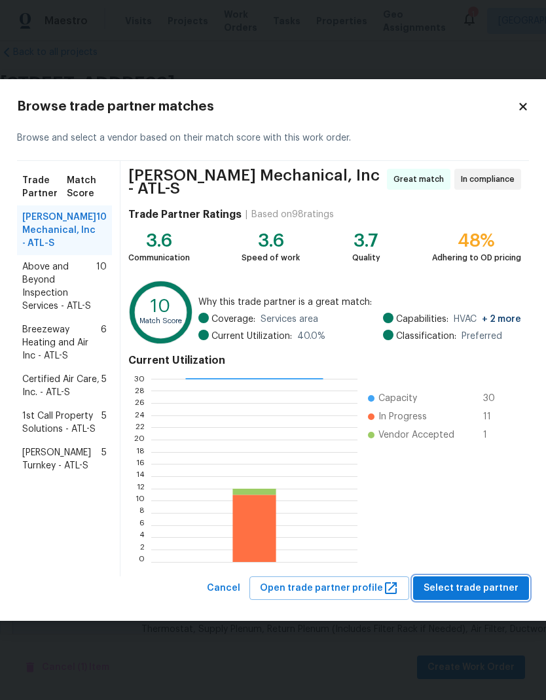
click at [494, 587] on span "Select trade partner" at bounding box center [470, 589] width 95 height 16
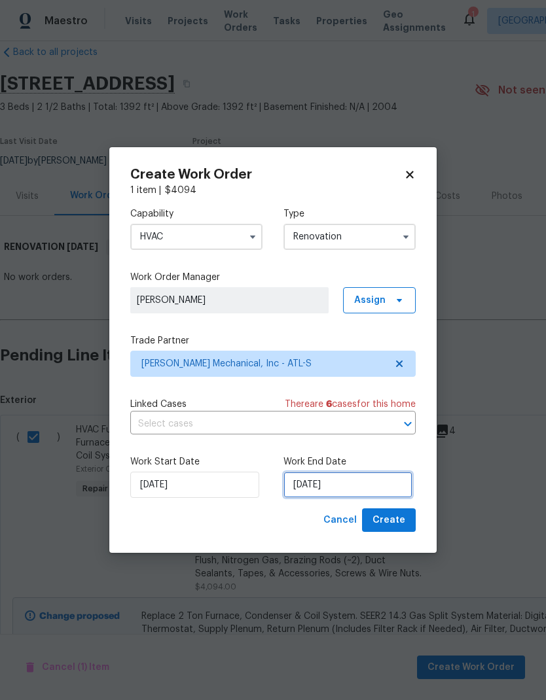
click at [368, 486] on input "[DATE]" at bounding box center [347, 485] width 129 height 26
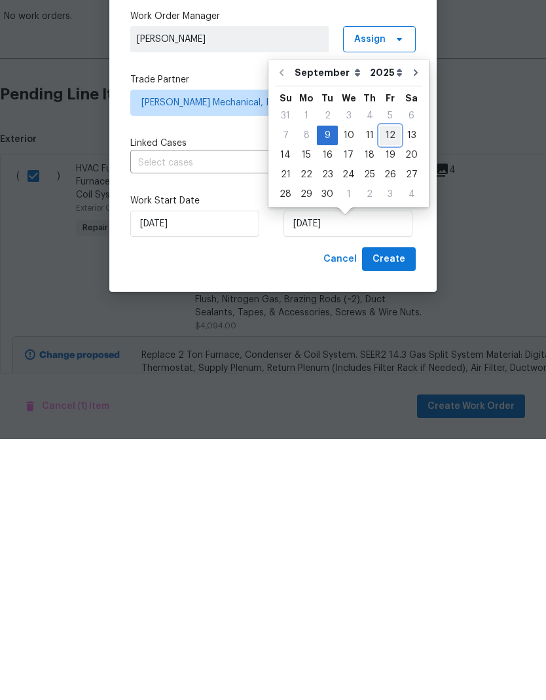
click at [390, 387] on div "12" at bounding box center [390, 396] width 21 height 18
type input "[DATE]"
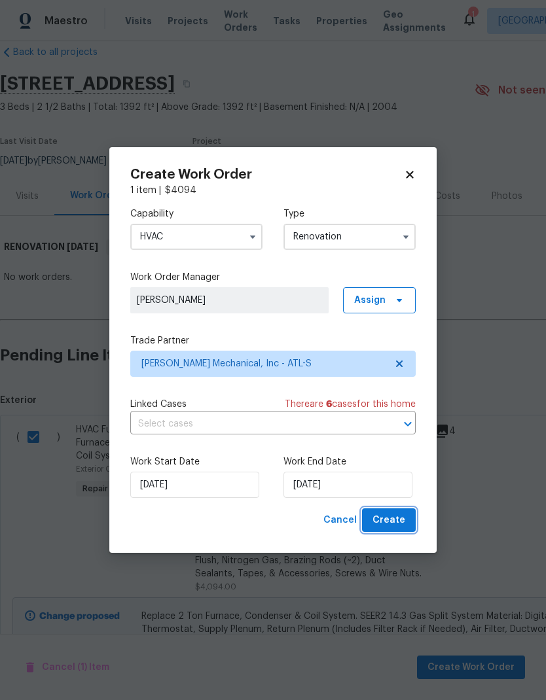
click at [408, 526] on button "Create" at bounding box center [389, 521] width 54 height 24
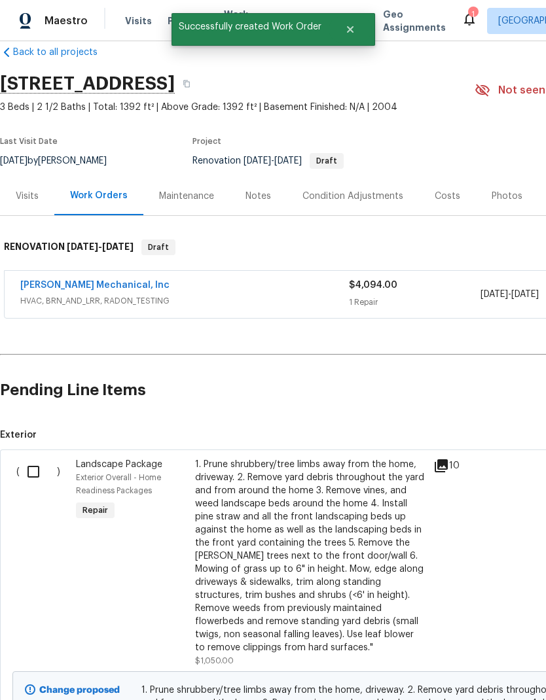
click at [450, 190] on div "Costs" at bounding box center [448, 196] width 26 height 13
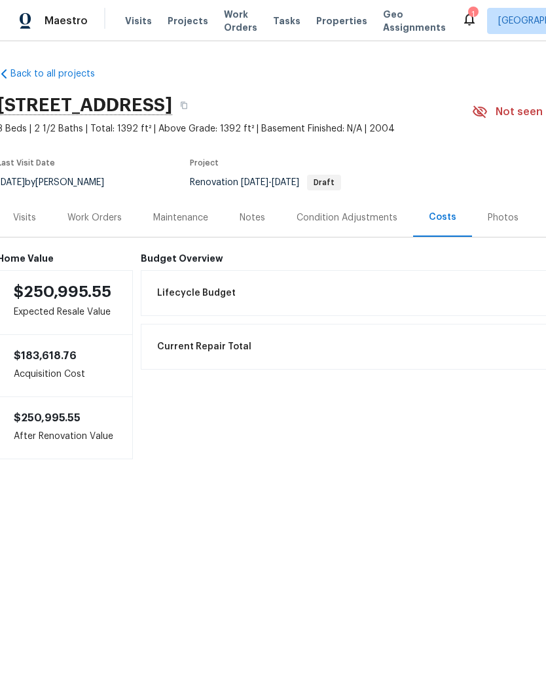
scroll to position [0, 2]
click at [115, 214] on div "Work Orders" at bounding box center [95, 217] width 54 height 13
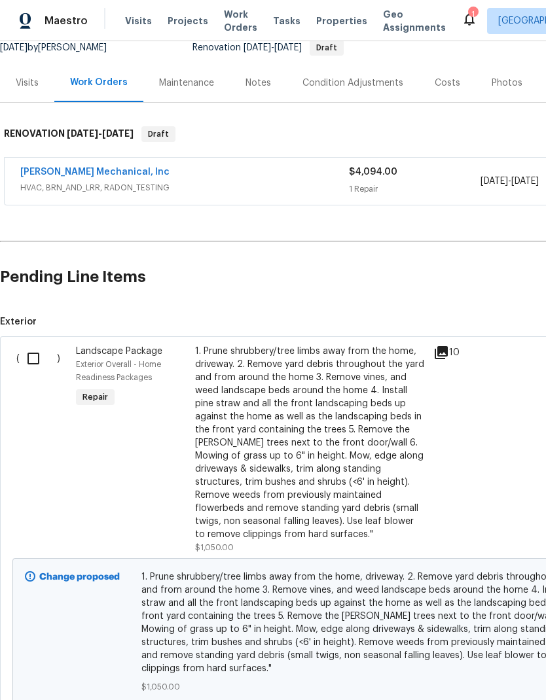
scroll to position [135, 0]
click at [33, 353] on input "checkbox" at bounding box center [38, 357] width 37 height 27
checkbox input "true"
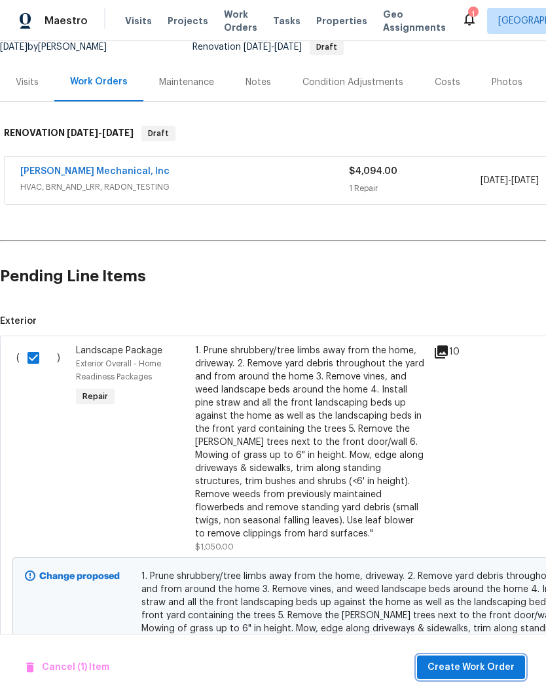
click at [501, 669] on span "Create Work Order" at bounding box center [470, 668] width 87 height 16
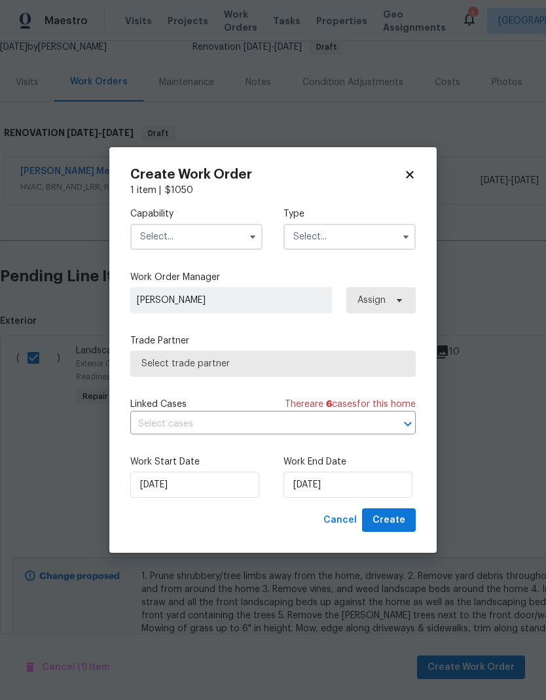
click at [237, 234] on input "text" at bounding box center [196, 237] width 132 height 26
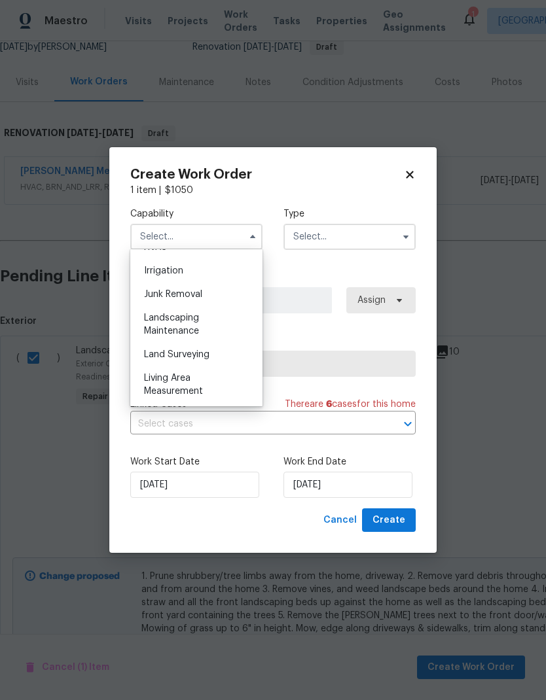
scroll to position [811, 0]
click at [187, 317] on span "Landscaping Maintenance" at bounding box center [171, 321] width 55 height 22
type input "Landscaping Maintenance"
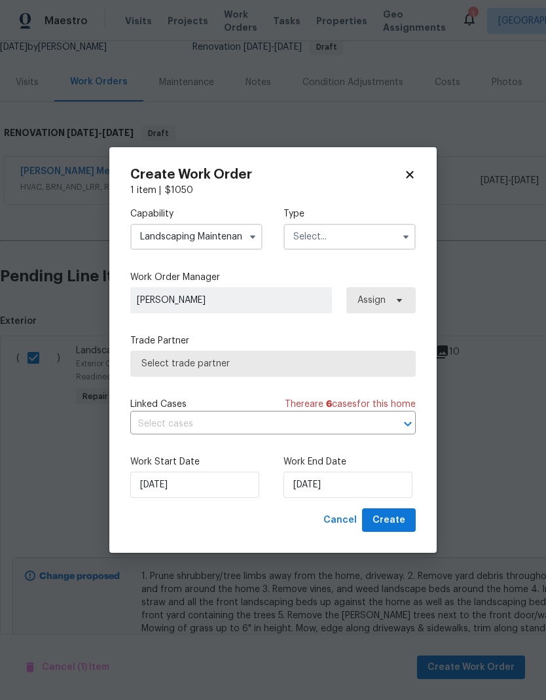
click at [378, 237] on input "text" at bounding box center [349, 237] width 132 height 26
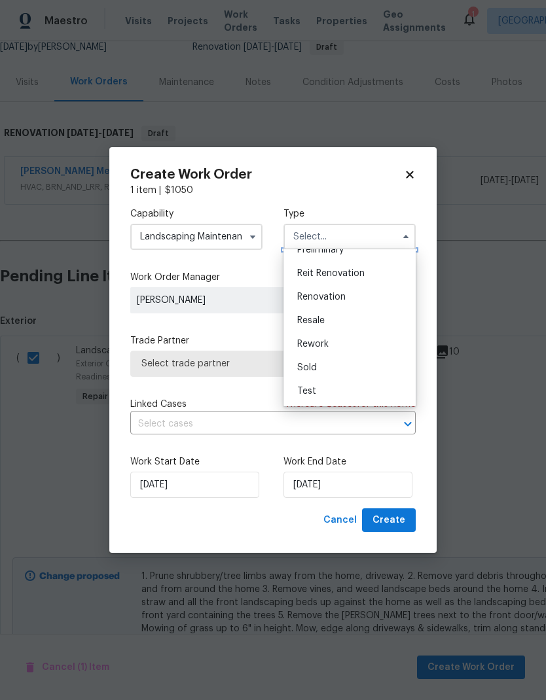
scroll to position [297, 0]
click at [344, 296] on span "Renovation" at bounding box center [321, 297] width 48 height 9
type input "Renovation"
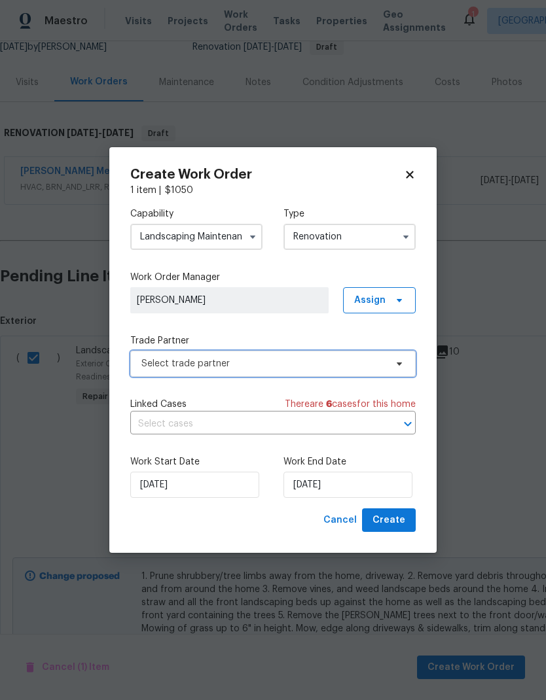
click at [322, 367] on span "Select trade partner" at bounding box center [263, 363] width 244 height 13
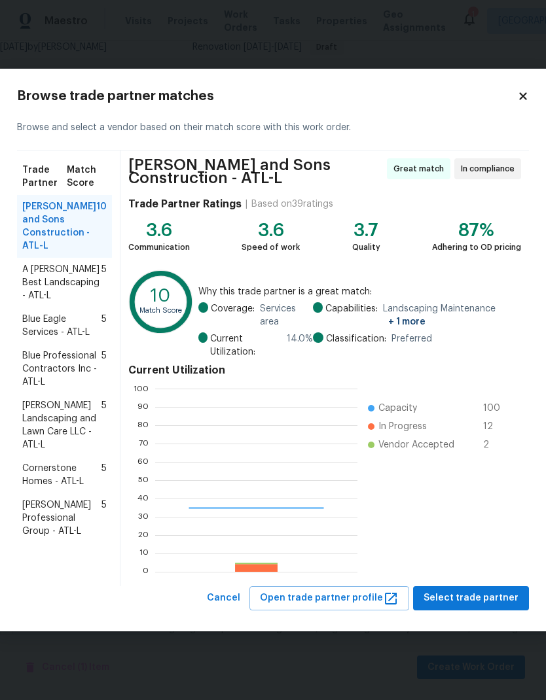
scroll to position [183, 202]
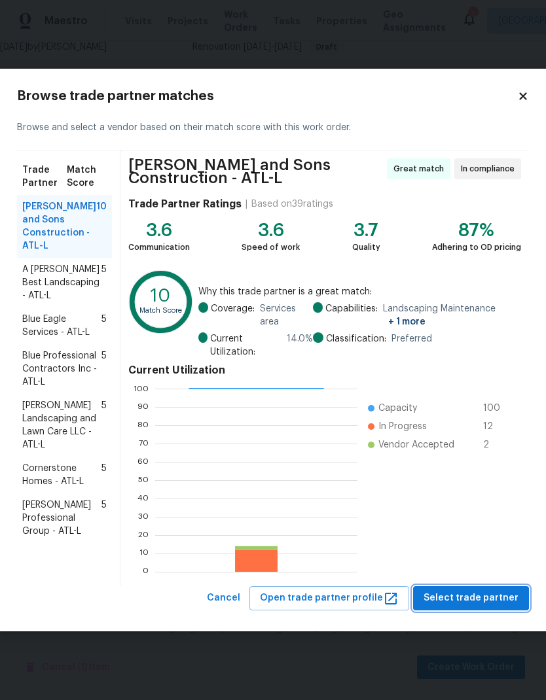
click at [497, 602] on span "Select trade partner" at bounding box center [470, 598] width 95 height 16
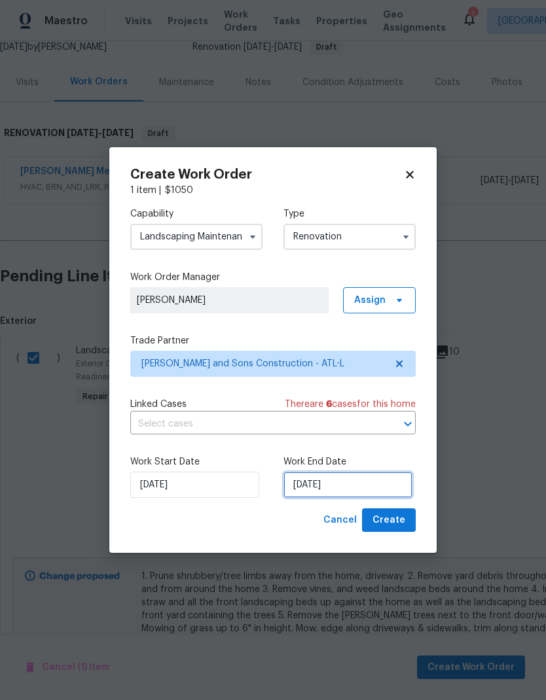
click at [374, 488] on input "9/9/2025" at bounding box center [347, 485] width 129 height 26
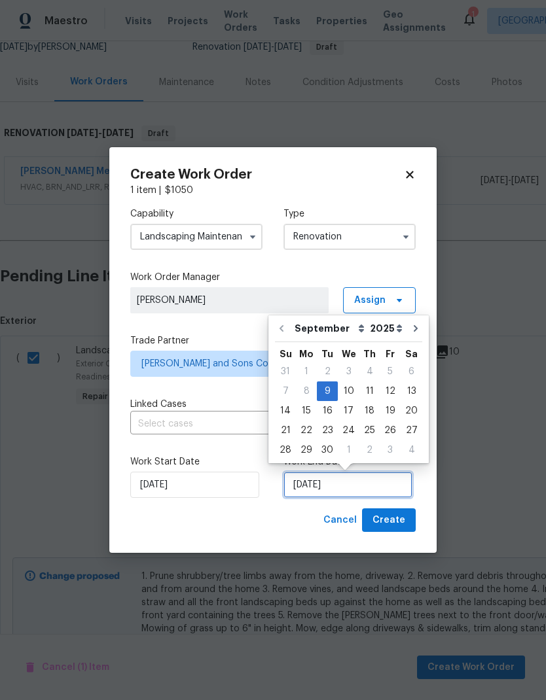
scroll to position [5, 0]
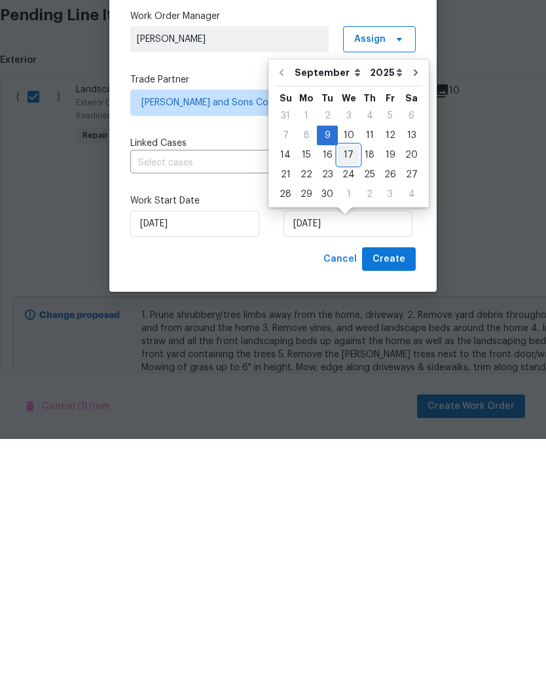
click at [351, 407] on div "17" at bounding box center [349, 416] width 22 height 18
type input "9/17/2025"
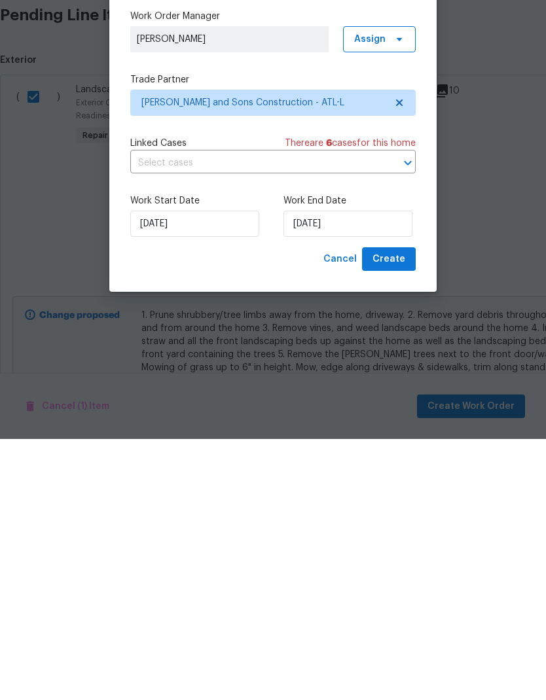
scroll to position [52, 0]
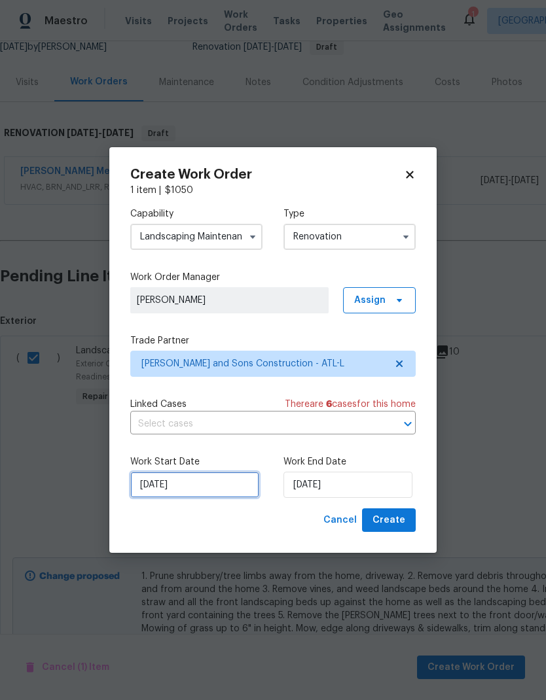
click at [229, 488] on input "9/9/2025" at bounding box center [194, 485] width 129 height 26
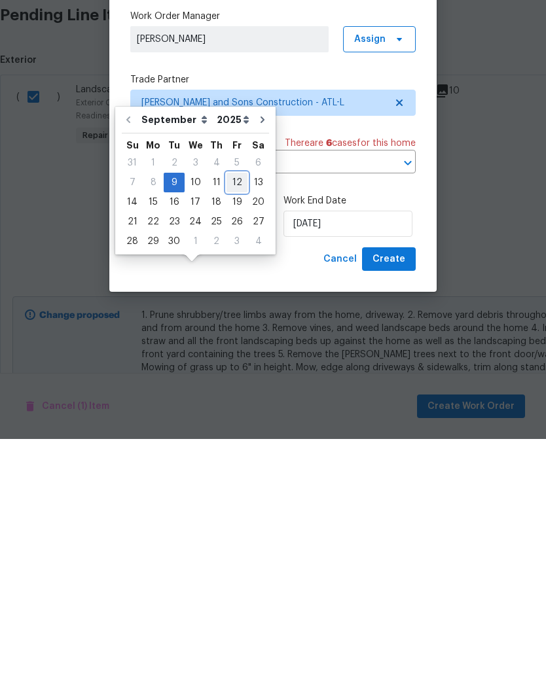
click at [233, 435] on div "12" at bounding box center [236, 444] width 21 height 18
type input "9/12/2025"
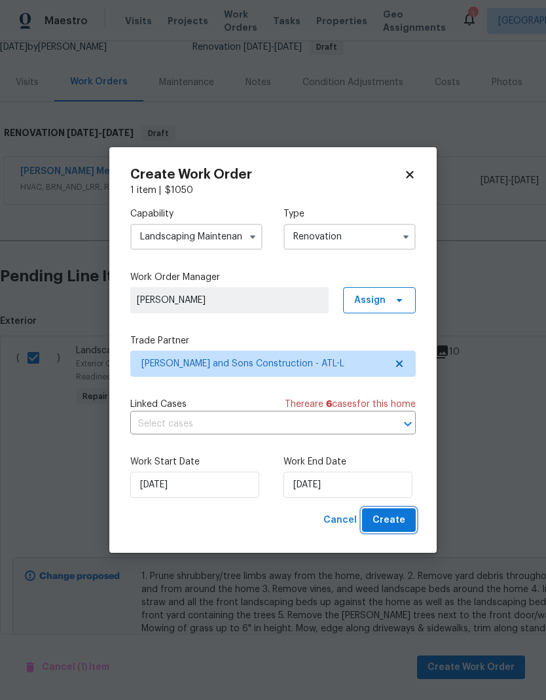
click at [400, 526] on span "Create" at bounding box center [388, 520] width 33 height 16
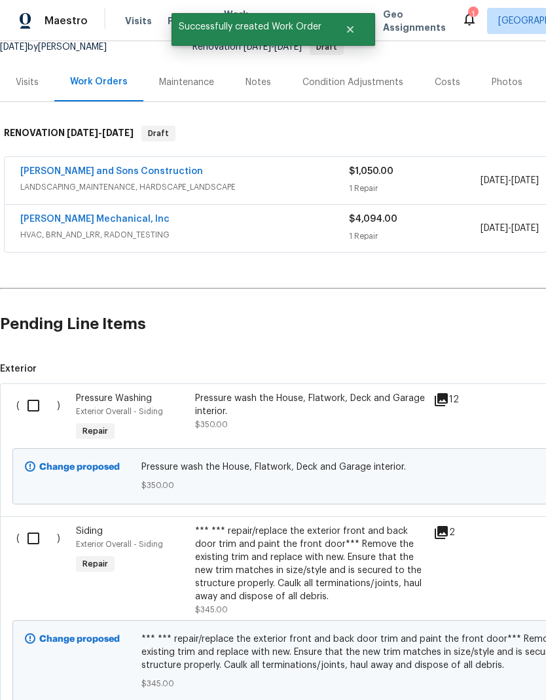
click at [38, 392] on input "checkbox" at bounding box center [38, 405] width 37 height 27
checkbox input "true"
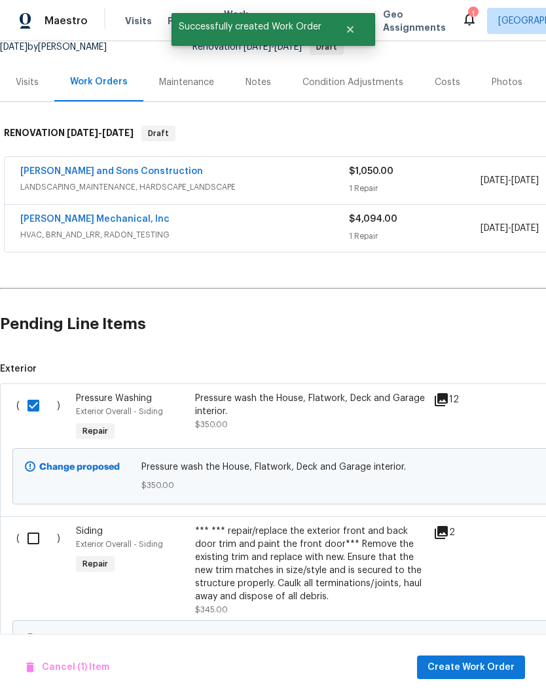
click at [37, 525] on input "checkbox" at bounding box center [38, 538] width 37 height 27
checkbox input "true"
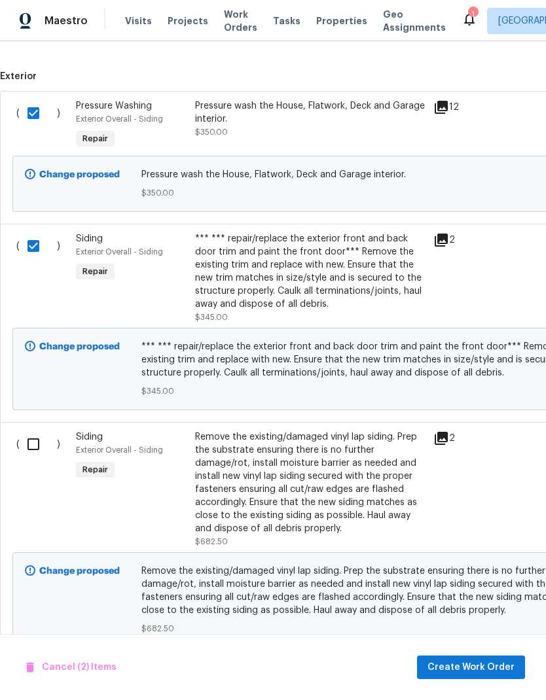
scroll to position [431, 0]
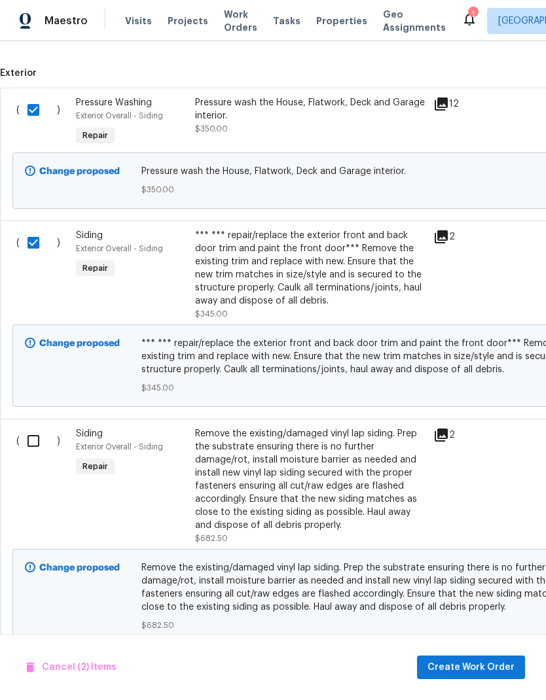
click at [32, 427] on input "checkbox" at bounding box center [38, 440] width 37 height 27
checkbox input "true"
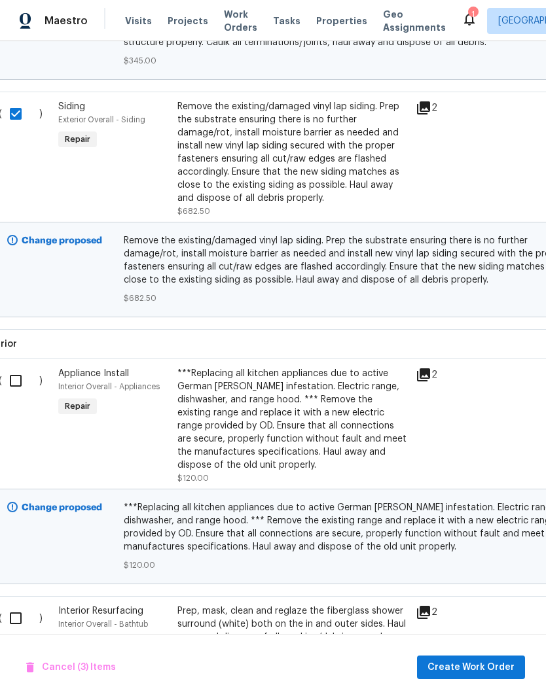
scroll to position [760, 3]
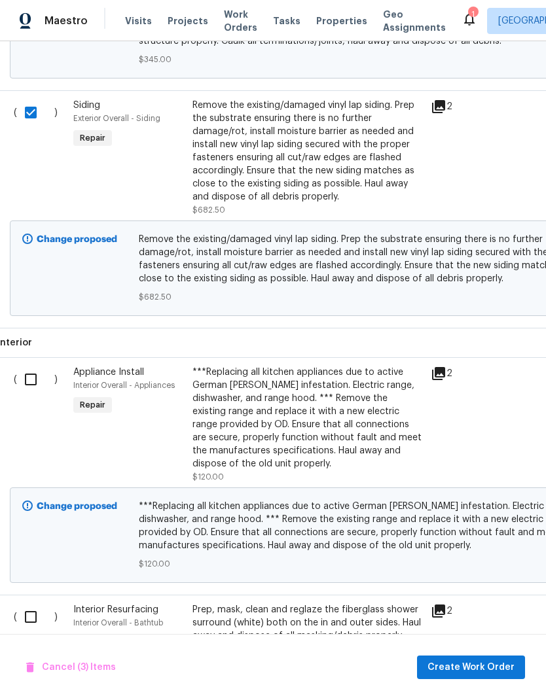
click at [37, 366] on input "checkbox" at bounding box center [35, 379] width 37 height 27
checkbox input "true"
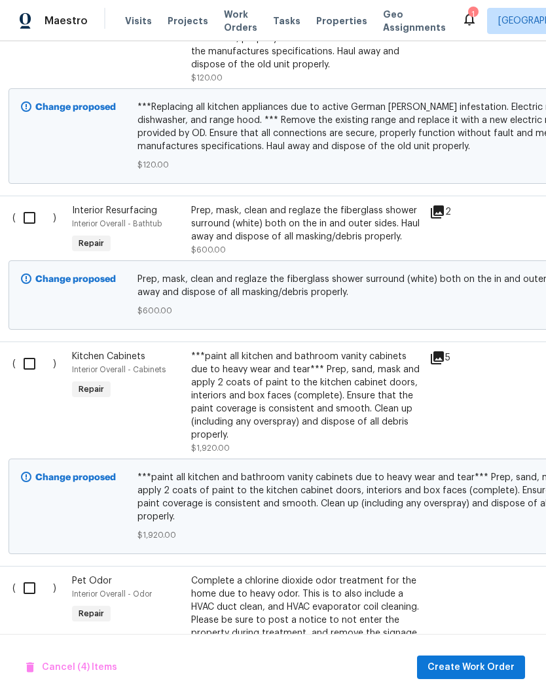
scroll to position [1166, 4]
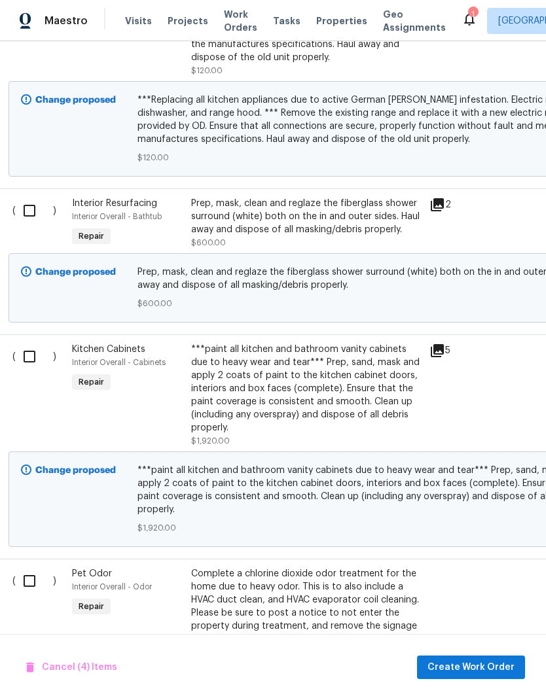
click at [33, 343] on input "checkbox" at bounding box center [34, 356] width 37 height 27
checkbox input "true"
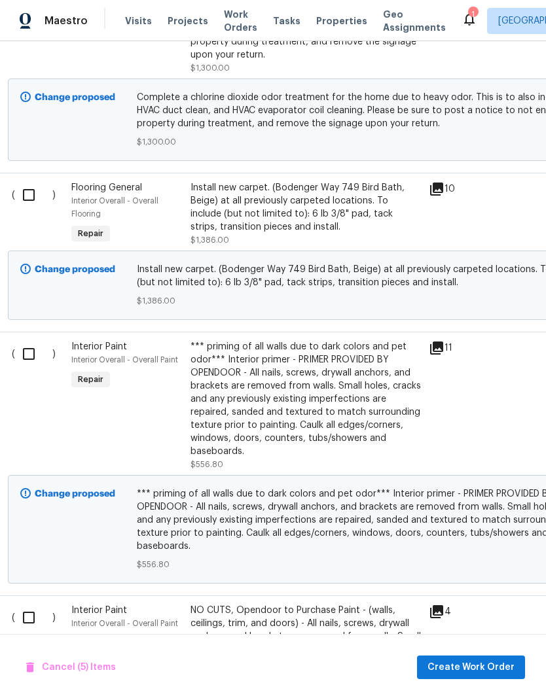
scroll to position [1751, 5]
click at [30, 340] on input "checkbox" at bounding box center [32, 353] width 37 height 27
checkbox input "true"
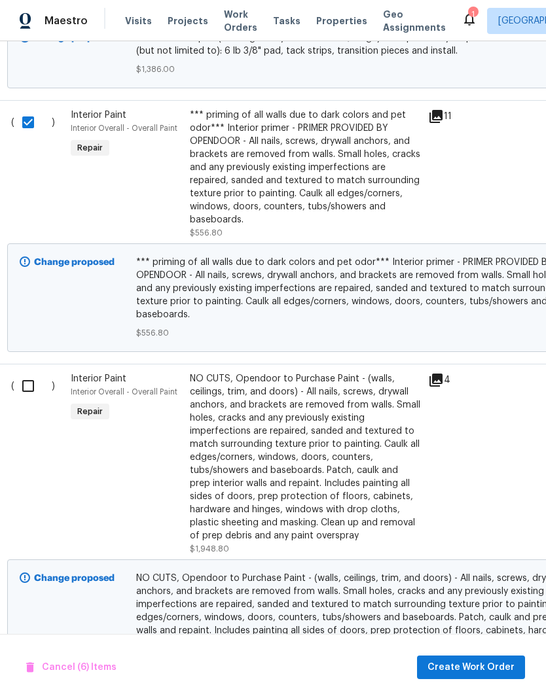
scroll to position [2002, 5]
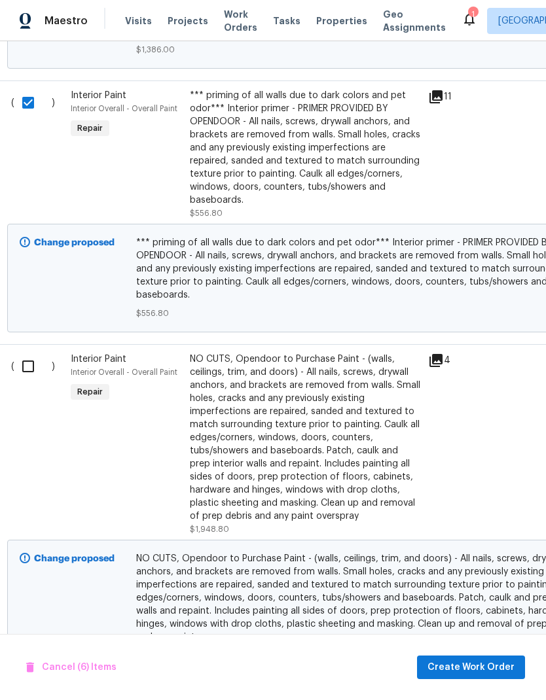
click at [29, 353] on input "checkbox" at bounding box center [32, 366] width 37 height 27
checkbox input "true"
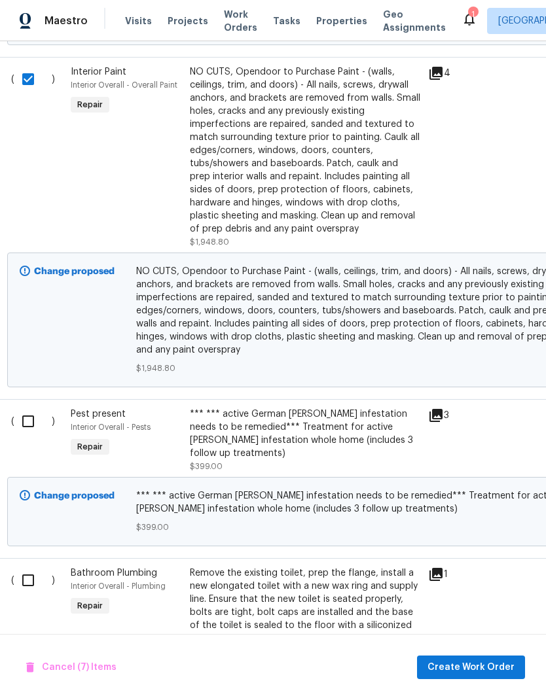
scroll to position [2289, 5]
click at [30, 408] on input "checkbox" at bounding box center [33, 421] width 37 height 27
checkbox input "true"
click at [30, 567] on input "checkbox" at bounding box center [33, 580] width 37 height 27
checkbox input "true"
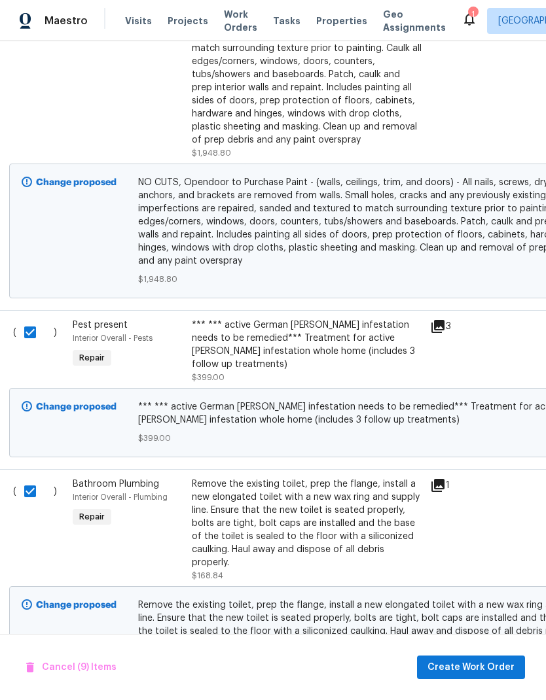
scroll to position [2378, 3]
click at [503, 670] on span "Create Work Order" at bounding box center [470, 668] width 87 height 16
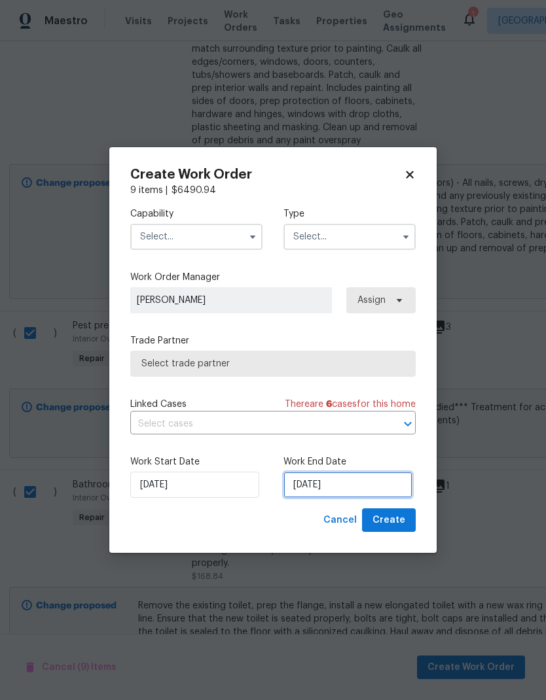
click at [376, 489] on input "[DATE]" at bounding box center [347, 485] width 129 height 26
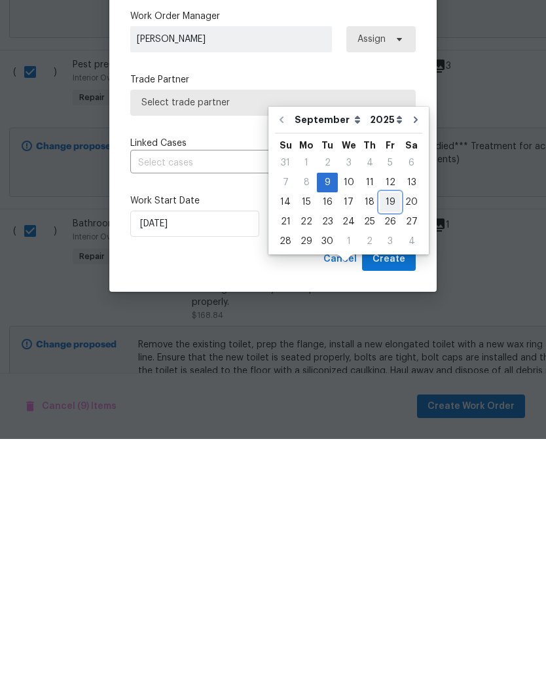
click at [387, 454] on div "19" at bounding box center [390, 463] width 21 height 18
type input "9/19/2025"
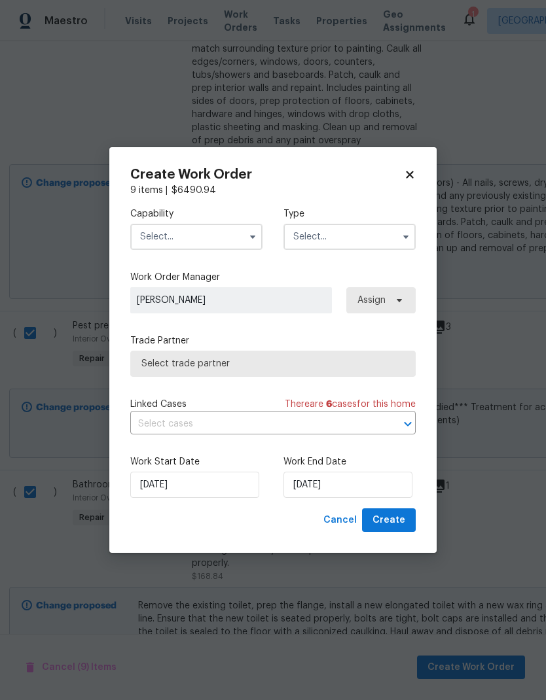
click at [235, 231] on input "text" at bounding box center [196, 237] width 132 height 26
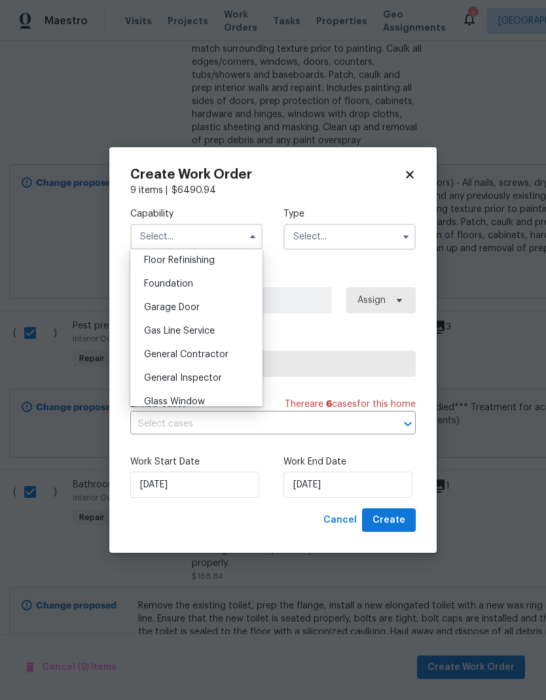
scroll to position [537, 0]
click at [223, 356] on span "General Contractor" at bounding box center [186, 353] width 84 height 9
type input "General Contractor"
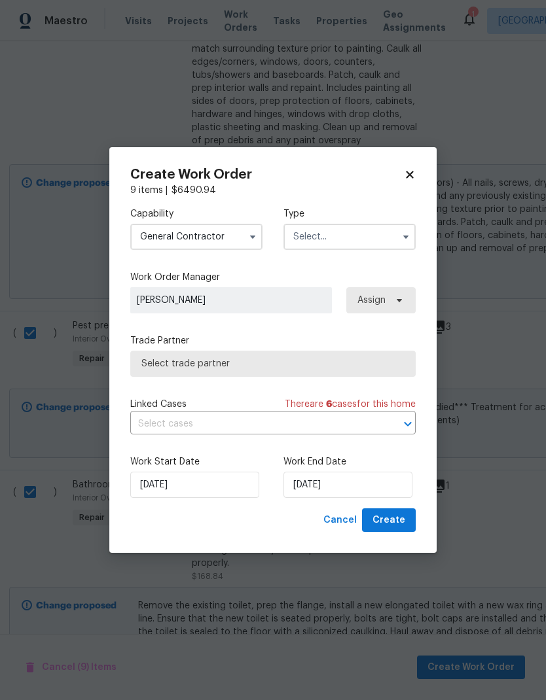
click at [374, 232] on input "text" at bounding box center [349, 237] width 132 height 26
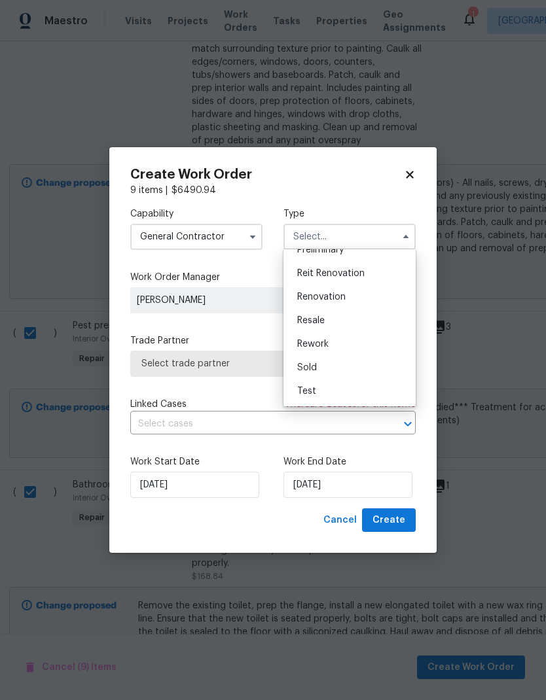
scroll to position [297, 0]
click at [352, 297] on div "Renovation" at bounding box center [350, 297] width 126 height 24
type input "Renovation"
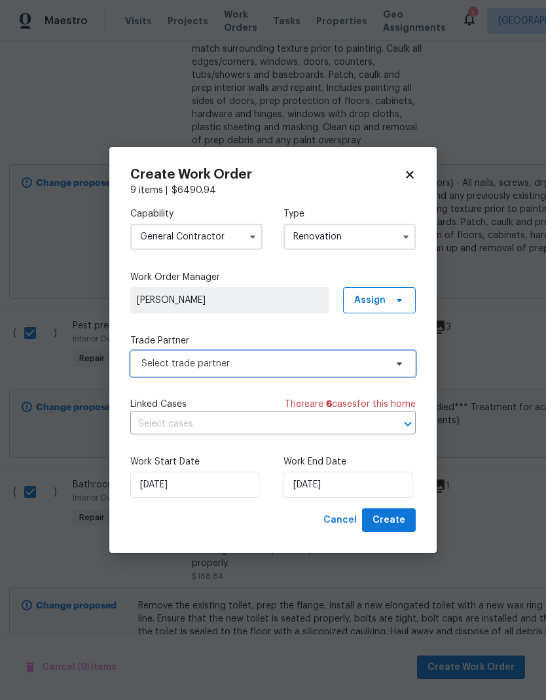
click at [404, 364] on span "Select trade partner" at bounding box center [272, 364] width 285 height 26
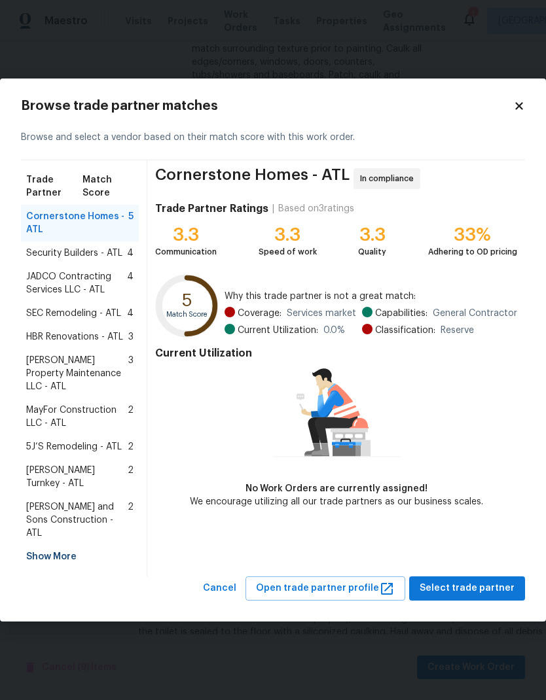
click at [73, 545] on div "Show More" at bounding box center [80, 557] width 118 height 24
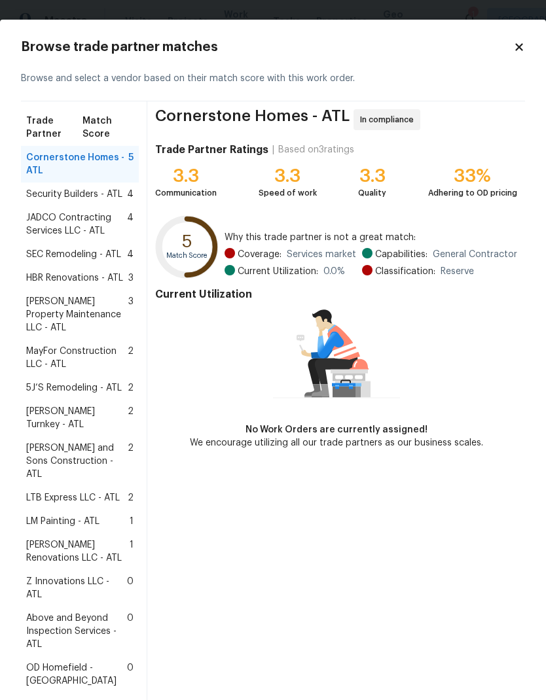
click at [92, 612] on span "Above and Beyond Inspection Services - ATL" at bounding box center [76, 631] width 101 height 39
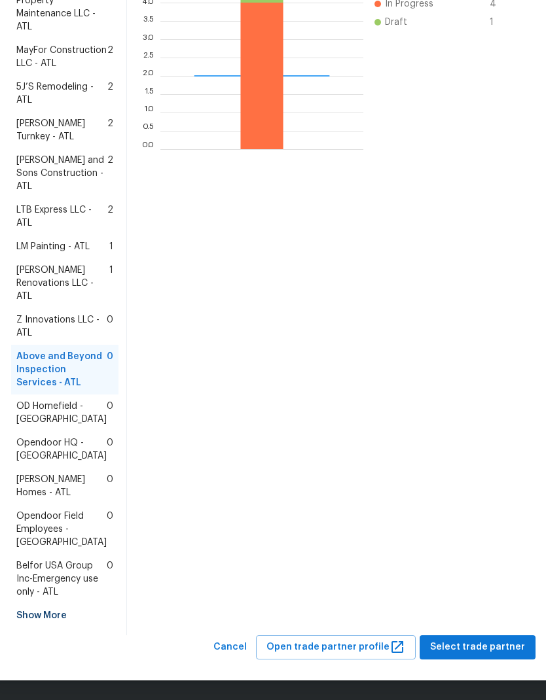
scroll to position [444, 0]
click at [503, 647] on span "Select trade partner" at bounding box center [477, 647] width 95 height 16
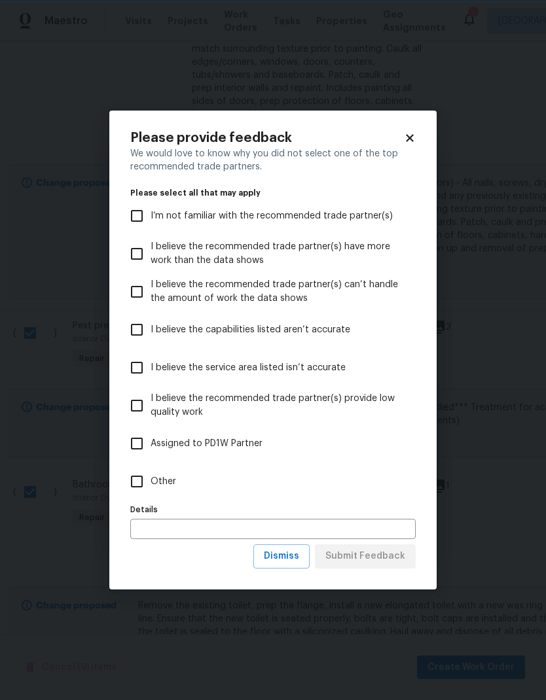
scroll to position [0, 0]
click at [135, 478] on input "Other" at bounding box center [136, 481] width 27 height 27
checkbox input "true"
click at [395, 562] on span "Submit Feedback" at bounding box center [365, 556] width 80 height 16
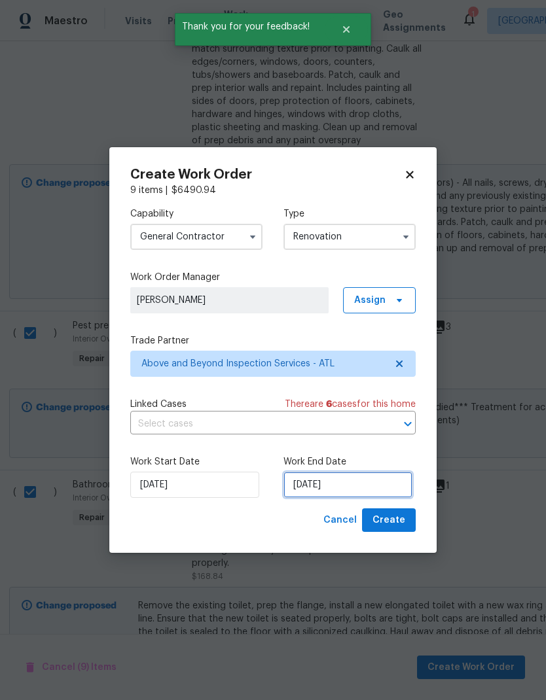
click at [360, 490] on input "9/19/2025" at bounding box center [347, 485] width 129 height 26
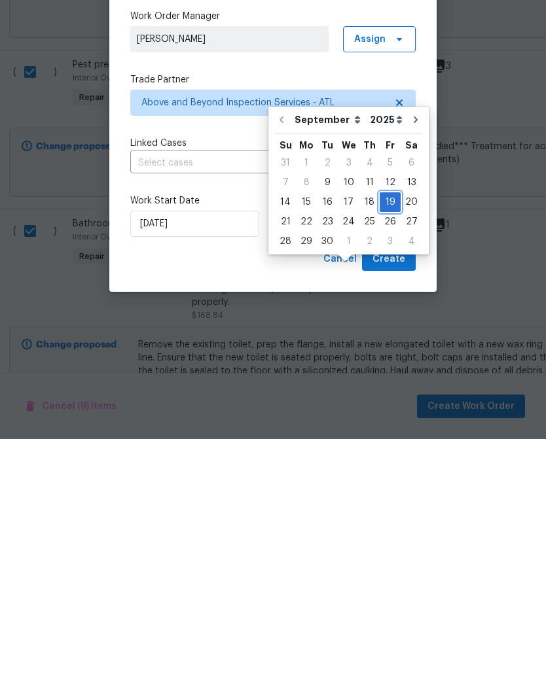
click at [385, 454] on div "19" at bounding box center [390, 463] width 21 height 18
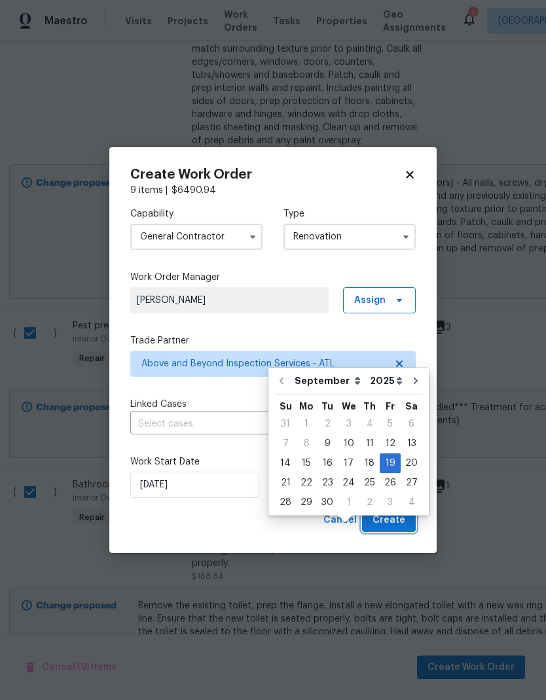
click at [402, 526] on span "Create" at bounding box center [388, 520] width 33 height 16
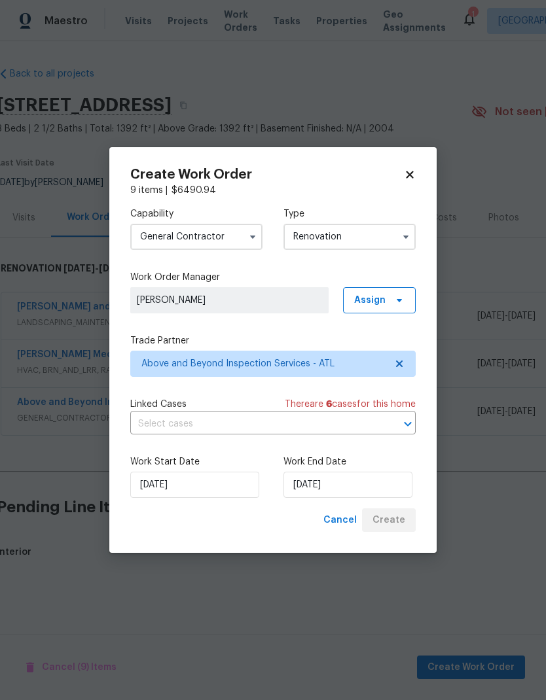
scroll to position [0, 3]
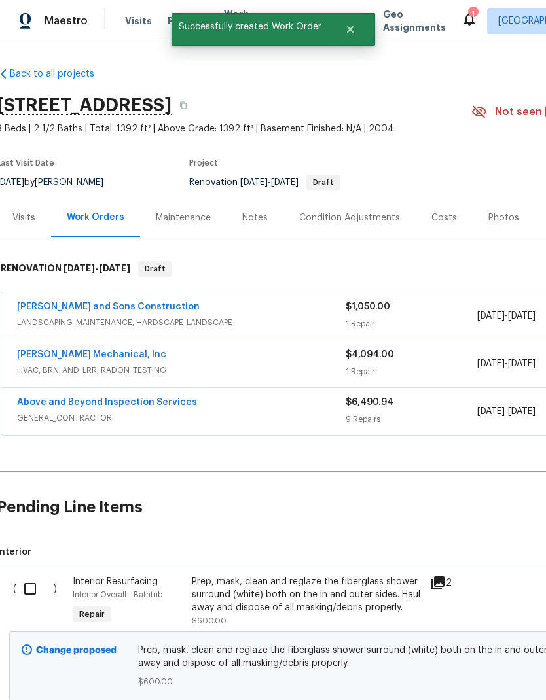
click at [168, 398] on link "Above and Beyond Inspection Services" at bounding box center [107, 402] width 180 height 9
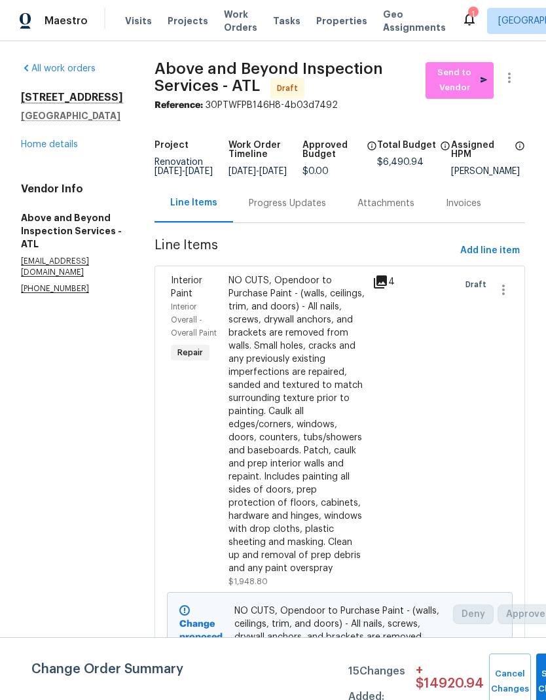
click at [312, 210] on div "Progress Updates" at bounding box center [287, 203] width 77 height 13
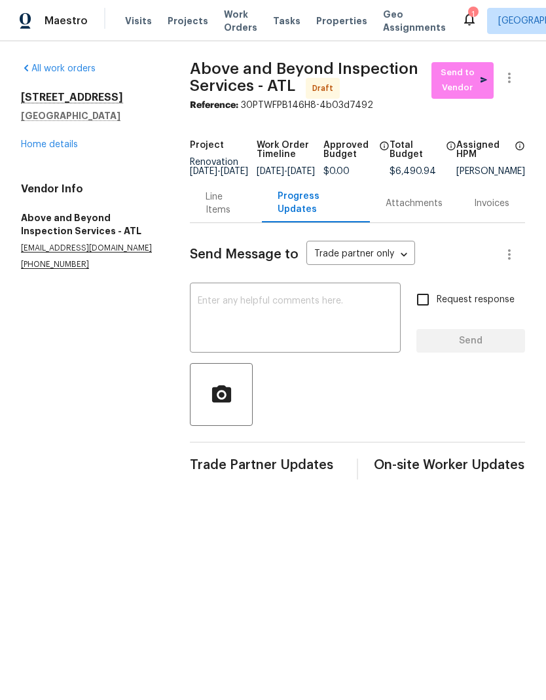
click at [334, 318] on textarea at bounding box center [295, 319] width 195 height 46
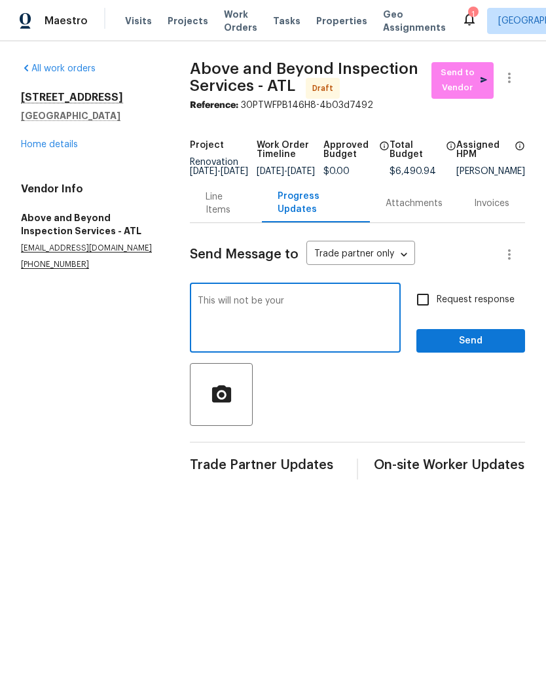
click at [276, 306] on textarea "This will not be your" at bounding box center [295, 319] width 195 height 46
click at [272, 319] on textarea "As we spoke about on the phone. This is not your" at bounding box center [295, 319] width 195 height 46
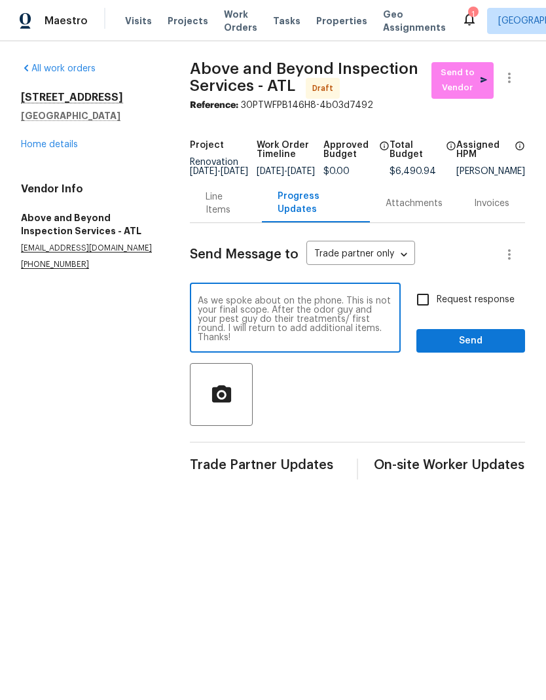
type textarea "As we spoke about on the phone. This is not your final scope. After the odor gu…"
click at [424, 307] on input "Request response" at bounding box center [422, 299] width 27 height 27
checkbox input "true"
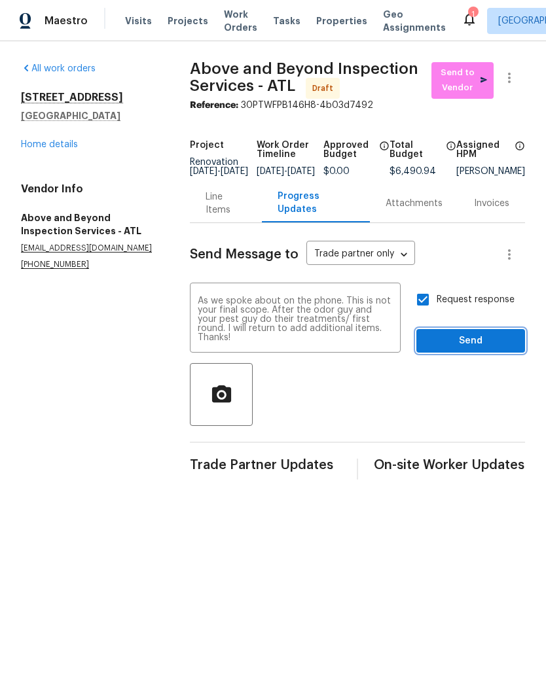
click at [476, 349] on span "Send" at bounding box center [471, 341] width 88 height 16
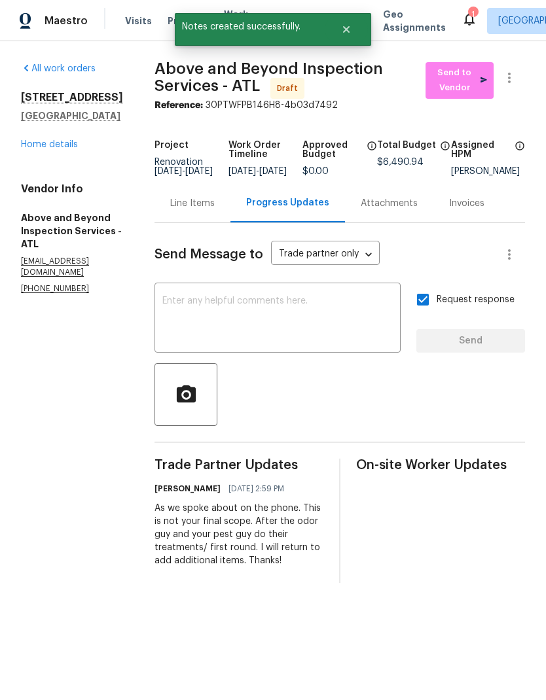
click at [69, 141] on link "Home details" at bounding box center [49, 144] width 57 height 9
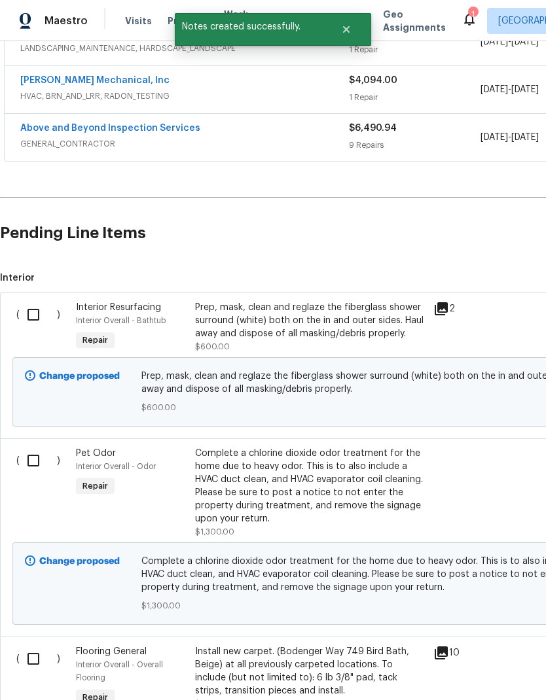
scroll to position [275, 0]
click at [31, 309] on input "checkbox" at bounding box center [38, 313] width 37 height 27
checkbox input "true"
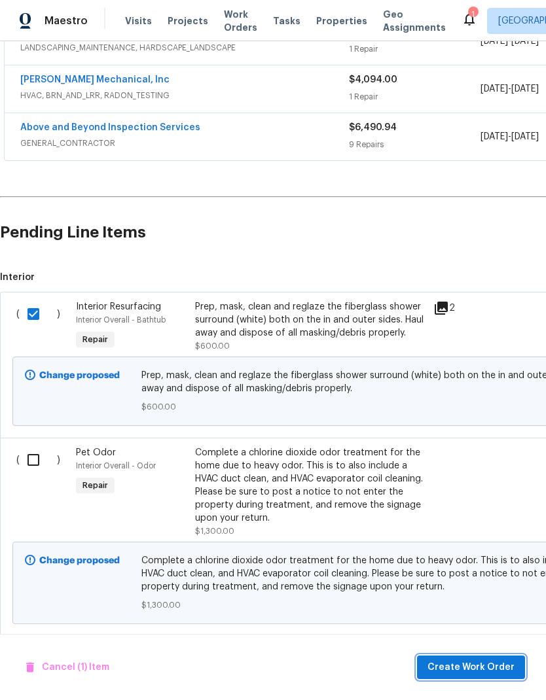
click at [499, 673] on span "Create Work Order" at bounding box center [470, 668] width 87 height 16
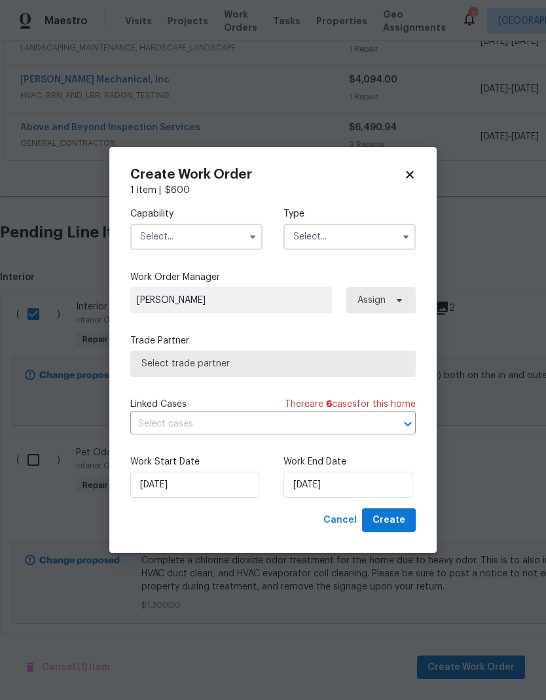
click at [225, 235] on input "text" at bounding box center [196, 237] width 132 height 26
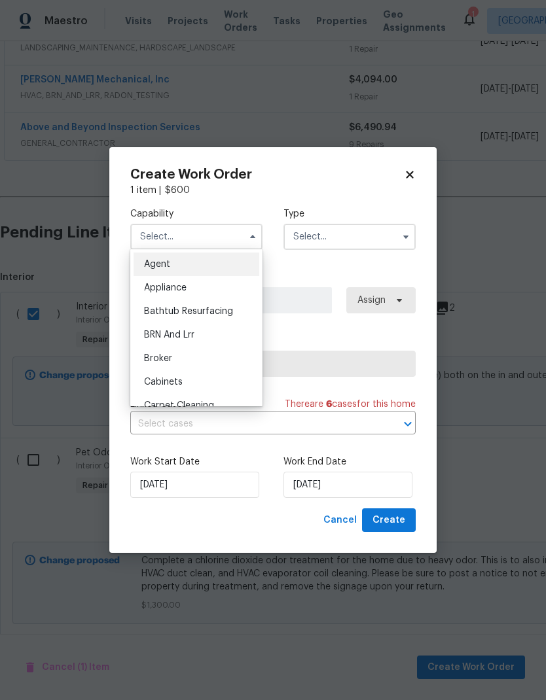
scroll to position [0, 0]
click at [218, 312] on span "Bathtub Resurfacing" at bounding box center [188, 311] width 89 height 9
type input "Bathtub Resurfacing"
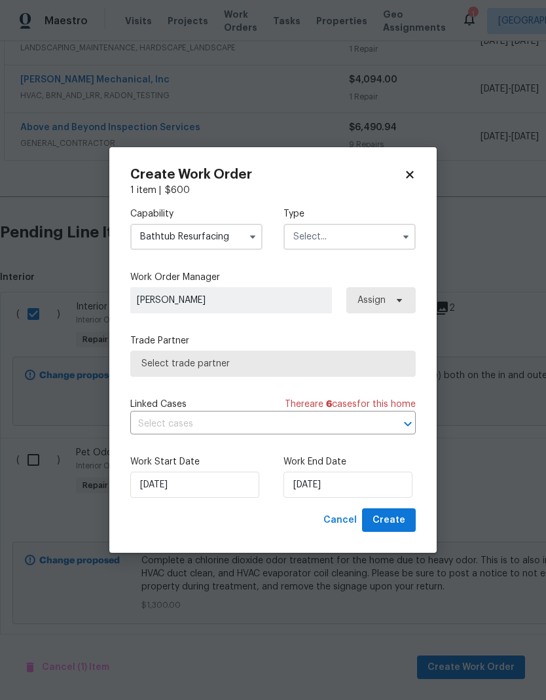
click at [381, 229] on input "text" at bounding box center [349, 237] width 132 height 26
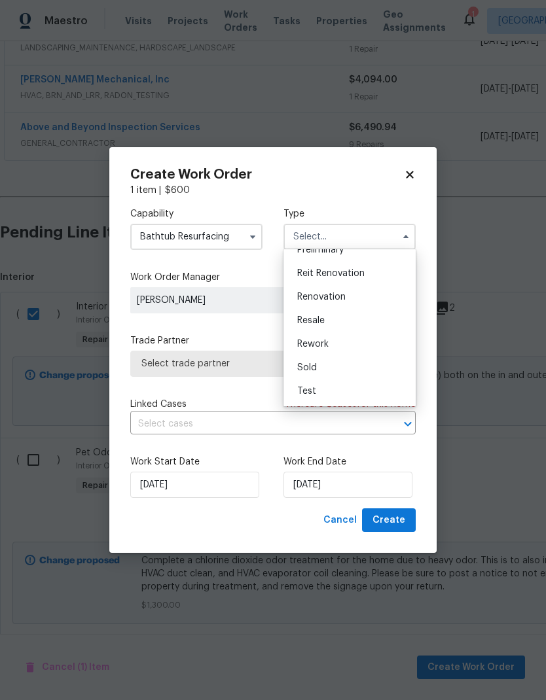
scroll to position [297, 0]
click at [349, 296] on div "Renovation" at bounding box center [350, 297] width 126 height 24
type input "Renovation"
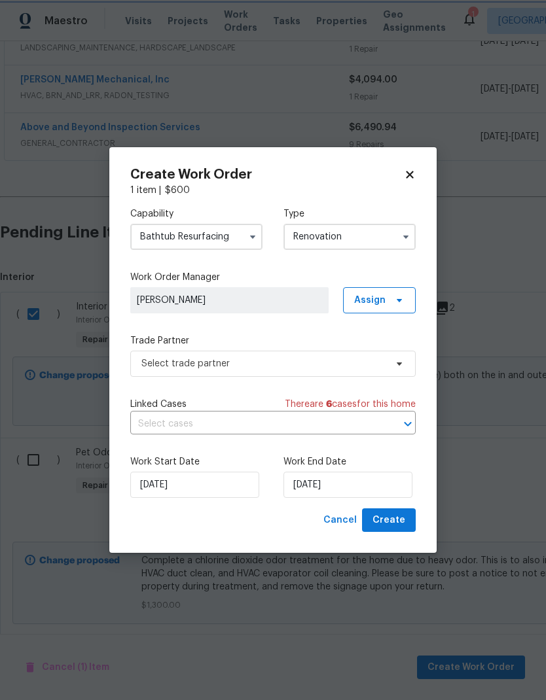
scroll to position [0, 0]
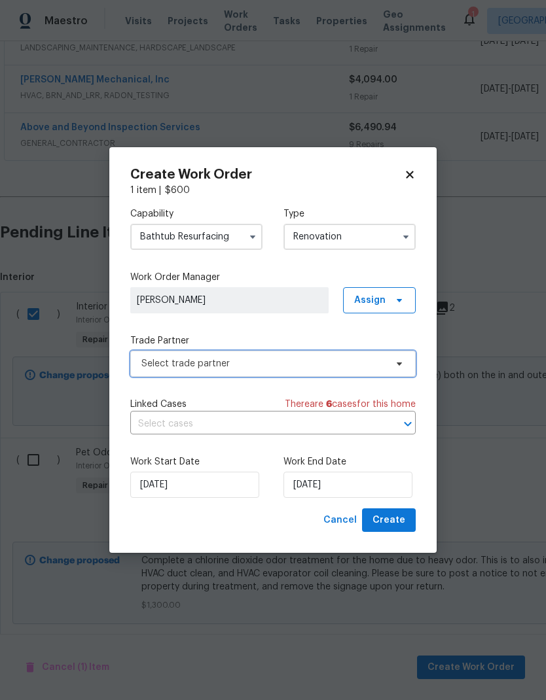
click at [316, 365] on span "Select trade partner" at bounding box center [263, 363] width 244 height 13
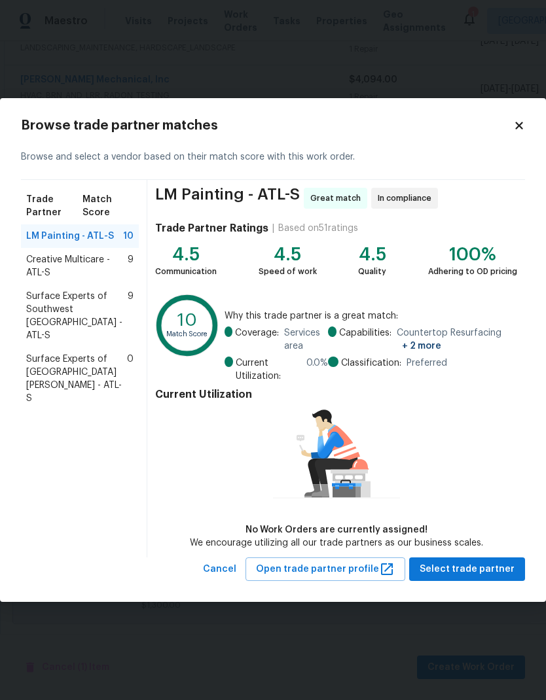
click at [78, 268] on span "Creative Multicare - ATL-S" at bounding box center [76, 266] width 101 height 26
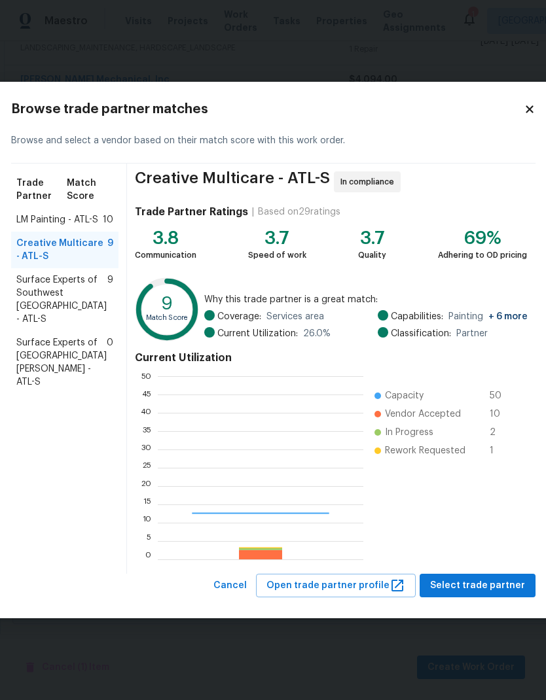
scroll to position [183, 206]
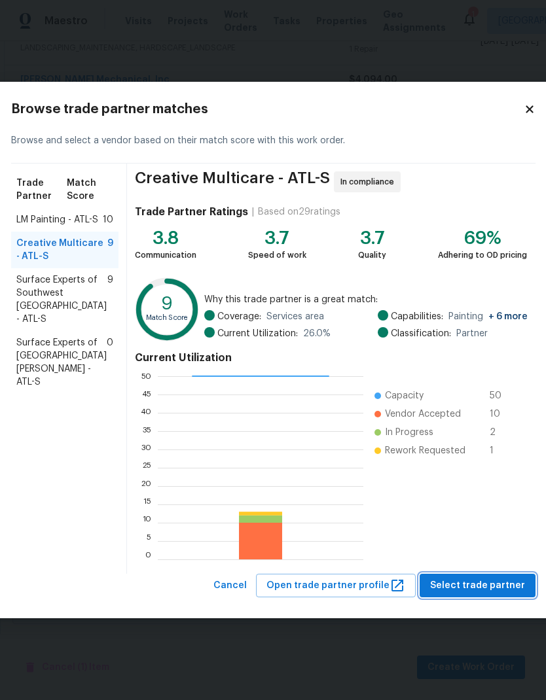
click at [502, 588] on span "Select trade partner" at bounding box center [477, 586] width 95 height 16
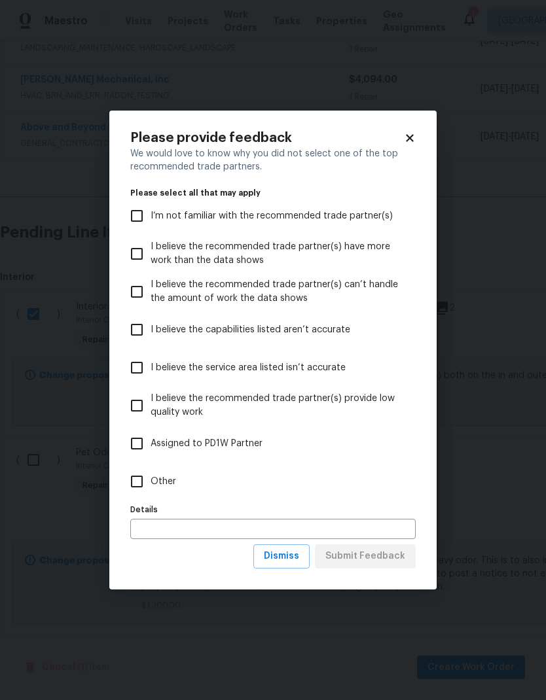
click at [141, 481] on input "Other" at bounding box center [136, 481] width 27 height 27
checkbox input "true"
click at [395, 557] on span "Submit Feedback" at bounding box center [365, 556] width 80 height 16
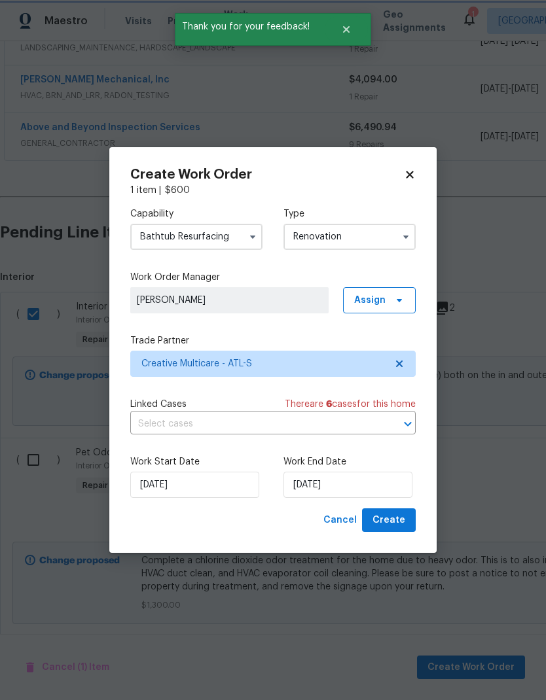
click at [388, 427] on div at bounding box center [399, 424] width 34 height 18
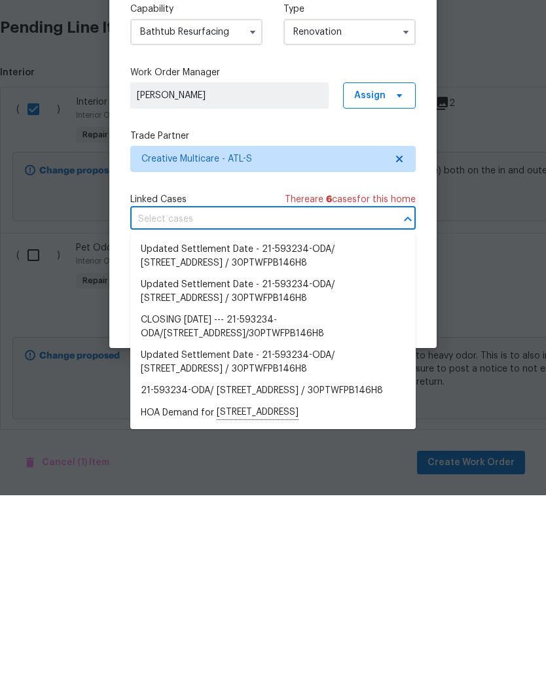
click at [434, 276] on div "Create Work Order 1 item | $ 600 Capability Bathtub Resurfacing Type Renovation…" at bounding box center [272, 350] width 327 height 406
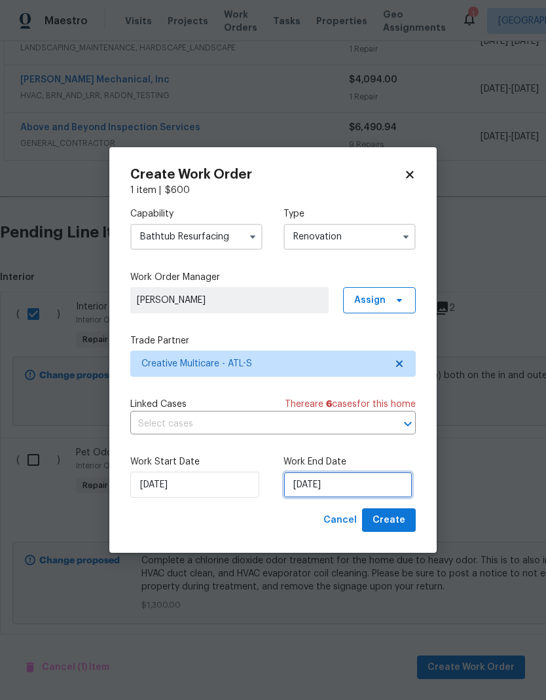
click at [379, 487] on input "[DATE]" at bounding box center [347, 485] width 129 height 26
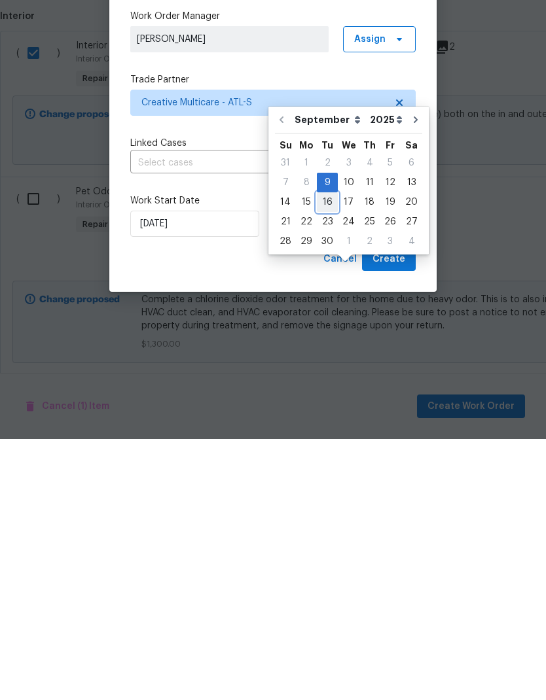
click at [327, 454] on div "16" at bounding box center [327, 463] width 21 height 18
type input "9/16/2025"
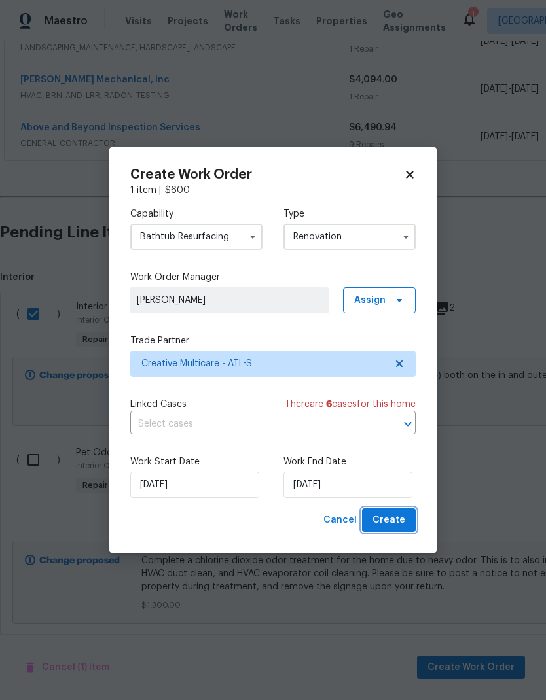
click at [415, 523] on button "Create" at bounding box center [389, 521] width 54 height 24
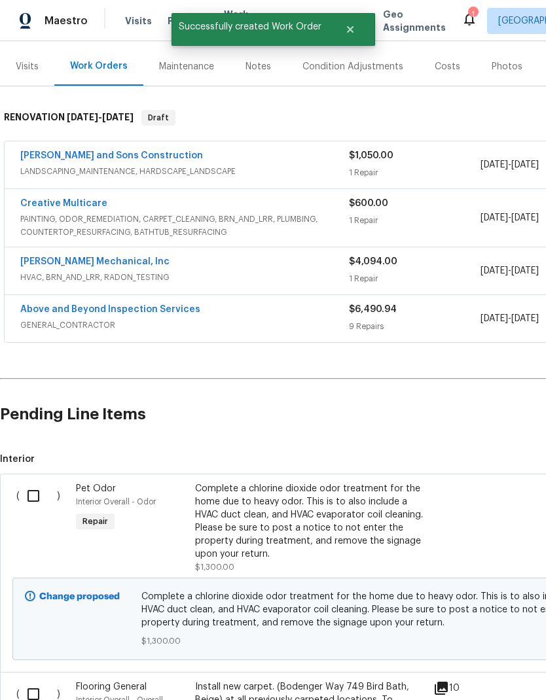
scroll to position [151, 0]
click at [36, 482] on input "checkbox" at bounding box center [38, 495] width 37 height 27
checkbox input "true"
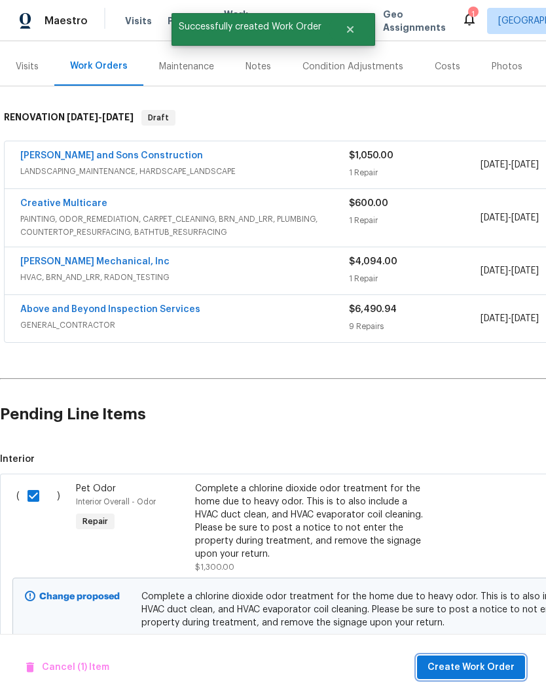
click at [490, 666] on span "Create Work Order" at bounding box center [470, 668] width 87 height 16
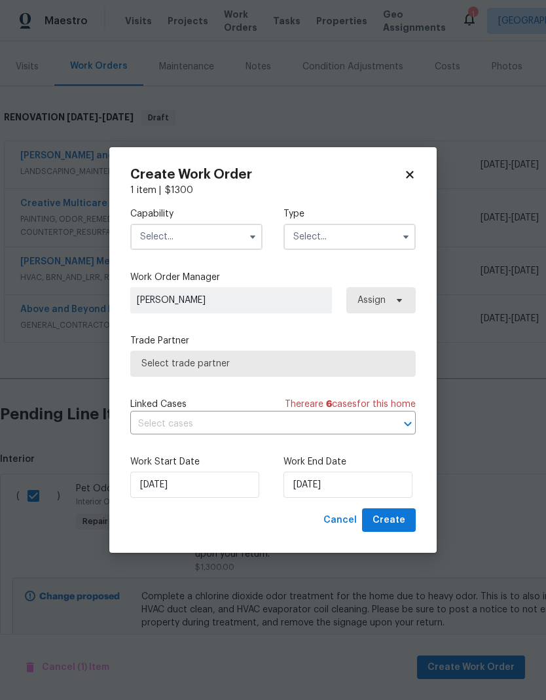
click at [232, 232] on input "text" at bounding box center [196, 237] width 132 height 26
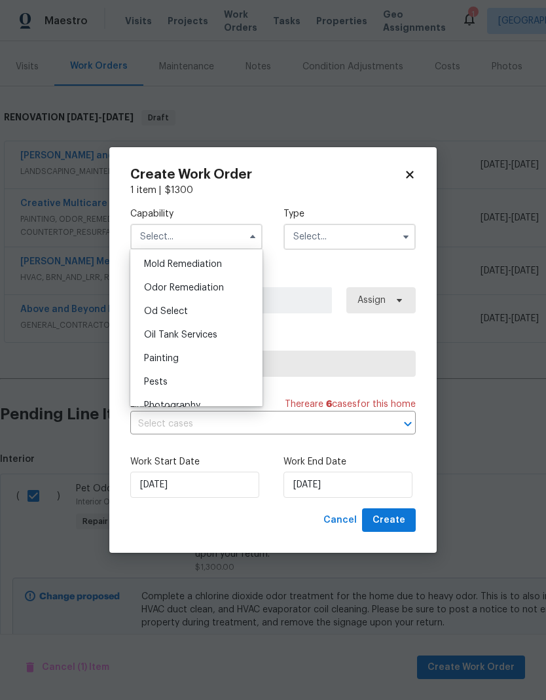
scroll to position [1003, 0]
click at [208, 286] on span "Odor Remediation" at bounding box center [184, 290] width 80 height 9
type input "Odor Remediation"
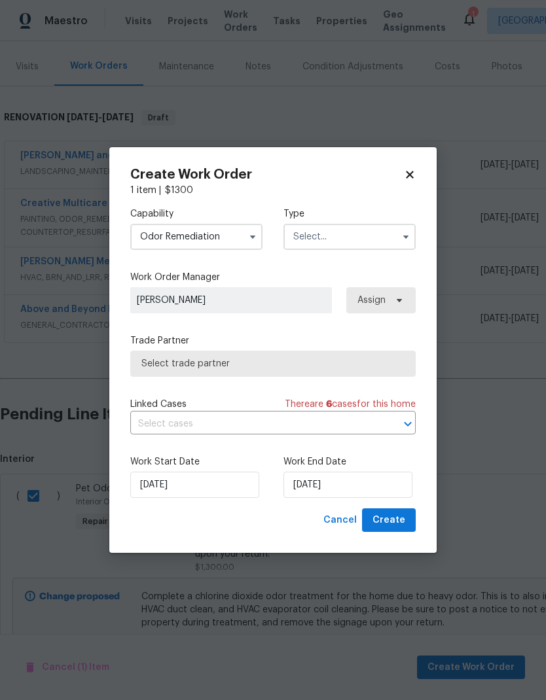
click at [376, 238] on input "text" at bounding box center [349, 237] width 132 height 26
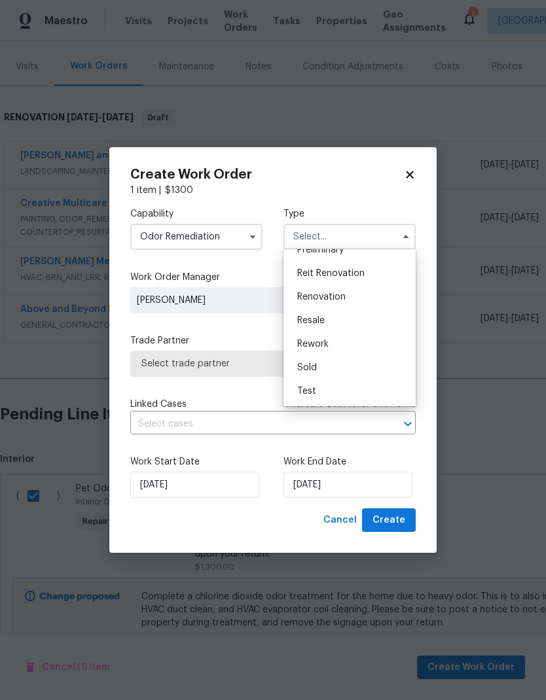
scroll to position [297, 0]
click at [348, 292] on div "Renovation" at bounding box center [350, 297] width 126 height 24
type input "Renovation"
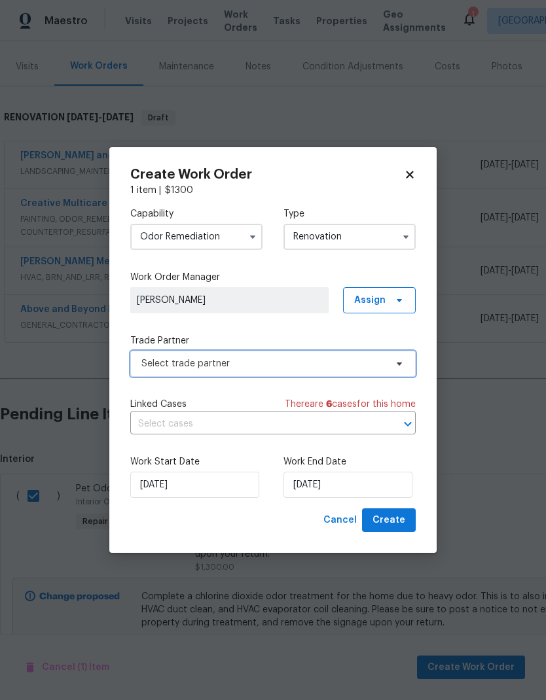
click at [329, 361] on span "Select trade partner" at bounding box center [263, 363] width 244 height 13
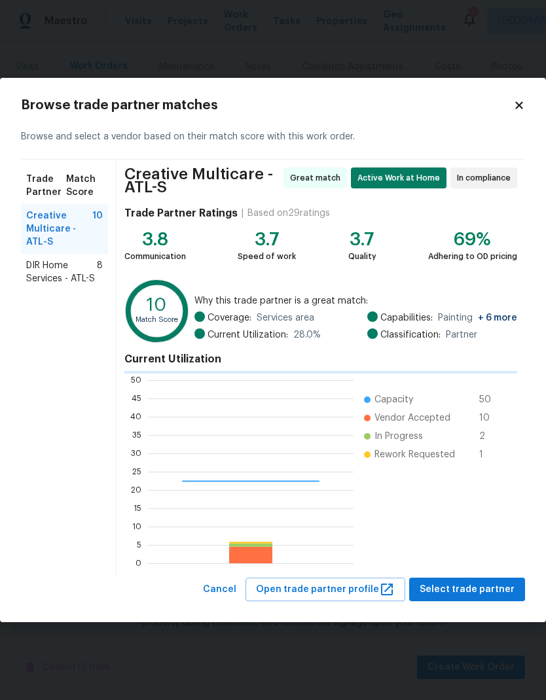
scroll to position [183, 206]
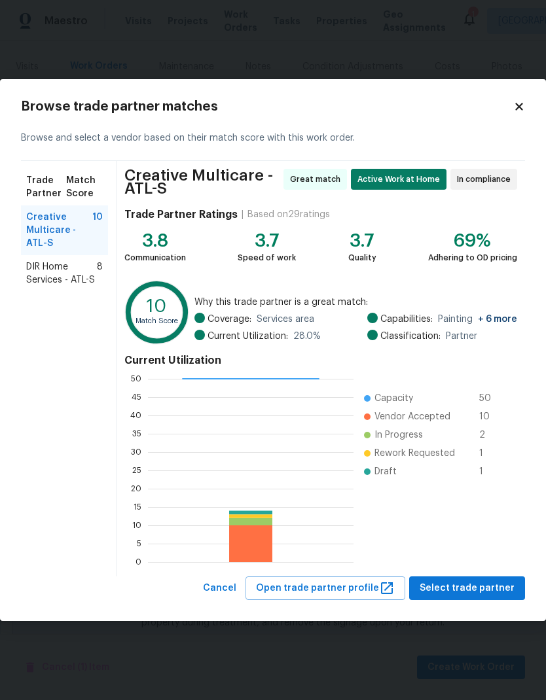
click at [74, 277] on span "DIR Home Services - ATL-S" at bounding box center [61, 273] width 71 height 26
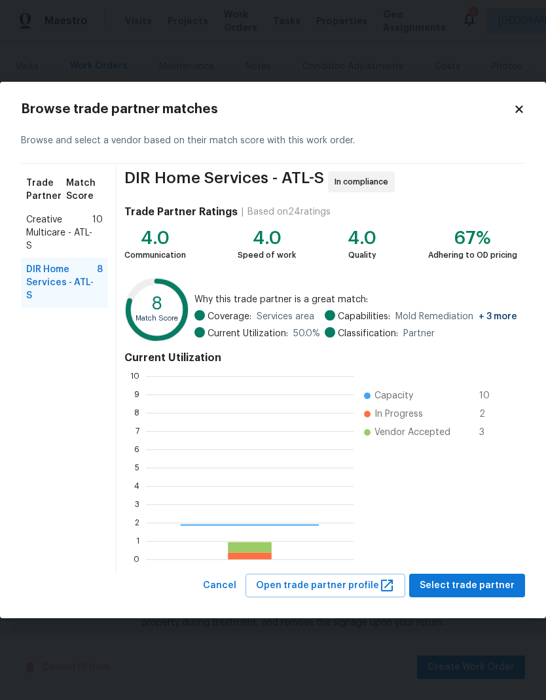
scroll to position [183, 207]
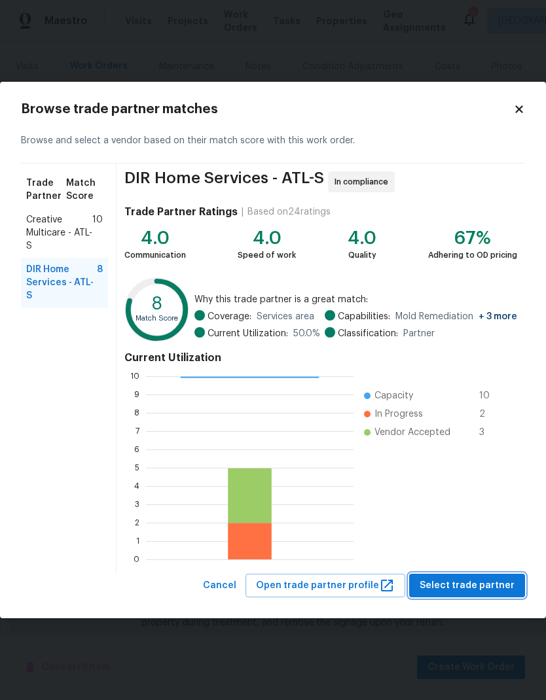
click at [484, 589] on span "Select trade partner" at bounding box center [467, 586] width 95 height 16
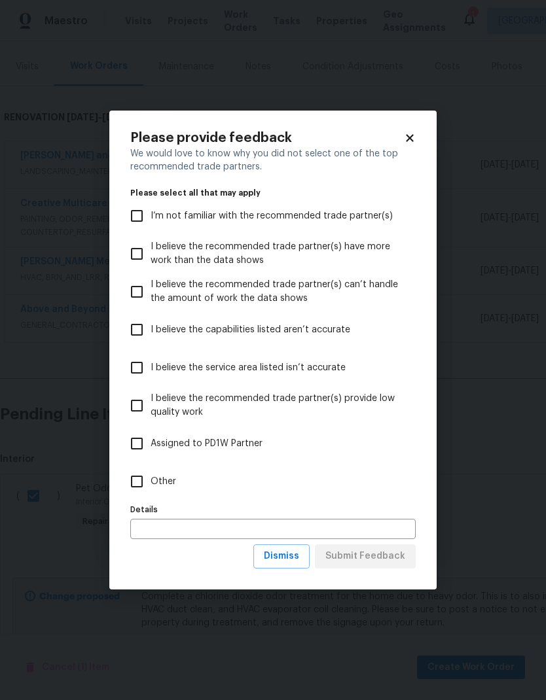
click at [137, 475] on input "Other" at bounding box center [136, 481] width 27 height 27
checkbox input "true"
click at [376, 552] on span "Submit Feedback" at bounding box center [365, 556] width 80 height 16
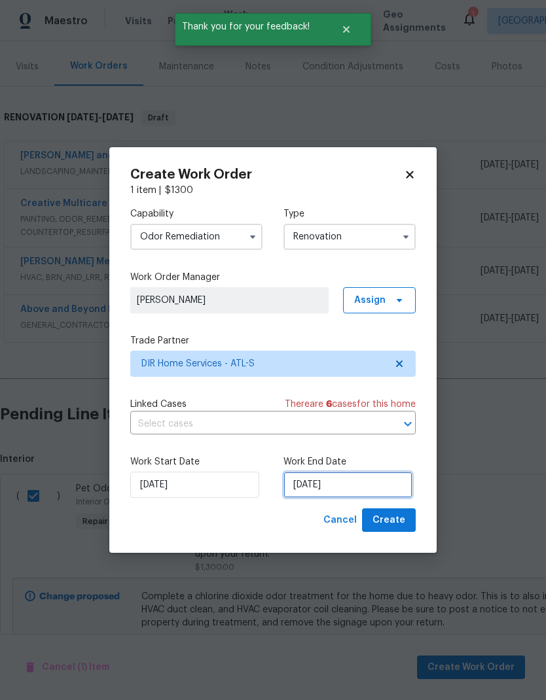
click at [379, 484] on input "[DATE]" at bounding box center [347, 485] width 129 height 26
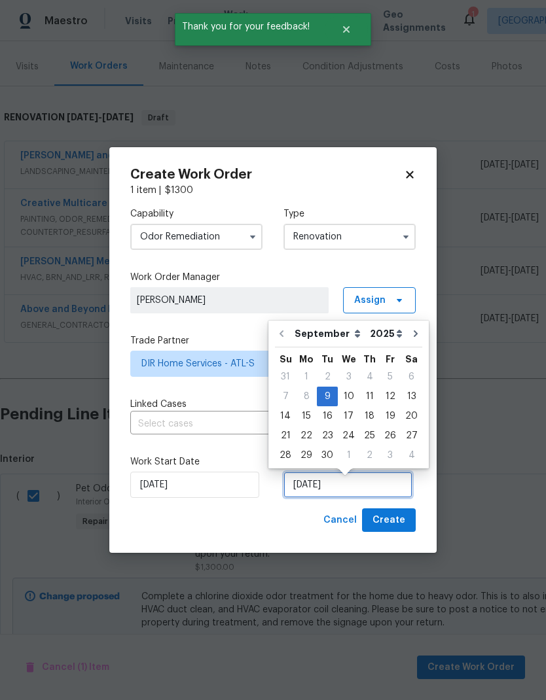
scroll to position [10, 0]
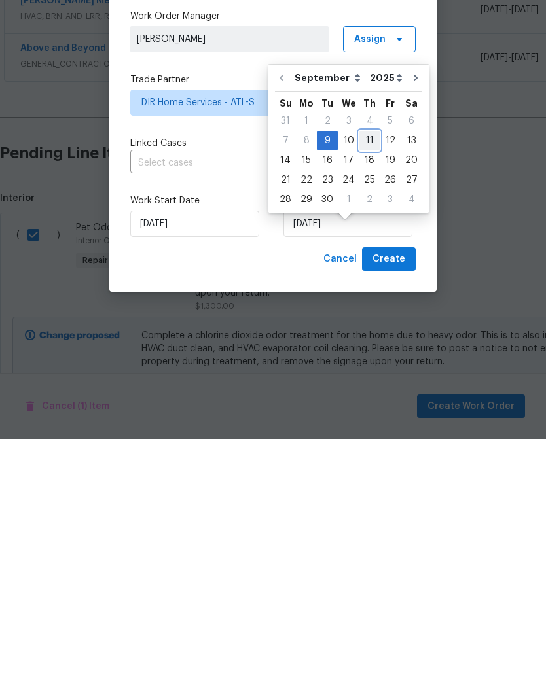
click at [364, 393] on div "11" at bounding box center [369, 402] width 20 height 18
type input "9/11/2025"
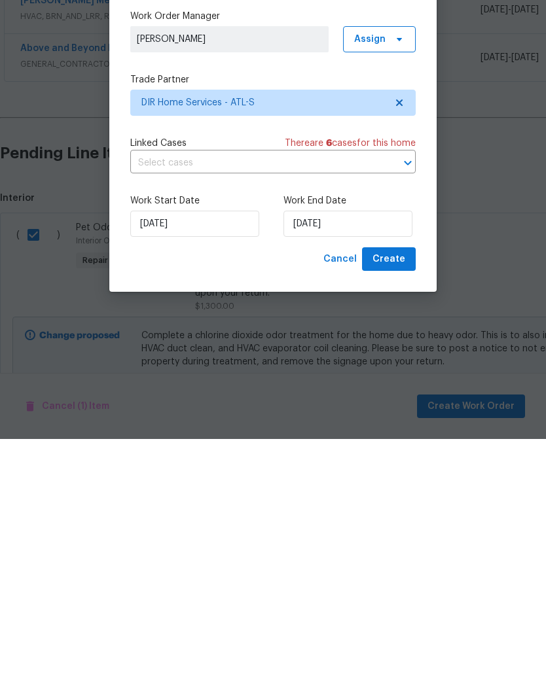
scroll to position [52, 0]
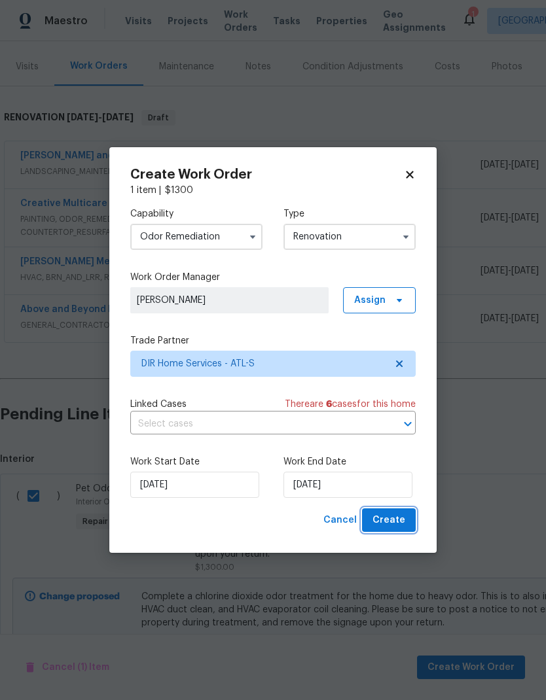
click at [410, 522] on button "Create" at bounding box center [389, 521] width 54 height 24
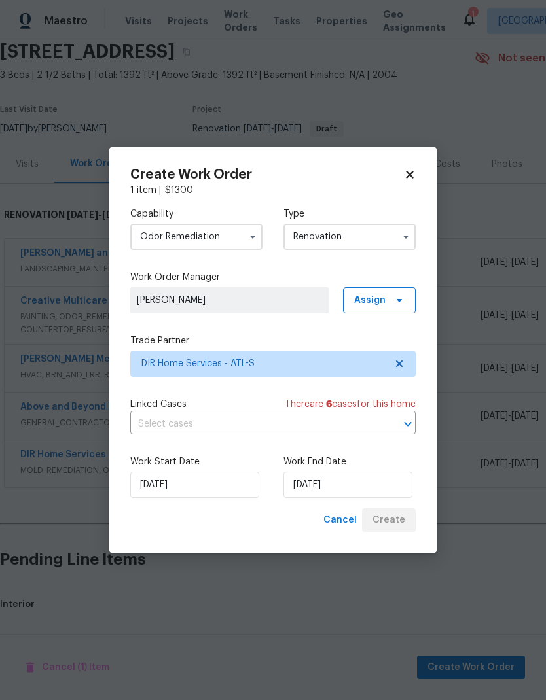
scroll to position [1, 0]
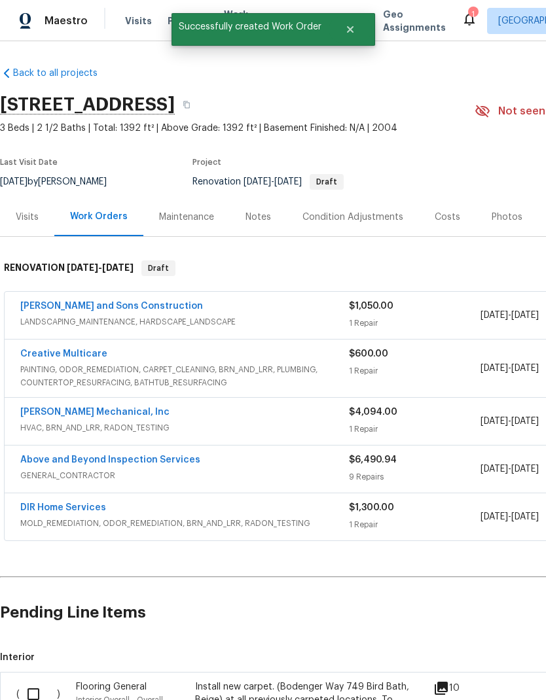
click at [88, 503] on link "DIR Home Services" at bounding box center [63, 507] width 86 height 9
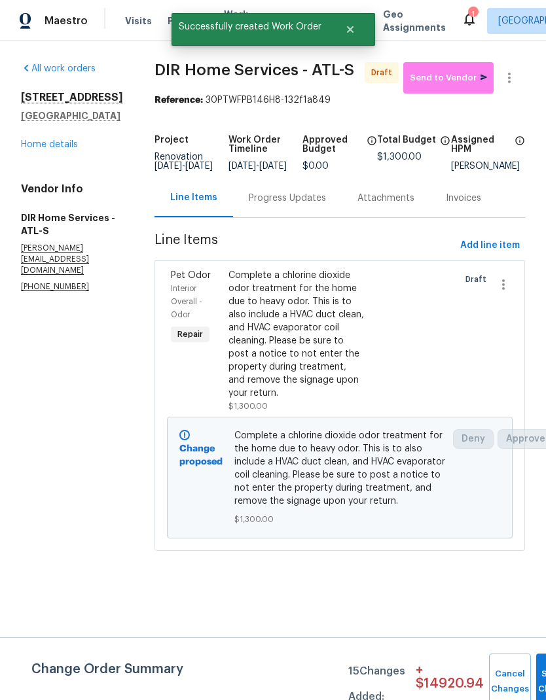
click at [307, 205] on div "Progress Updates" at bounding box center [287, 198] width 77 height 13
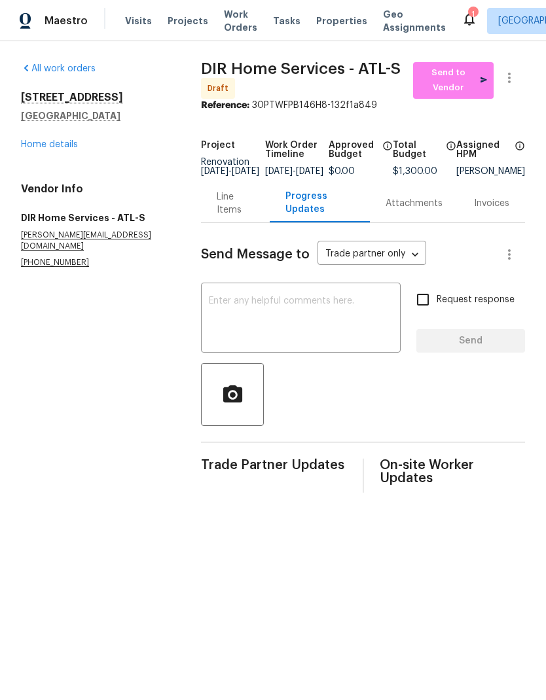
click at [314, 308] on textarea at bounding box center [301, 319] width 184 height 46
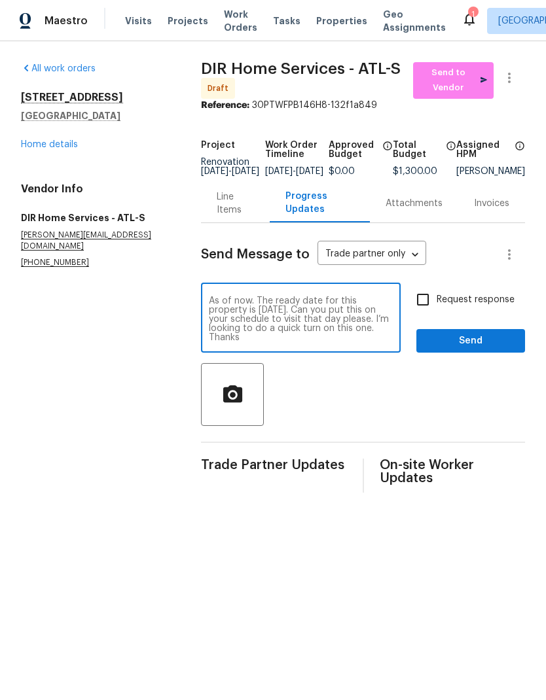
click at [268, 303] on div "As of now. The ready date for this property is Tuesday 9/9. Can you put this on…" at bounding box center [301, 319] width 200 height 67
click at [211, 308] on textarea "As of now. The ready date for this property is Tuesday 9/9. Can you put this on…" at bounding box center [301, 319] width 184 height 46
click at [301, 308] on textarea "Hey Ken! As of now. The ready date for this property is Tuesday 9/9. Can you pu…" at bounding box center [301, 319] width 184 height 46
click at [255, 342] on textarea "Hey Ken! As of now the ready date for this property is Tuesday 9/9. Can you put…" at bounding box center [301, 319] width 184 height 46
type textarea "Hey Ken! As of now the ready date for this property is Tuesday 9/9. Can you put…"
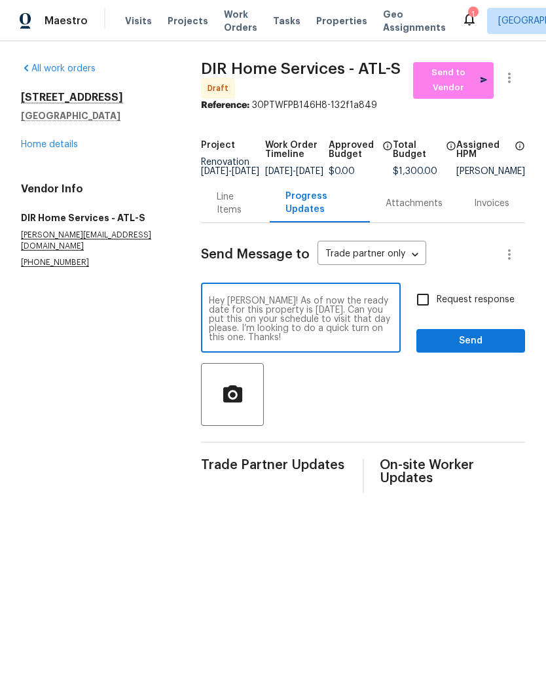
click at [426, 307] on input "Request response" at bounding box center [422, 299] width 27 height 27
checkbox input "true"
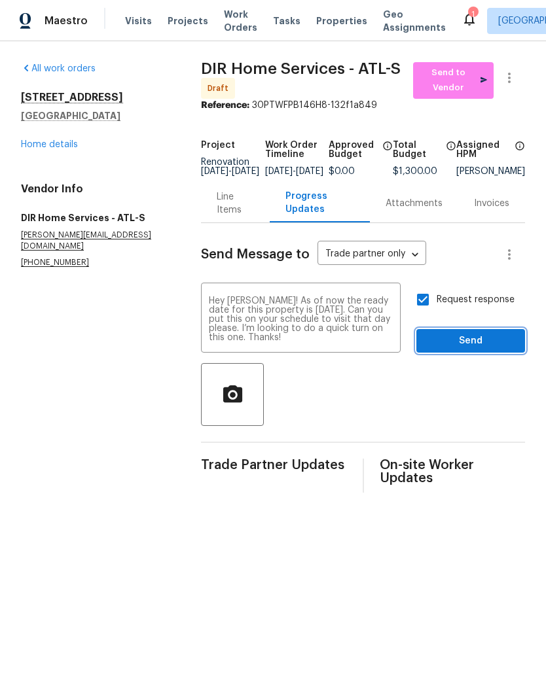
click at [481, 349] on span "Send" at bounding box center [471, 341] width 88 height 16
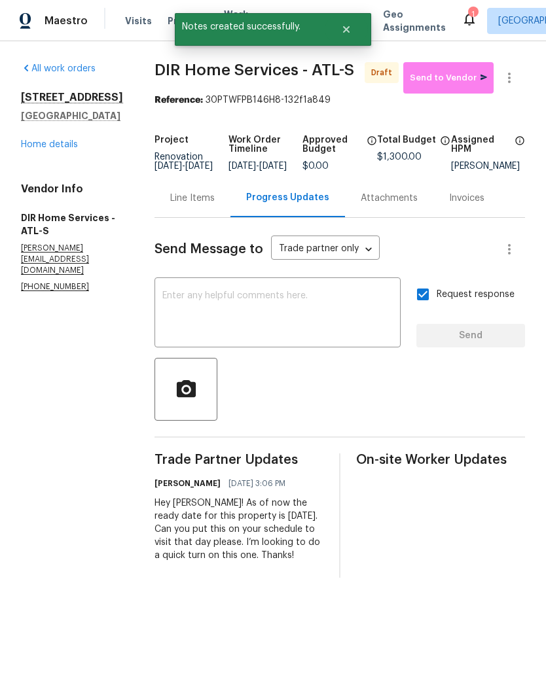
click at [66, 140] on link "Home details" at bounding box center [49, 144] width 57 height 9
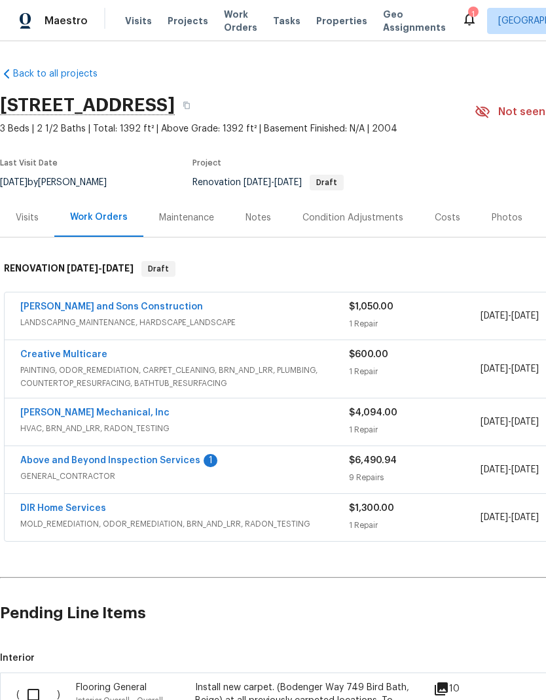
click at [175, 457] on link "Above and Beyond Inspection Services" at bounding box center [110, 460] width 180 height 9
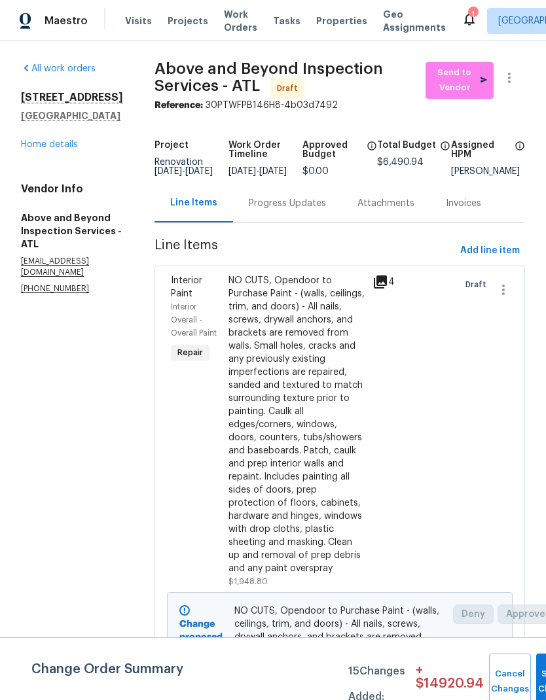
click at [307, 208] on div "Progress Updates" at bounding box center [287, 203] width 77 height 13
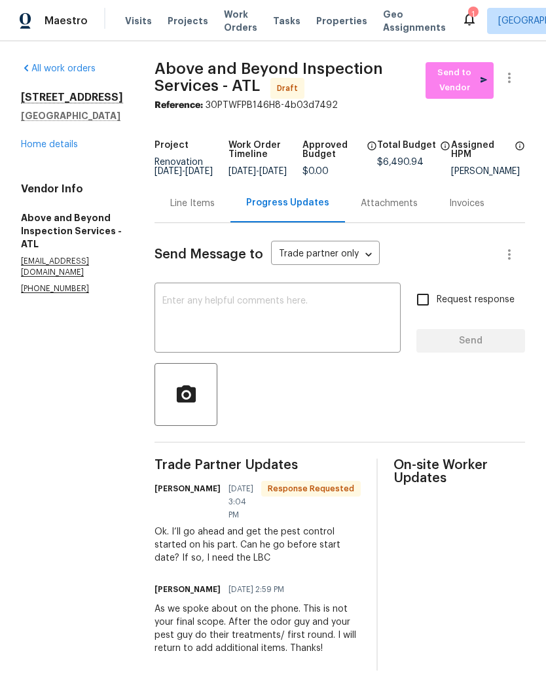
click at [317, 306] on textarea at bounding box center [277, 319] width 230 height 46
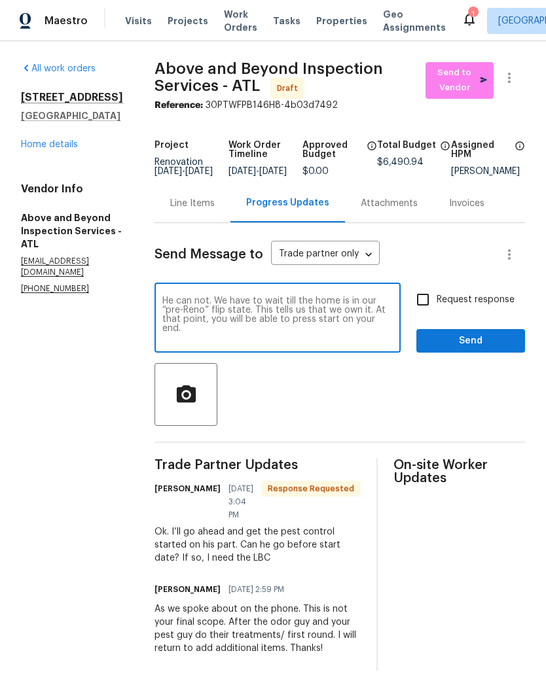
click at [213, 309] on textarea "He can not. We have to wait till the home is in our “pre-Reno” flip state. This…" at bounding box center [277, 319] width 230 height 46
click at [290, 308] on textarea "Sorry but He can not. We have to wait till the home is in our “pre-Reno” flip s…" at bounding box center [277, 319] width 230 height 46
click at [279, 306] on textarea "Sorry but He can not. We have to wait till the home is in our “pre-Reno” flip s…" at bounding box center [277, 319] width 230 height 46
click at [296, 307] on textarea "Sorry but He can not. We have to wait till the home is in our “pre-Reno” flip s…" at bounding box center [277, 319] width 230 height 46
click at [293, 306] on textarea "Sorry but He can not. We have to wait till the home is in our “pre-Reno” flip s…" at bounding box center [277, 319] width 230 height 46
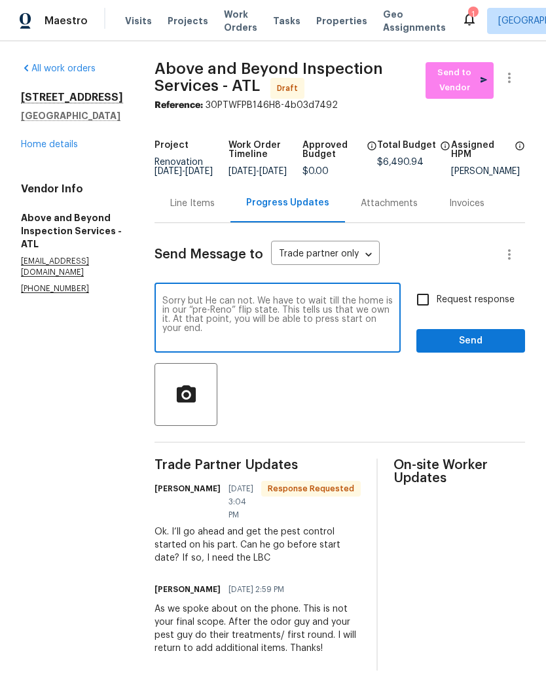
click at [357, 306] on textarea "Sorry but He can not. We have to wait till the home is in our “pre-Reno” flip s…" at bounding box center [277, 319] width 230 height 46
click at [393, 337] on textarea "Sorry but He can not. We have to wait till the home is in our “pre-Reno” flip s…" at bounding box center [277, 319] width 230 height 46
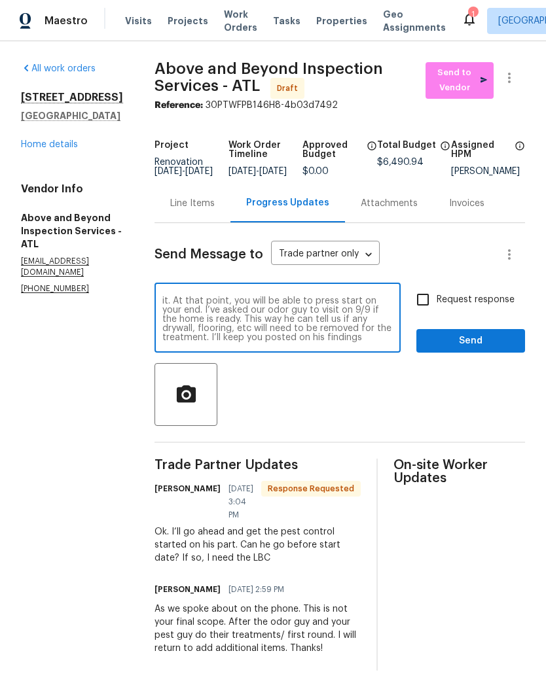
click at [211, 323] on textarea "Sorry but He can not. We have to wait till the home is in our “pre-Reno” flip s…" at bounding box center [277, 319] width 230 height 46
click at [392, 318] on textarea "Sorry but He can not. We have to wait till the home is in our “pre-Reno” flip s…" at bounding box center [277, 319] width 230 height 46
click at [324, 342] on textarea "Sorry but He can not. We have to wait till the home is in our “pre-Reno” flip s…" at bounding box center [277, 319] width 230 height 46
type textarea "Sorry but He can not. We have to wait till the home is in our “pre-Reno” flip s…"
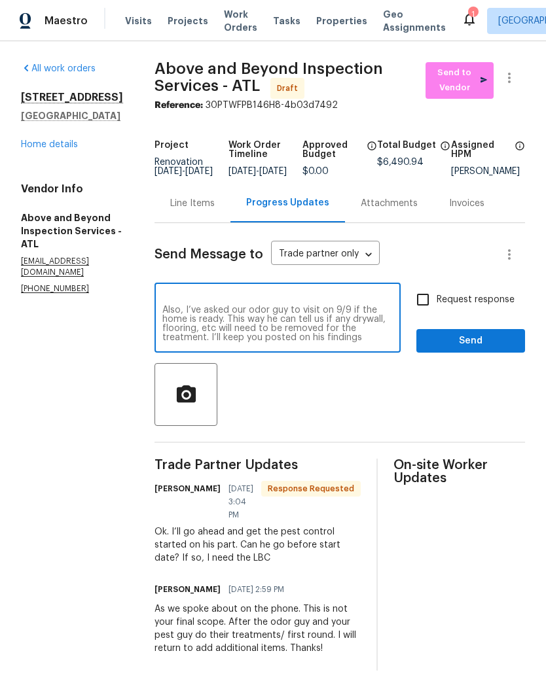
click at [426, 301] on input "Request response" at bounding box center [422, 299] width 27 height 27
checkbox input "true"
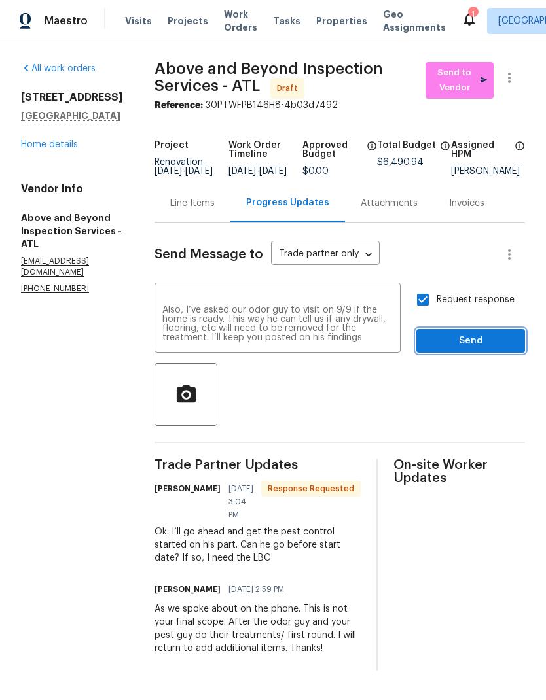
click at [467, 344] on span "Send" at bounding box center [471, 341] width 88 height 16
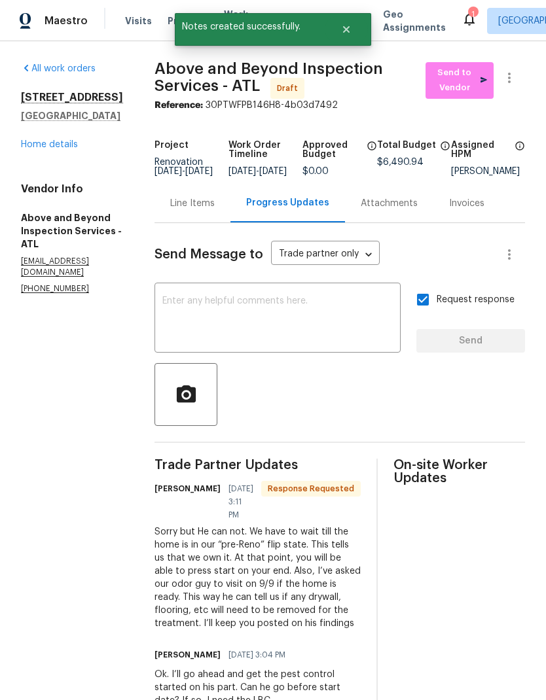
scroll to position [0, 0]
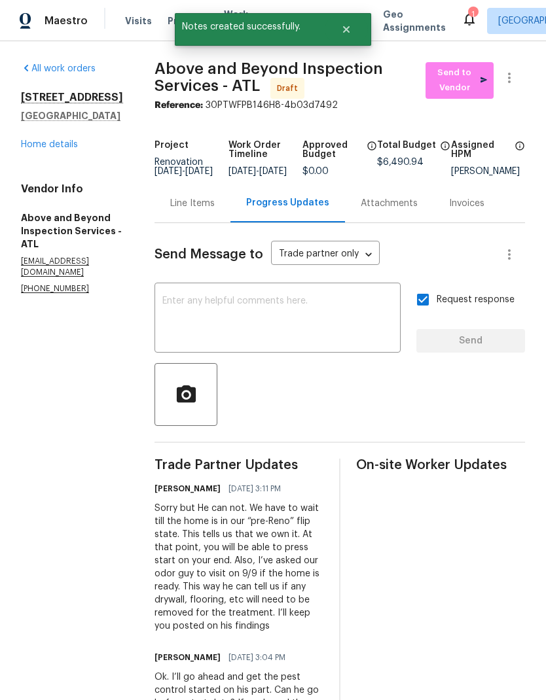
click at [215, 208] on div "Line Items" at bounding box center [192, 203] width 45 height 13
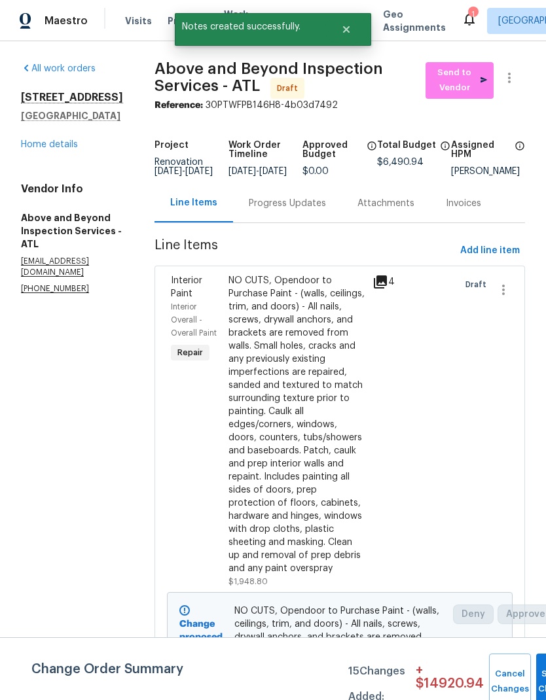
click at [65, 143] on link "Home details" at bounding box center [49, 144] width 57 height 9
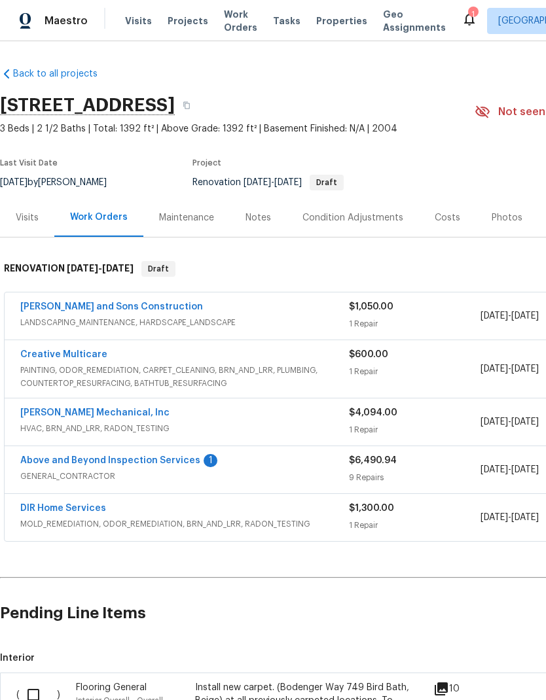
click at [166, 458] on link "Above and Beyond Inspection Services" at bounding box center [110, 460] width 180 height 9
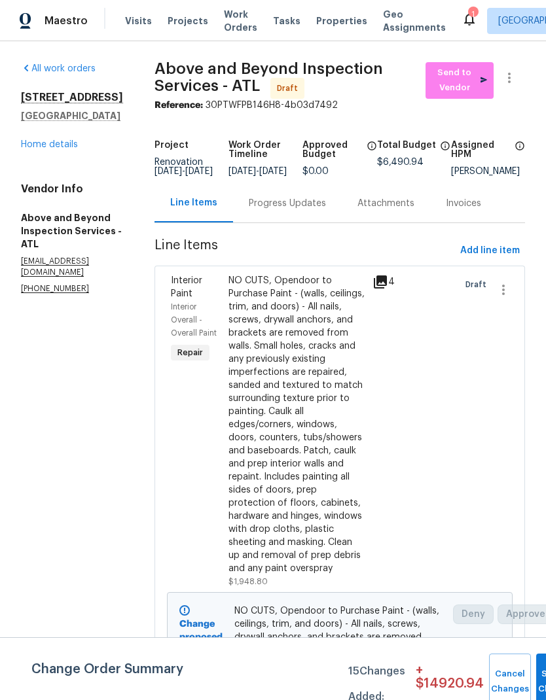
click at [309, 210] on div "Progress Updates" at bounding box center [287, 203] width 77 height 13
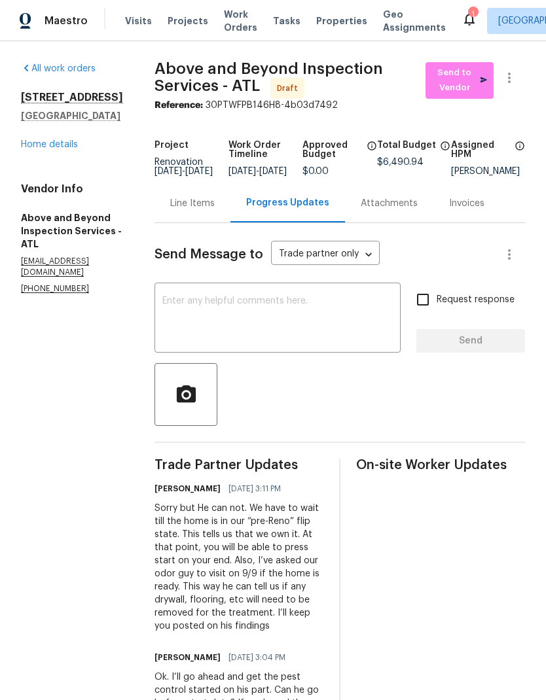
click at [69, 144] on link "Home details" at bounding box center [49, 144] width 57 height 9
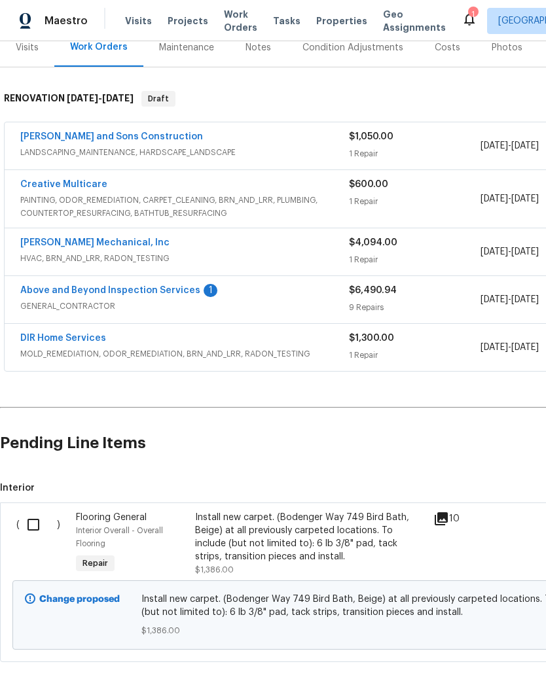
scroll to position [170, 0]
click at [35, 517] on input "checkbox" at bounding box center [38, 525] width 37 height 27
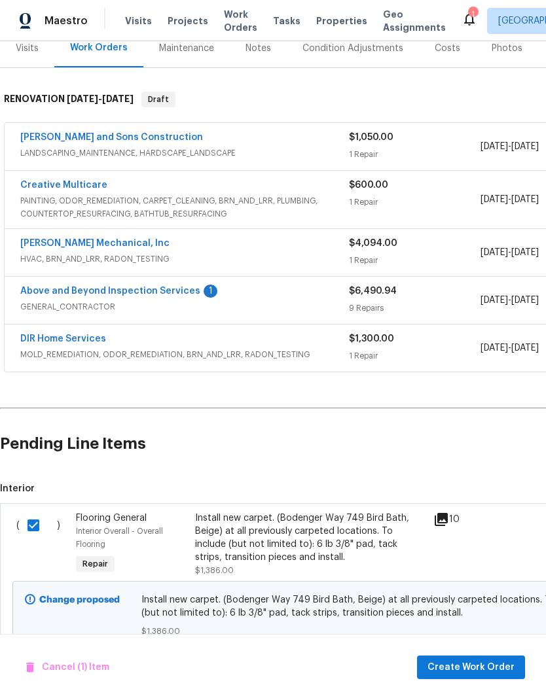
click at [369, 442] on h2 "Pending Line Items" at bounding box center [329, 444] width 659 height 61
click at [37, 521] on input "checkbox" at bounding box center [38, 525] width 37 height 27
checkbox input "false"
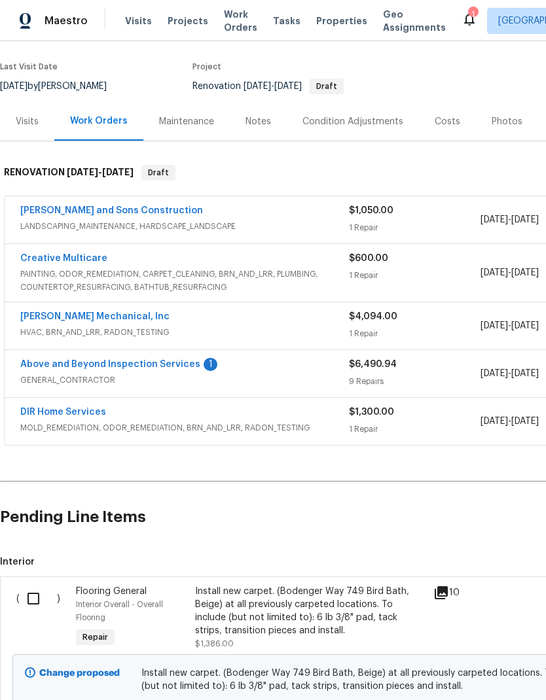
scroll to position [97, 0]
click at [141, 363] on link "Above and Beyond Inspection Services" at bounding box center [110, 363] width 180 height 9
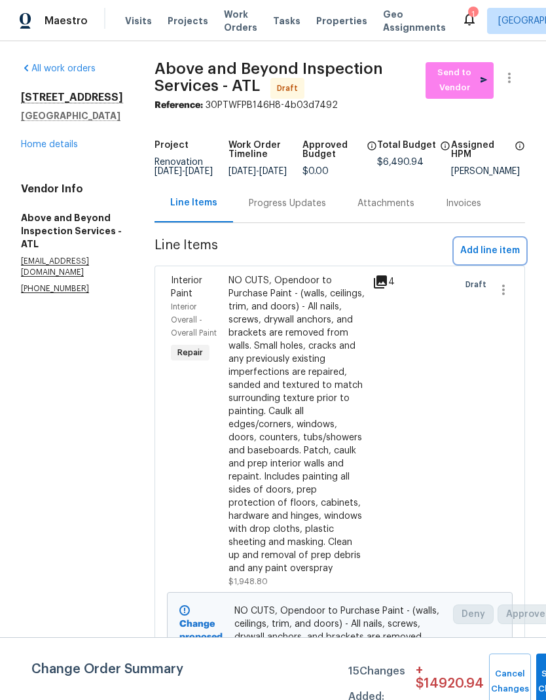
click at [495, 259] on span "Add line item" at bounding box center [490, 251] width 60 height 16
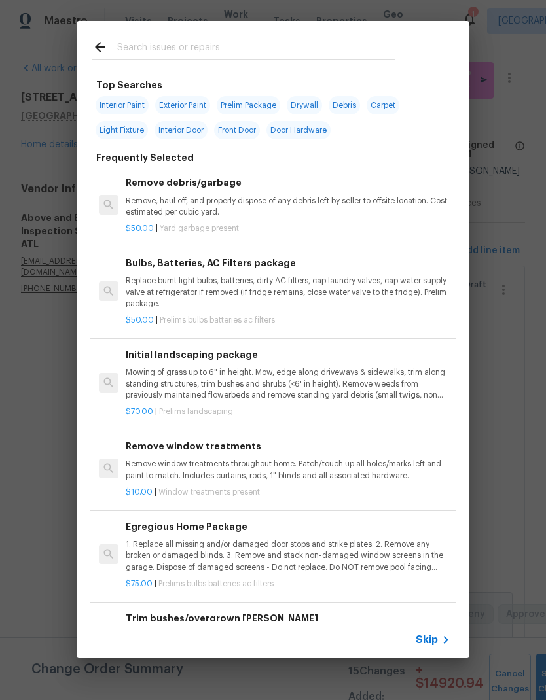
click at [106, 43] on icon at bounding box center [100, 47] width 16 height 16
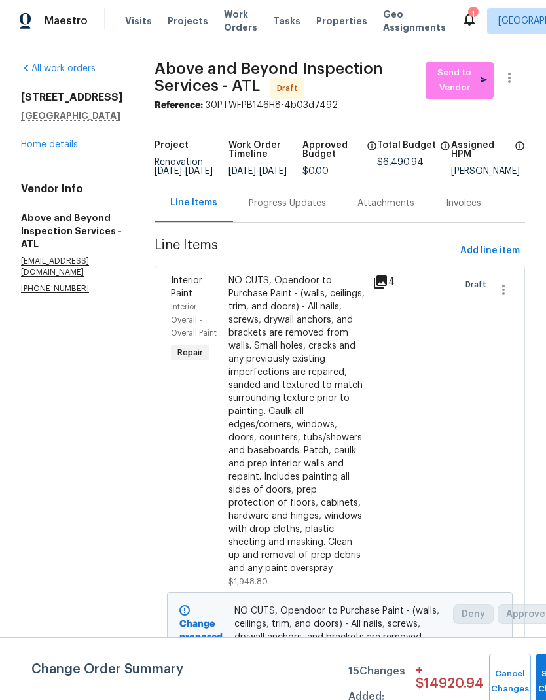
click at [314, 210] on div "Progress Updates" at bounding box center [287, 203] width 77 height 13
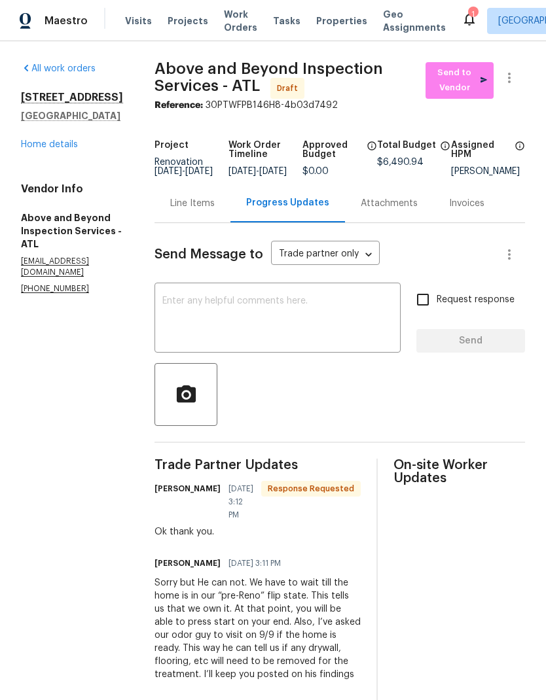
click at [289, 301] on div "x ​" at bounding box center [277, 319] width 246 height 67
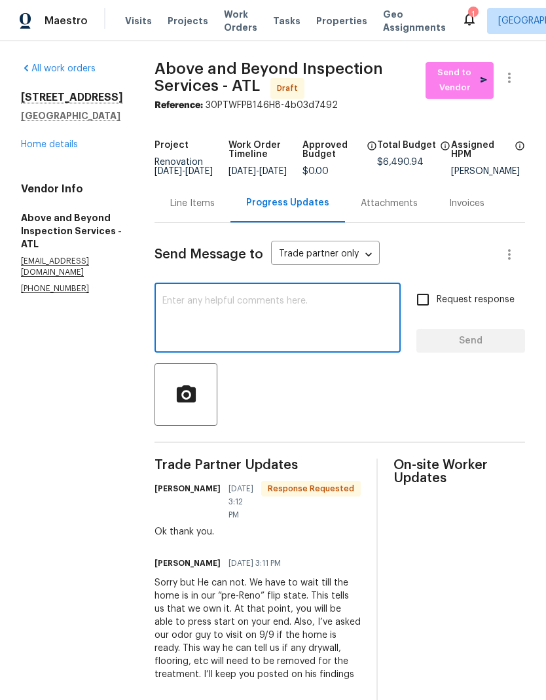
click at [266, 310] on textarea at bounding box center [277, 319] width 230 height 46
paste textarea "All the carpet is being replaced in this home. This work will be done by… RM In…"
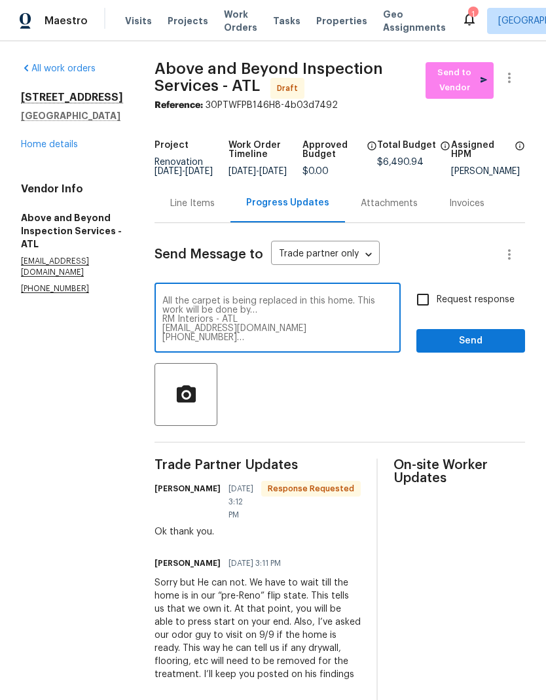
click at [236, 315] on textarea "All the carpet is being replaced in this home. This work will be done by… RM In…" at bounding box center [277, 319] width 230 height 46
type textarea "All the carpet is being replaced in this home. We may also be doing additional …"
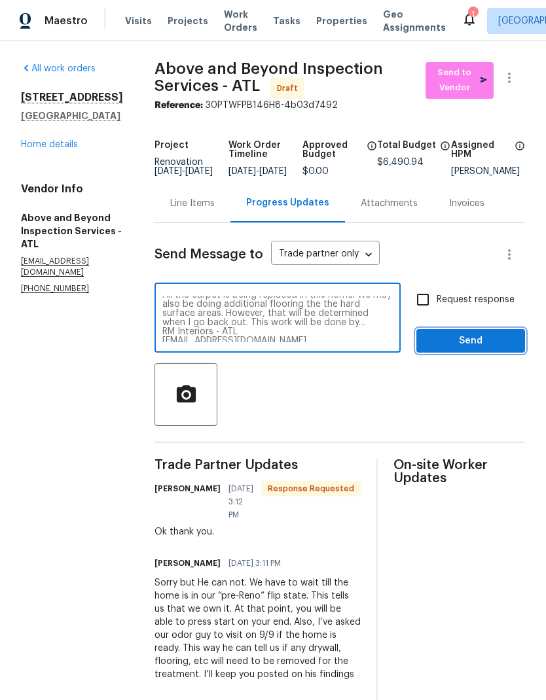
click at [472, 349] on span "Send" at bounding box center [471, 341] width 88 height 16
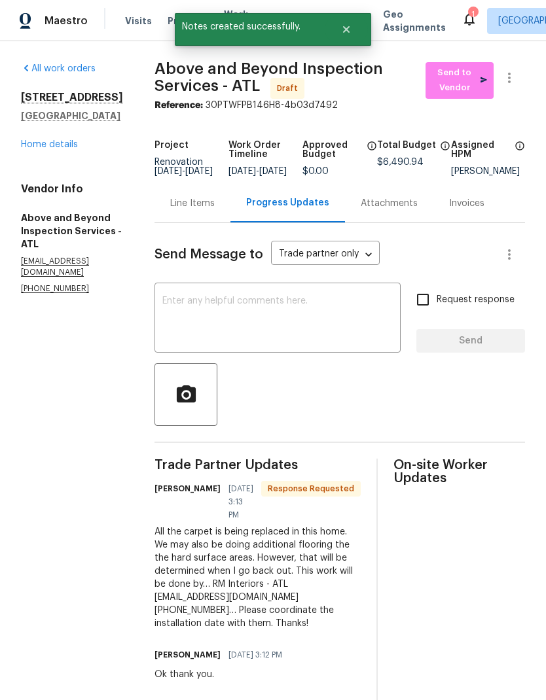
scroll to position [0, 0]
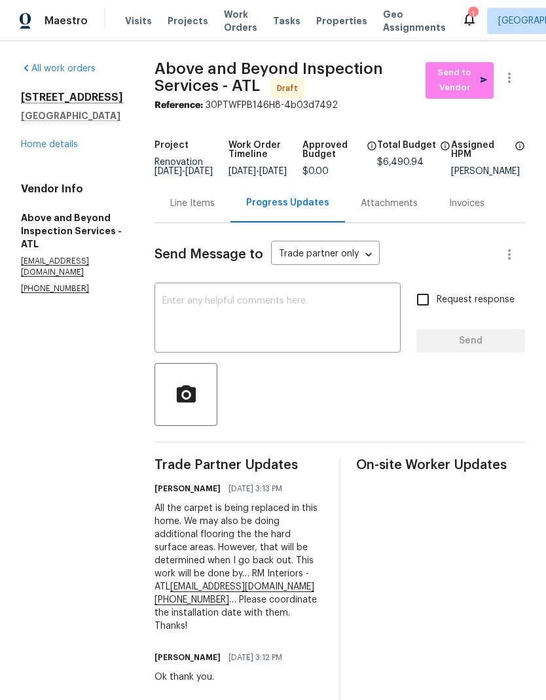
click at [310, 306] on textarea at bounding box center [277, 319] width 230 height 46
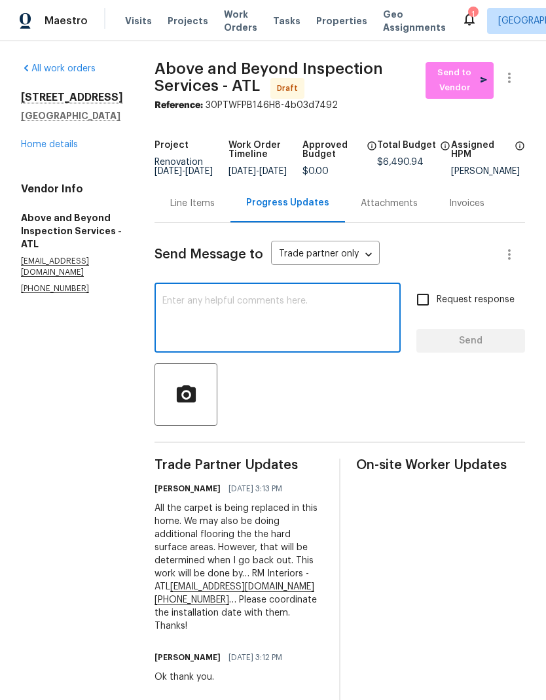
click at [311, 306] on textarea at bounding box center [277, 319] width 230 height 46
paste textarea "The resurfacing work will be done by… Creative Multicare - ATL homeservice@crea…"
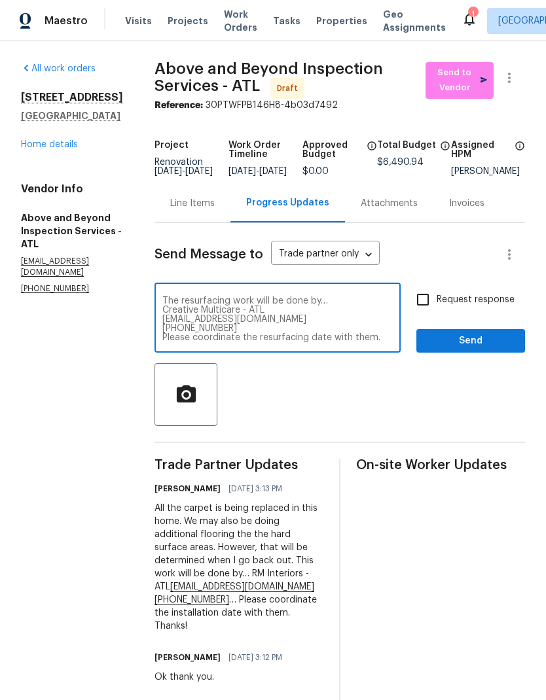
click at [211, 307] on textarea "The resurfacing work will be done by… Creative Multicare - ATL homeservice@crea…" at bounding box center [277, 319] width 230 height 46
type textarea "The primary bathroom tub and shower are being resurfaced. The resurfacing work …"
click at [426, 305] on input "Request response" at bounding box center [422, 299] width 27 height 27
checkbox input "true"
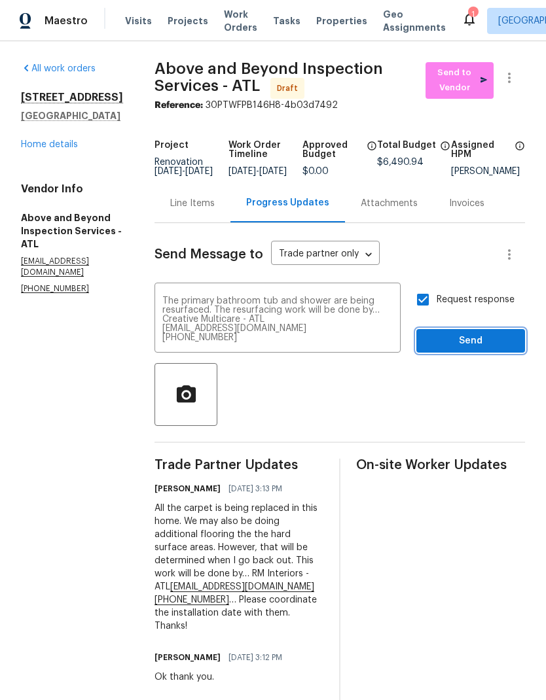
click at [470, 342] on button "Send" at bounding box center [470, 341] width 109 height 24
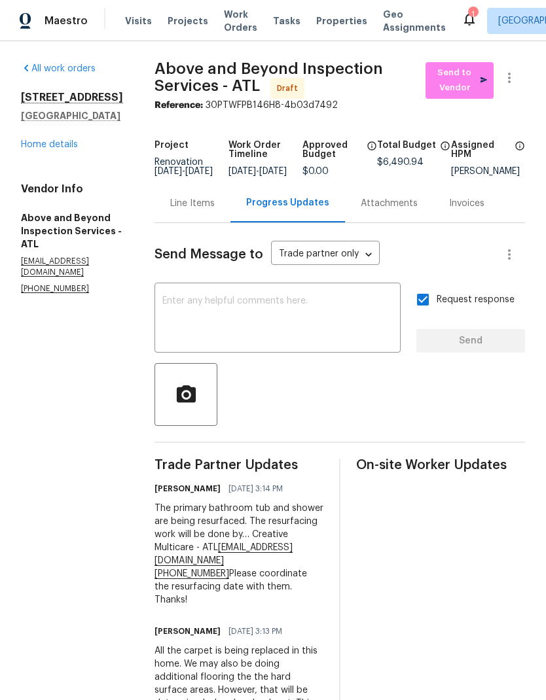
click at [215, 210] on div "Line Items" at bounding box center [192, 203] width 45 height 13
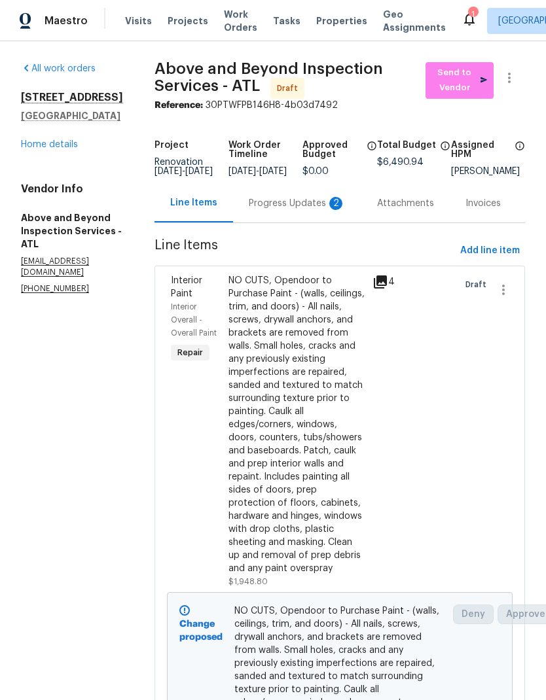
click at [312, 206] on div "Progress Updates 2" at bounding box center [297, 203] width 97 height 13
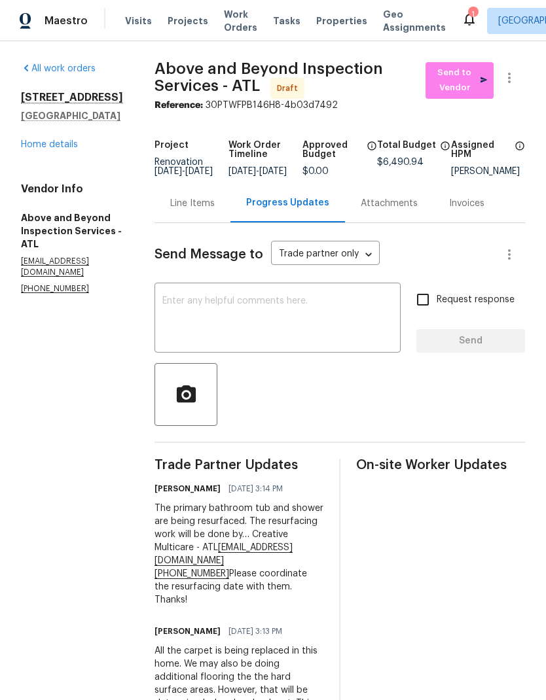
click at [65, 145] on link "Home details" at bounding box center [49, 144] width 57 height 9
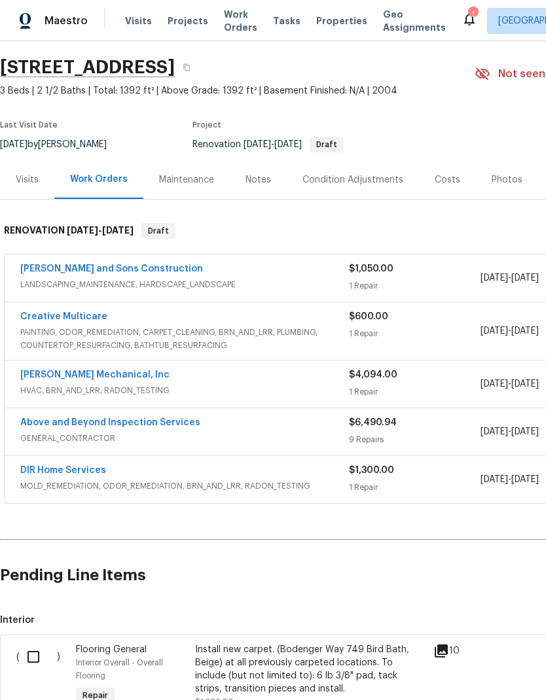
scroll to position [37, 0]
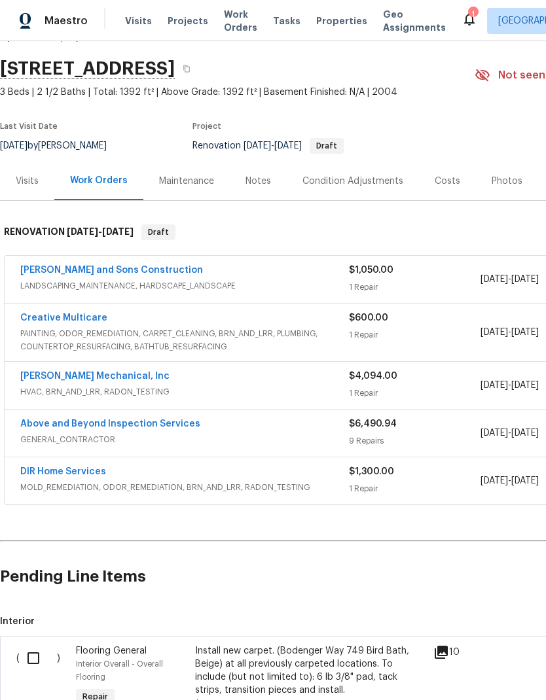
click at [33, 173] on div "Visits" at bounding box center [27, 181] width 54 height 39
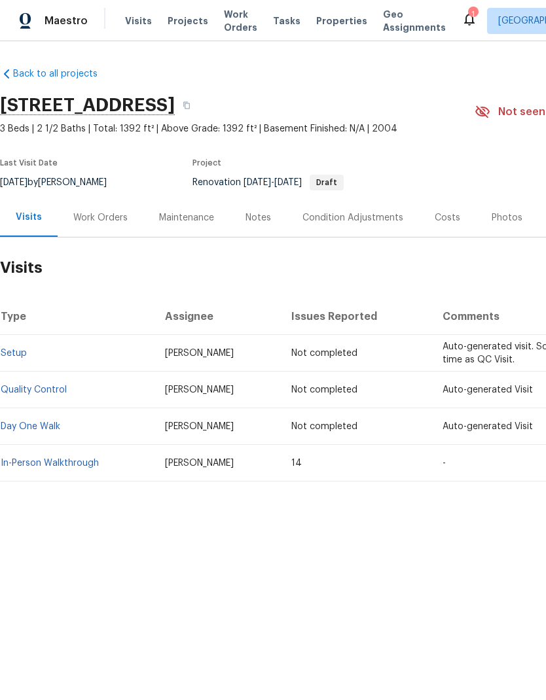
click at [88, 459] on link "In-Person Walkthrough" at bounding box center [50, 463] width 98 height 9
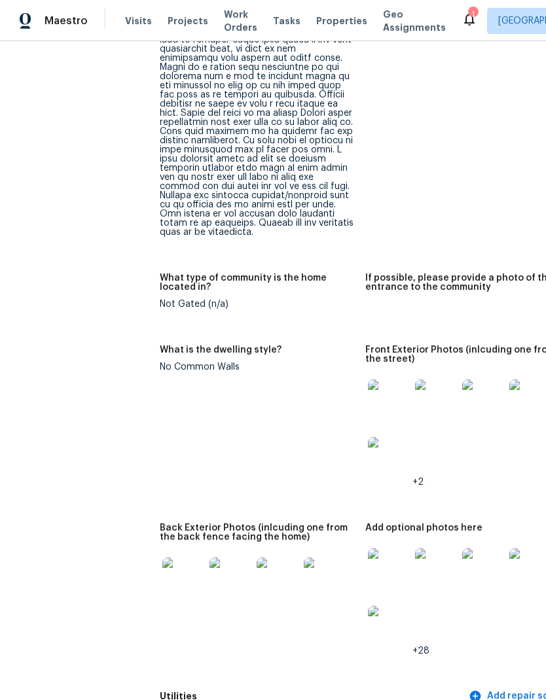
scroll to position [905, 0]
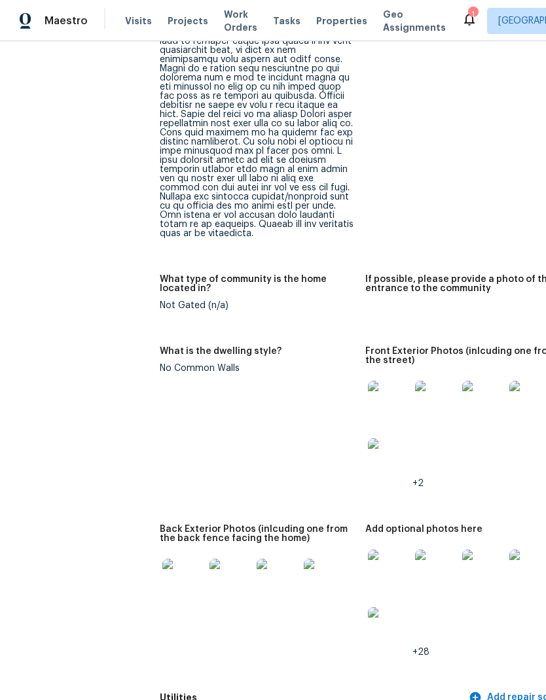
click at [463, 550] on img at bounding box center [483, 571] width 42 height 42
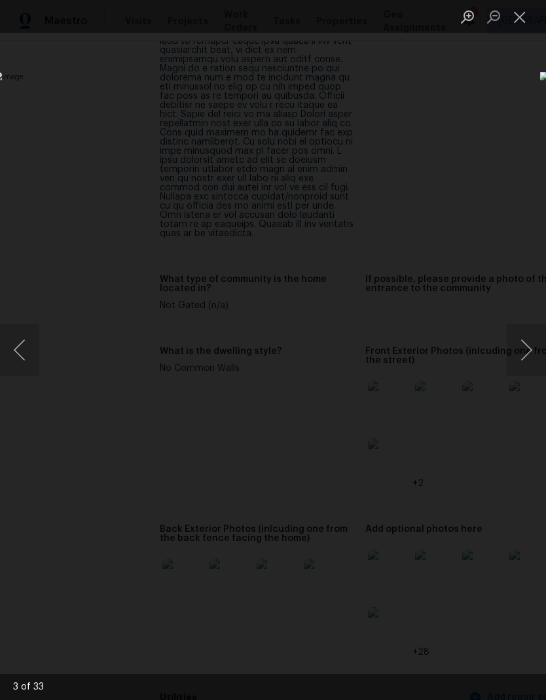
click at [522, 348] on button "Next image" at bounding box center [526, 350] width 39 height 52
click at [528, 350] on button "Next image" at bounding box center [526, 350] width 39 height 52
click at [519, 353] on button "Next image" at bounding box center [526, 350] width 39 height 52
click at [520, 20] on button "Close lightbox" at bounding box center [520, 16] width 26 height 23
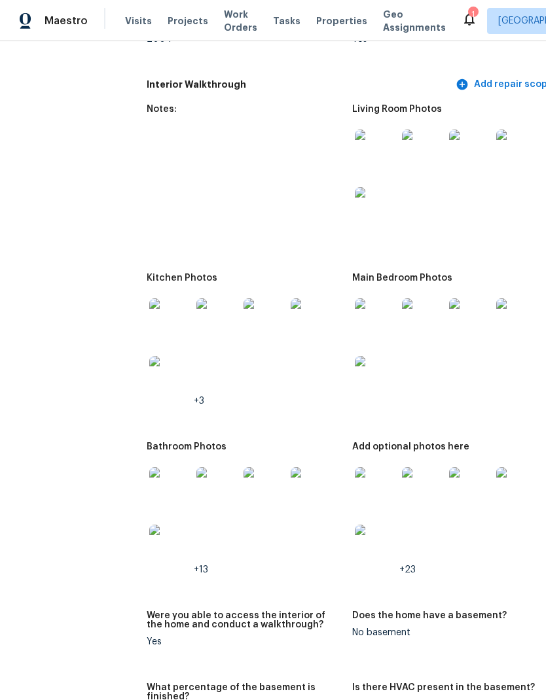
scroll to position [2058, 14]
click at [361, 467] on img at bounding box center [375, 488] width 42 height 42
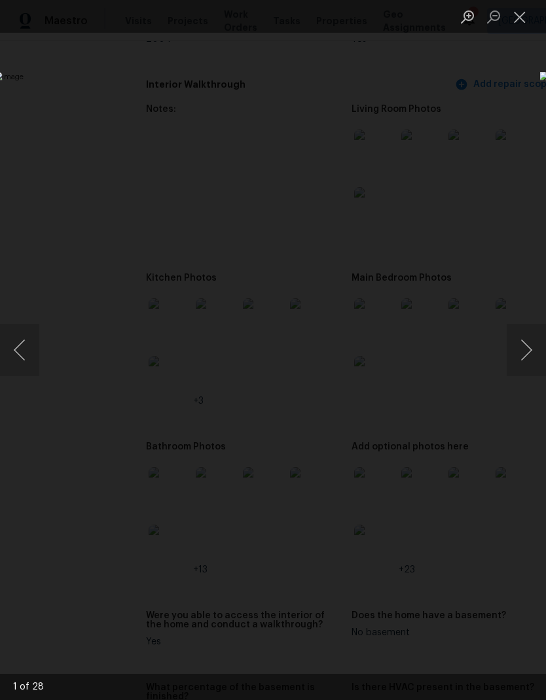
click at [527, 351] on button "Next image" at bounding box center [526, 350] width 39 height 52
click at [528, 353] on button "Next image" at bounding box center [526, 350] width 39 height 52
click at [529, 351] on button "Next image" at bounding box center [526, 350] width 39 height 52
click at [530, 350] on button "Next image" at bounding box center [526, 350] width 39 height 52
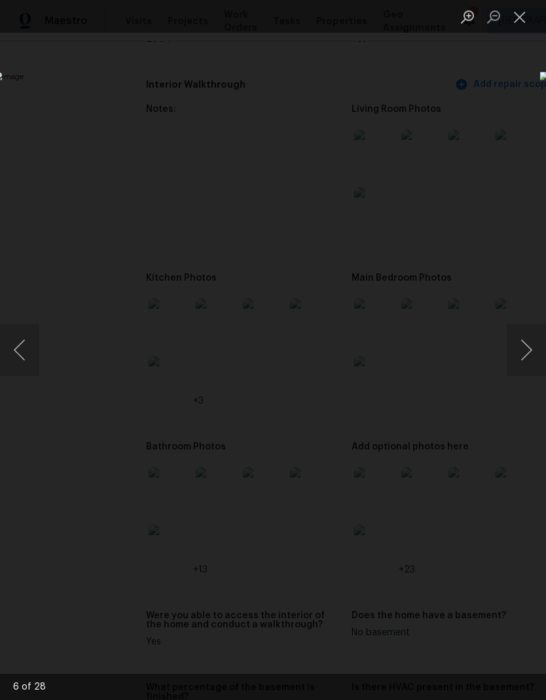
click at [529, 347] on button "Next image" at bounding box center [526, 350] width 39 height 52
click at [24, 355] on button "Previous image" at bounding box center [19, 350] width 39 height 52
click at [32, 346] on button "Previous image" at bounding box center [19, 350] width 39 height 52
click at [32, 343] on button "Previous image" at bounding box center [19, 350] width 39 height 52
click at [29, 357] on button "Previous image" at bounding box center [19, 350] width 39 height 52
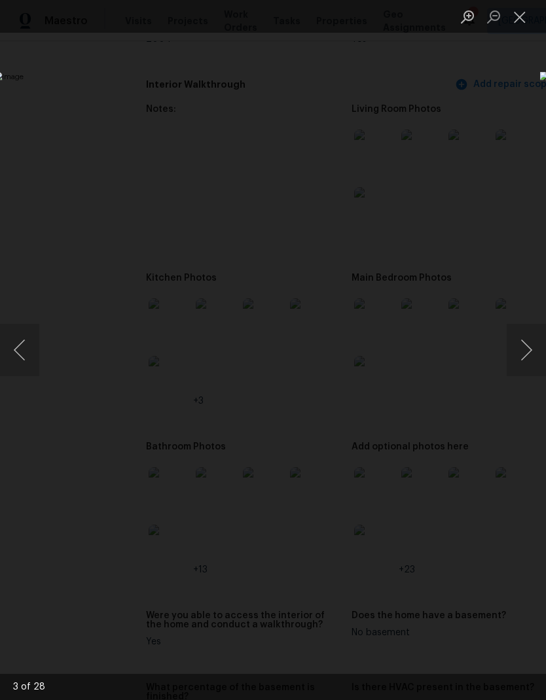
click at [30, 359] on button "Previous image" at bounding box center [19, 350] width 39 height 52
click at [26, 364] on button "Previous image" at bounding box center [19, 350] width 39 height 52
click at [528, 355] on button "Next image" at bounding box center [526, 350] width 39 height 52
click at [526, 350] on button "Next image" at bounding box center [526, 350] width 39 height 52
click at [526, 349] on button "Next image" at bounding box center [526, 350] width 39 height 52
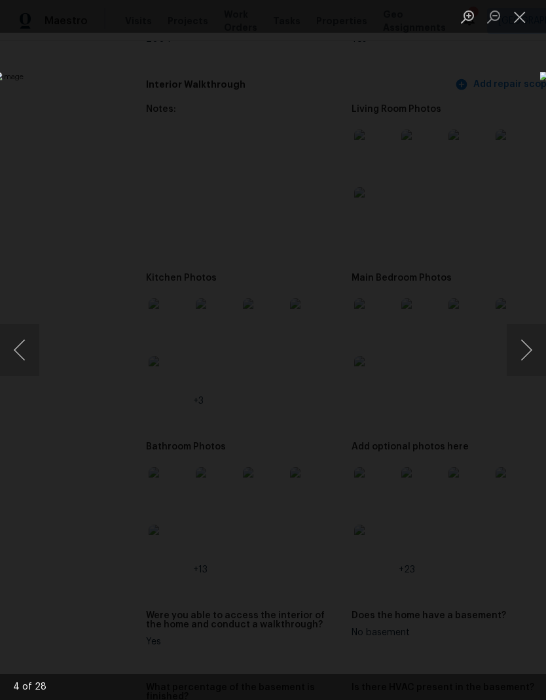
click at [529, 340] on button "Next image" at bounding box center [526, 350] width 39 height 52
click at [527, 336] on button "Next image" at bounding box center [526, 350] width 39 height 52
click at [526, 338] on button "Next image" at bounding box center [526, 350] width 39 height 52
click at [526, 339] on button "Next image" at bounding box center [526, 350] width 39 height 52
click at [526, 333] on button "Next image" at bounding box center [526, 350] width 39 height 52
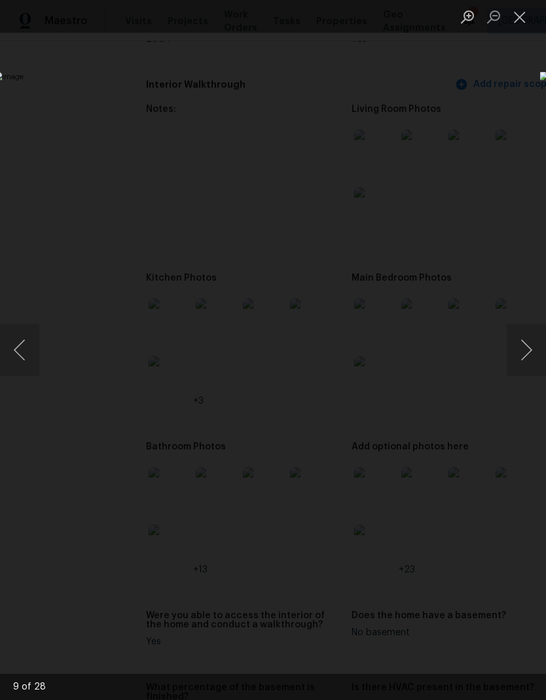
click at [526, 329] on button "Next image" at bounding box center [526, 350] width 39 height 52
click at [527, 334] on button "Next image" at bounding box center [526, 350] width 39 height 52
click at [528, 346] on button "Next image" at bounding box center [526, 350] width 39 height 52
click at [527, 349] on button "Next image" at bounding box center [526, 350] width 39 height 52
click at [528, 349] on button "Next image" at bounding box center [526, 350] width 39 height 52
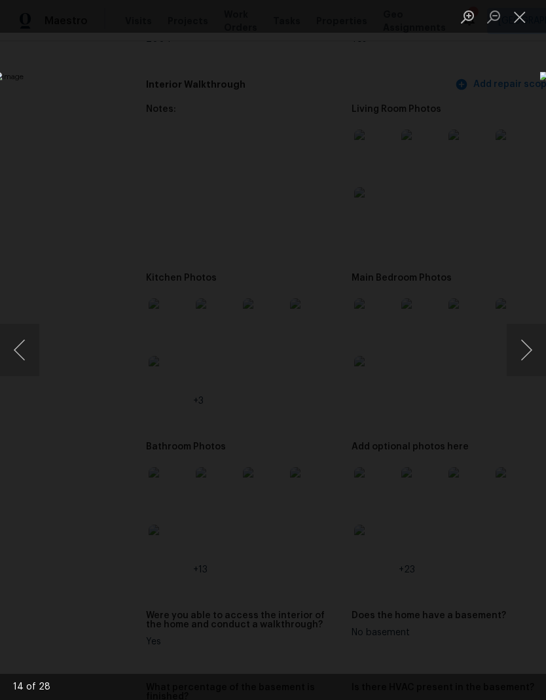
click at [526, 349] on button "Next image" at bounding box center [526, 350] width 39 height 52
click at [524, 351] on button "Next image" at bounding box center [526, 350] width 39 height 52
click at [526, 349] on button "Next image" at bounding box center [526, 350] width 39 height 52
click at [526, 352] on button "Next image" at bounding box center [526, 350] width 39 height 52
click at [527, 350] on button "Next image" at bounding box center [526, 350] width 39 height 52
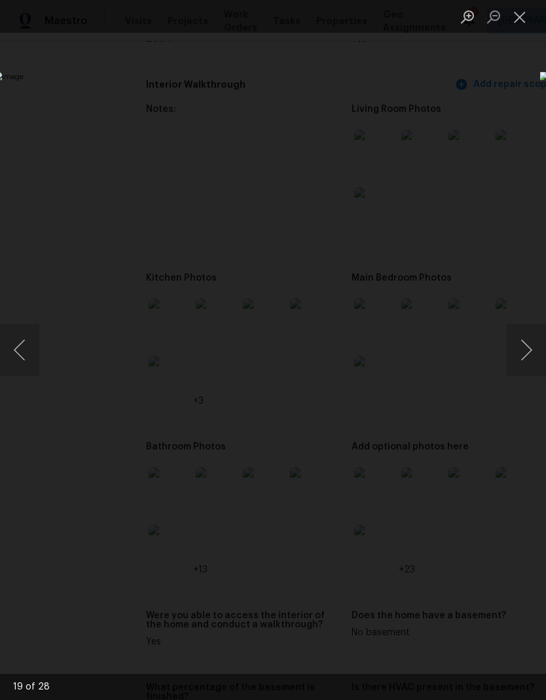
click at [525, 355] on button "Next image" at bounding box center [526, 350] width 39 height 52
click at [529, 348] on button "Next image" at bounding box center [526, 350] width 39 height 52
click at [528, 356] on button "Next image" at bounding box center [526, 350] width 39 height 52
click at [524, 353] on button "Next image" at bounding box center [526, 350] width 39 height 52
click at [530, 347] on button "Next image" at bounding box center [526, 350] width 39 height 52
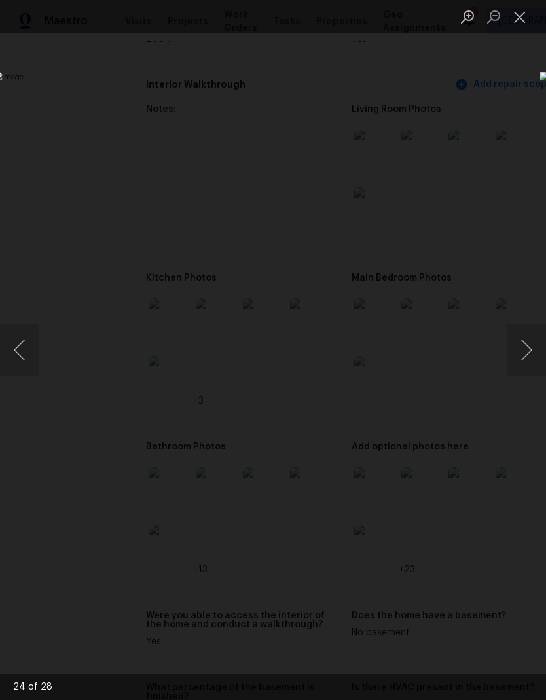
click at [526, 19] on button "Close lightbox" at bounding box center [520, 16] width 26 height 23
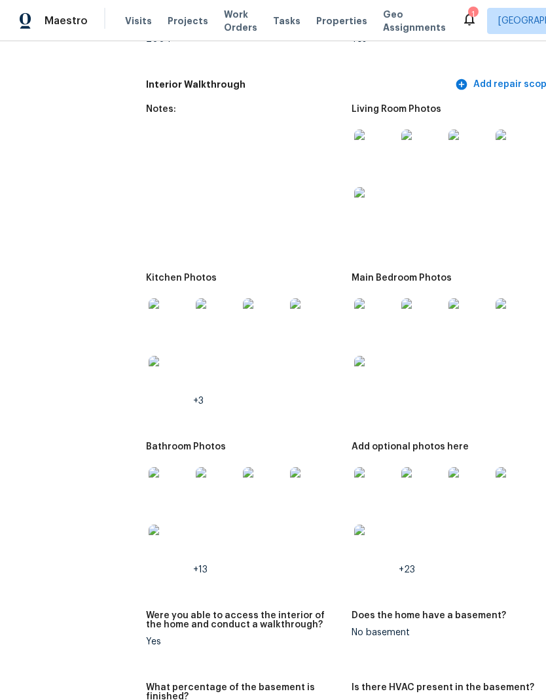
click at [153, 467] on img at bounding box center [170, 488] width 42 height 42
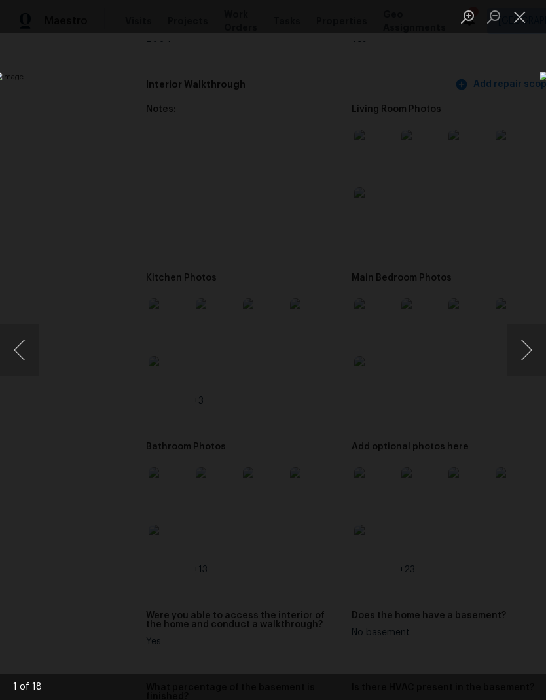
click at [529, 350] on button "Next image" at bounding box center [526, 350] width 39 height 52
click at [532, 349] on button "Next image" at bounding box center [526, 350] width 39 height 52
click at [530, 345] on button "Next image" at bounding box center [526, 350] width 39 height 52
click at [529, 16] on button "Close lightbox" at bounding box center [520, 16] width 26 height 23
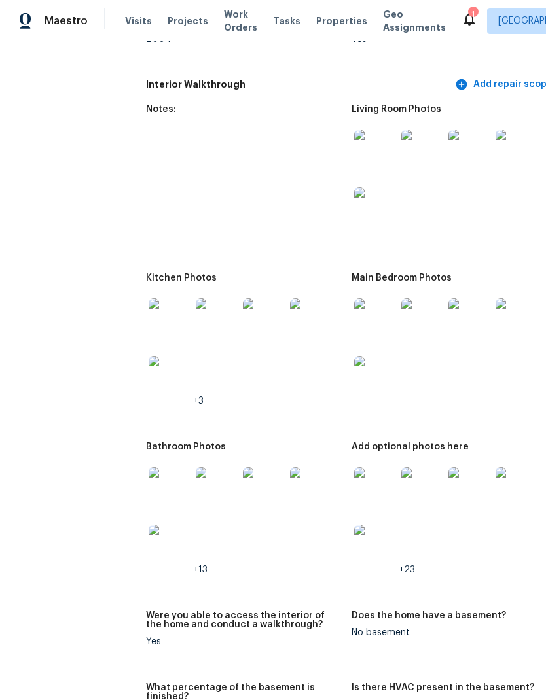
click at [156, 467] on img at bounding box center [170, 488] width 42 height 42
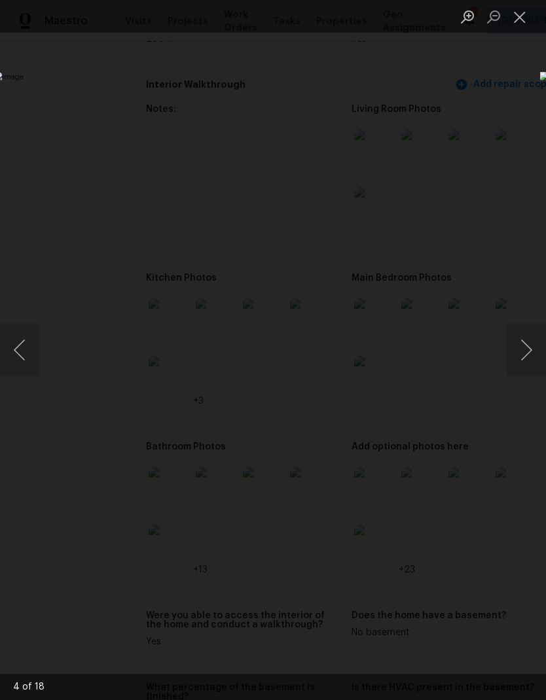
click at [524, 347] on button "Next image" at bounding box center [526, 350] width 39 height 52
click at [528, 346] on button "Next image" at bounding box center [526, 350] width 39 height 52
click at [529, 344] on button "Next image" at bounding box center [526, 350] width 39 height 52
click at [526, 344] on button "Next image" at bounding box center [526, 350] width 39 height 52
click at [524, 344] on button "Next image" at bounding box center [526, 350] width 39 height 52
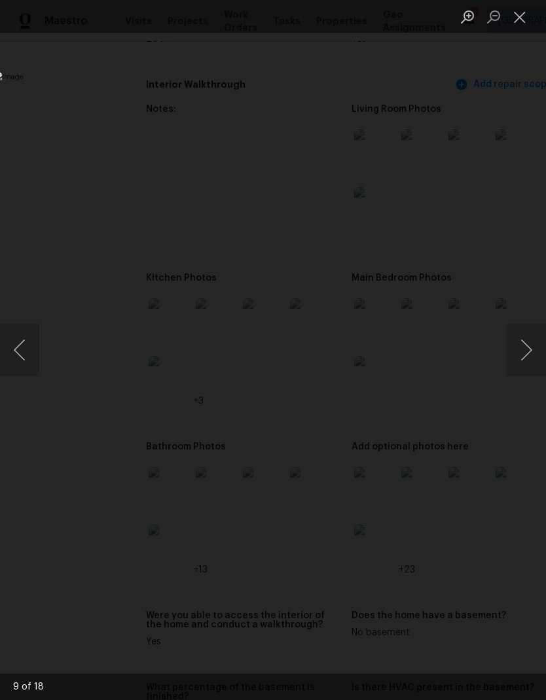
click at [520, 343] on button "Next image" at bounding box center [526, 350] width 39 height 52
click at [518, 345] on button "Next image" at bounding box center [526, 350] width 39 height 52
click at [520, 349] on button "Next image" at bounding box center [526, 350] width 39 height 52
click at [522, 346] on button "Next image" at bounding box center [526, 350] width 39 height 52
click at [518, 348] on button "Next image" at bounding box center [526, 350] width 39 height 52
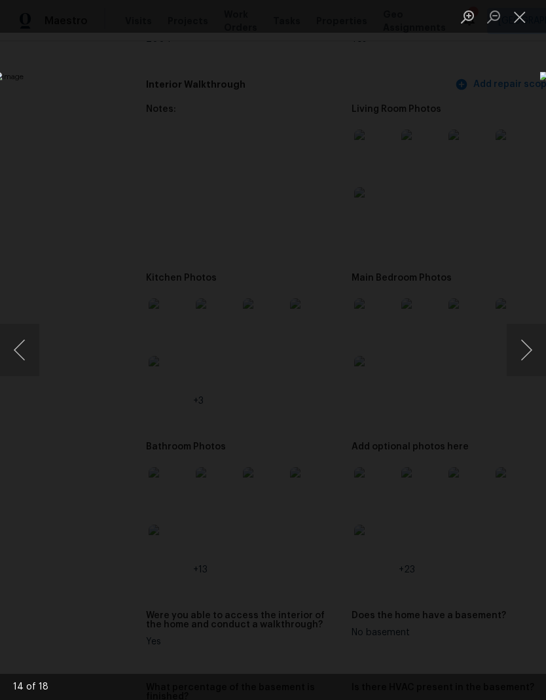
click at [521, 348] on button "Next image" at bounding box center [526, 350] width 39 height 52
click at [518, 356] on button "Next image" at bounding box center [526, 350] width 39 height 52
click at [518, 353] on button "Next image" at bounding box center [526, 350] width 39 height 52
click at [514, 354] on button "Next image" at bounding box center [526, 350] width 39 height 52
click at [522, 349] on button "Next image" at bounding box center [526, 350] width 39 height 52
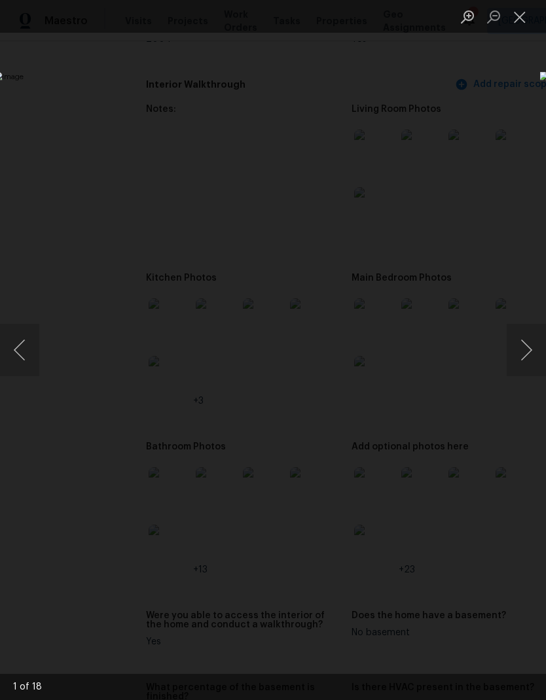
click at [531, 351] on button "Next image" at bounding box center [526, 350] width 39 height 52
click at [528, 347] on button "Next image" at bounding box center [526, 350] width 39 height 52
click at [531, 350] on button "Next image" at bounding box center [526, 350] width 39 height 52
click at [532, 348] on button "Next image" at bounding box center [526, 350] width 39 height 52
click at [529, 347] on button "Next image" at bounding box center [526, 350] width 39 height 52
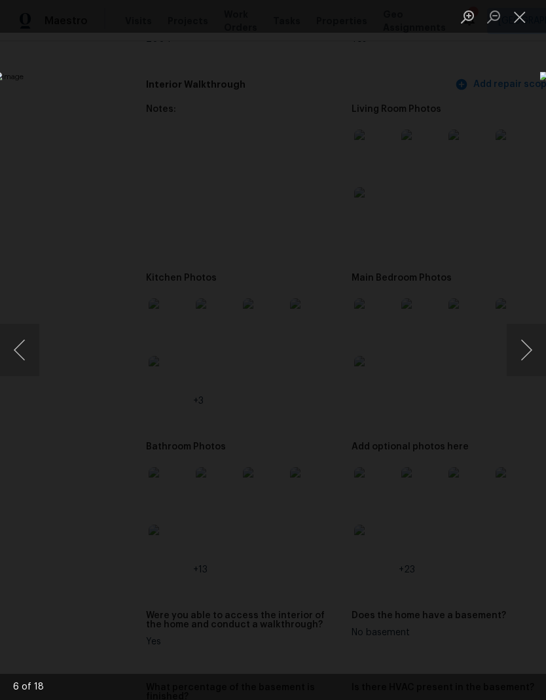
click at [530, 341] on button "Next image" at bounding box center [526, 350] width 39 height 52
click at [528, 336] on button "Next image" at bounding box center [526, 350] width 39 height 52
click at [527, 340] on button "Next image" at bounding box center [526, 350] width 39 height 52
click at [529, 341] on button "Next image" at bounding box center [526, 350] width 39 height 52
click at [528, 336] on button "Next image" at bounding box center [526, 350] width 39 height 52
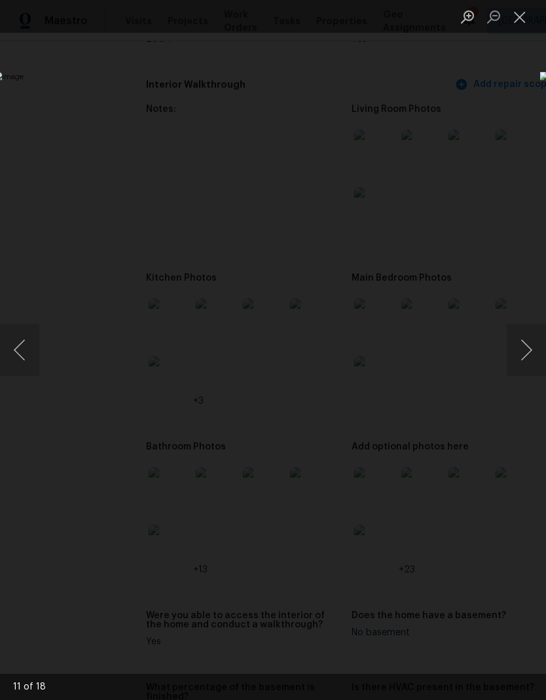
click at [531, 341] on button "Next image" at bounding box center [526, 350] width 39 height 52
click at [22, 353] on button "Previous image" at bounding box center [19, 350] width 39 height 52
click at [524, 358] on button "Next image" at bounding box center [526, 350] width 39 height 52
click at [526, 357] on button "Next image" at bounding box center [526, 350] width 39 height 52
click at [531, 348] on button "Next image" at bounding box center [526, 350] width 39 height 52
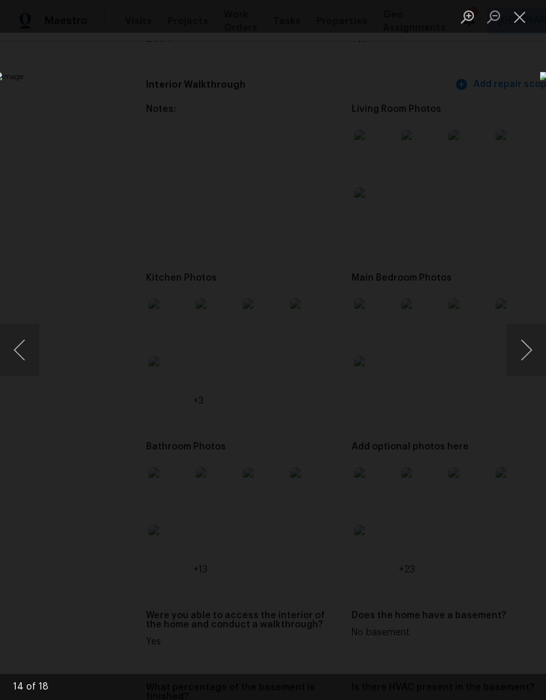
click at [525, 359] on button "Next image" at bounding box center [526, 350] width 39 height 52
click at [526, 357] on button "Next image" at bounding box center [526, 350] width 39 height 52
click at [533, 348] on button "Next image" at bounding box center [526, 350] width 39 height 52
click at [529, 348] on button "Next image" at bounding box center [526, 350] width 39 height 52
click at [525, 18] on button "Close lightbox" at bounding box center [520, 16] width 26 height 23
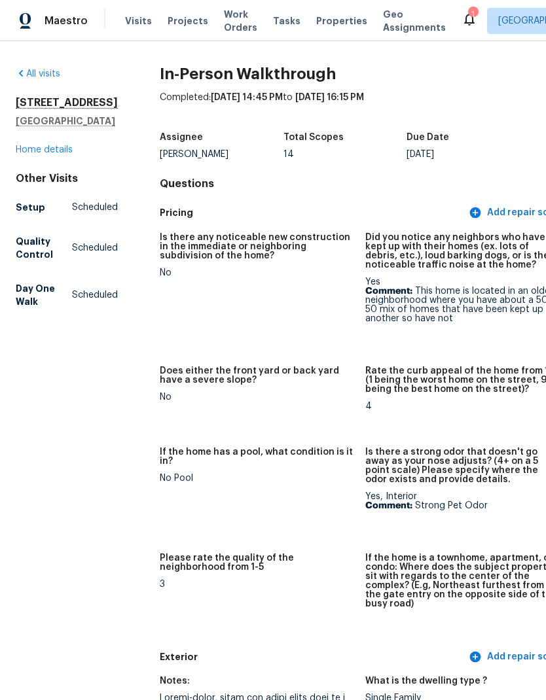
scroll to position [0, 0]
click at [59, 154] on link "Home details" at bounding box center [44, 149] width 57 height 9
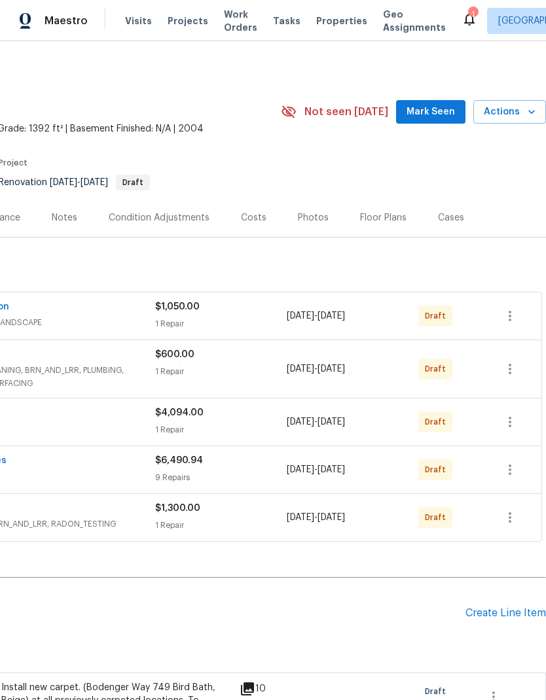
scroll to position [0, 194]
click at [447, 110] on span "Mark Seen" at bounding box center [430, 112] width 48 height 16
click at [523, 109] on span "Actions" at bounding box center [510, 112] width 52 height 16
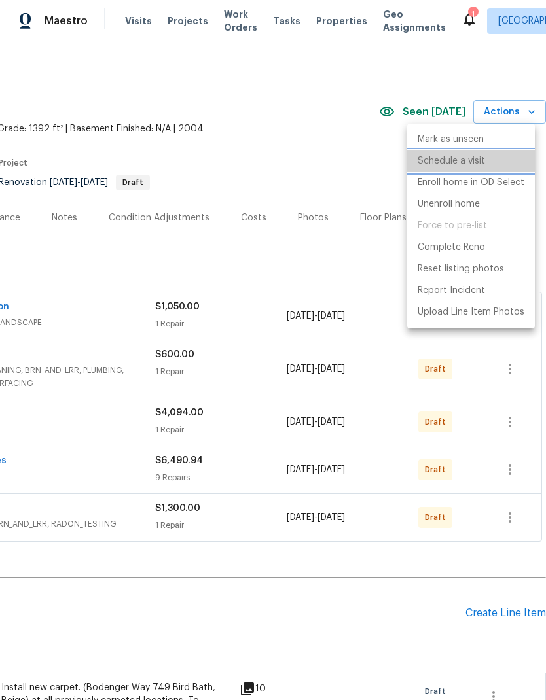
click at [473, 158] on p "Schedule a visit" at bounding box center [451, 161] width 67 height 14
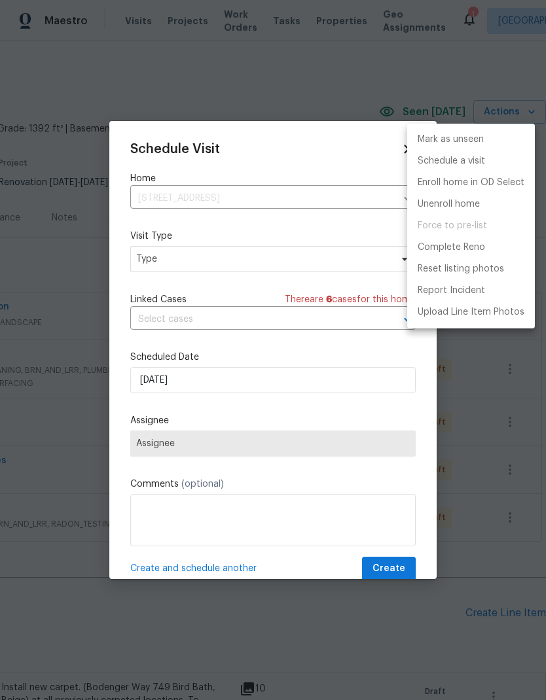
click at [298, 259] on div at bounding box center [273, 350] width 546 height 700
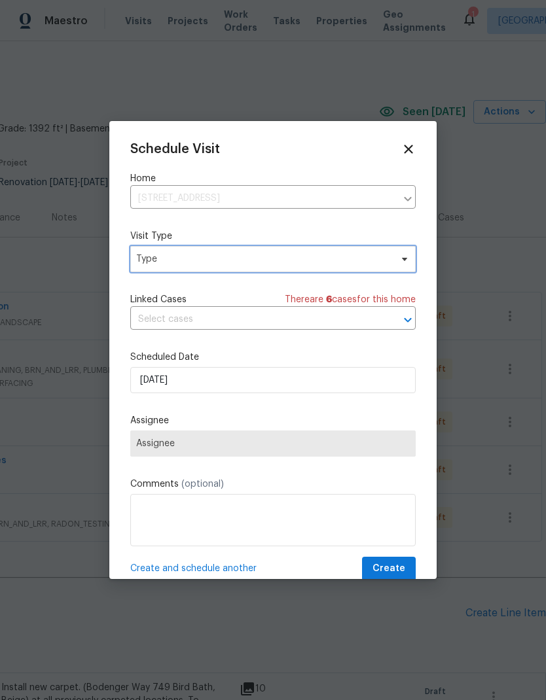
click at [374, 262] on span "Type" at bounding box center [263, 259] width 255 height 13
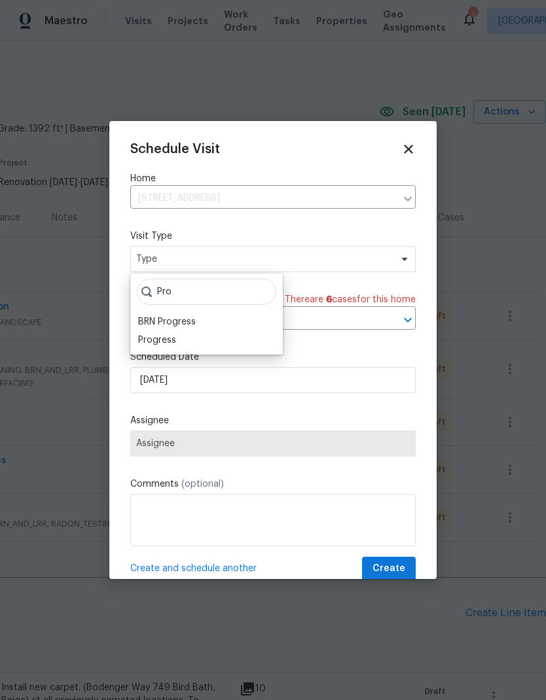
type input "Pro"
click at [173, 336] on div "Progress" at bounding box center [157, 340] width 38 height 13
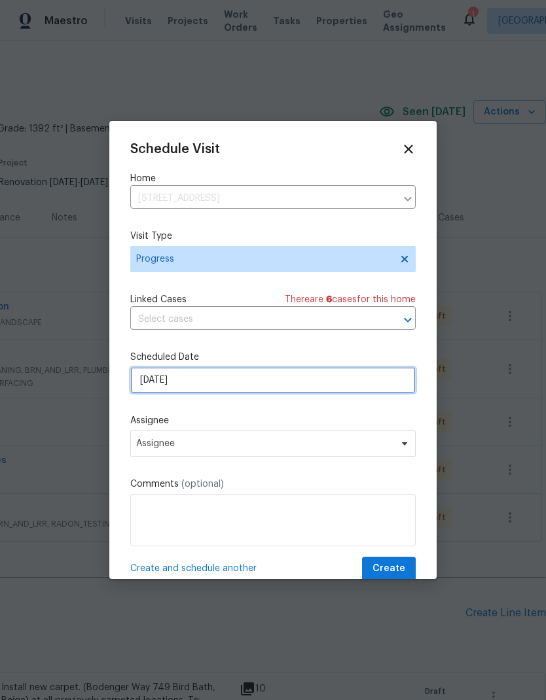
click at [306, 385] on input "[DATE]" at bounding box center [272, 380] width 285 height 26
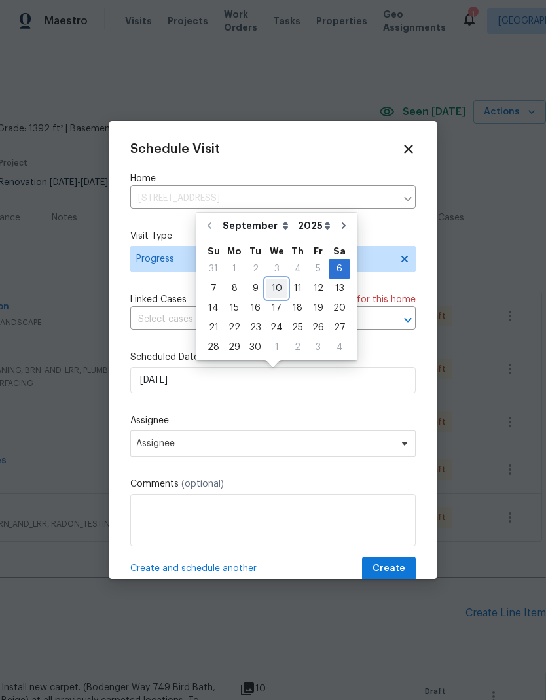
click at [281, 284] on div "10" at bounding box center [277, 288] width 22 height 18
type input "[DATE]"
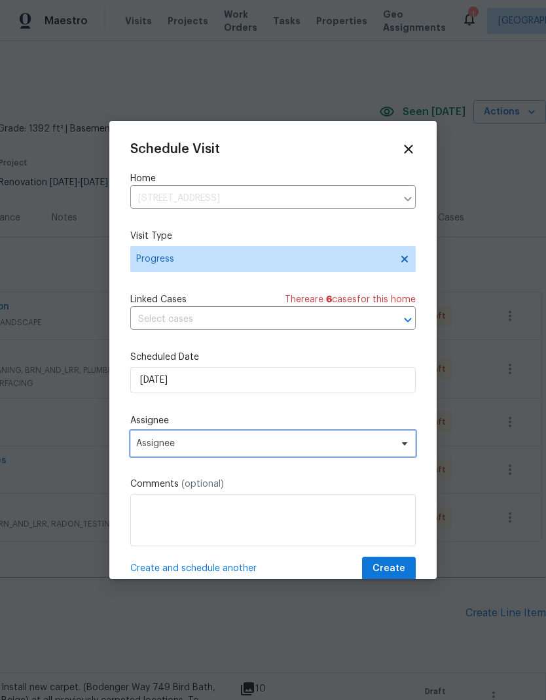
click at [403, 444] on icon at bounding box center [404, 444] width 10 height 10
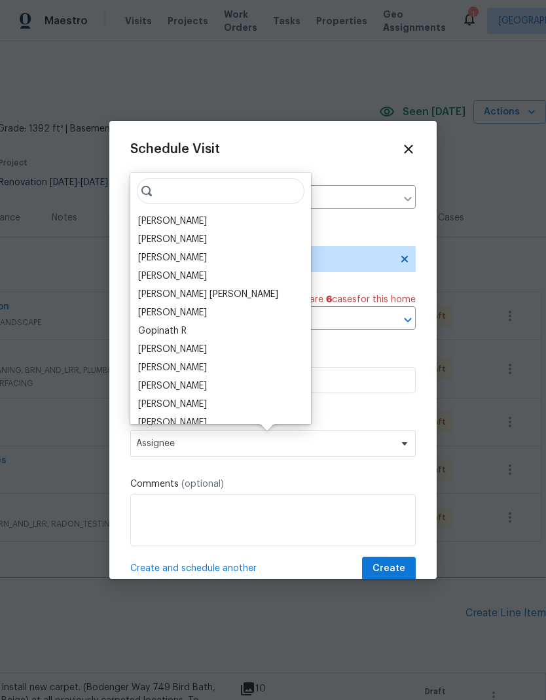
click at [183, 216] on div "[PERSON_NAME]" at bounding box center [172, 221] width 69 height 13
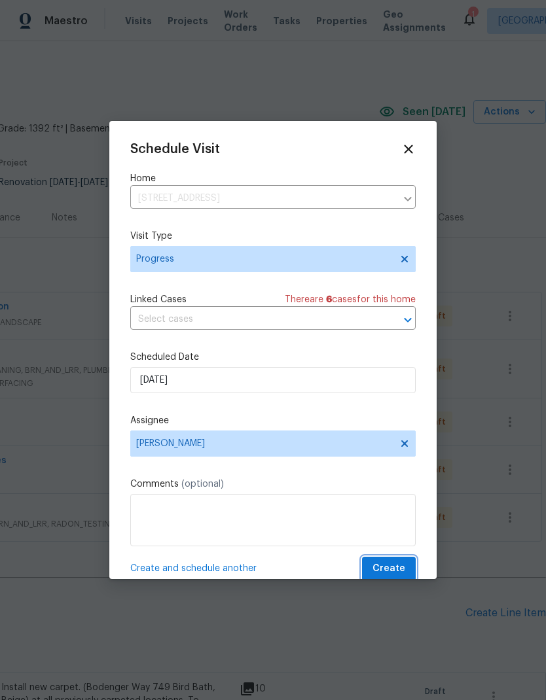
click at [406, 569] on button "Create" at bounding box center [389, 569] width 54 height 24
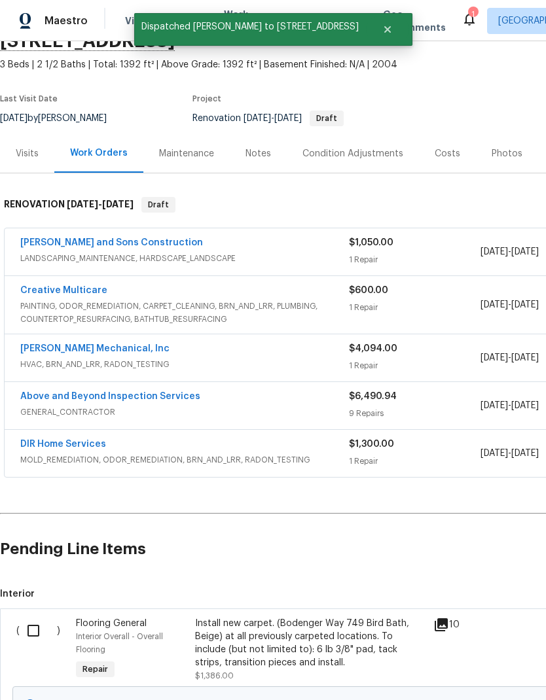
scroll to position [65, 0]
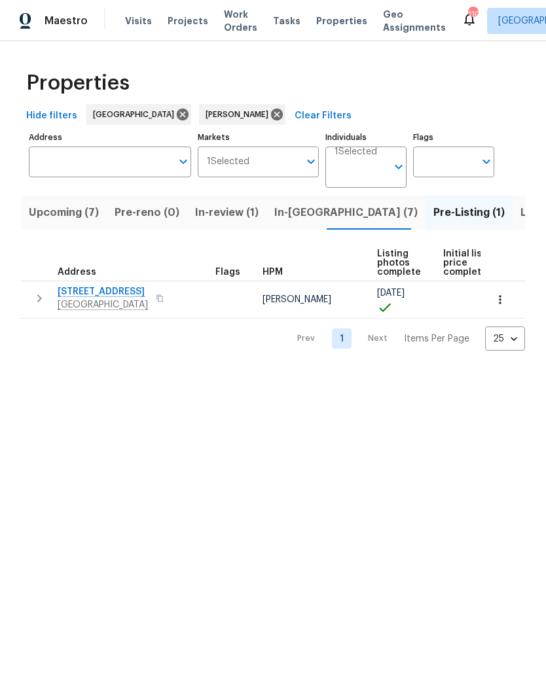
click at [68, 221] on span "Upcoming (7)" at bounding box center [64, 213] width 70 height 18
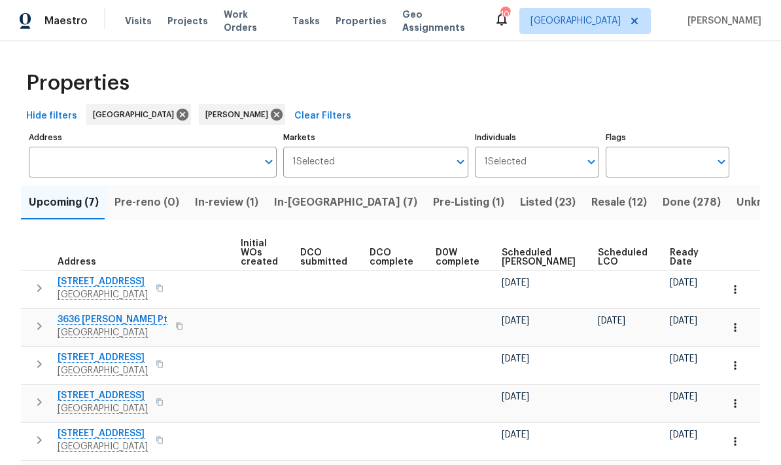
scroll to position [0, 94]
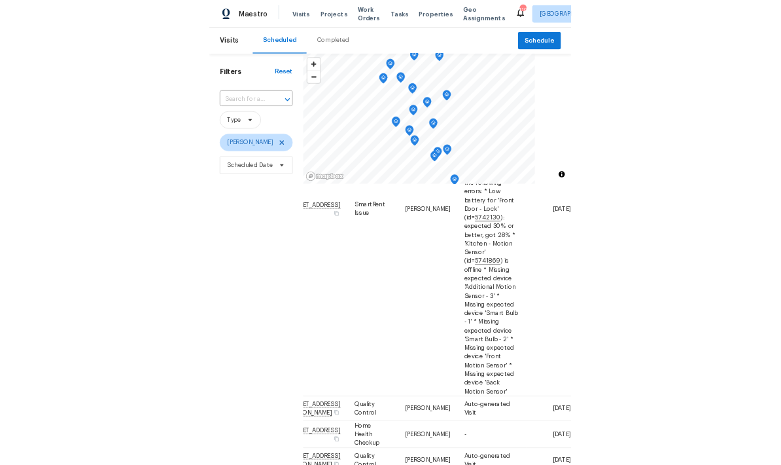
scroll to position [293, 108]
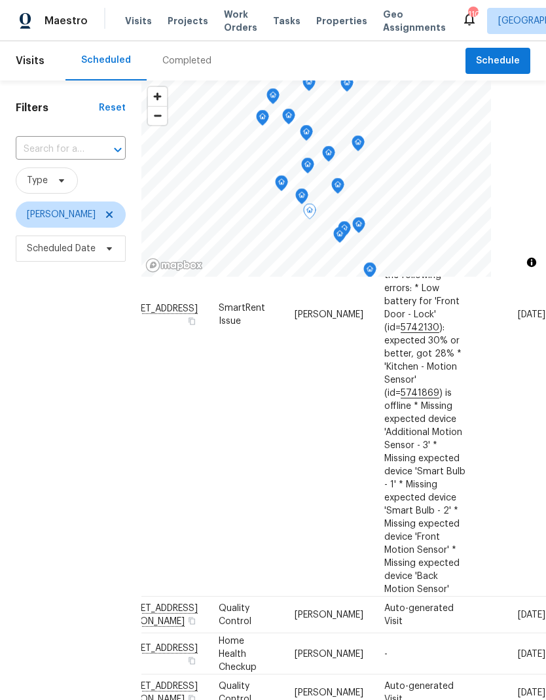
click at [0, 0] on icon at bounding box center [0, 0] width 0 height 0
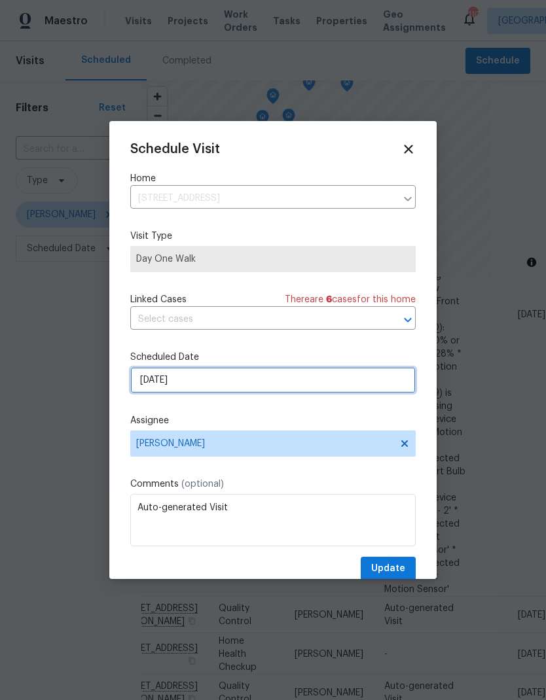
click at [257, 382] on input "[DATE]" at bounding box center [272, 380] width 285 height 26
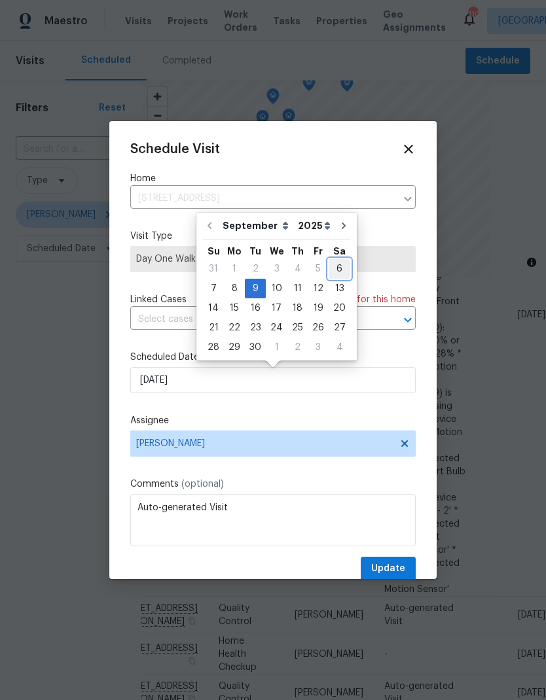
click at [338, 266] on div "6" at bounding box center [340, 269] width 22 height 18
type input "[DATE]"
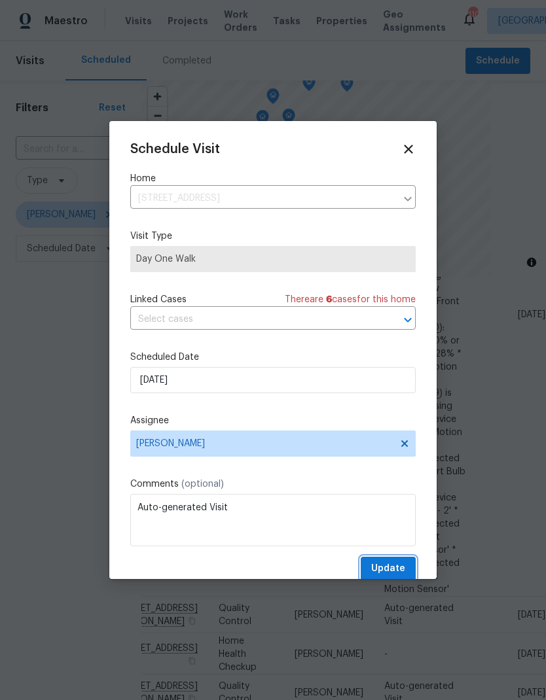
click at [400, 568] on span "Update" at bounding box center [388, 569] width 34 height 16
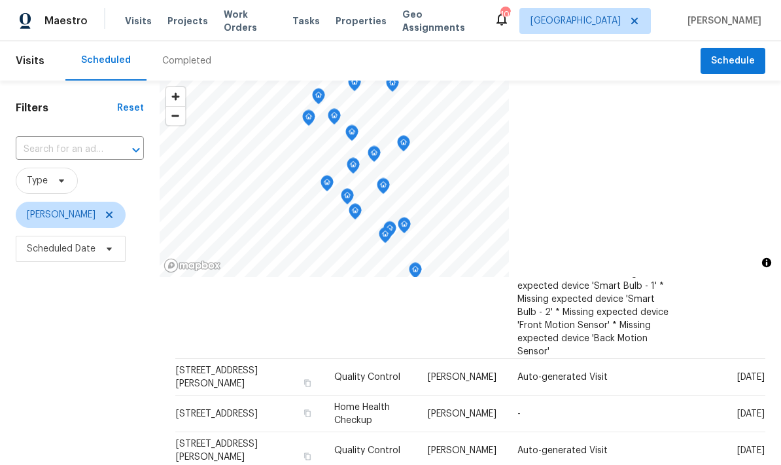
scroll to position [293, 0]
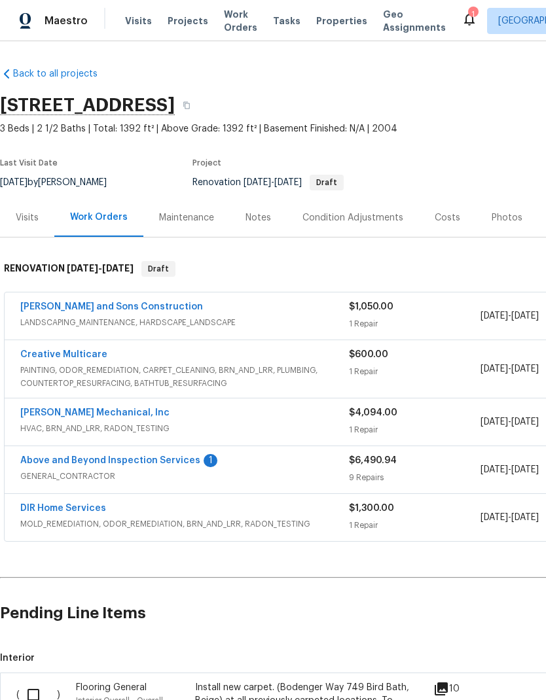
click at [176, 463] on link "Above and Beyond Inspection Services" at bounding box center [110, 460] width 180 height 9
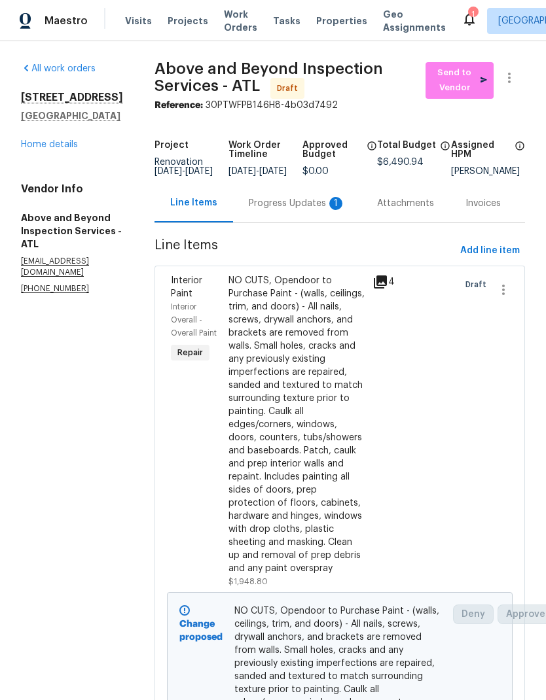
click at [311, 209] on div "Progress Updates 1" at bounding box center [297, 203] width 97 height 13
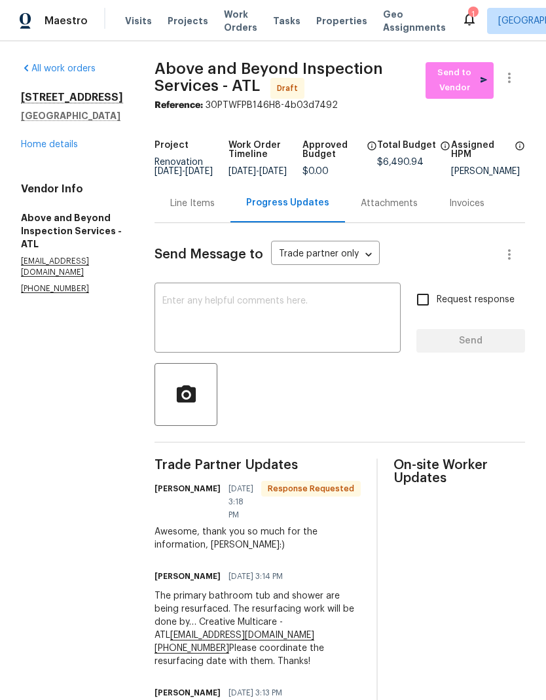
click at [349, 306] on textarea at bounding box center [277, 319] width 230 height 46
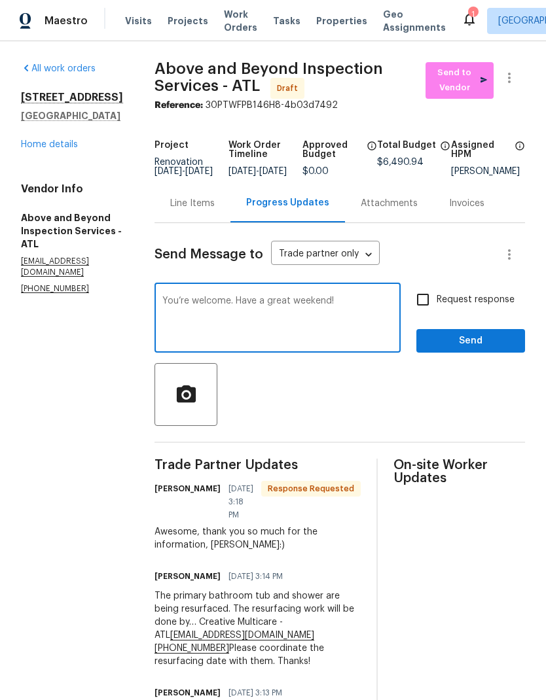
type textarea "You’re welcome. Have a great weekend!"
click at [481, 342] on button "Send" at bounding box center [470, 341] width 109 height 24
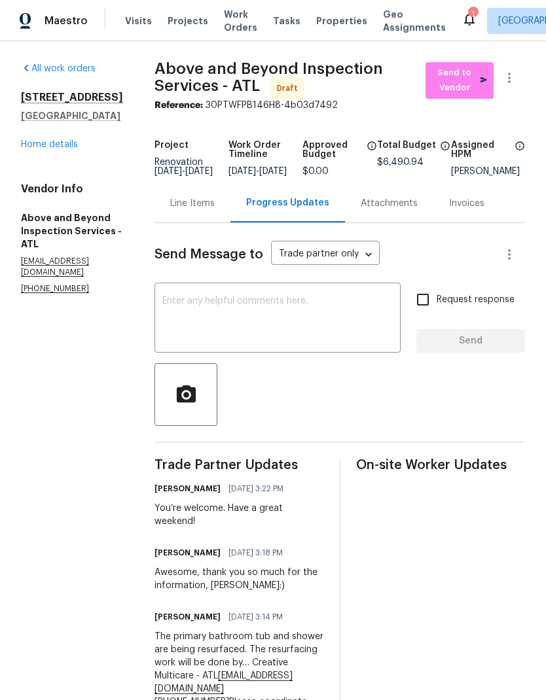
click at [55, 145] on link "Home details" at bounding box center [49, 144] width 57 height 9
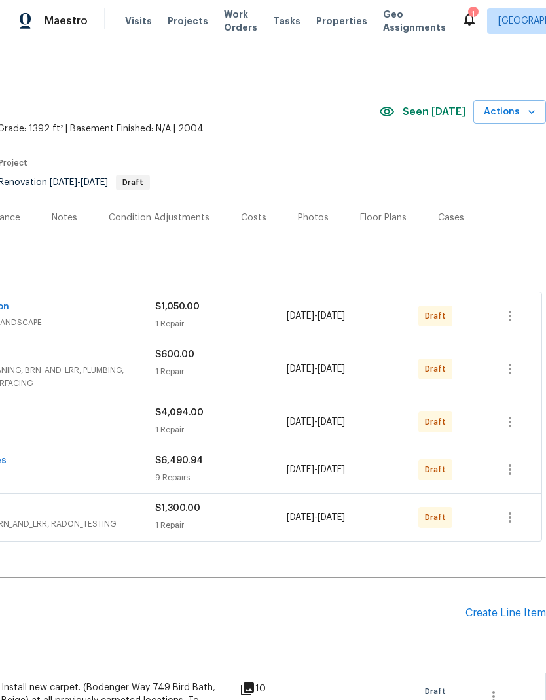
scroll to position [0, 194]
click at [520, 109] on span "Actions" at bounding box center [510, 112] width 52 height 16
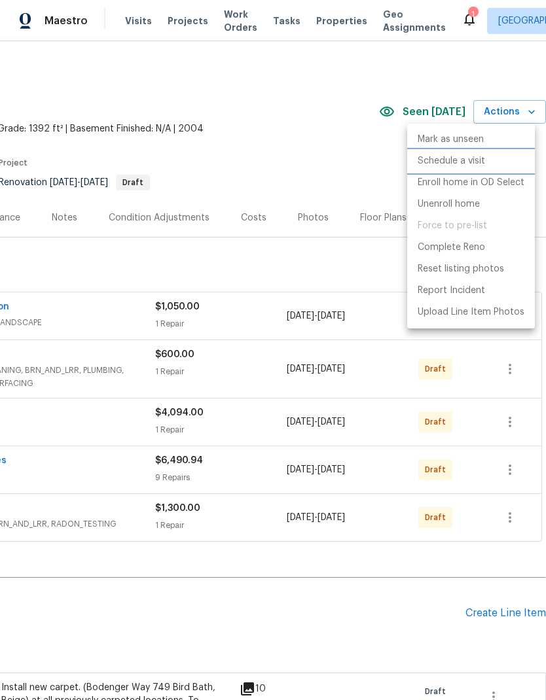
click at [478, 161] on p "Schedule a visit" at bounding box center [451, 161] width 67 height 14
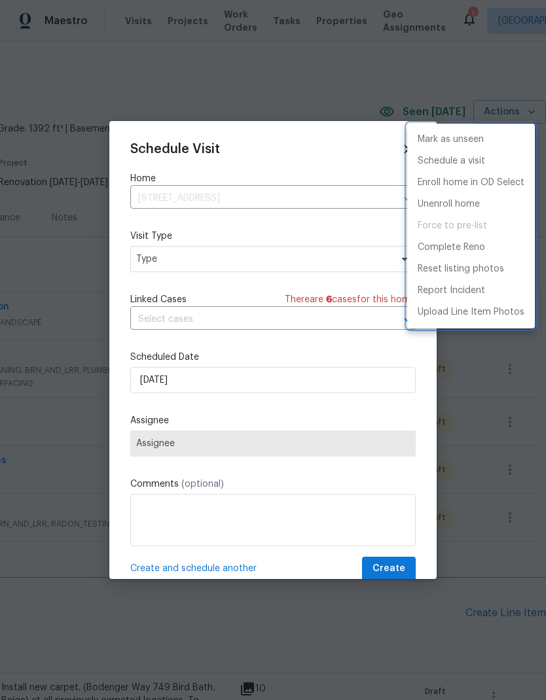
click at [361, 257] on div at bounding box center [273, 350] width 546 height 700
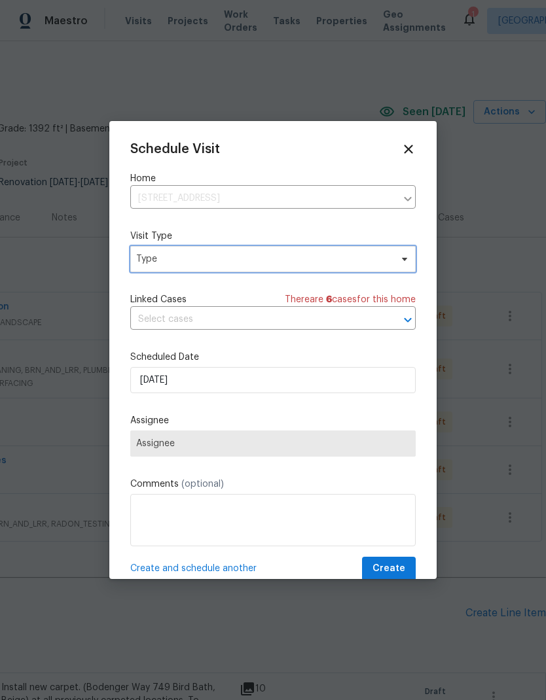
click at [409, 261] on icon at bounding box center [404, 259] width 10 height 10
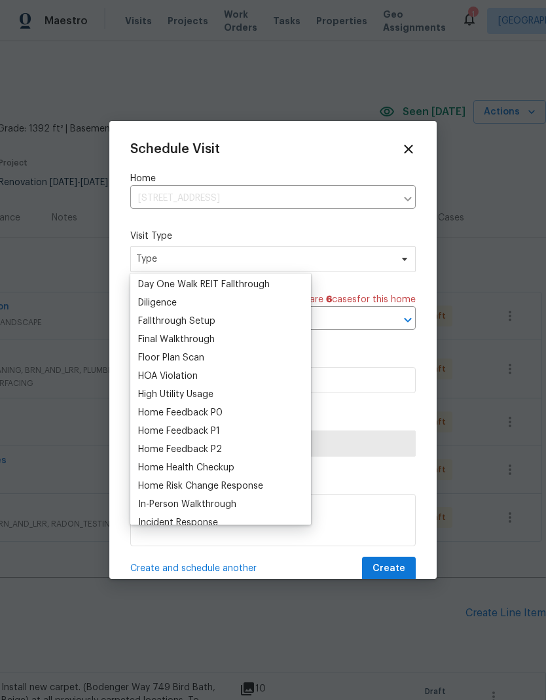
scroll to position [268, 0]
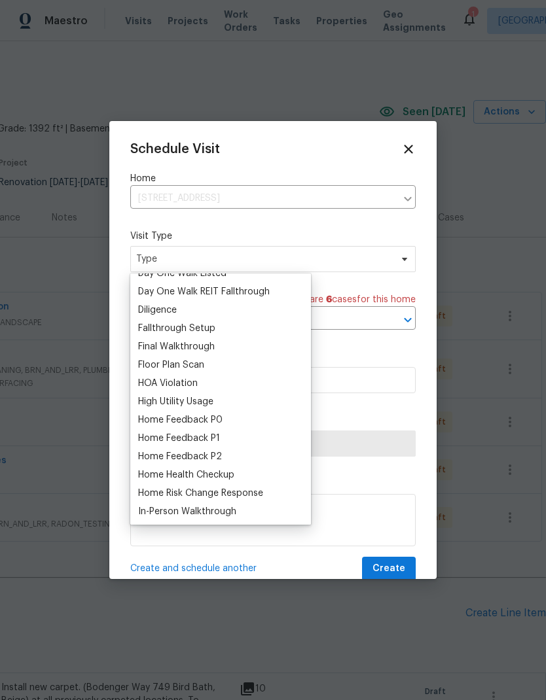
click at [213, 366] on div "Floor Plan Scan" at bounding box center [220, 365] width 173 height 18
click at [203, 360] on div "Floor Plan Scan" at bounding box center [171, 365] width 66 height 13
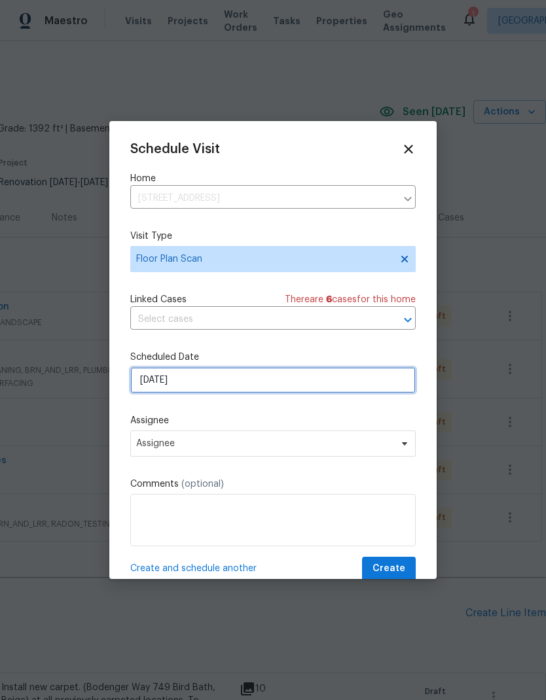
click at [311, 382] on input "[DATE]" at bounding box center [272, 380] width 285 height 26
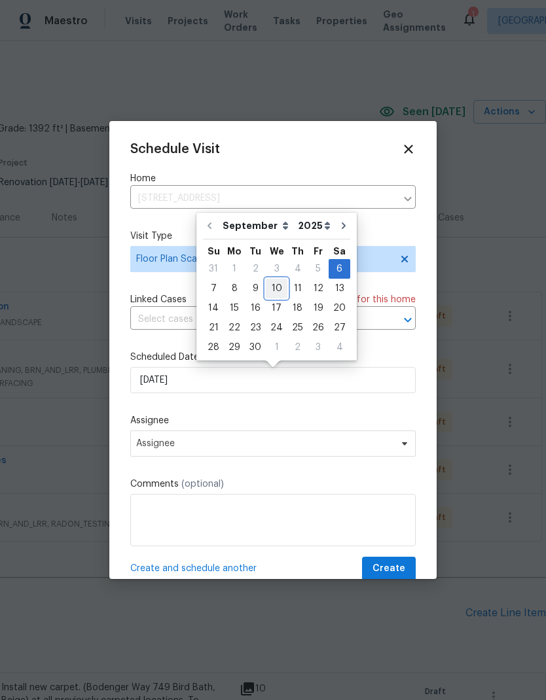
click at [279, 288] on div "10" at bounding box center [277, 288] width 22 height 18
type input "[DATE]"
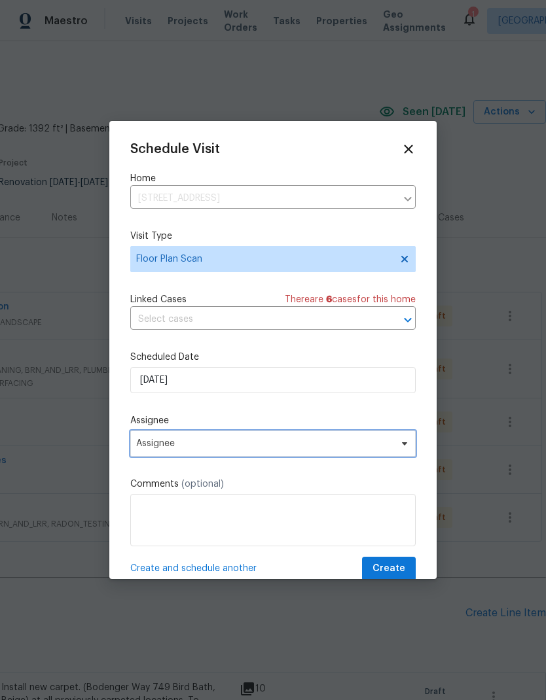
click at [342, 449] on span "Assignee" at bounding box center [264, 444] width 257 height 10
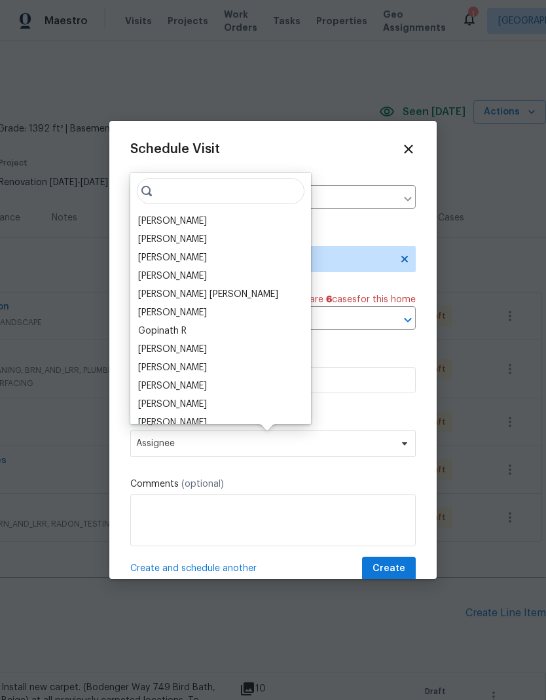
click at [192, 215] on div "[PERSON_NAME]" at bounding box center [220, 221] width 173 height 18
click at [188, 217] on div "[PERSON_NAME]" at bounding box center [172, 221] width 69 height 13
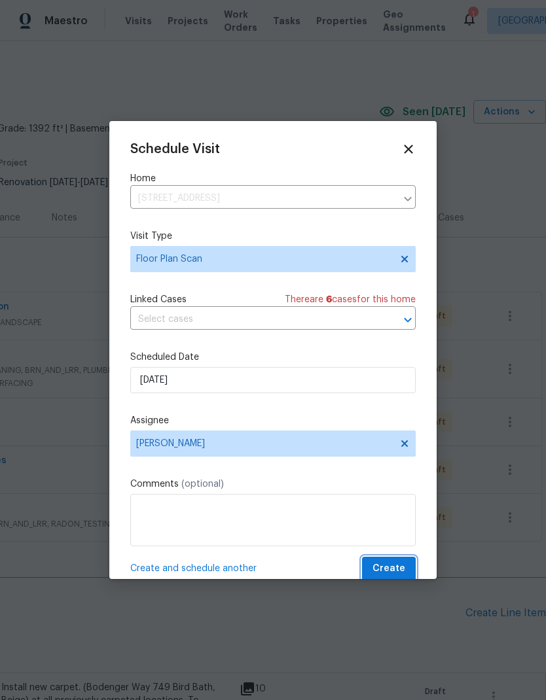
click at [405, 572] on button "Create" at bounding box center [389, 569] width 54 height 24
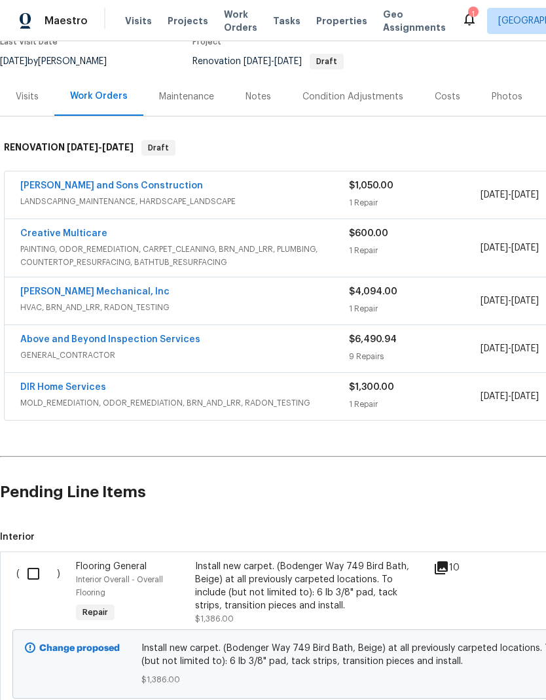
scroll to position [124, 0]
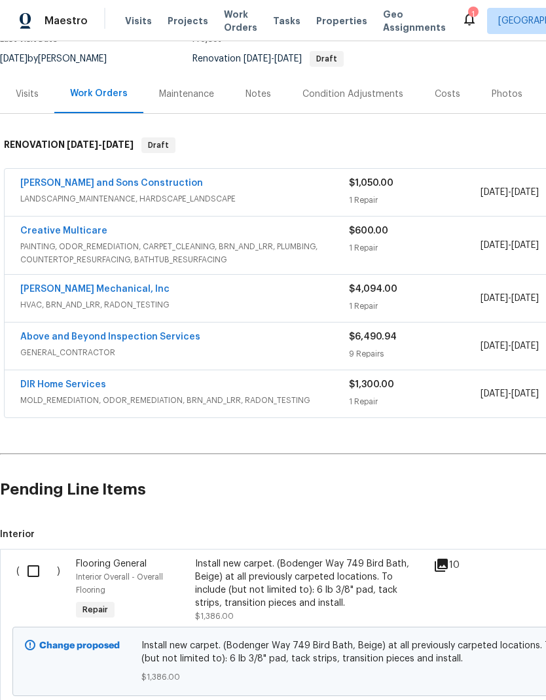
click at [37, 88] on div "Visits" at bounding box center [27, 94] width 23 height 13
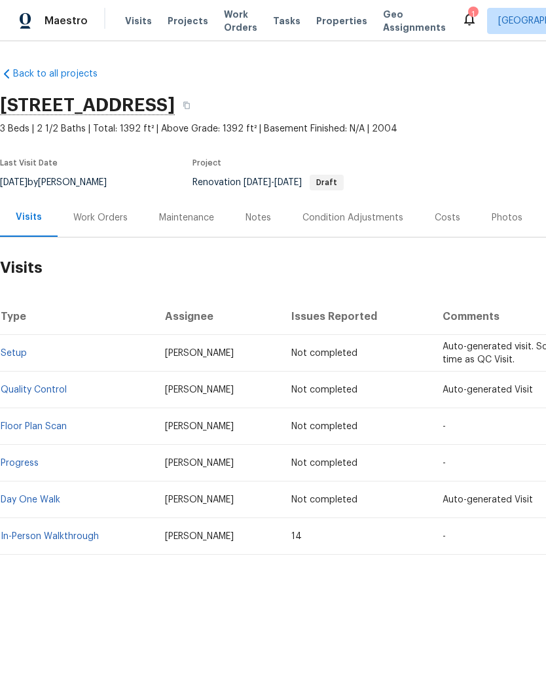
click at [115, 213] on div "Work Orders" at bounding box center [100, 217] width 54 height 13
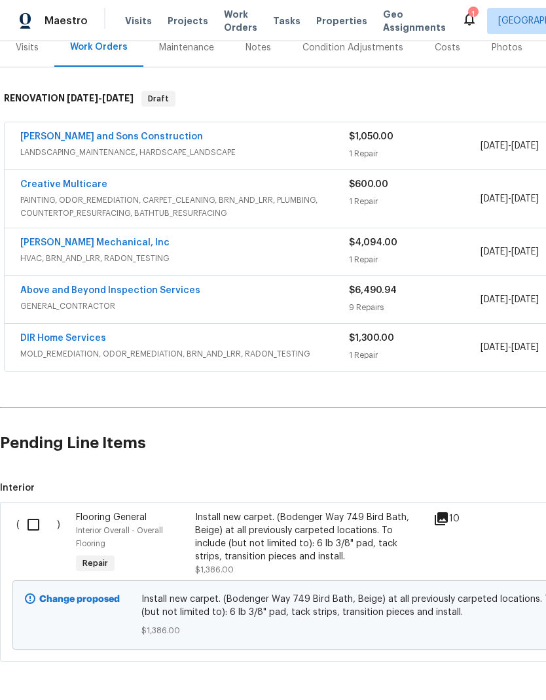
scroll to position [170, 0]
click at [35, 50] on div "Visits" at bounding box center [27, 48] width 23 height 13
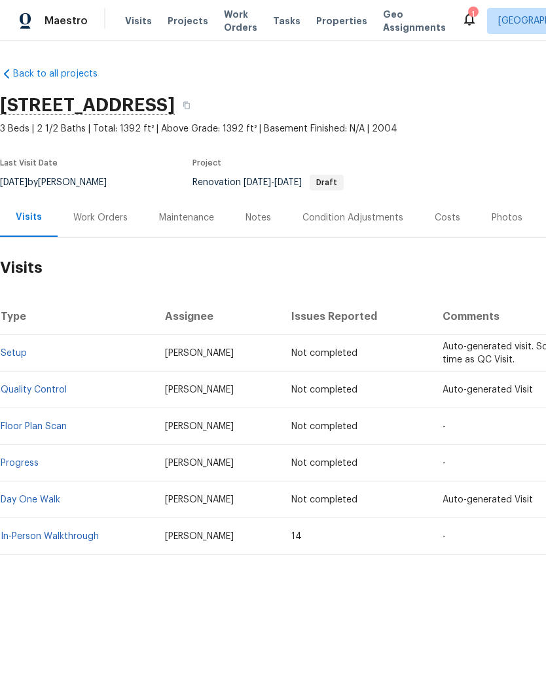
click at [85, 532] on link "In-Person Walkthrough" at bounding box center [50, 536] width 98 height 9
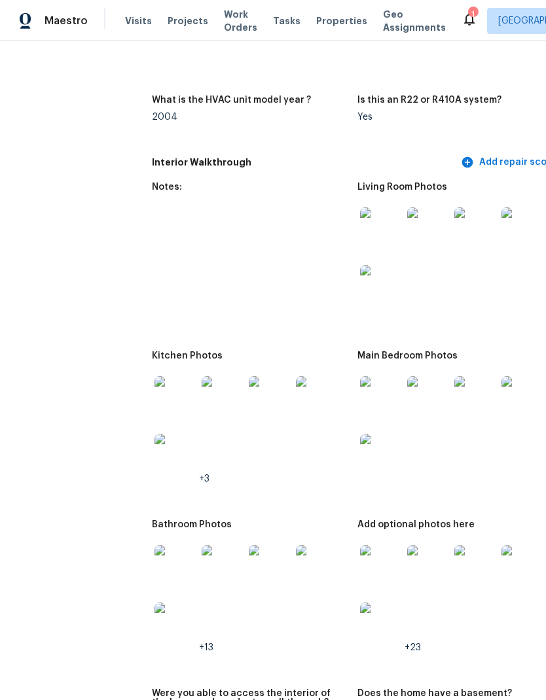
scroll to position [1944, 9]
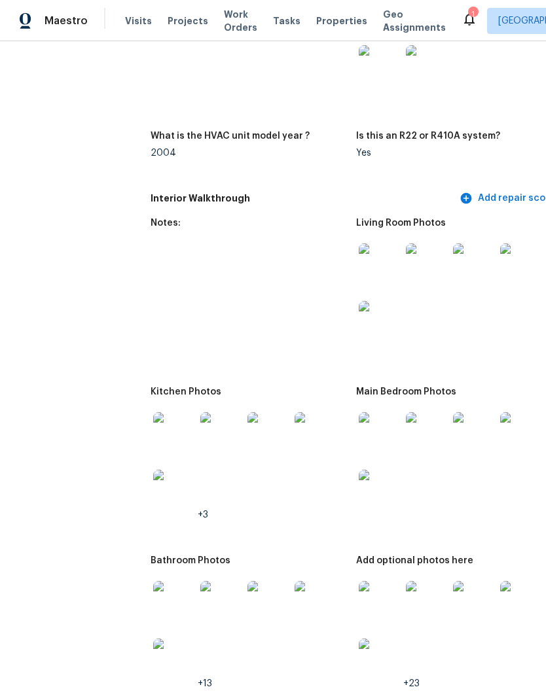
click at [368, 243] on img at bounding box center [380, 264] width 42 height 42
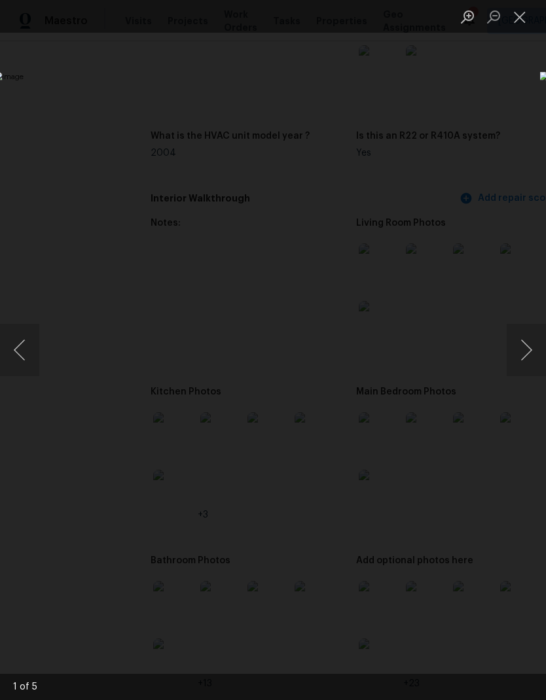
click at [525, 349] on button "Next image" at bounding box center [526, 350] width 39 height 52
click at [523, 353] on button "Next image" at bounding box center [526, 350] width 39 height 52
click at [524, 349] on button "Next image" at bounding box center [526, 350] width 39 height 52
click at [529, 360] on button "Next image" at bounding box center [526, 350] width 39 height 52
click at [26, 349] on button "Previous image" at bounding box center [19, 350] width 39 height 52
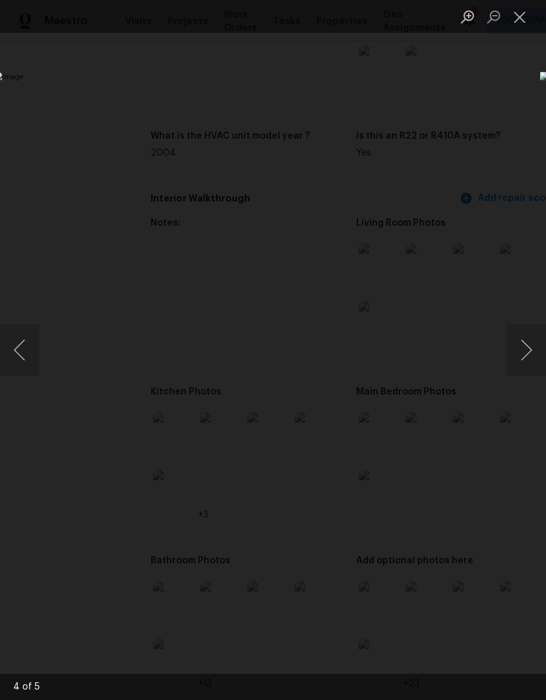
click at [526, 355] on button "Next image" at bounding box center [526, 350] width 39 height 52
click at [529, 361] on button "Next image" at bounding box center [526, 350] width 39 height 52
click at [526, 16] on button "Close lightbox" at bounding box center [520, 16] width 26 height 23
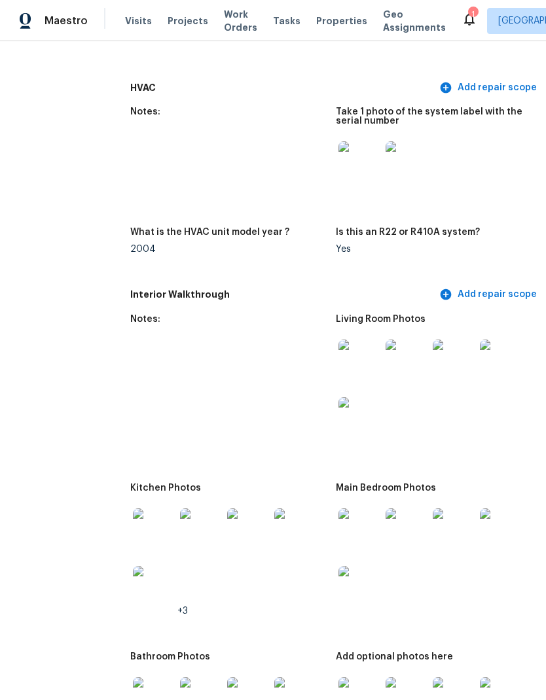
scroll to position [1847, 29]
click at [353, 340] on img at bounding box center [359, 361] width 42 height 42
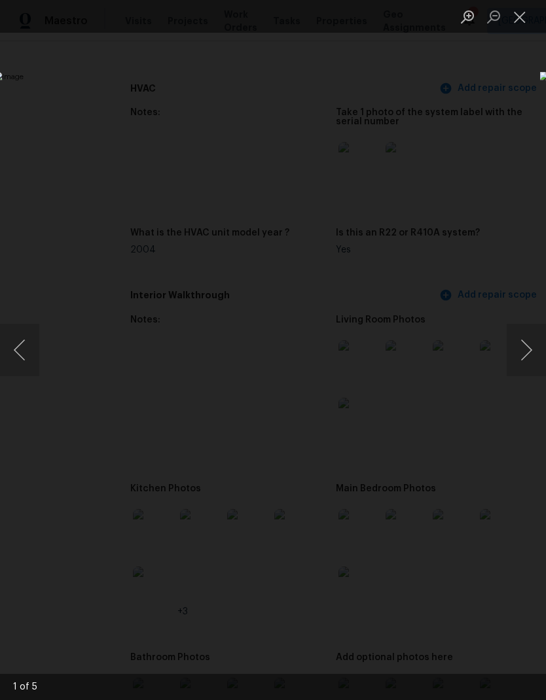
click at [524, 354] on button "Next image" at bounding box center [526, 350] width 39 height 52
click at [524, 350] on button "Next image" at bounding box center [526, 350] width 39 height 52
click at [522, 349] on button "Next image" at bounding box center [526, 350] width 39 height 52
click at [528, 356] on button "Next image" at bounding box center [526, 350] width 39 height 52
click at [516, 347] on button "Next image" at bounding box center [526, 350] width 39 height 52
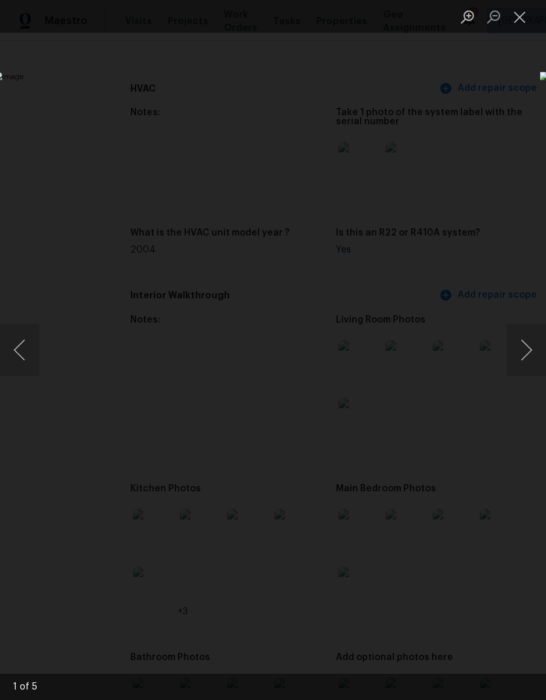
click at [524, 16] on button "Close lightbox" at bounding box center [520, 16] width 26 height 23
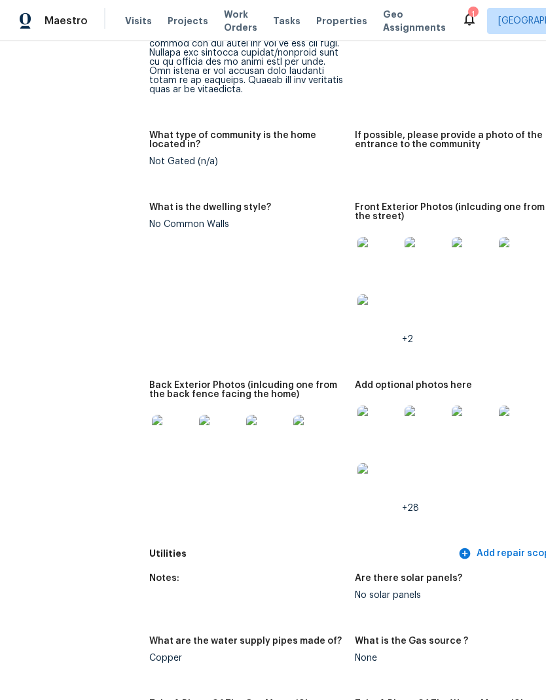
scroll to position [1001, 10]
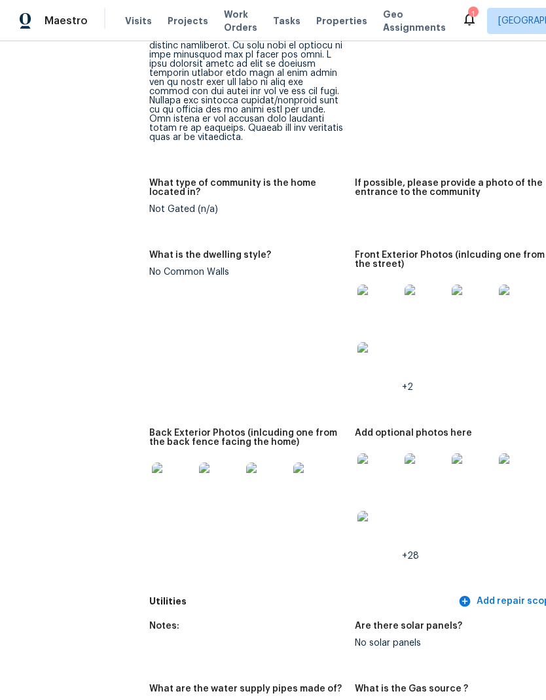
click at [461, 285] on img at bounding box center [473, 306] width 42 height 42
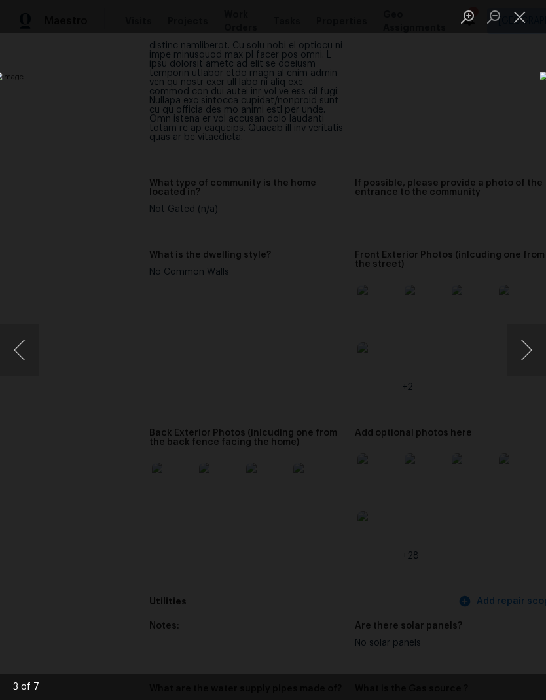
click at [524, 18] on button "Close lightbox" at bounding box center [520, 16] width 26 height 23
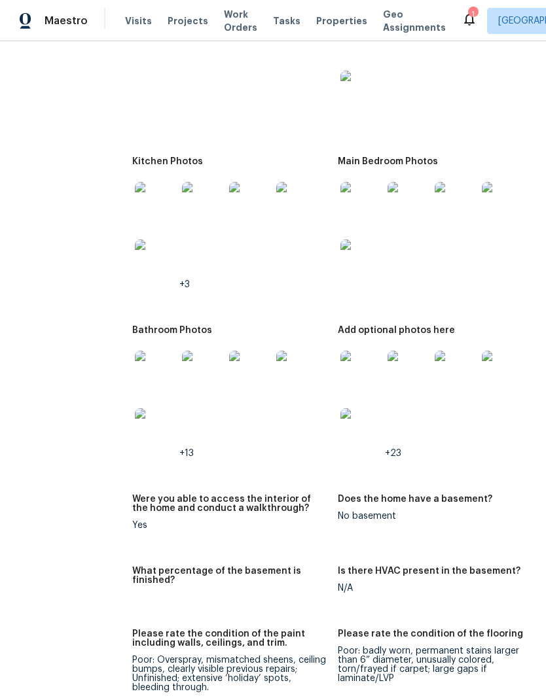
scroll to position [2175, 27]
click at [349, 350] on img at bounding box center [361, 371] width 42 height 42
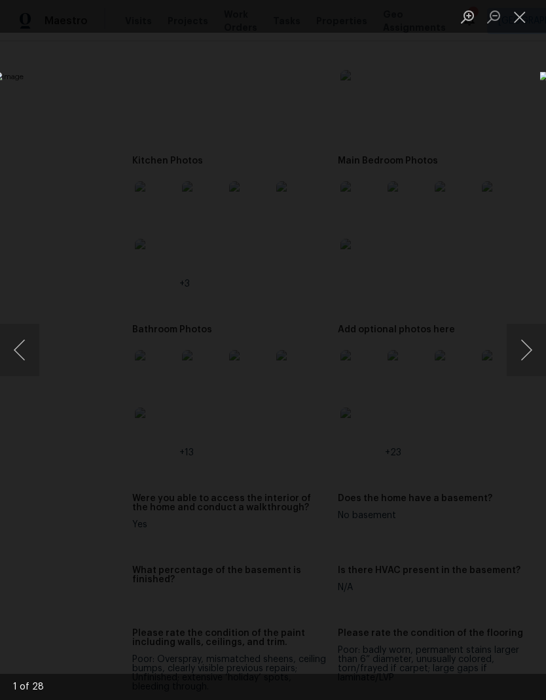
click at [522, 347] on button "Next image" at bounding box center [526, 350] width 39 height 52
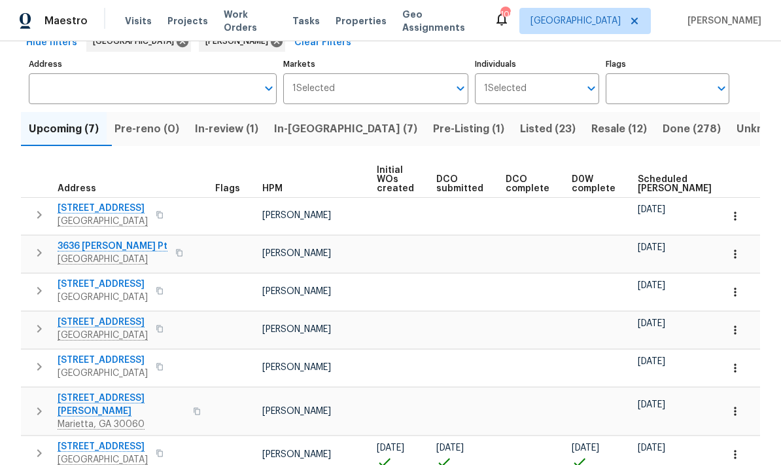
scroll to position [73, 0]
click at [40, 446] on icon "button" at bounding box center [39, 454] width 16 height 16
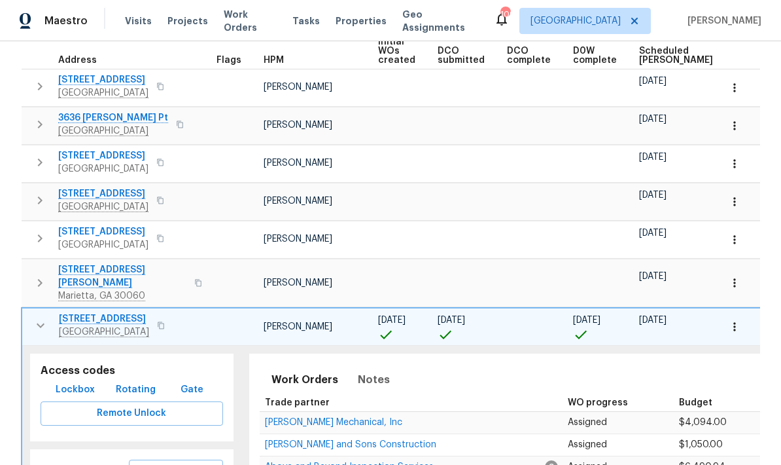
scroll to position [236, 0]
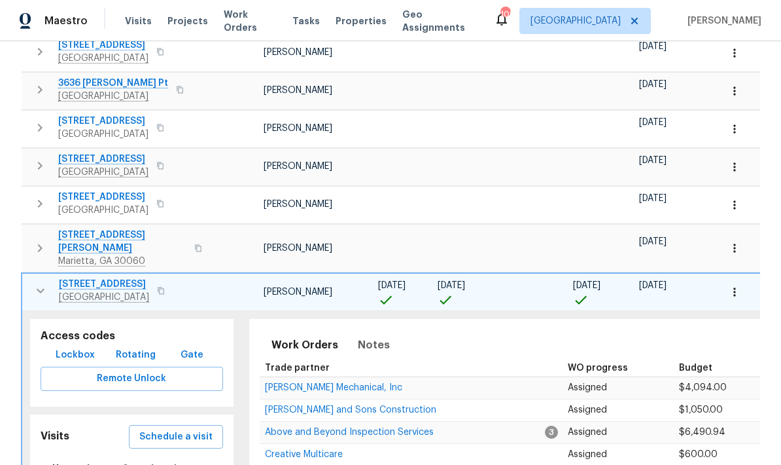
click at [348, 383] on span "[PERSON_NAME] Mechanical, Inc" at bounding box center [333, 387] width 137 height 9
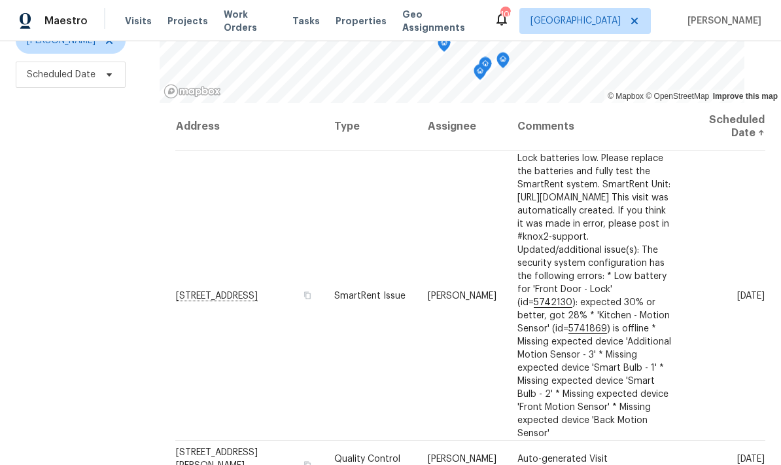
scroll to position [173, 0]
click at [102, 319] on div "Filters Reset ​ Type [PERSON_NAME] Scheduled Date" at bounding box center [80, 191] width 160 height 568
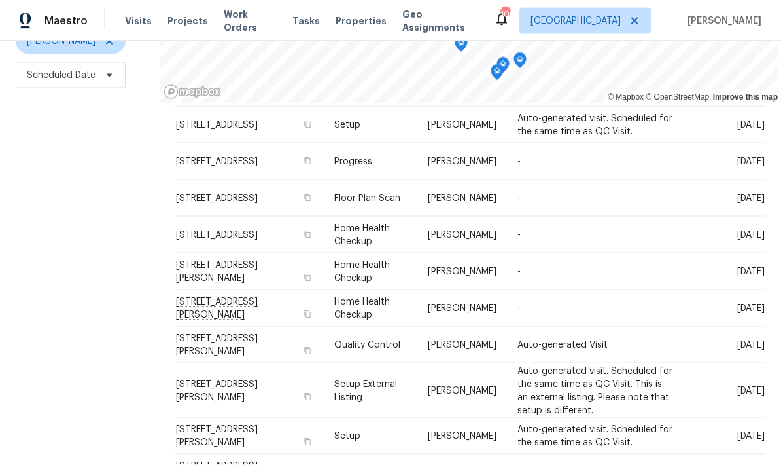
scroll to position [52, 0]
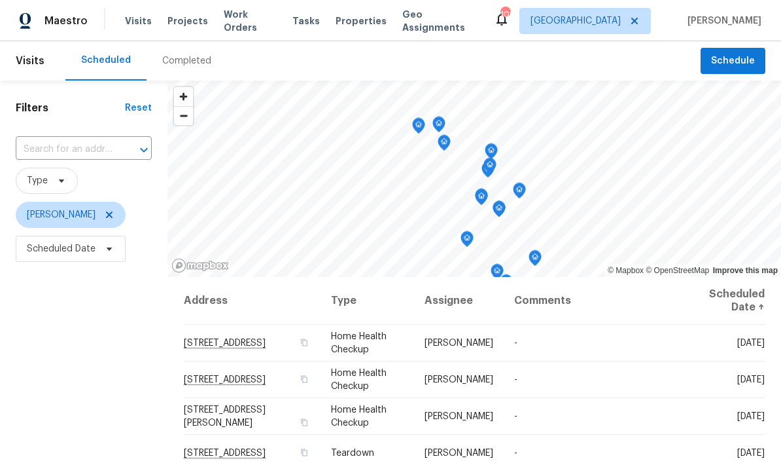
scroll to position [0, 0]
click at [0, 0] on icon at bounding box center [0, 0] width 0 height 0
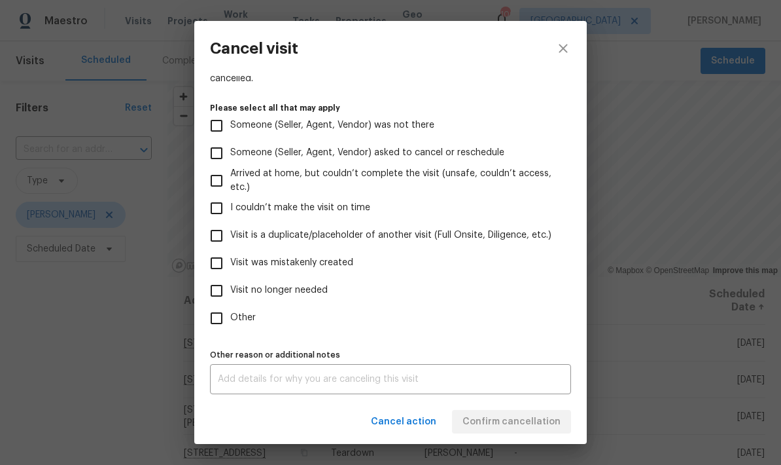
scroll to position [120, 0]
click at [220, 289] on input "Visit no longer needed" at bounding box center [216, 290] width 27 height 27
checkbox input "true"
click at [326, 371] on div "x Other reason or additional notes" at bounding box center [390, 379] width 361 height 30
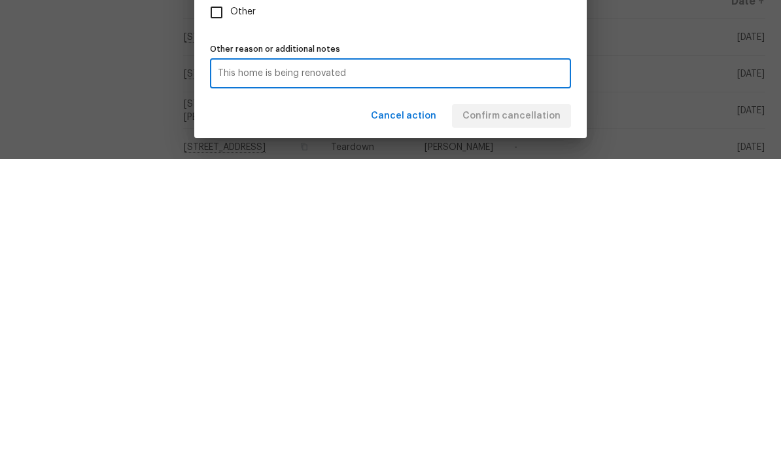
click at [303, 374] on textarea "This home is being renovated" at bounding box center [391, 378] width 346 height 9
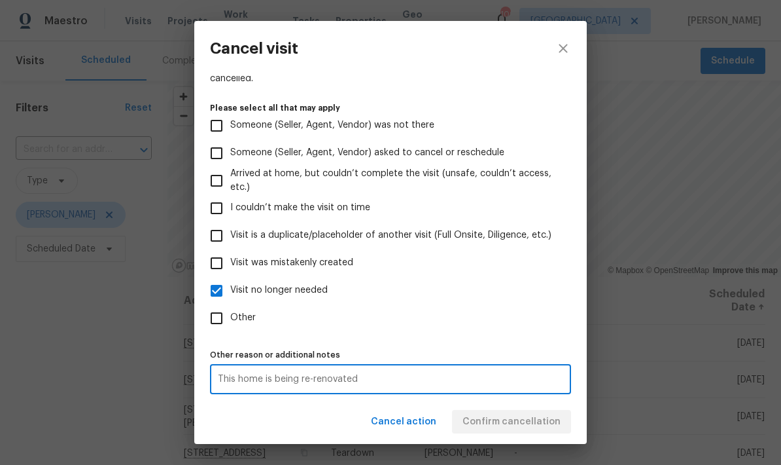
type textarea "This home is being re-renovated"
click at [556, 423] on div "Cancel action Confirm cancellation" at bounding box center [390, 421] width 393 height 45
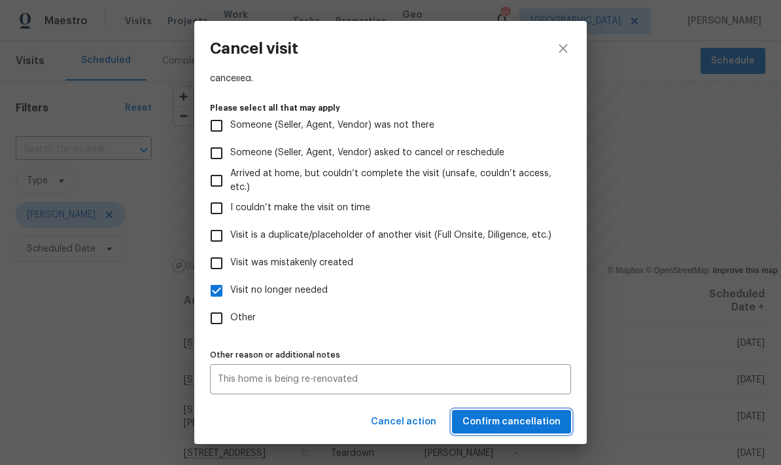
click at [551, 423] on span "Confirm cancellation" at bounding box center [512, 422] width 98 height 16
click at [541, 421] on span "Confirm cancellation" at bounding box center [512, 422] width 98 height 16
click at [526, 418] on span "Confirm cancellation" at bounding box center [512, 422] width 98 height 16
click at [523, 427] on span "Confirm cancellation" at bounding box center [512, 422] width 98 height 16
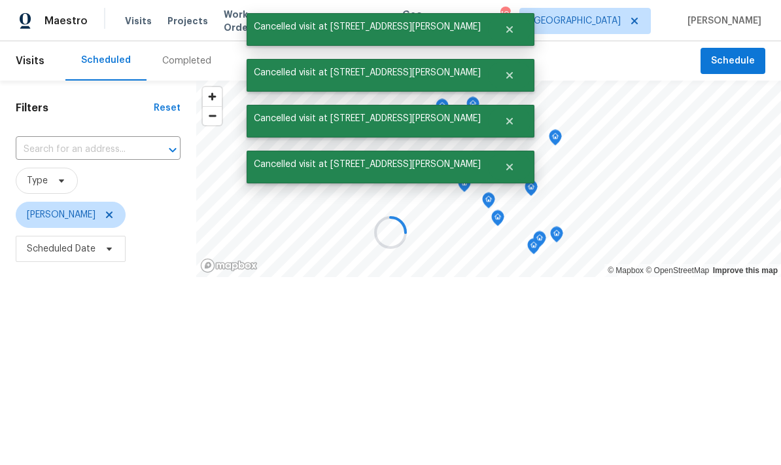
scroll to position [0, 0]
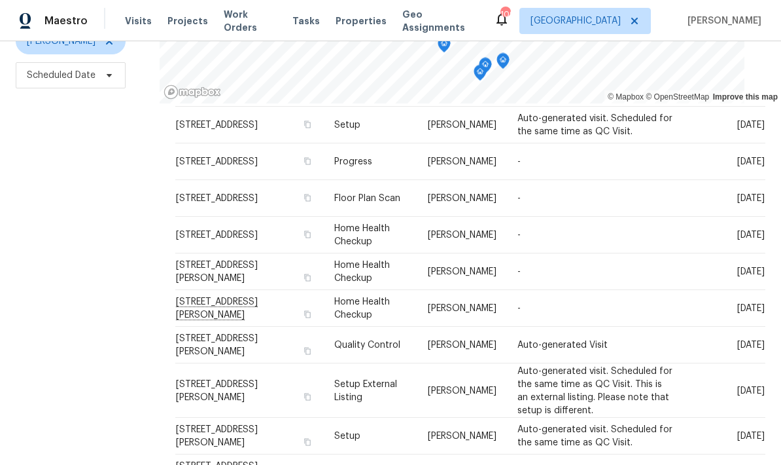
scroll to position [52, 0]
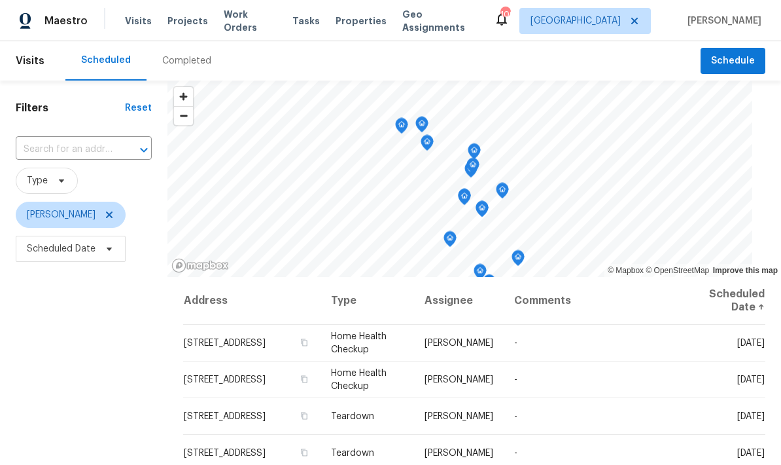
scroll to position [0, 0]
copy chrome_annotation "[STREET_ADDRESS]"
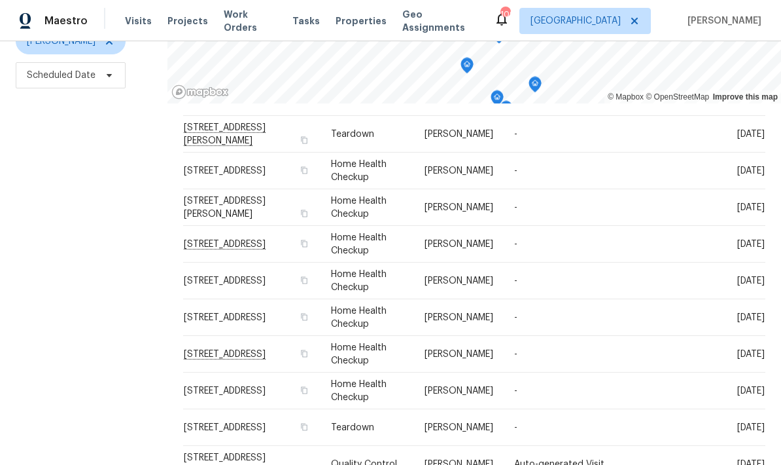
scroll to position [52, 0]
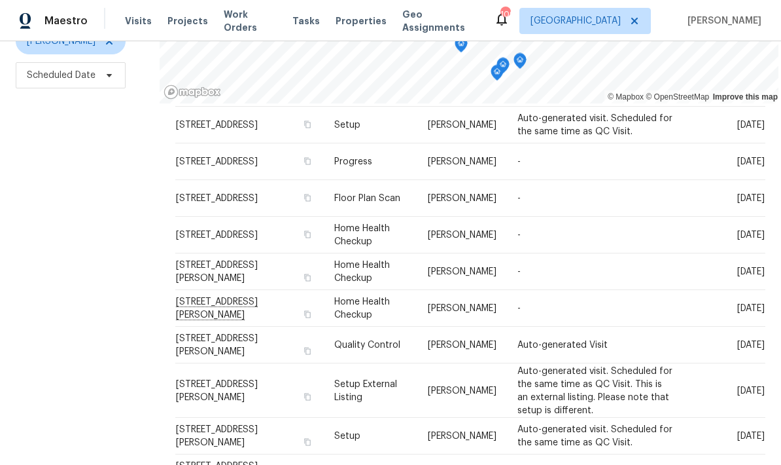
copy span "[STREET_ADDRESS][PERSON_NAME]"
click at [0, 0] on icon at bounding box center [0, 0] width 0 height 0
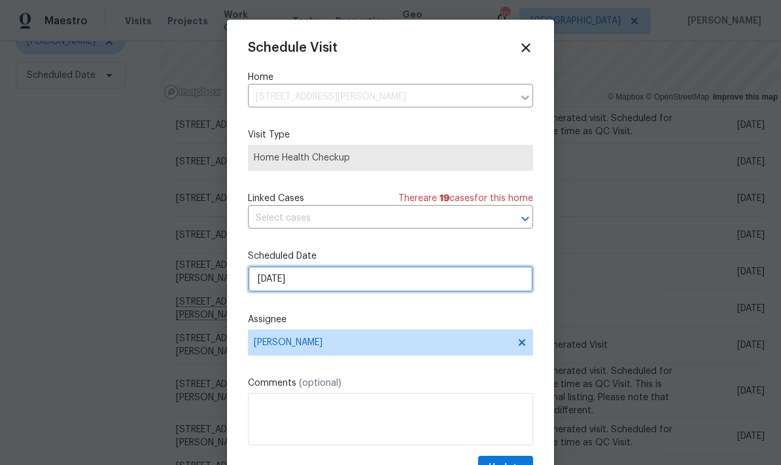
click at [394, 283] on input "[DATE]" at bounding box center [390, 279] width 285 height 26
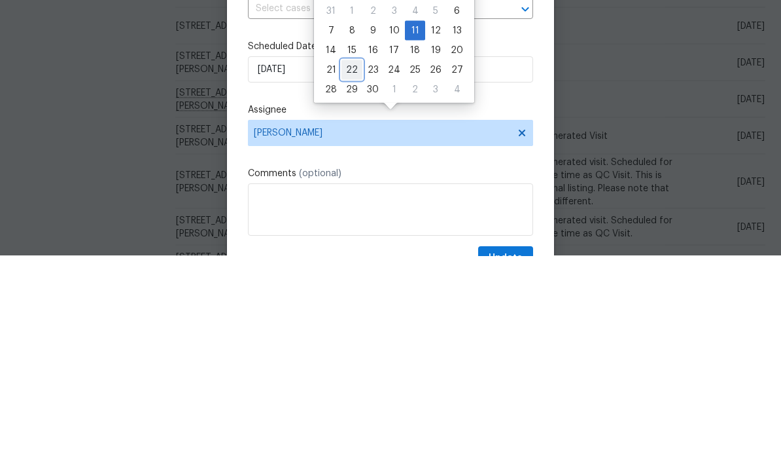
click at [353, 270] on div "22" at bounding box center [352, 279] width 21 height 18
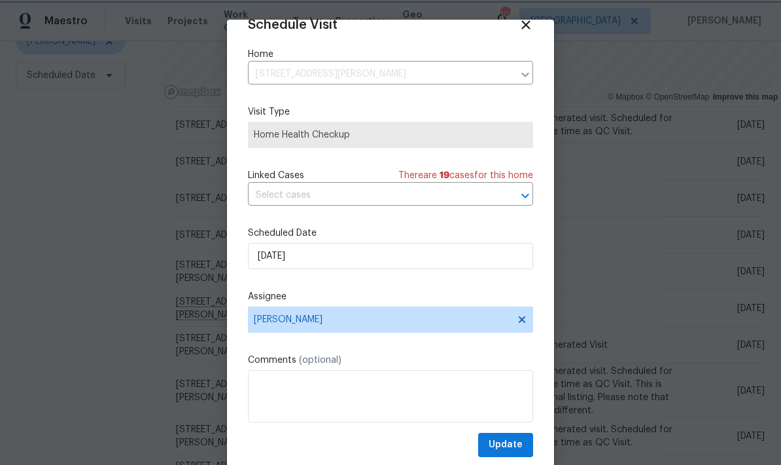
scroll to position [26, 0]
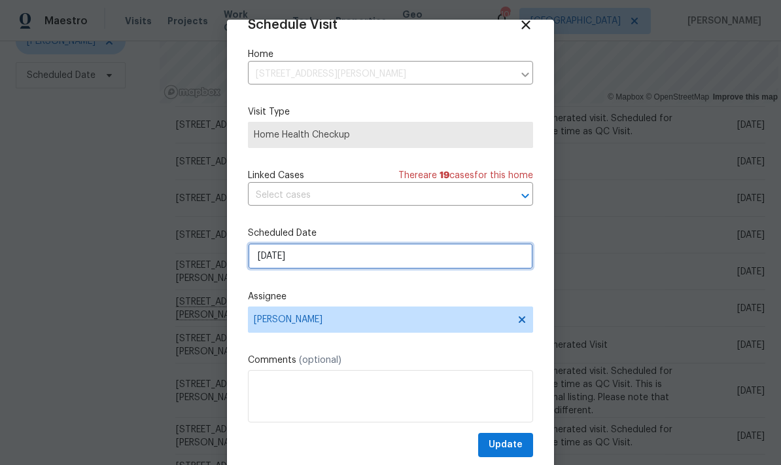
click at [407, 255] on input "[DATE]" at bounding box center [390, 256] width 285 height 26
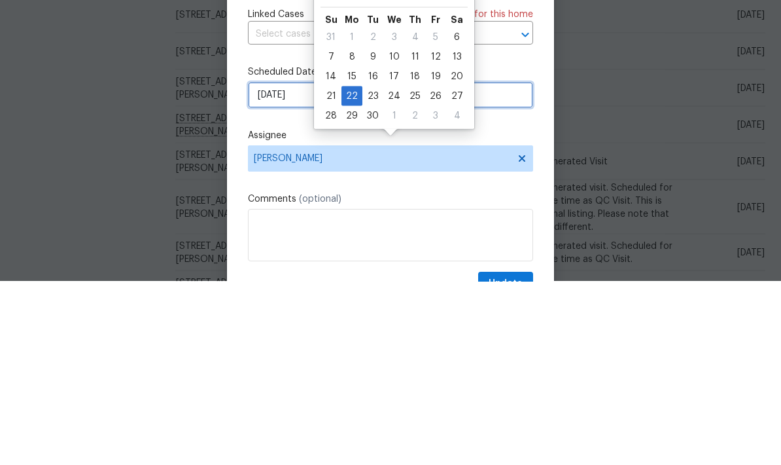
scroll to position [0, 0]
click at [433, 250] on div "19" at bounding box center [435, 259] width 21 height 18
type input "[DATE]"
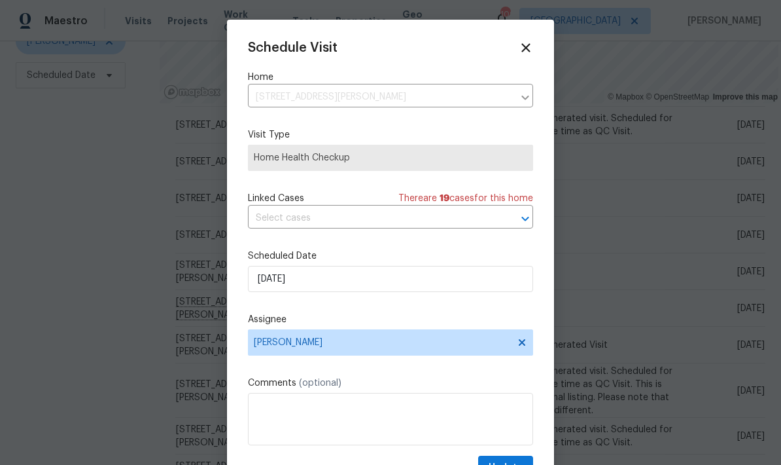
click at [522, 455] on div "Schedule Visit Home [STREET_ADDRESS][PERSON_NAME] ​ Visit Type Home Health Chec…" at bounding box center [390, 260] width 285 height 439
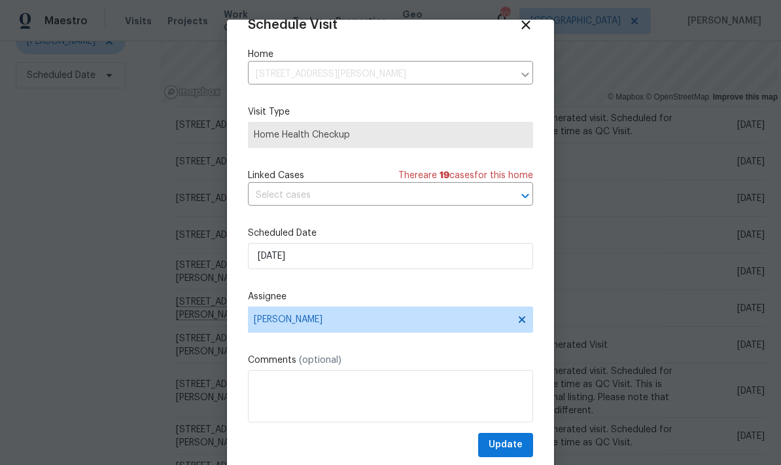
scroll to position [26, 0]
click at [520, 440] on span "Update" at bounding box center [506, 445] width 34 height 16
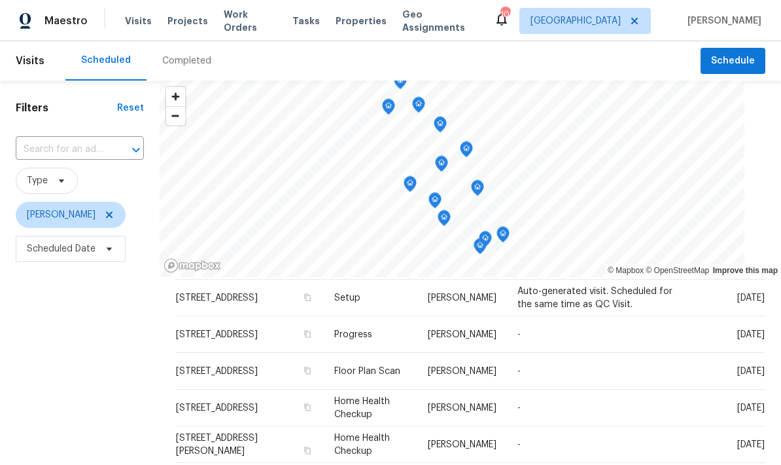
scroll to position [594, 0]
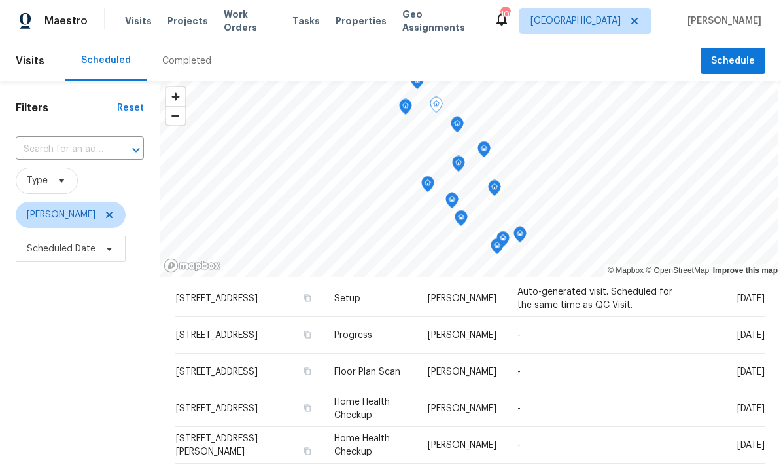
click at [0, 0] on icon at bounding box center [0, 0] width 0 height 0
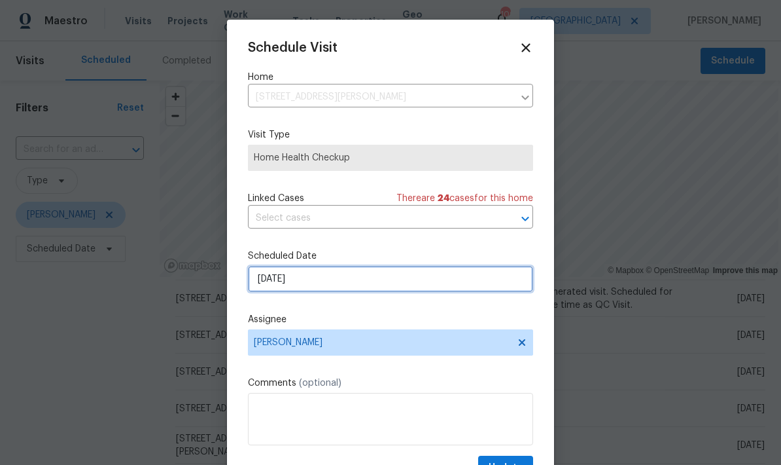
click at [403, 283] on input "[DATE]" at bounding box center [390, 279] width 285 height 26
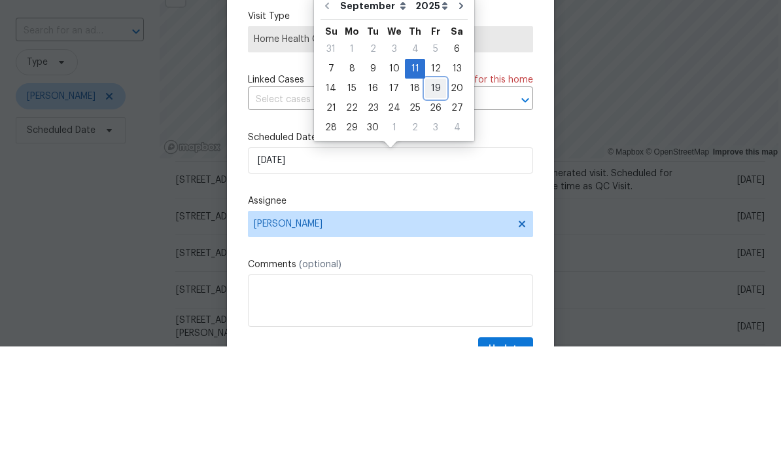
click at [435, 198] on div "19" at bounding box center [435, 207] width 21 height 18
type input "[DATE]"
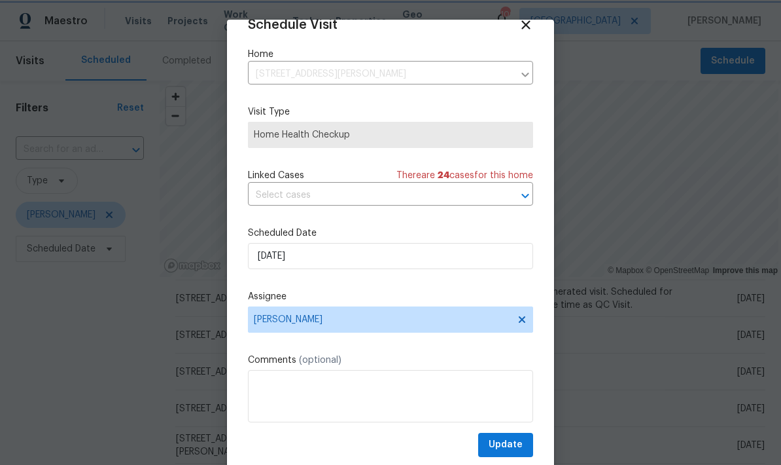
scroll to position [26, 0]
click at [520, 444] on span "Update" at bounding box center [506, 445] width 34 height 16
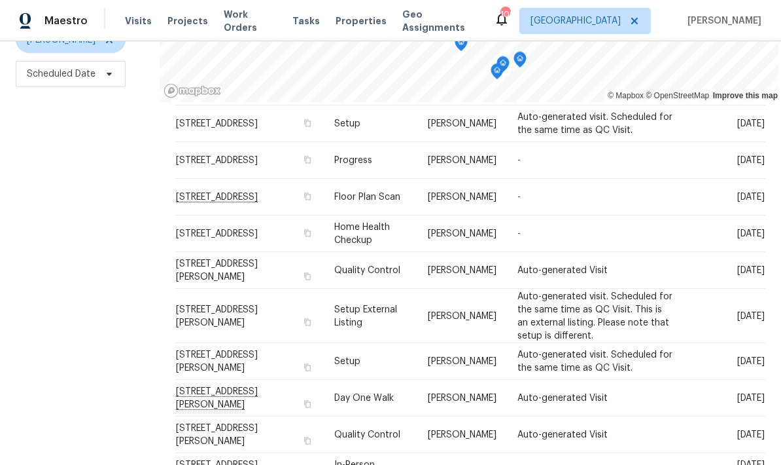
scroll to position [173, 0]
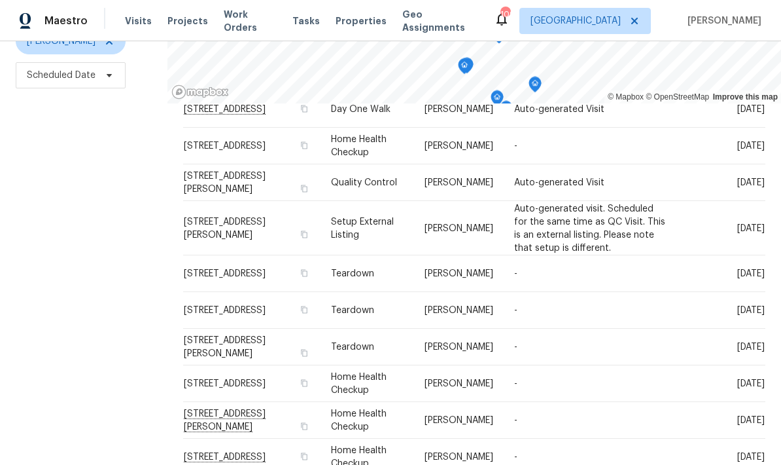
scroll to position [132, 0]
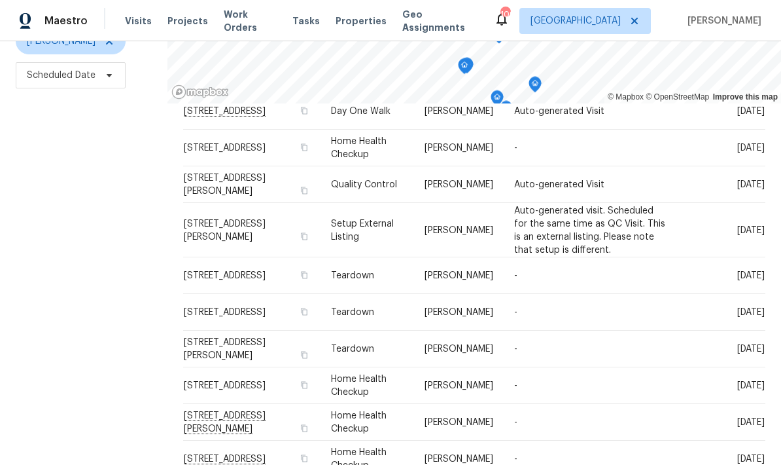
click at [0, 0] on icon at bounding box center [0, 0] width 0 height 0
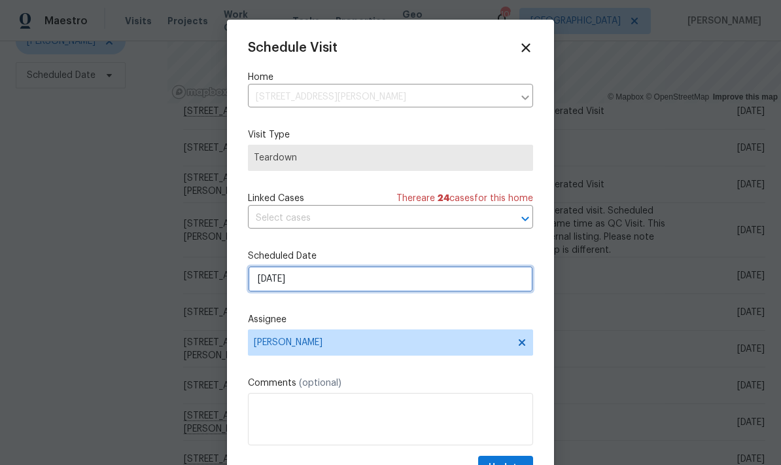
click at [383, 283] on input "[DATE]" at bounding box center [390, 279] width 285 height 26
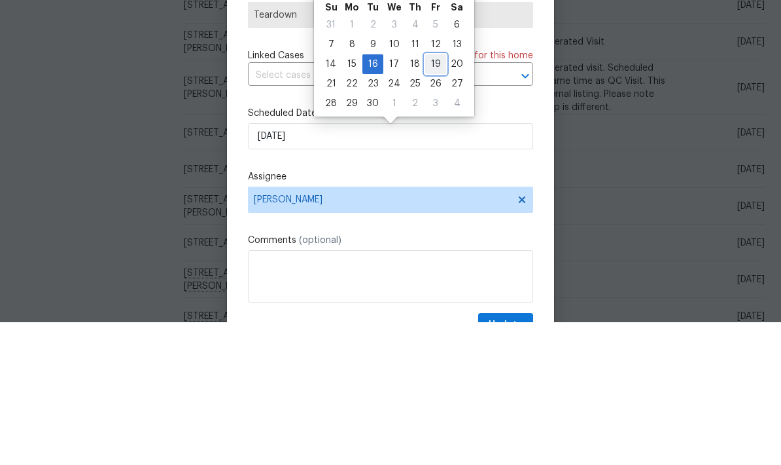
click at [437, 198] on div "19" at bounding box center [435, 207] width 21 height 18
type input "[DATE]"
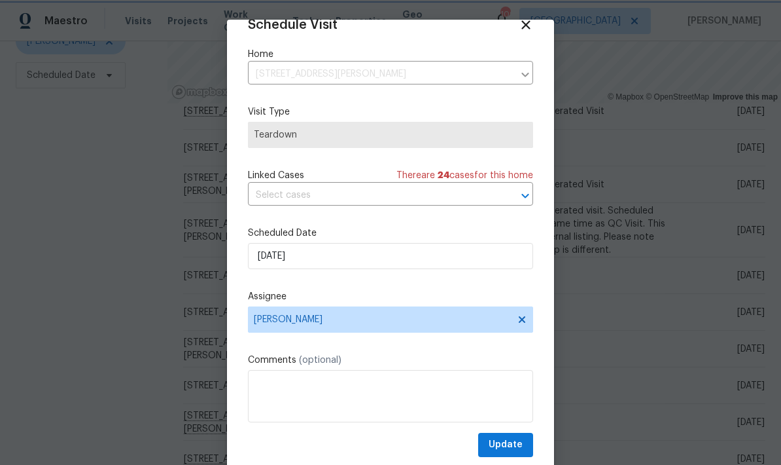
scroll to position [26, 0]
click at [518, 442] on span "Update" at bounding box center [506, 445] width 34 height 16
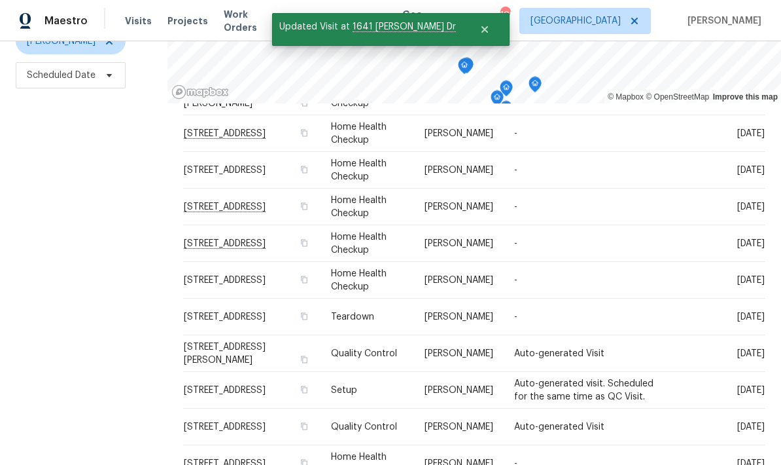
scroll to position [420, 0]
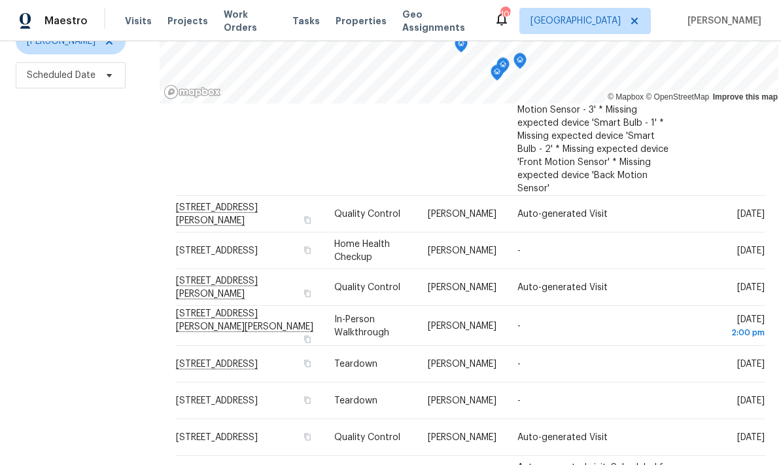
scroll to position [224, 0]
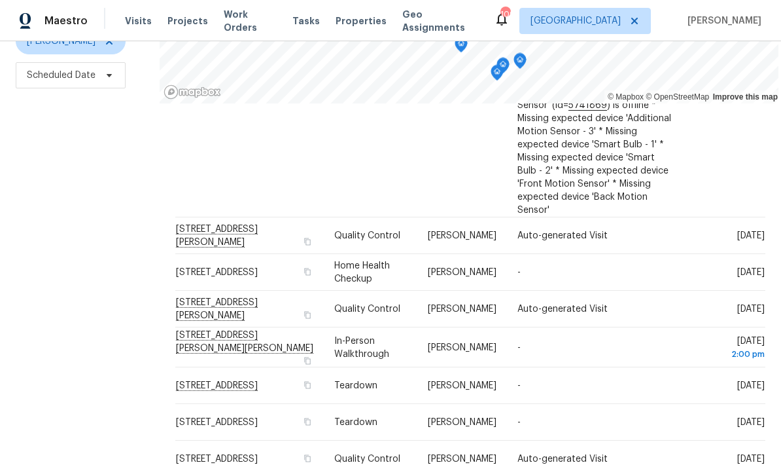
click at [258, 418] on span "[STREET_ADDRESS]" at bounding box center [217, 422] width 82 height 9
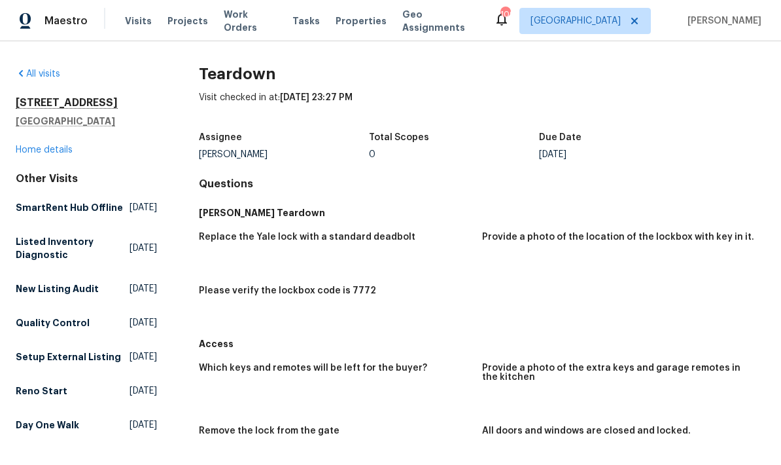
click at [33, 72] on link "All visits" at bounding box center [38, 73] width 45 height 9
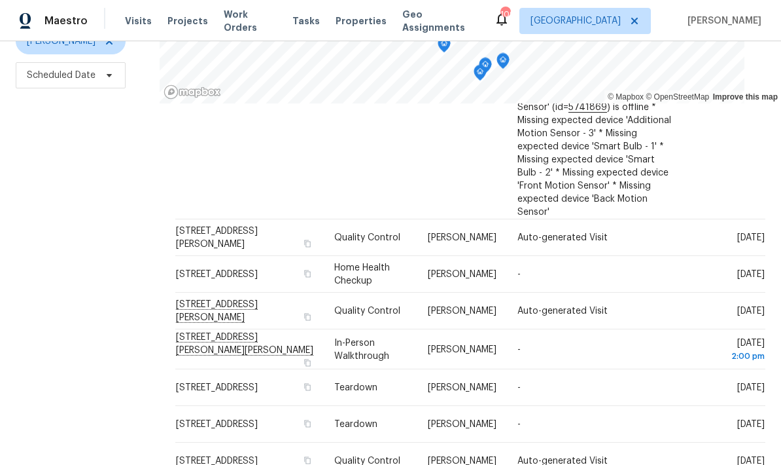
scroll to position [226, 0]
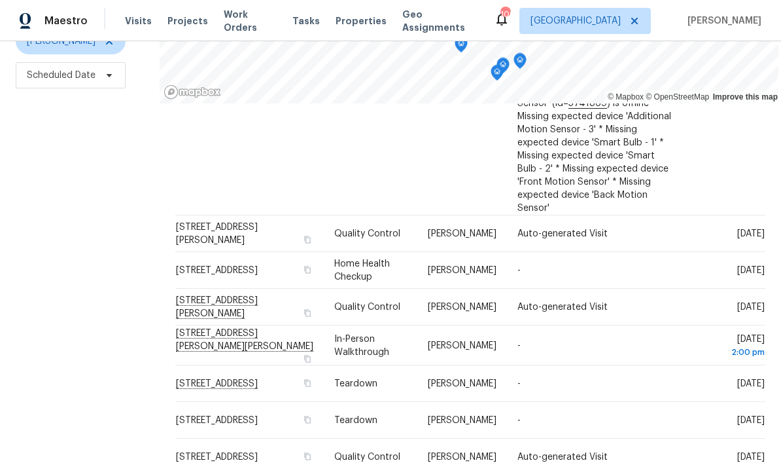
click at [0, 0] on icon at bounding box center [0, 0] width 0 height 0
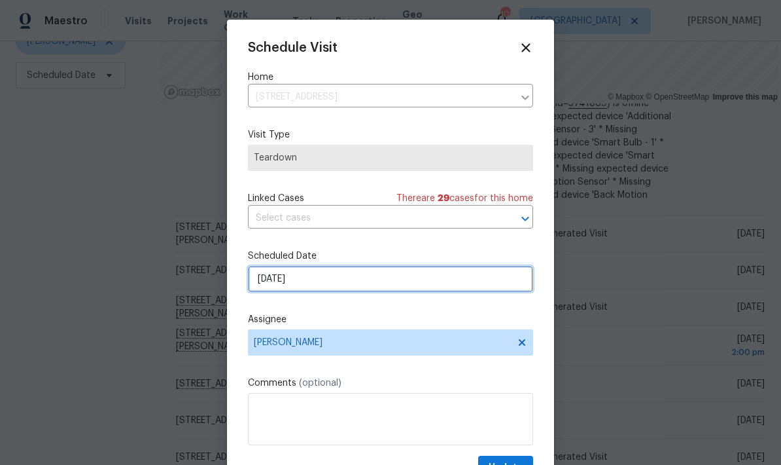
click at [395, 287] on input "[DATE]" at bounding box center [390, 279] width 285 height 26
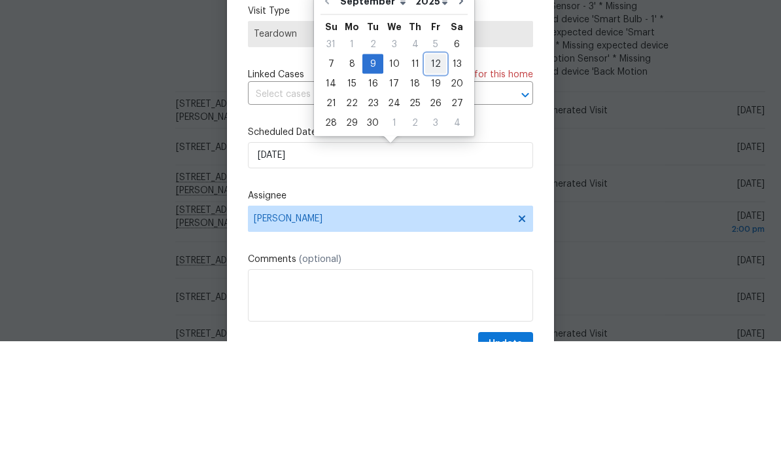
click at [435, 178] on div "12" at bounding box center [435, 187] width 21 height 18
type input "[DATE]"
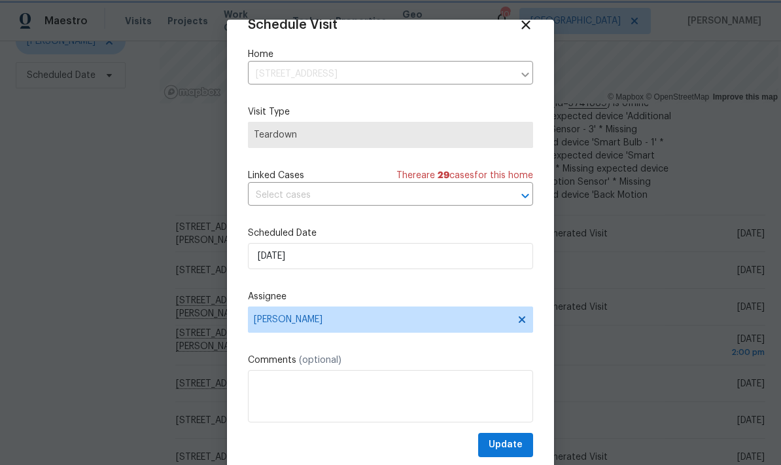
scroll to position [26, 0]
click at [520, 444] on span "Update" at bounding box center [506, 445] width 34 height 16
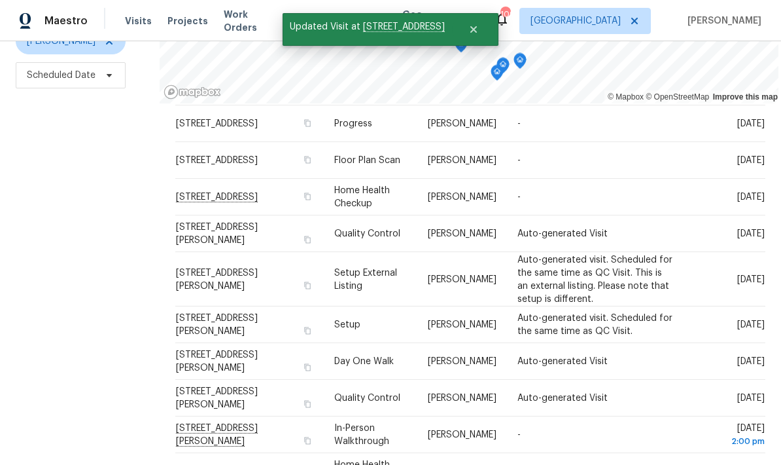
scroll to position [594, 0]
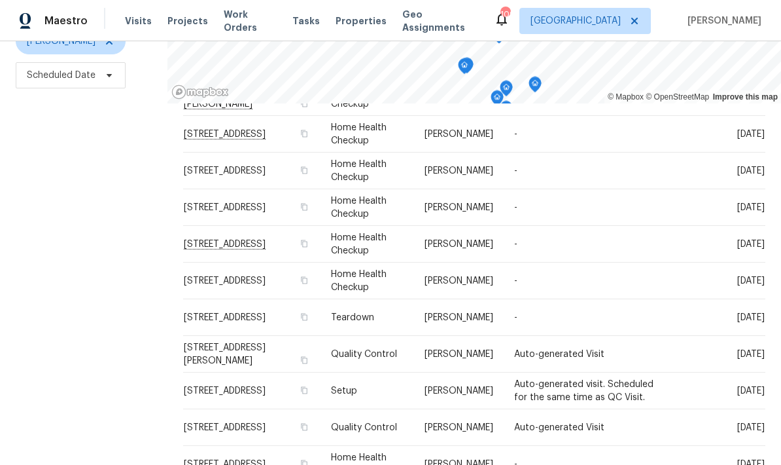
scroll to position [52, 0]
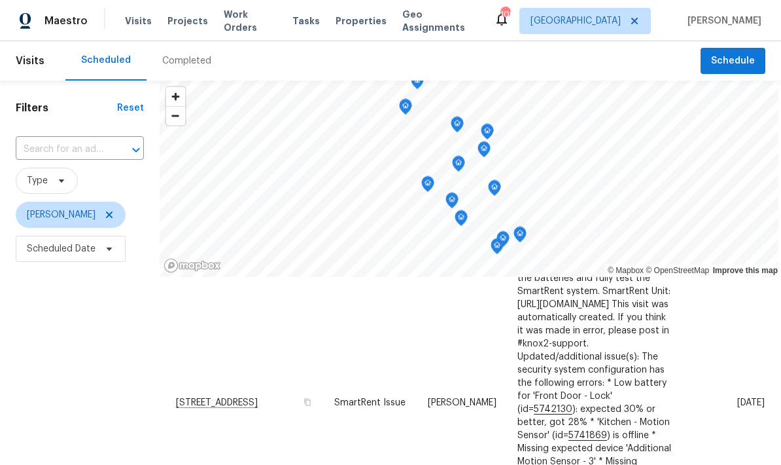
scroll to position [80, 0]
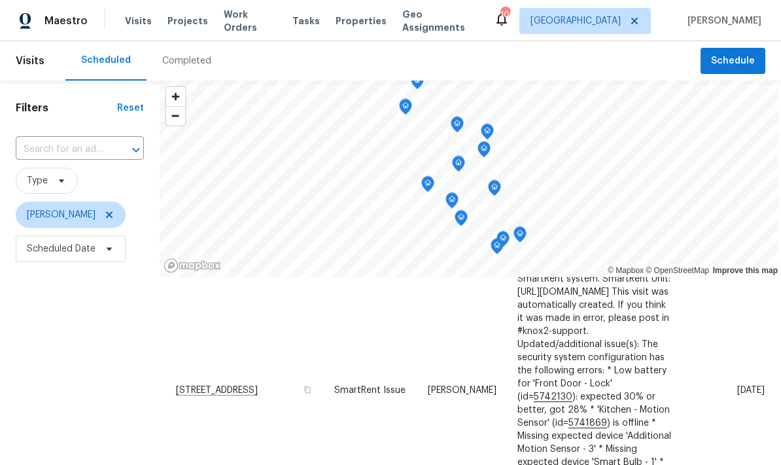
click at [0, 0] on icon at bounding box center [0, 0] width 0 height 0
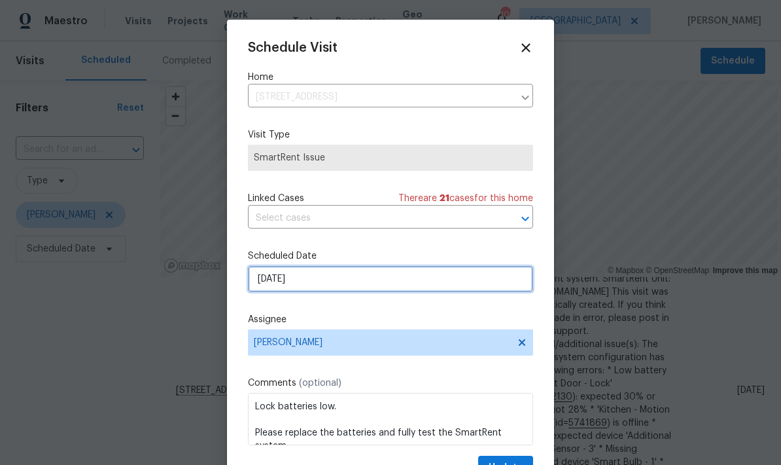
click at [365, 283] on input "[DATE]" at bounding box center [390, 279] width 285 height 26
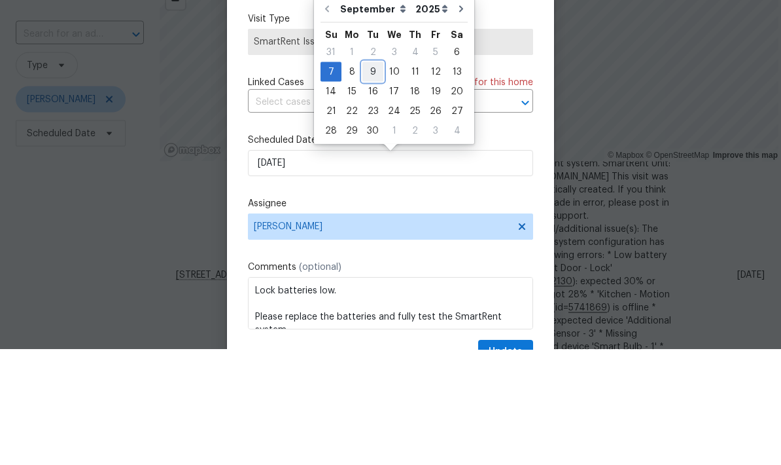
click at [371, 178] on div "9" at bounding box center [373, 187] width 21 height 18
type input "[DATE]"
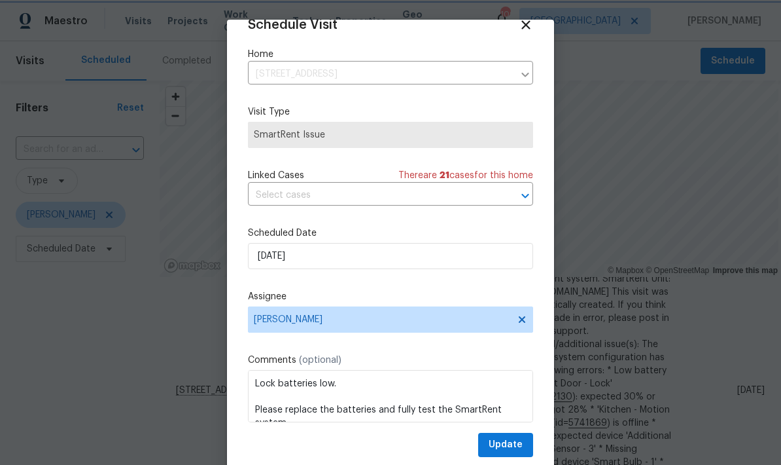
scroll to position [26, 0]
click at [522, 442] on span "Update" at bounding box center [506, 445] width 34 height 16
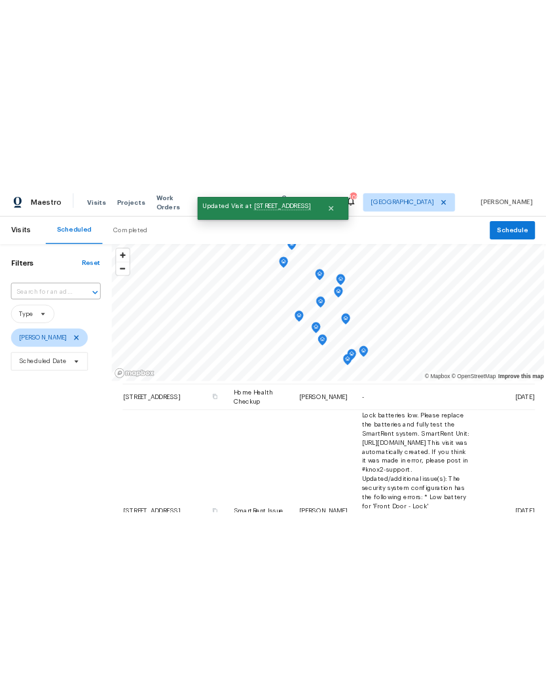
scroll to position [0, 0]
